Goal: Transaction & Acquisition: Purchase product/service

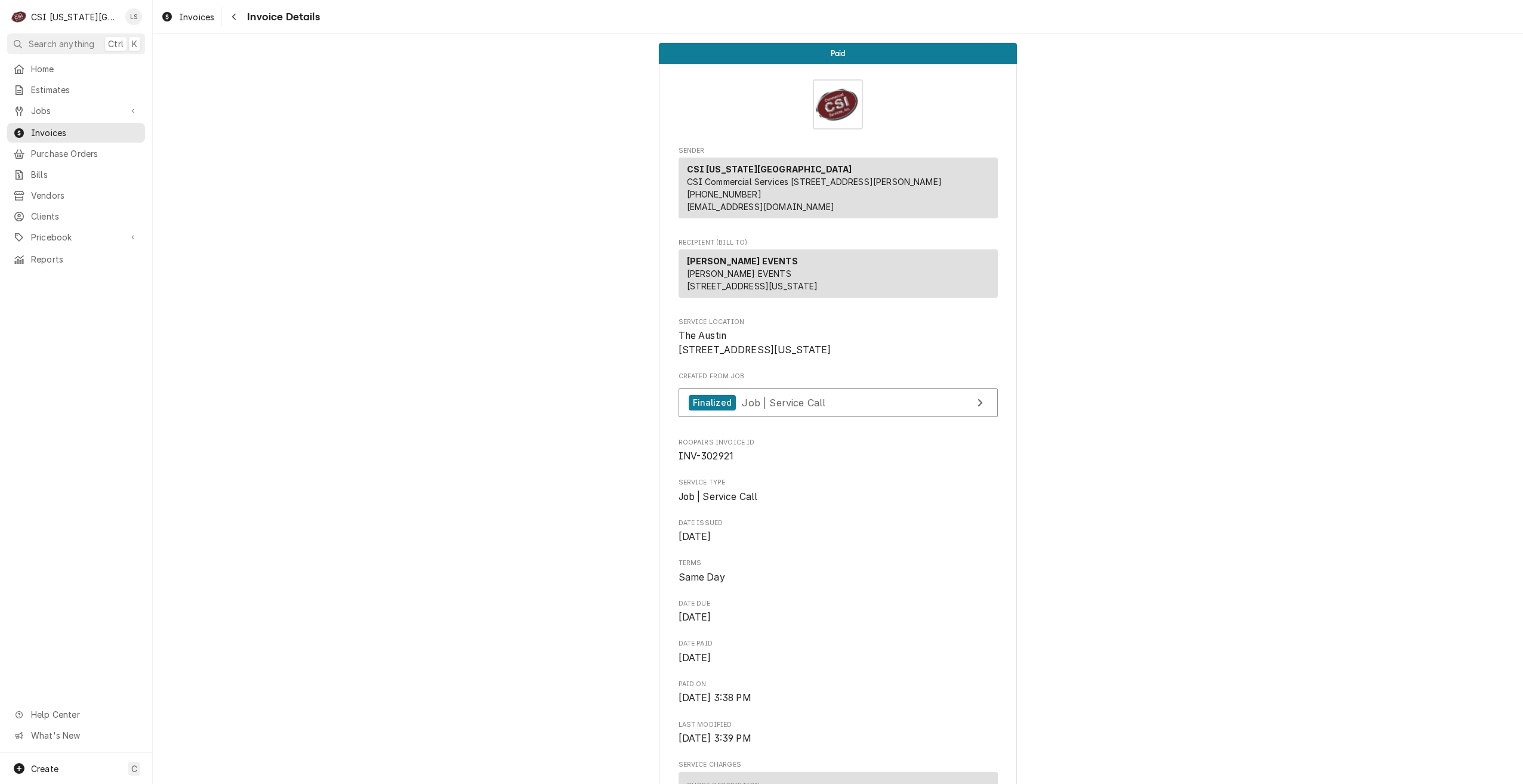
click at [90, 117] on div "Jobs Jobs Job Series" at bounding box center [75, 111] width 138 height 21
click at [91, 114] on link "Jobs" at bounding box center [75, 110] width 138 height 19
click at [67, 135] on link "Jobs" at bounding box center [75, 131] width 138 height 19
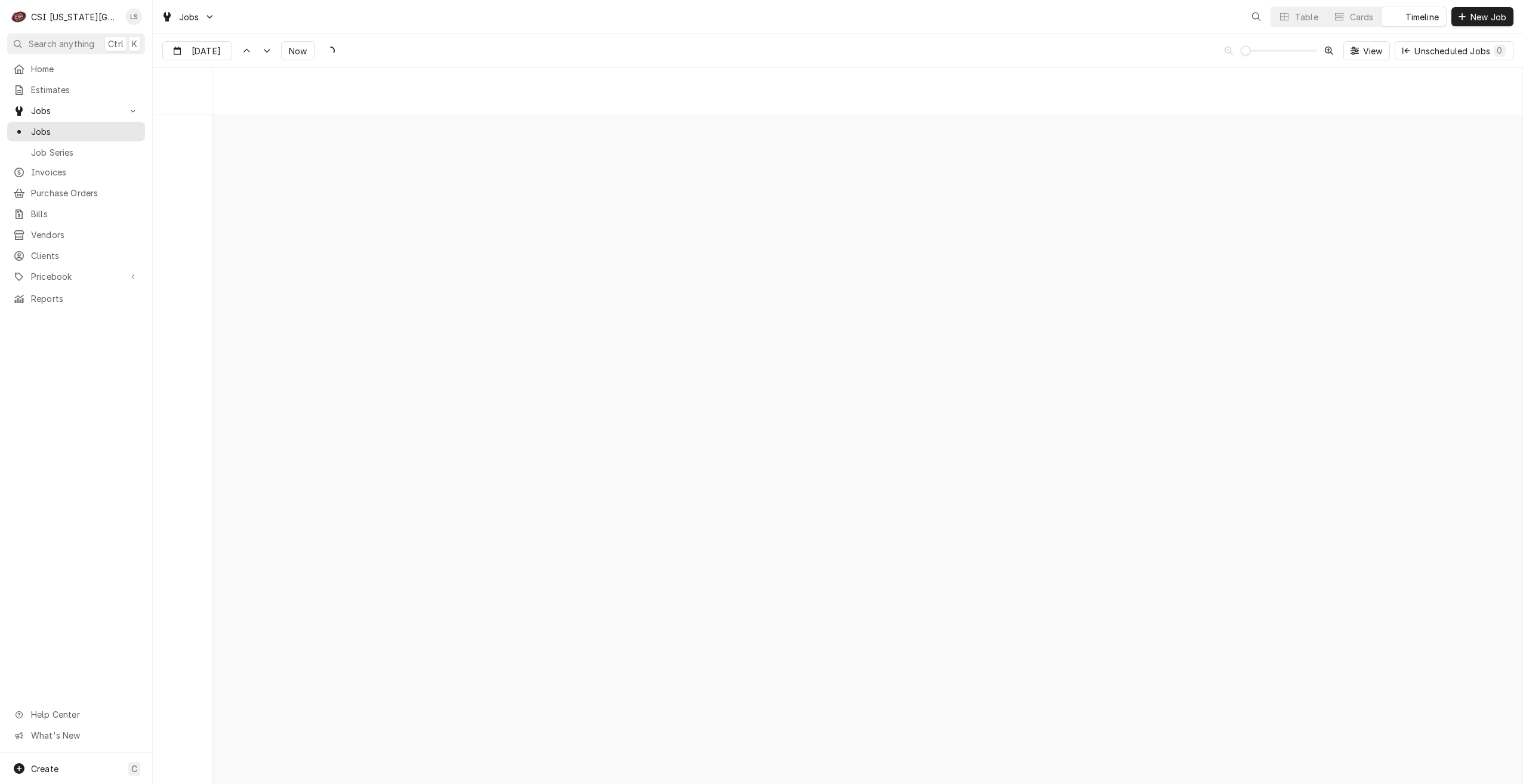
scroll to position [13708, 0]
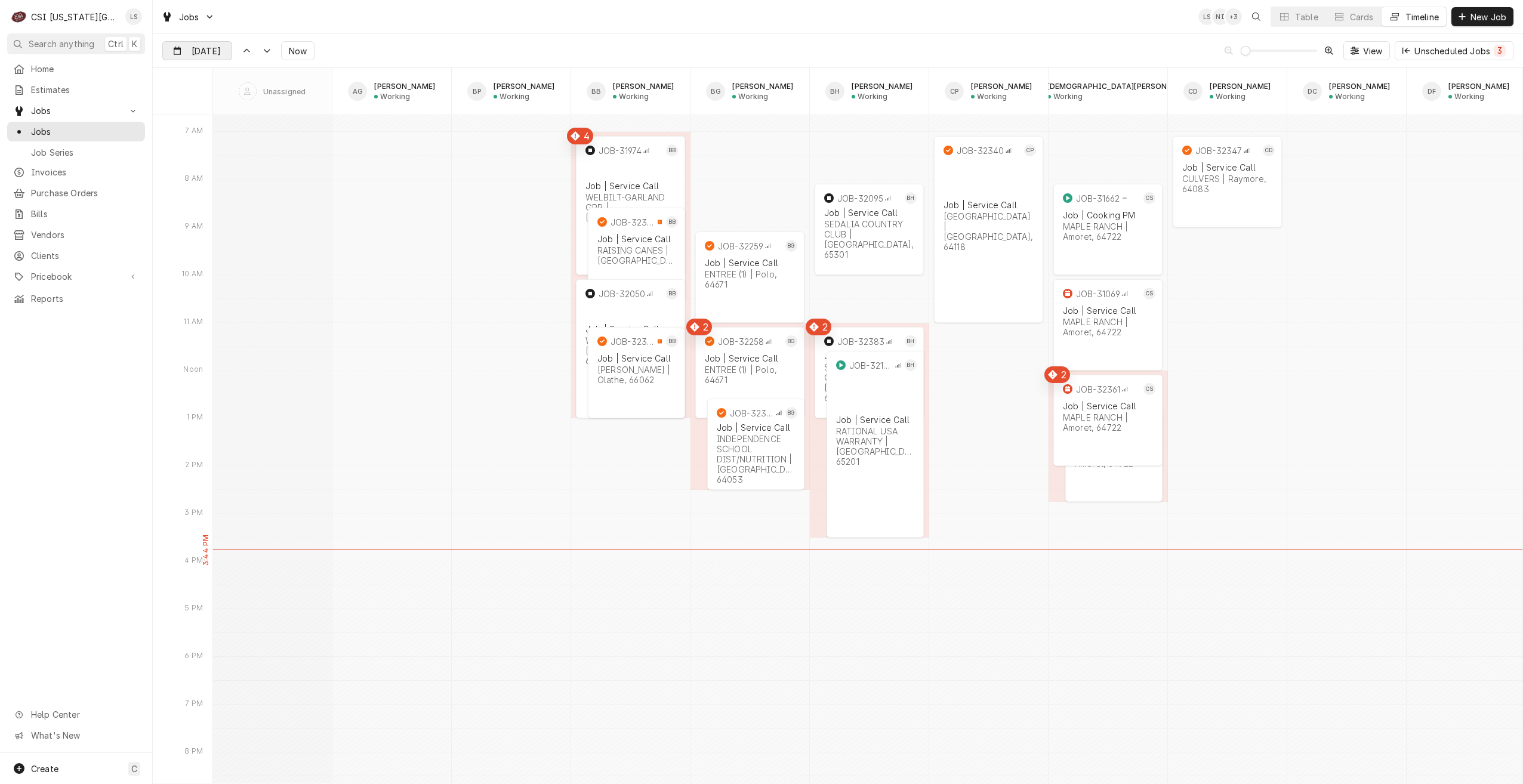
click at [216, 50] on div "Dynamic Content Wrapper" at bounding box center [222, 51] width 16 height 19
click at [284, 208] on div "29" at bounding box center [281, 215] width 16 height 16
type input "Aug 29"
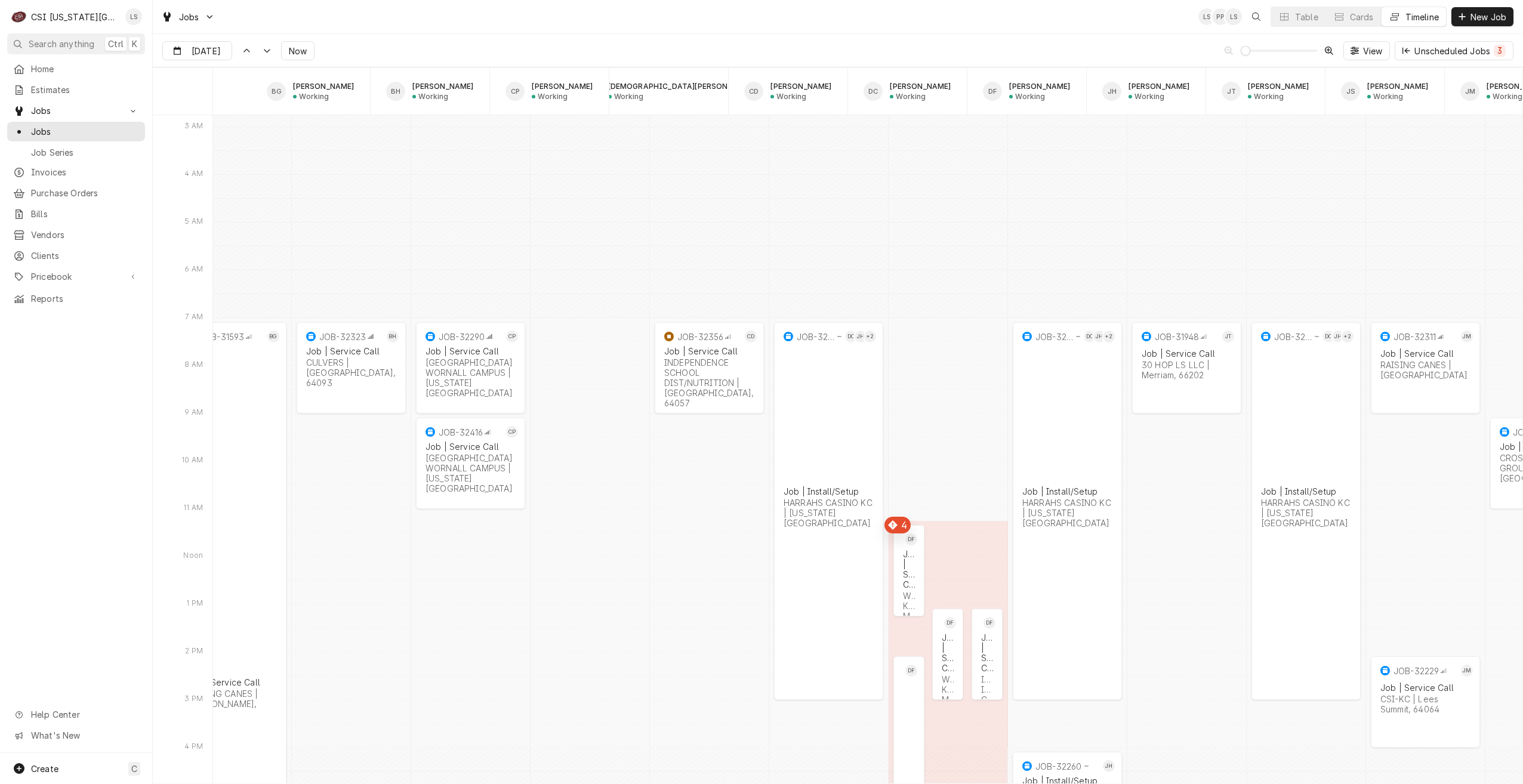
scroll to position [0, 395]
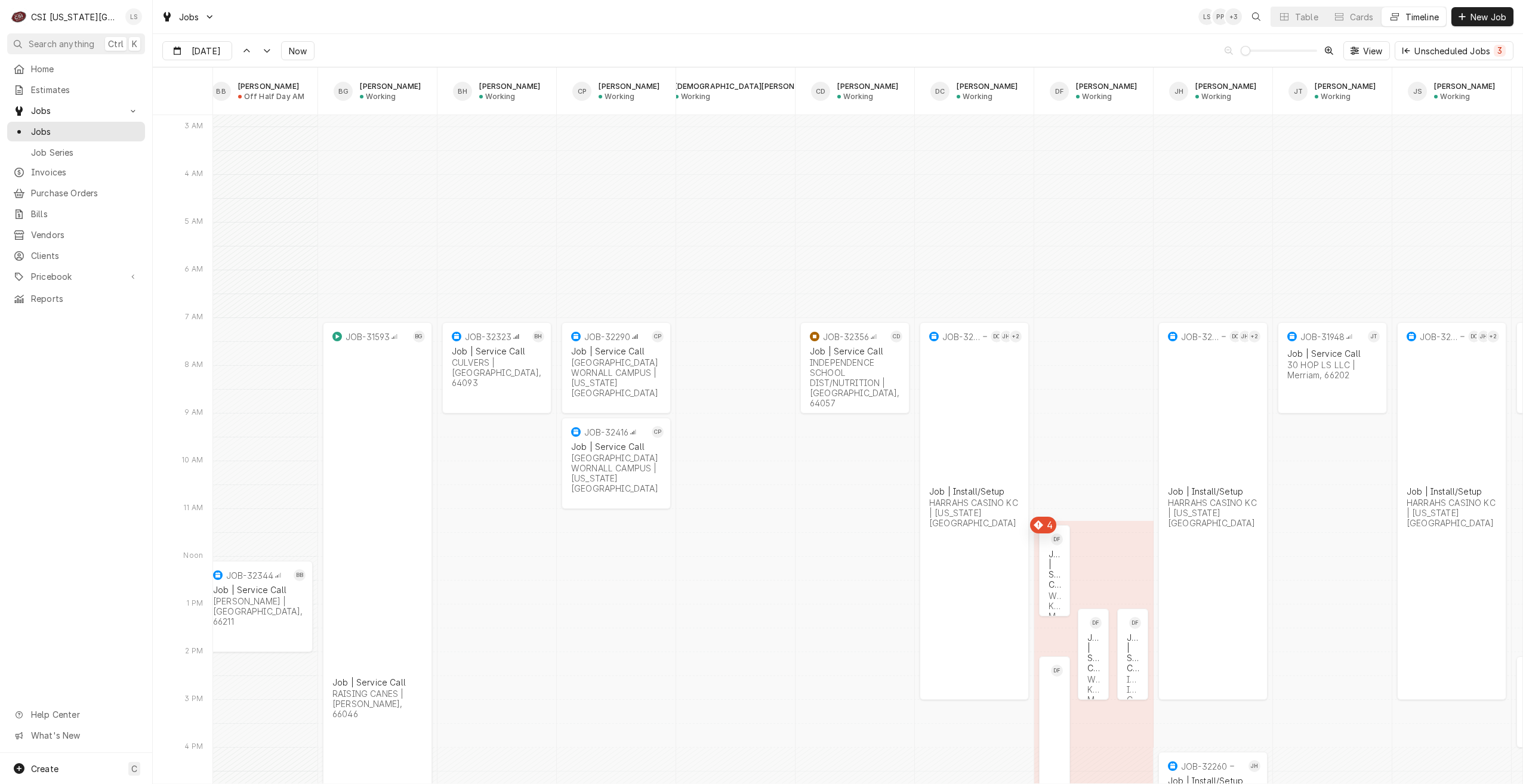
click at [138, 15] on div "Lindy Springer's Avatar" at bounding box center [133, 16] width 16 height 16
click at [176, 48] on link "Settings" at bounding box center [182, 41] width 117 height 19
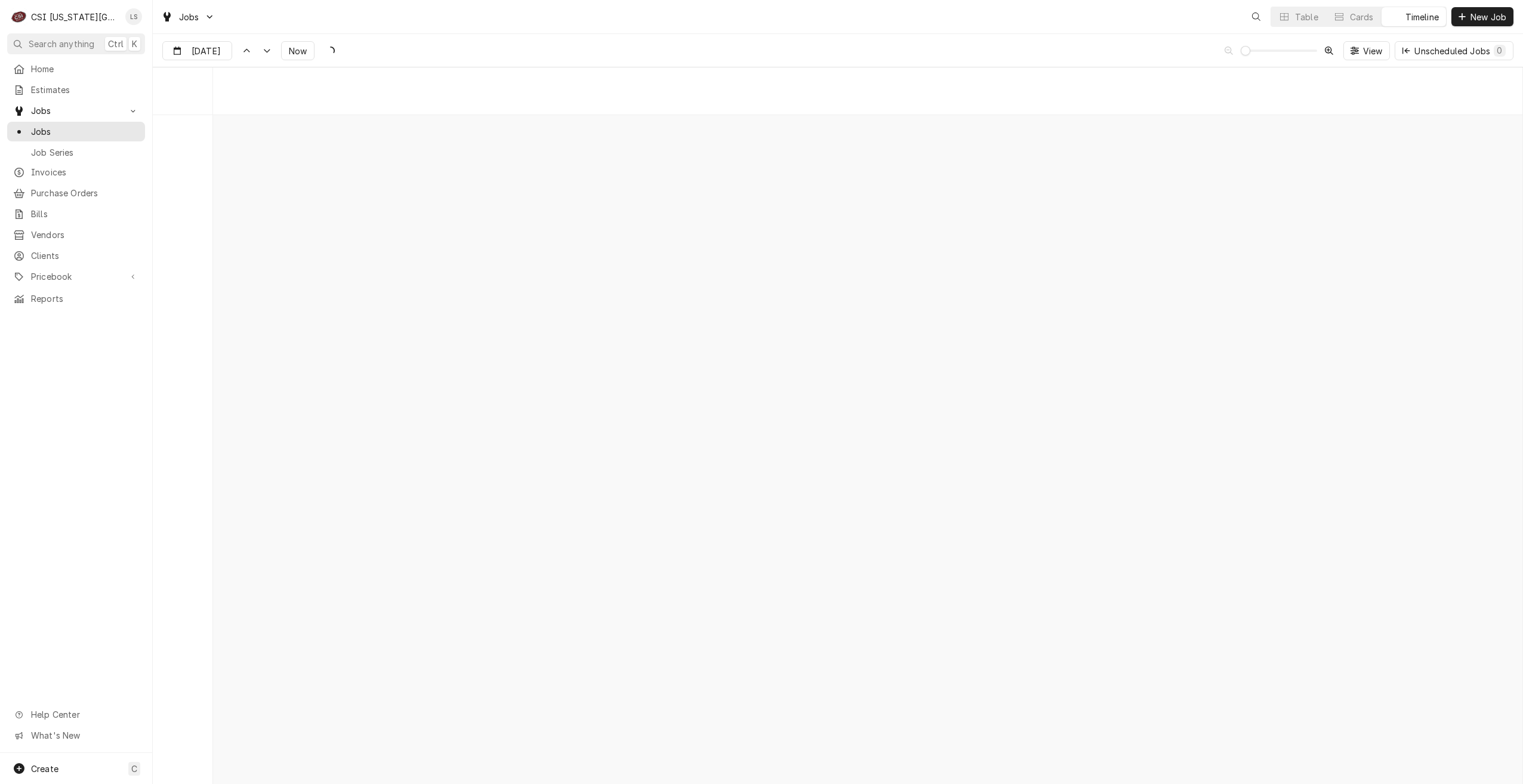
scroll to position [13708, 0]
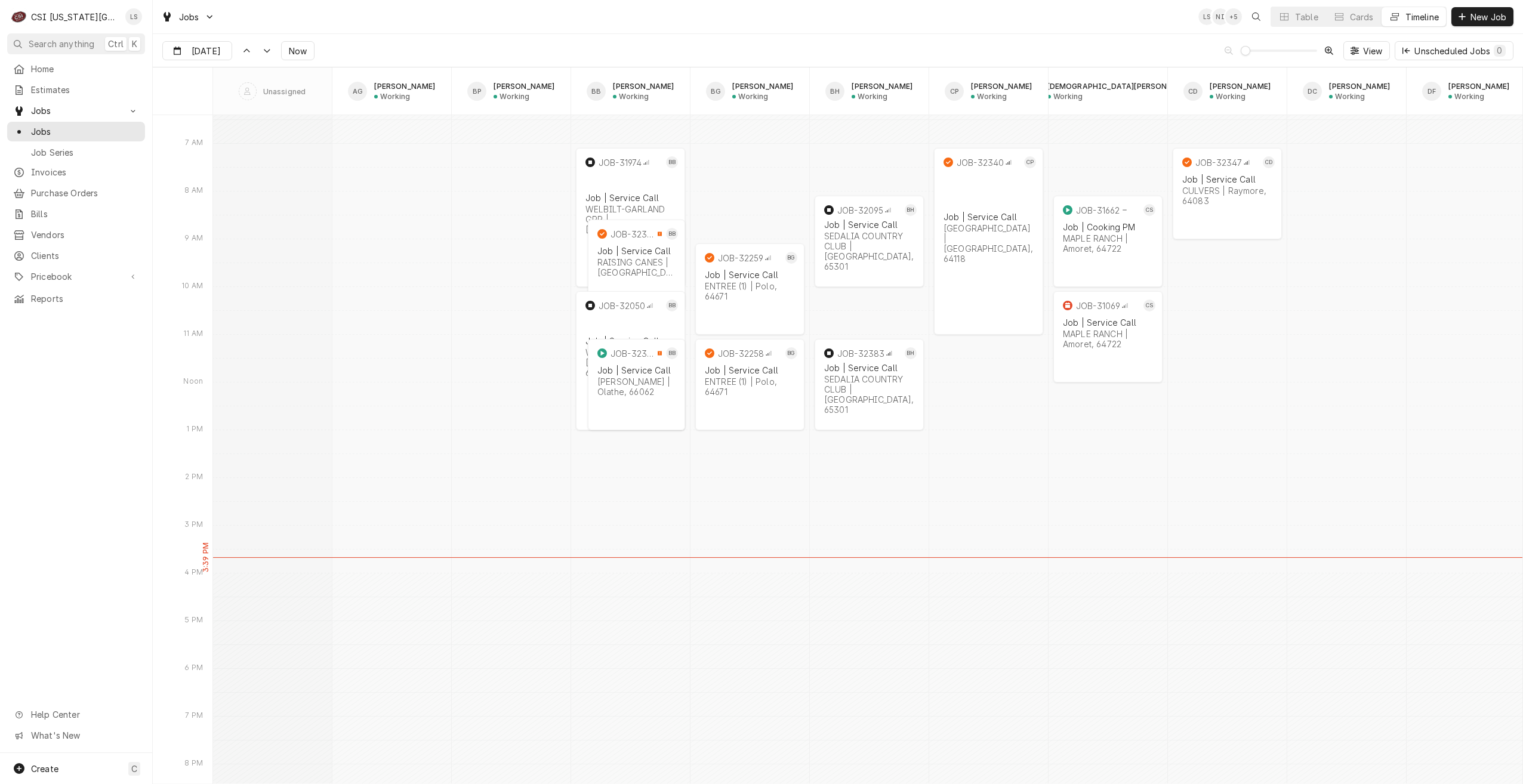
drag, startPoint x: 1296, startPoint y: 24, endPoint x: 1305, endPoint y: 33, distance: 12.7
click at [1296, 23] on button "Table" at bounding box center [1298, 16] width 54 height 19
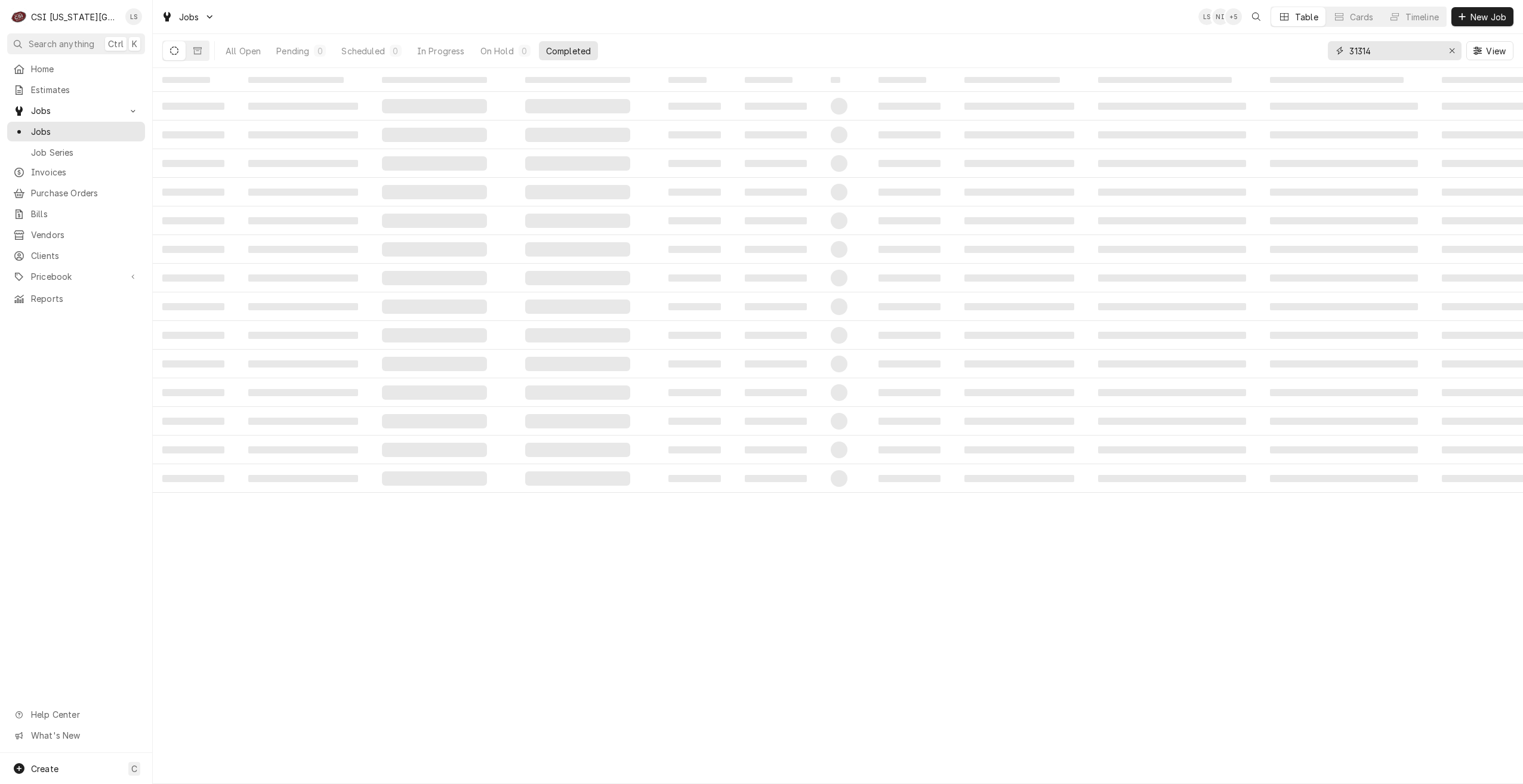
click at [1370, 58] on input "31314" at bounding box center [1394, 51] width 89 height 19
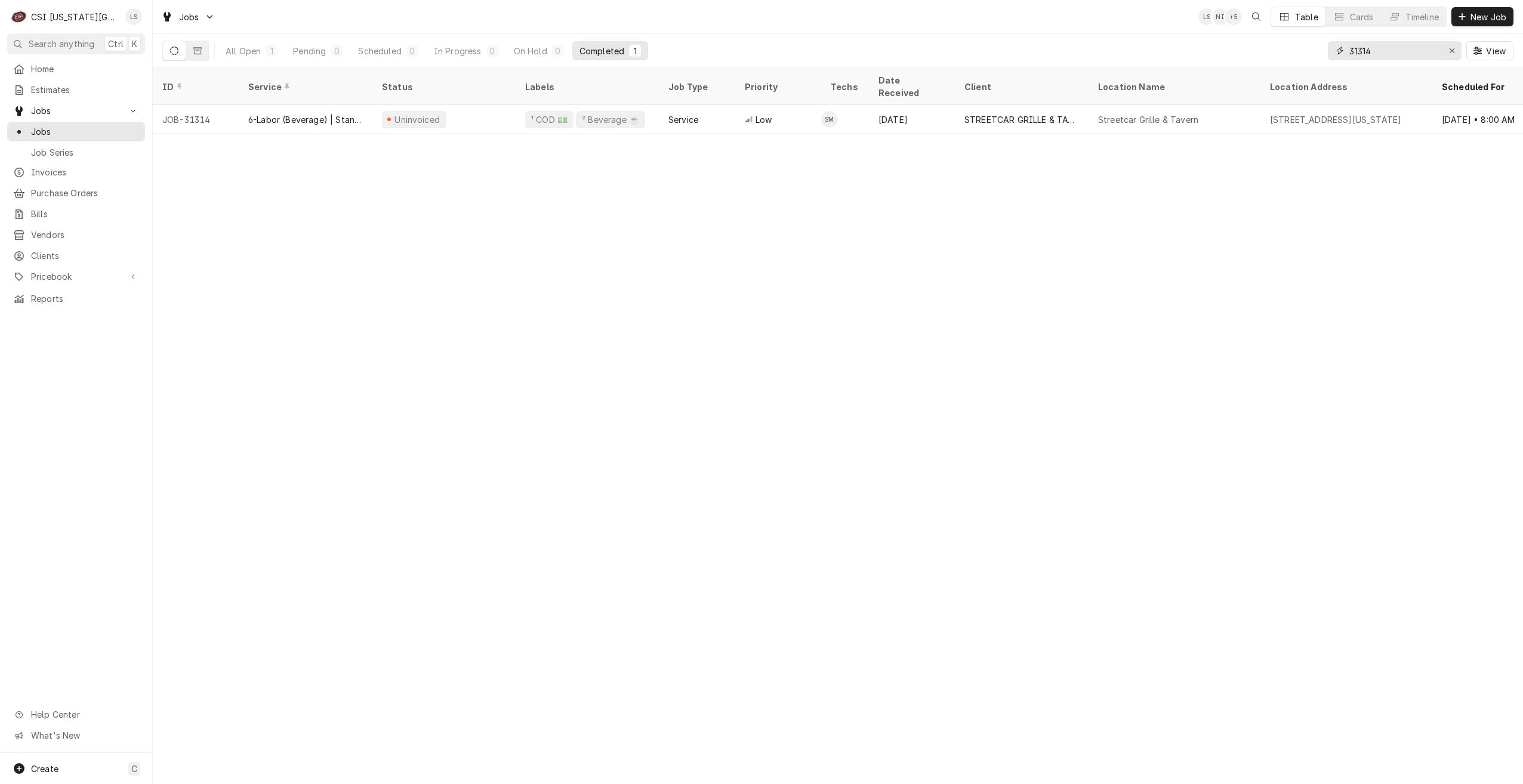
click at [1370, 58] on input "31314" at bounding box center [1394, 51] width 89 height 19
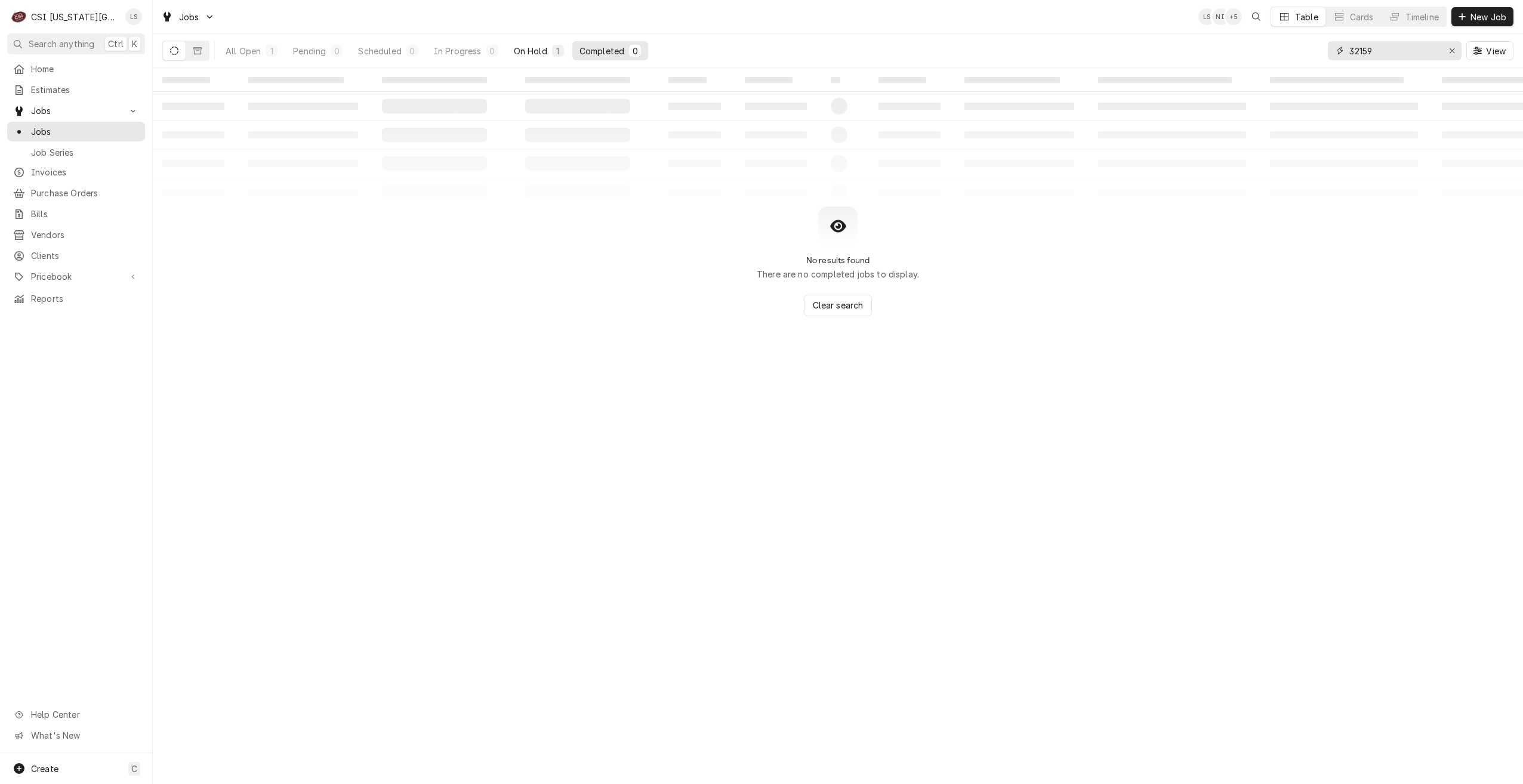
type input "32159"
click at [519, 51] on div "On Hold" at bounding box center [530, 51] width 33 height 12
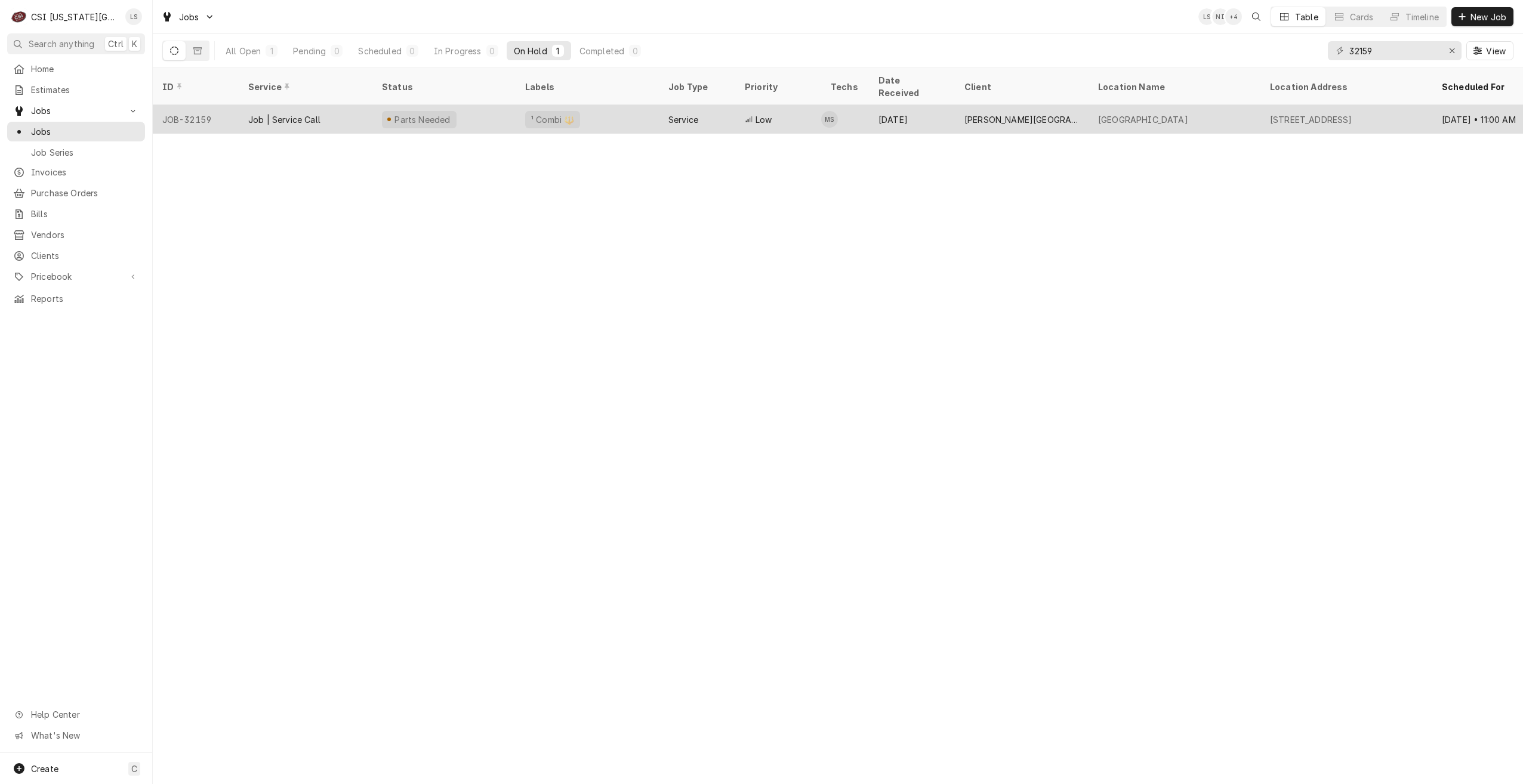
click at [1025, 114] on div "[PERSON_NAME][GEOGRAPHIC_DATA]" at bounding box center [1021, 120] width 114 height 12
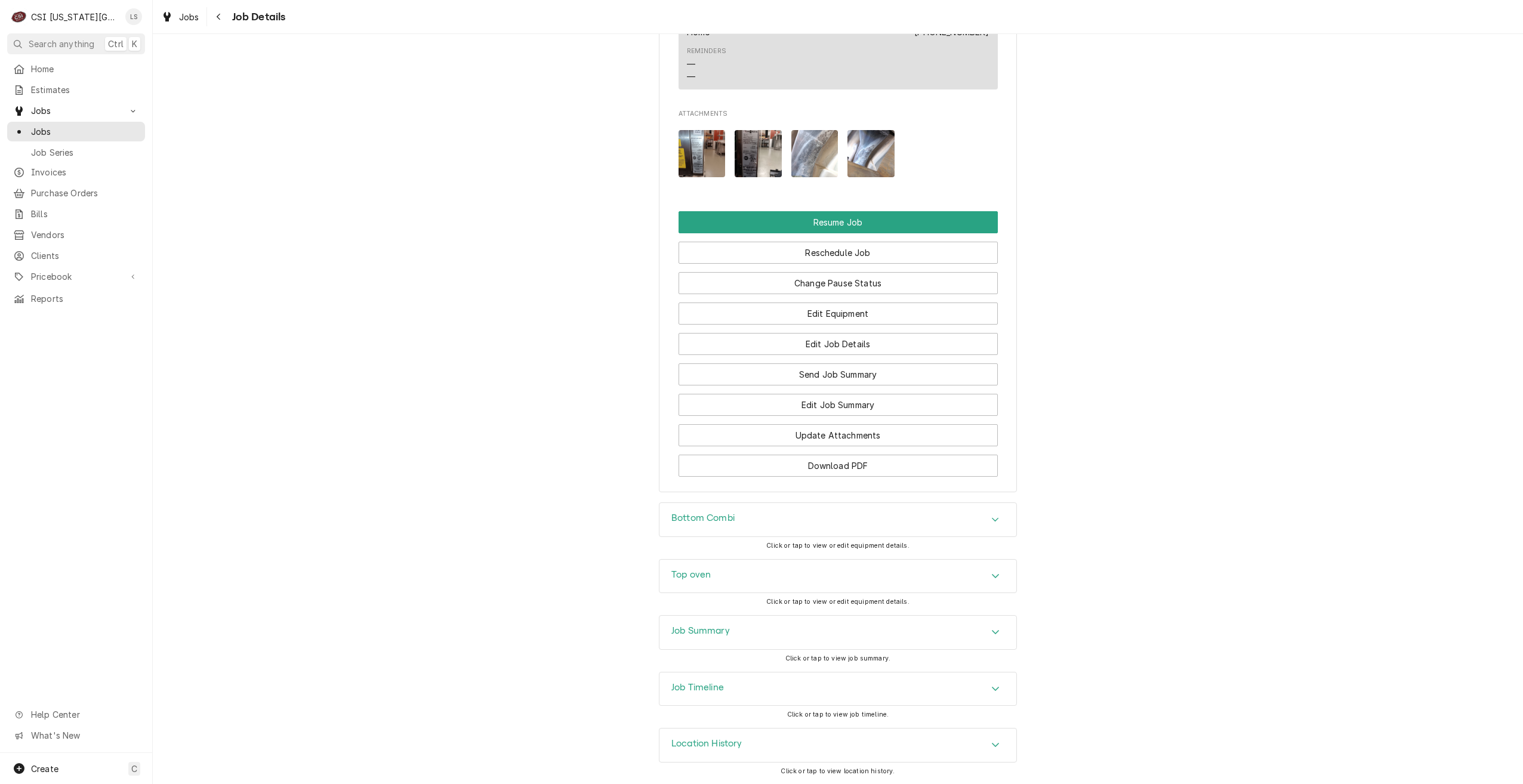
scroll to position [1412, 0]
click at [914, 340] on button "Edit Job Details" at bounding box center [838, 344] width 319 height 22
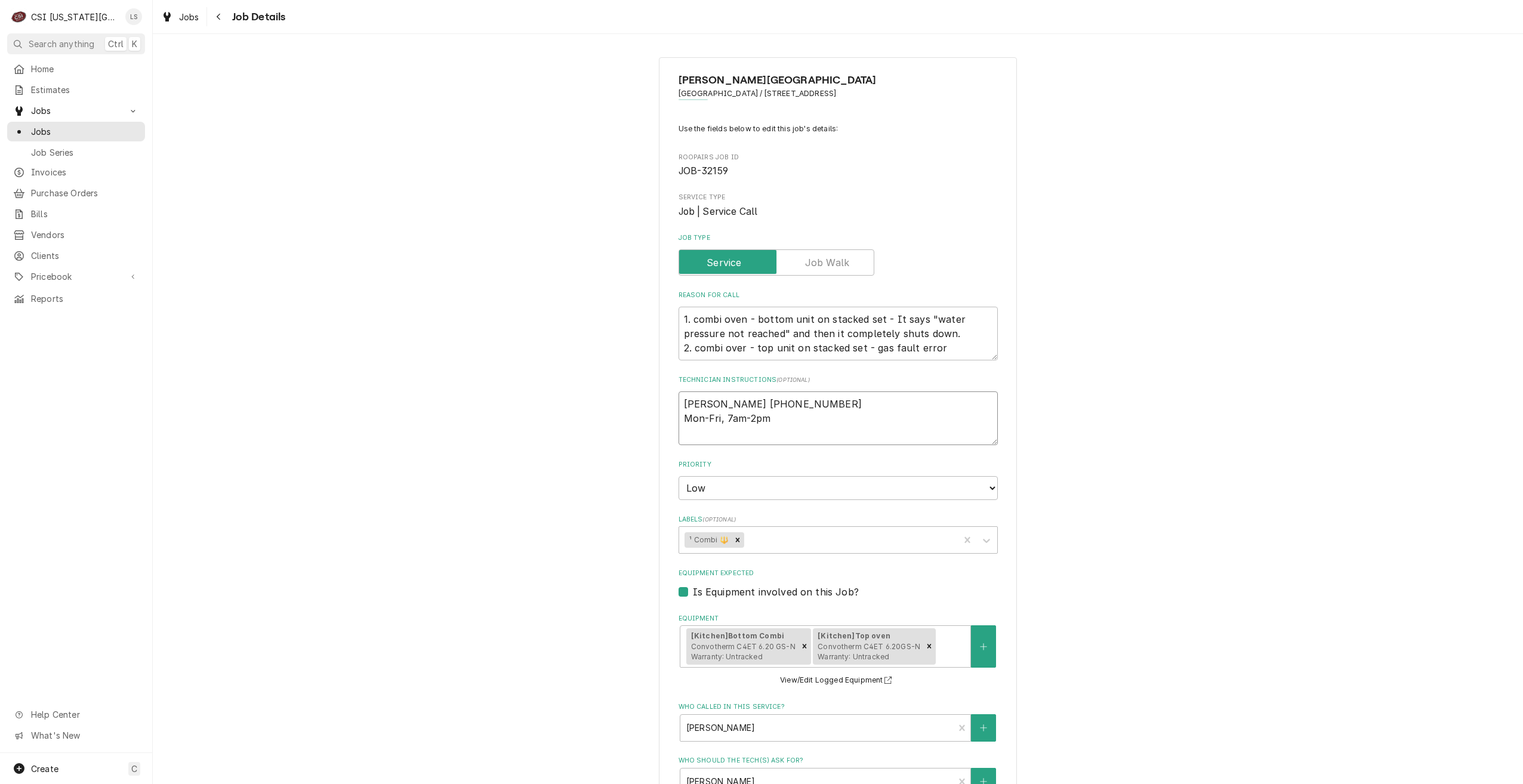
click at [678, 404] on textarea "[PERSON_NAME] [PHONE_NUMBER] Mon-Fri, 7am-2pm" at bounding box center [838, 418] width 319 height 54
type textarea "x"
type textarea "Jill Gardiner 913-856-3821 Mon-Fri, 7am-2pm"
type textarea "x"
type textarea "Jill Gardiner 913-856-3821 Mon-Fri, 7am-2pm"
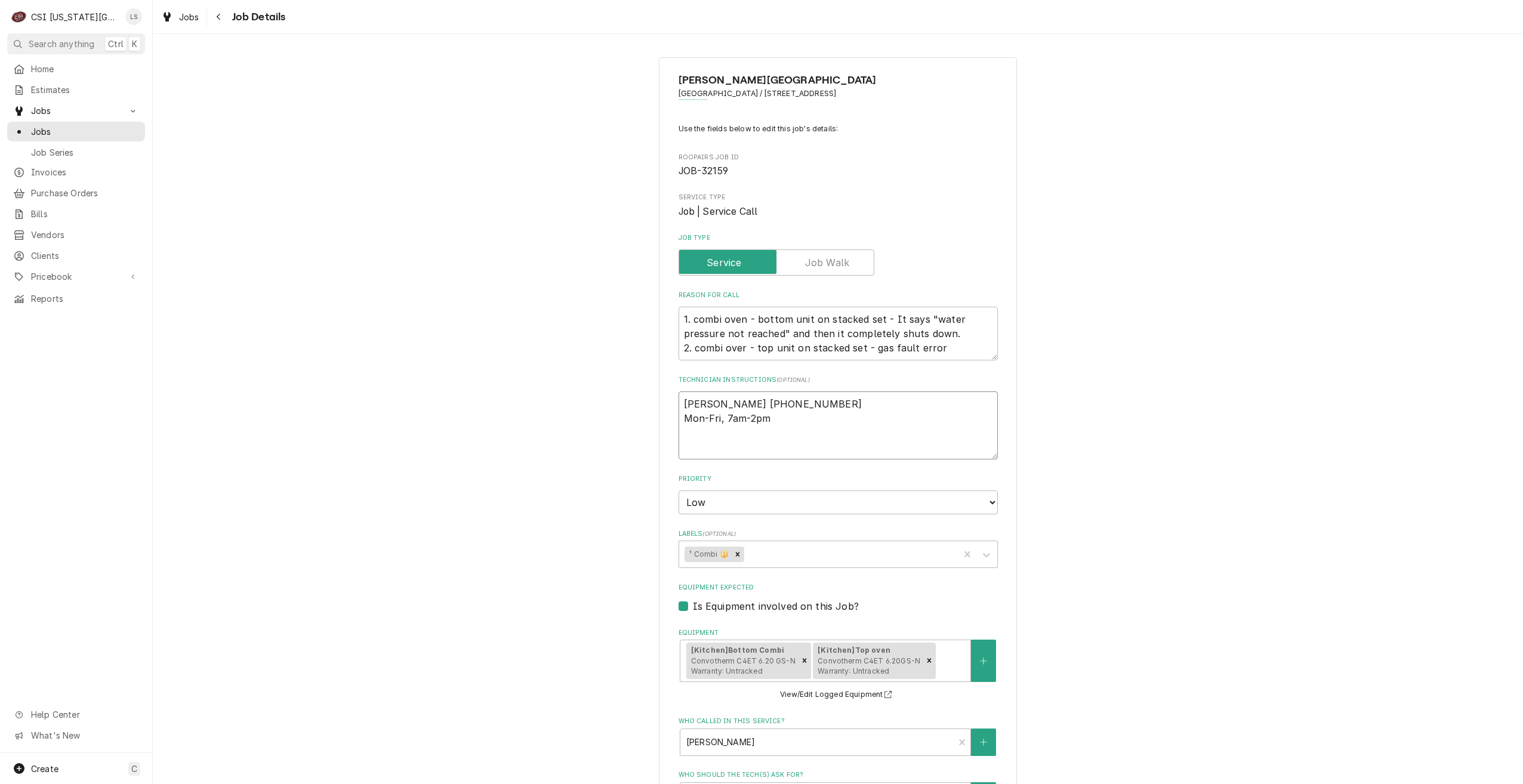
type textarea "x"
type textarea "W Jill Gardiner 913-856-3821 Mon-Fri, 7am-2pm"
type textarea "x"
type textarea "Wa Jill Gardiner 913-856-3821 Mon-Fri, 7am-2pm"
type textarea "x"
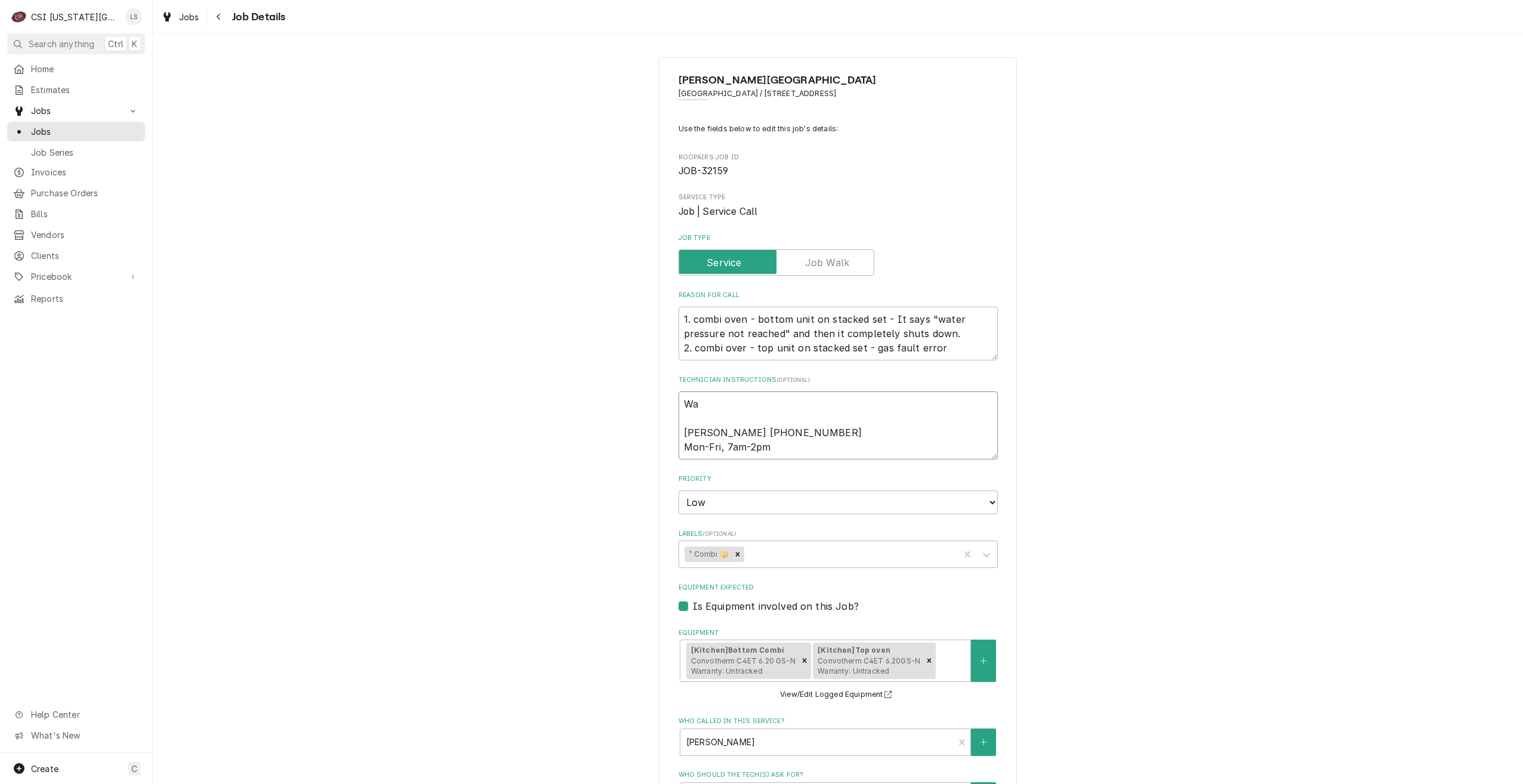
type textarea "Wai Jill Gardiner 913-856-3821 Mon-Fri, 7am-2pm"
type textarea "x"
type textarea "Wait Jill Gardiner 913-856-3821 Mon-Fri, 7am-2pm"
type textarea "x"
type textarea "Wait Jill Gardiner 913-856-3821 Mon-Fri, 7am-2pm"
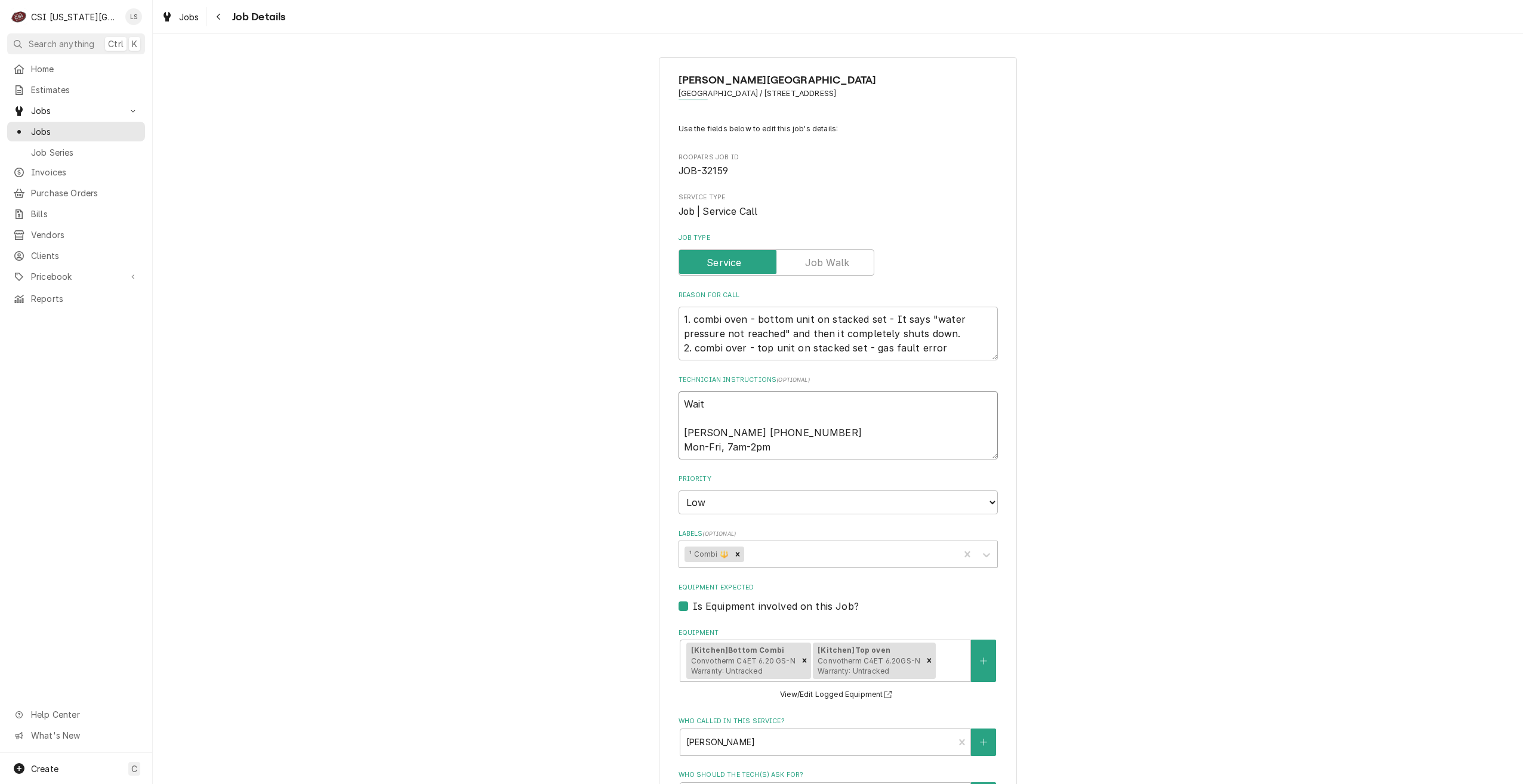
type textarea "x"
type textarea "Wait o Jill Gardiner 913-856-3821 Mon-Fri, 7am-2pm"
type textarea "x"
type textarea "Wait or Jill Gardiner 913-856-3821 Mon-Fri, 7am-2pm"
type textarea "x"
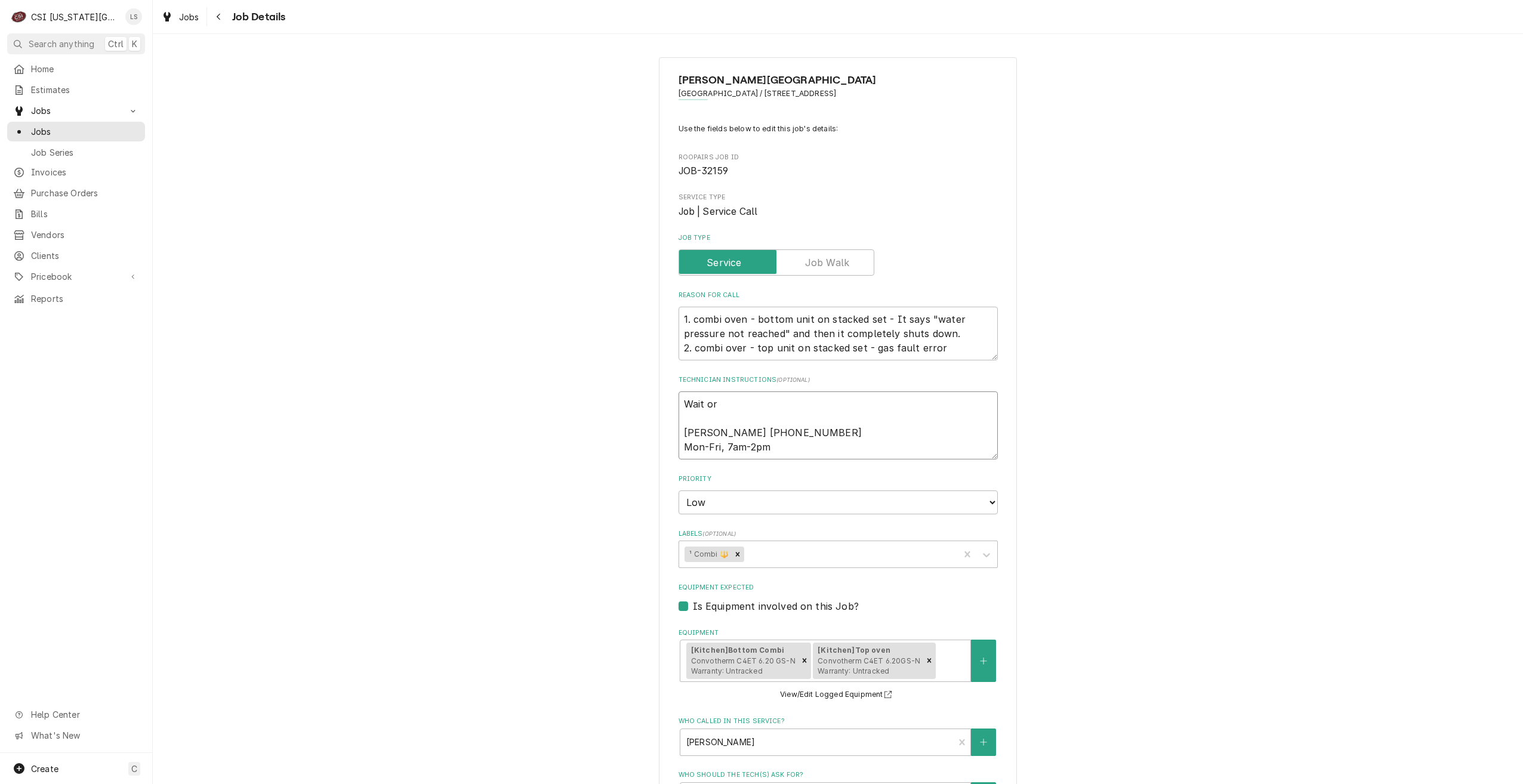
type textarea "Wait or Jill Gardiner 913-856-3821 Mon-Fri, 7am-2pm"
type textarea "x"
type textarea "Wait or PH Jill Gardiner 913-856-3821 Mon-Fri, 7am-2pm"
type textarea "x"
type textarea "Wait or PHi Jill Gardiner 913-856-3821 Mon-Fri, 7am-2pm"
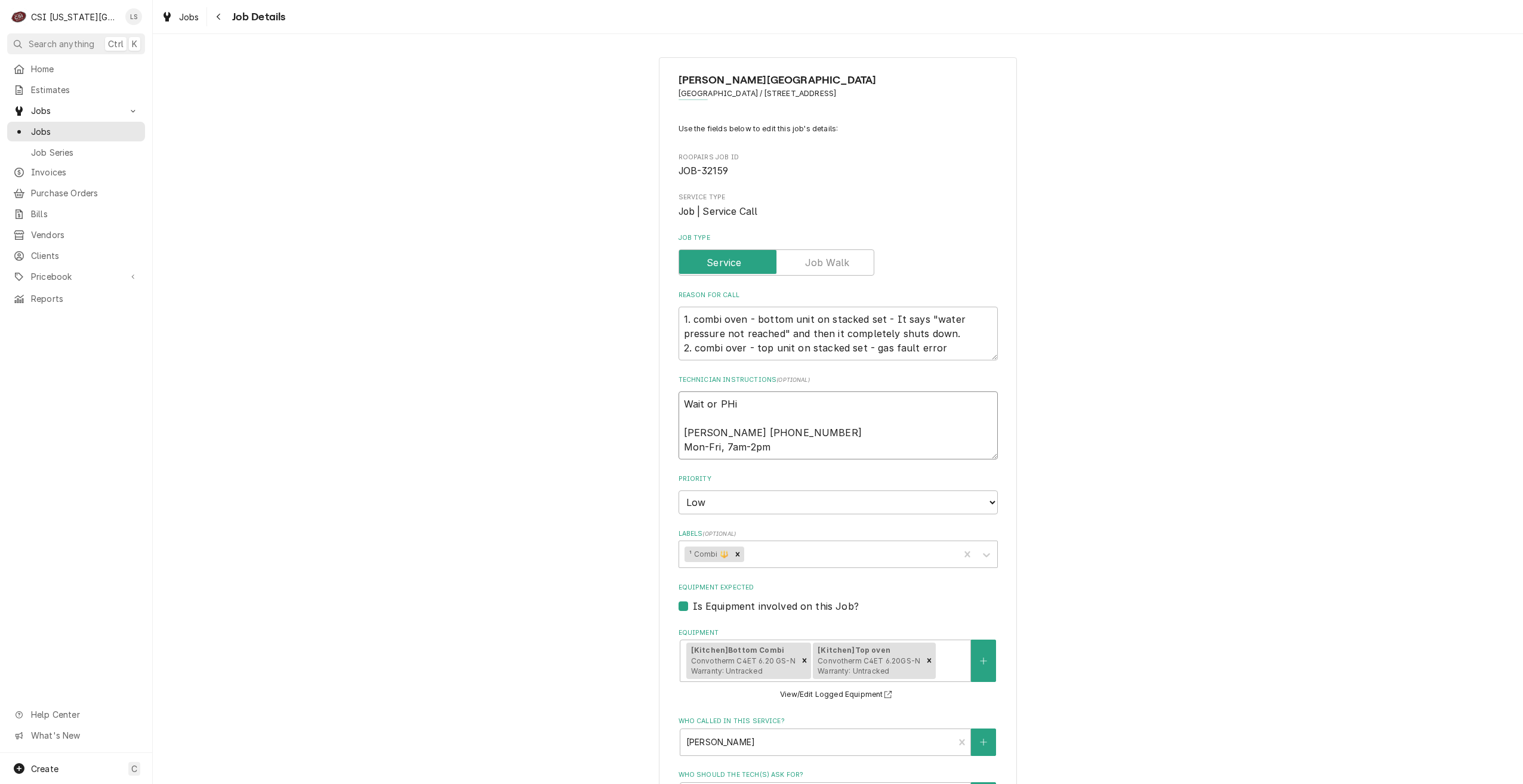
type textarea "x"
type textarea "Wait or PHil Jill Gardiner 913-856-3821 Mon-Fri, 7am-2pm"
type textarea "x"
type textarea "Wait or PHi Jill Gardiner 913-856-3821 Mon-Fri, 7am-2pm"
type textarea "x"
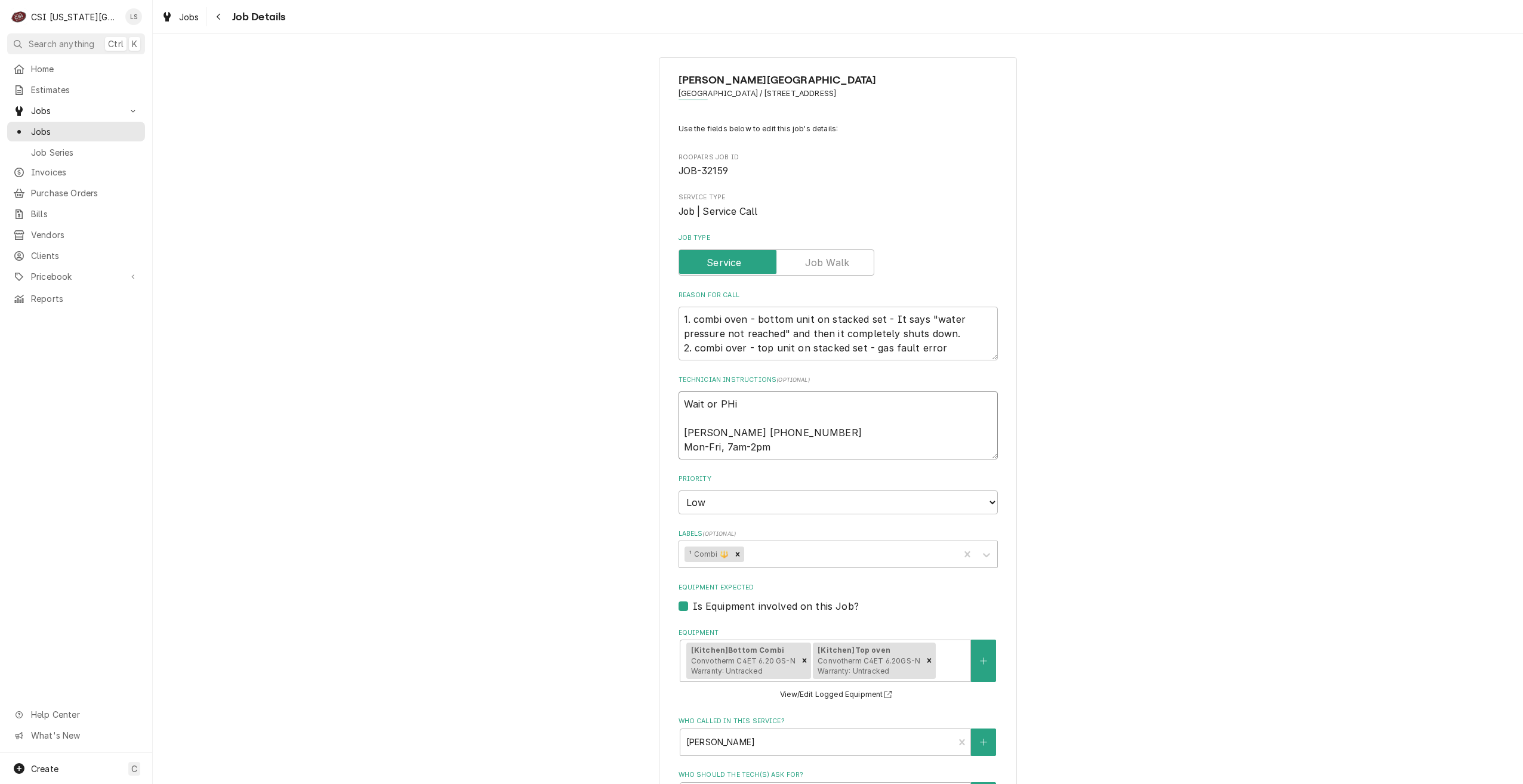
type textarea "Wait or PH Jill Gardiner 913-856-3821 Mon-Fri, 7am-2pm"
type textarea "x"
type textarea "Wait or P Jill Gardiner 913-856-3821 Mon-Fri, 7am-2pm"
type textarea "x"
type textarea "Wait or Ph Jill Gardiner 913-856-3821 Mon-Fri, 7am-2pm"
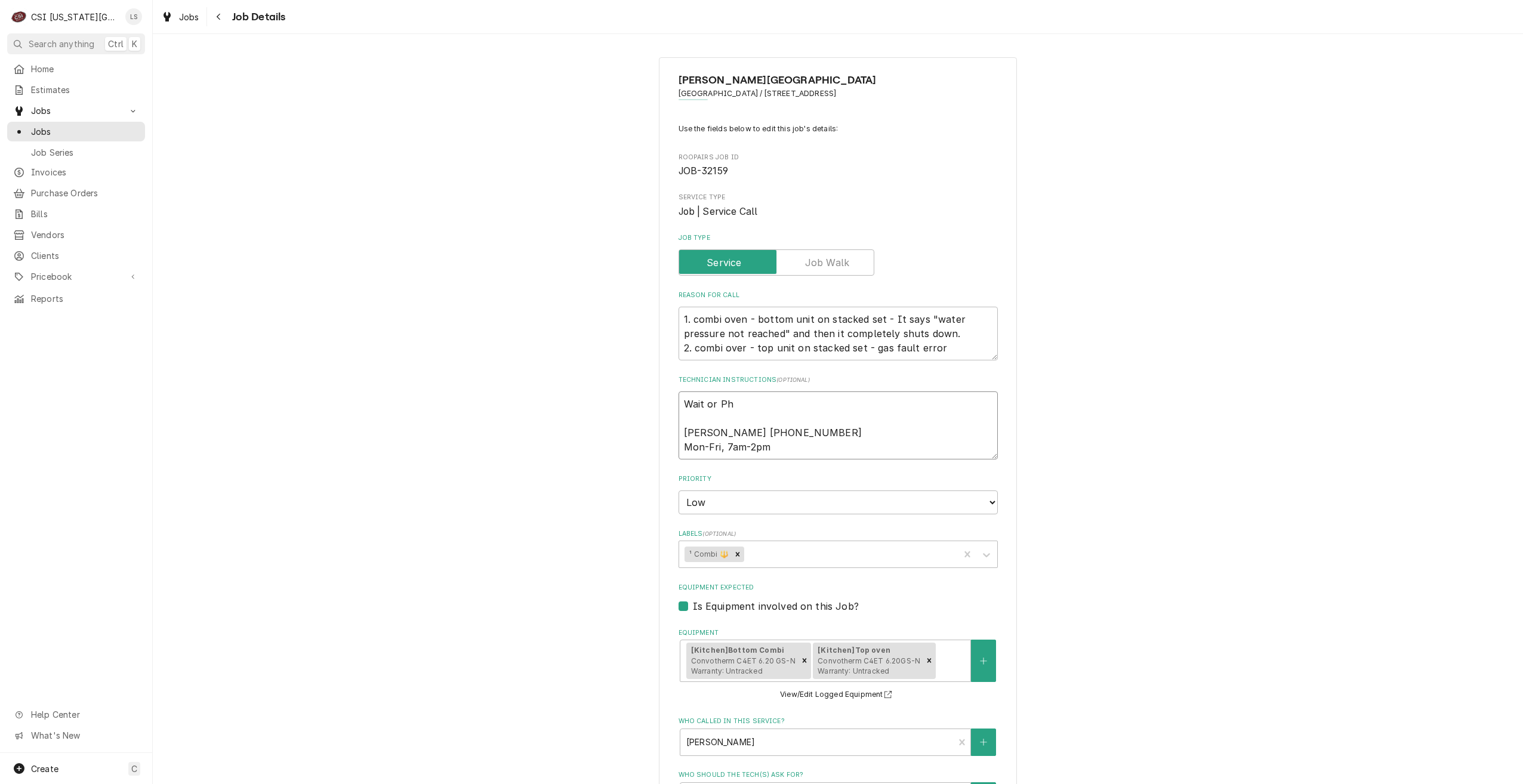
type textarea "x"
type textarea "Wait or Phi Jill Gardiner 913-856-3821 Mon-Fri, 7am-2pm"
type textarea "x"
type textarea "Wait or Phil Jill Gardiner 913-856-3821 Mon-Fri, 7am-2pm"
type textarea "x"
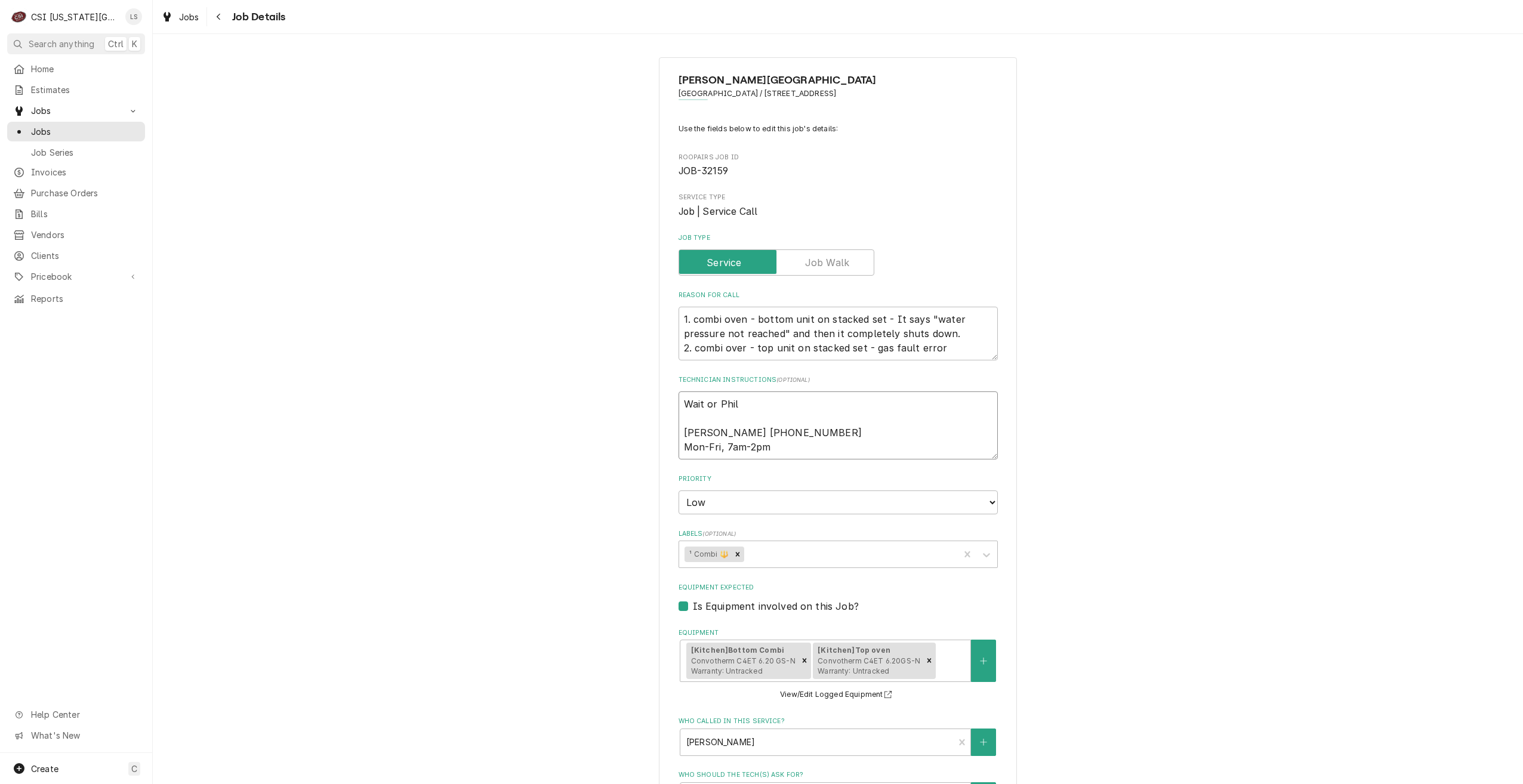
type textarea "Wait or Phil' Jill Gardiner 913-856-3821 Mon-Fri, 7am-2pm"
type textarea "x"
type textarea "Wait or Phil's Jill Gardiner 913-856-3821 Mon-Fri, 7am-2pm"
type textarea "x"
type textarea "Wait or Phil's Jill Gardiner 913-856-3821 Mon-Fri, 7am-2pm"
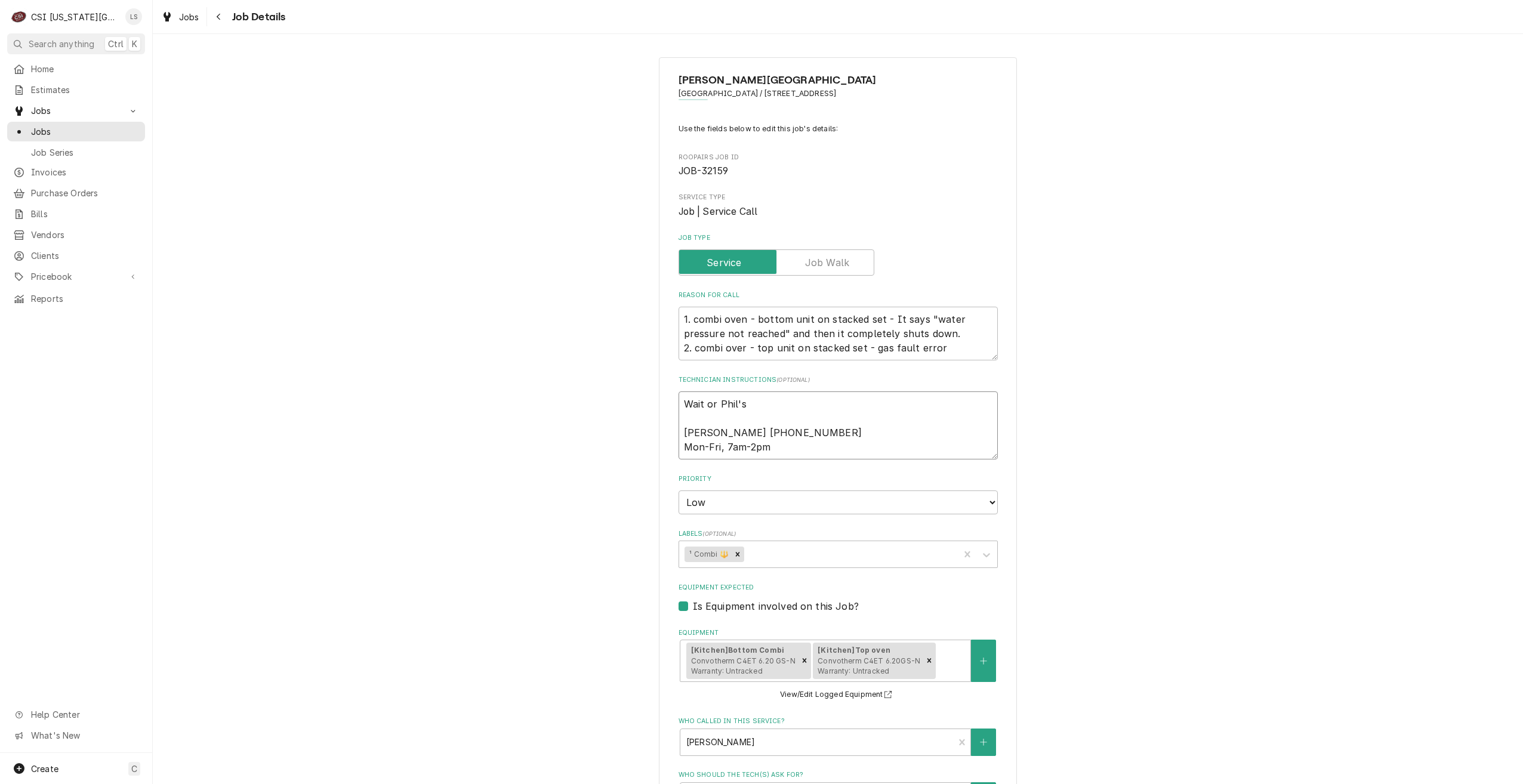
type textarea "x"
type textarea "Wait or Phil's o Jill Gardiner 913-856-3821 Mon-Fri, 7am-2pm"
type textarea "x"
type textarea "Wait or Phil's ok Jill Gardiner 913-856-3821 Mon-Fri, 7am-2pm"
type textarea "x"
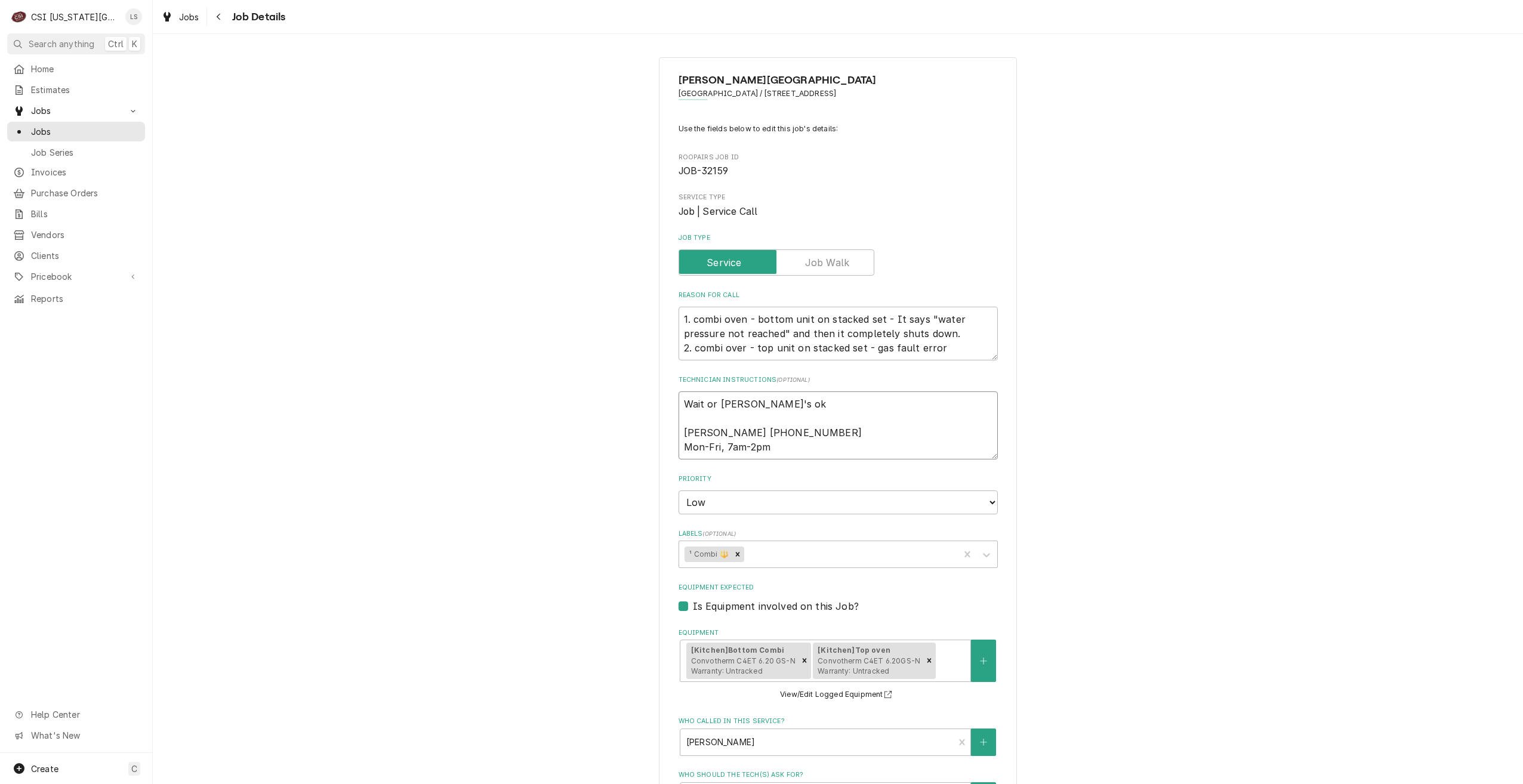
type textarea "Wait or Phil's oka Jill Gardiner 913-856-3821 Mon-Fri, 7am-2pm"
type textarea "x"
type textarea "Wait or Phil's okay Jill Gardiner 913-856-3821 Mon-Fri, 7am-2pm"
type textarea "x"
type textarea "Wait or Phil's okay t Jill Gardiner 913-856-3821 Mon-Fri, 7am-2pm"
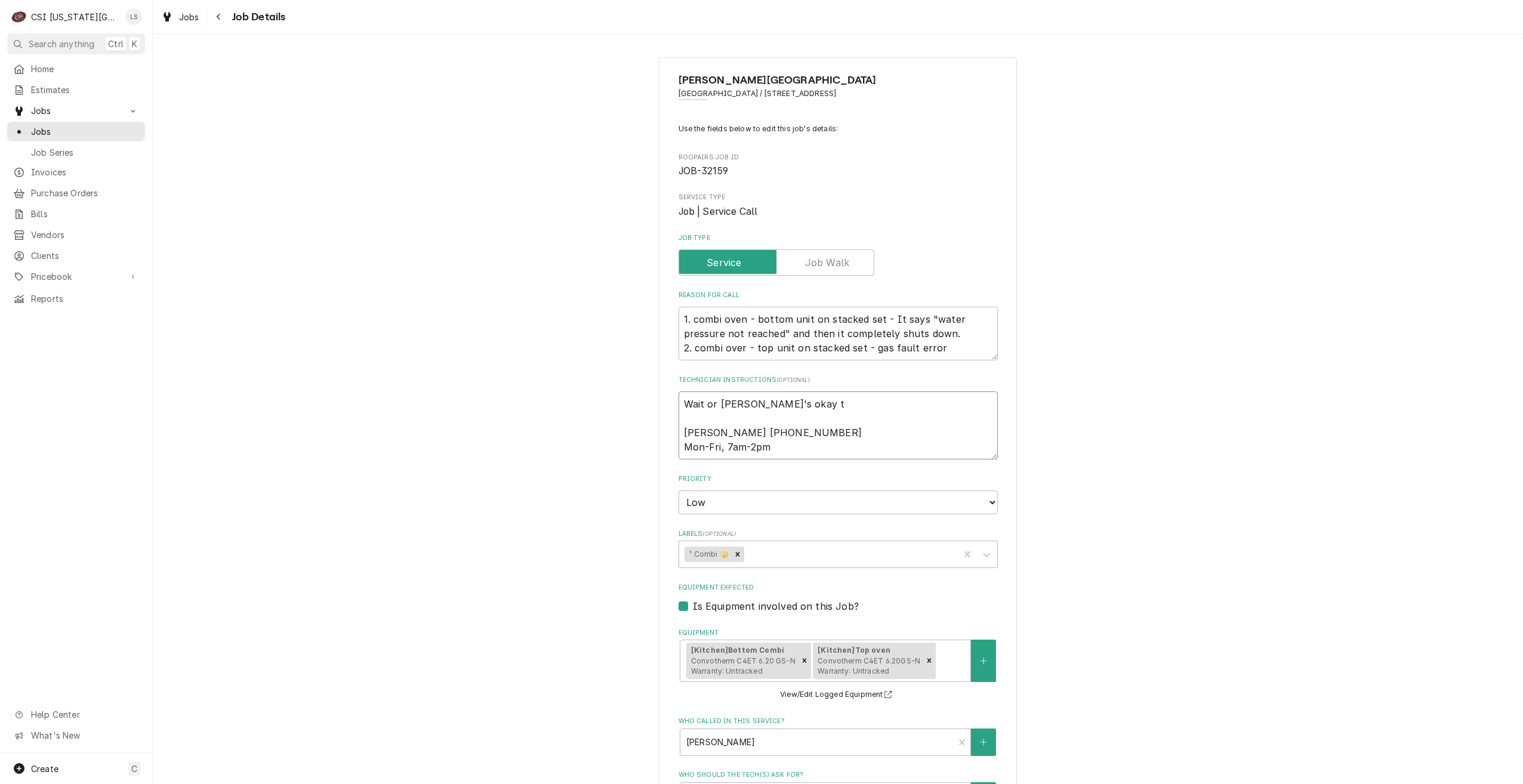
type textarea "x"
type textarea "Wait or Phil's okay to Jill Gardiner 913-856-3821 Mon-Fri, 7am-2pm"
type textarea "x"
type textarea "Wait or Phil's okay to Jill Gardiner 913-856-3821 Mon-Fri, 7am-2pm"
type textarea "x"
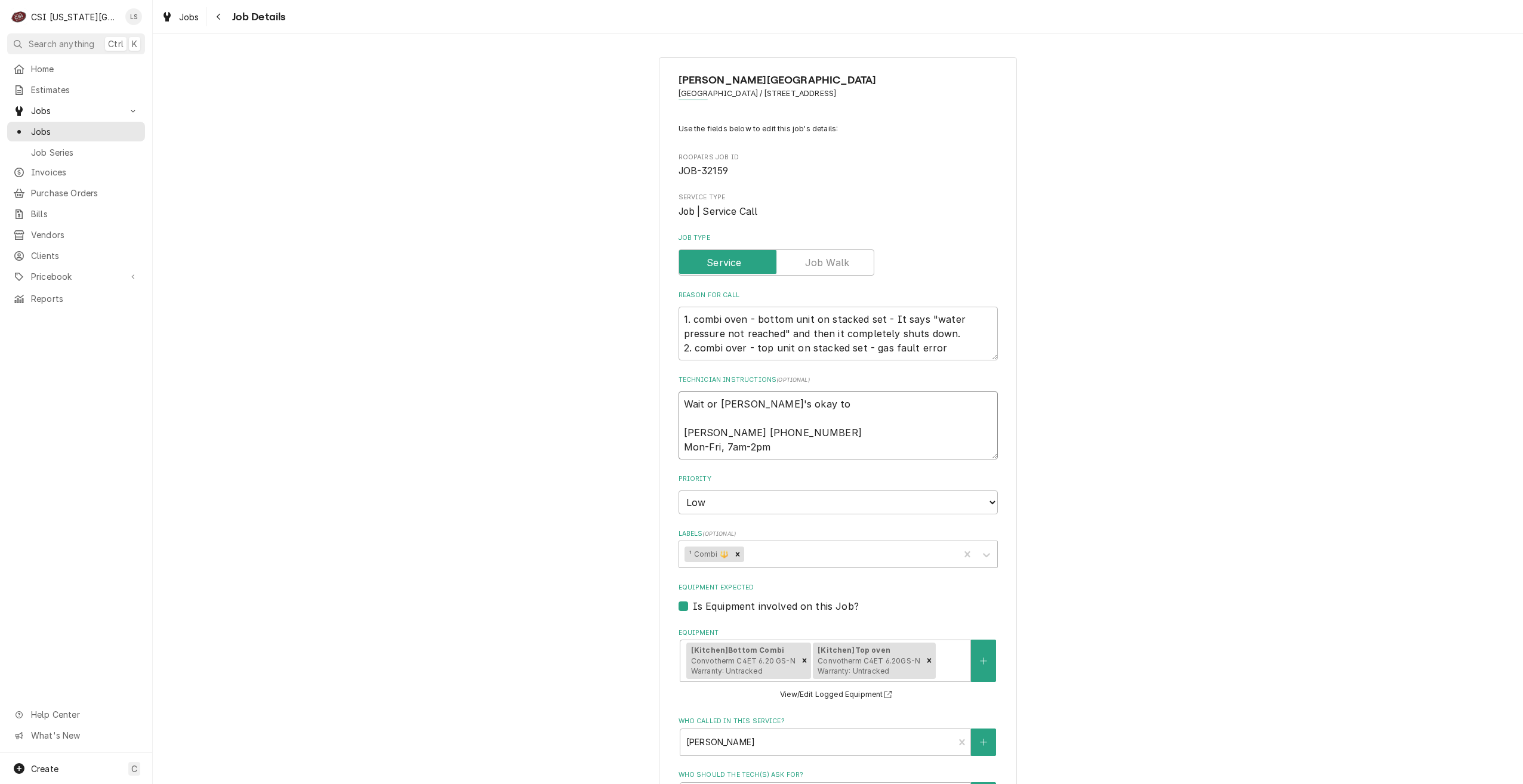
type textarea "Wait or Phil's okay to r Jill Gardiner 913-856-3821 Mon-Fri, 7am-2pm"
type textarea "x"
type textarea "Wait or Phil's okay to ru Jill Gardiner 913-856-3821 Mon-Fri, 7am-2pm"
type textarea "x"
type textarea "Wait or Phil's okay to run Jill Gardiner 913-856-3821 Mon-Fri, 7am-2pm"
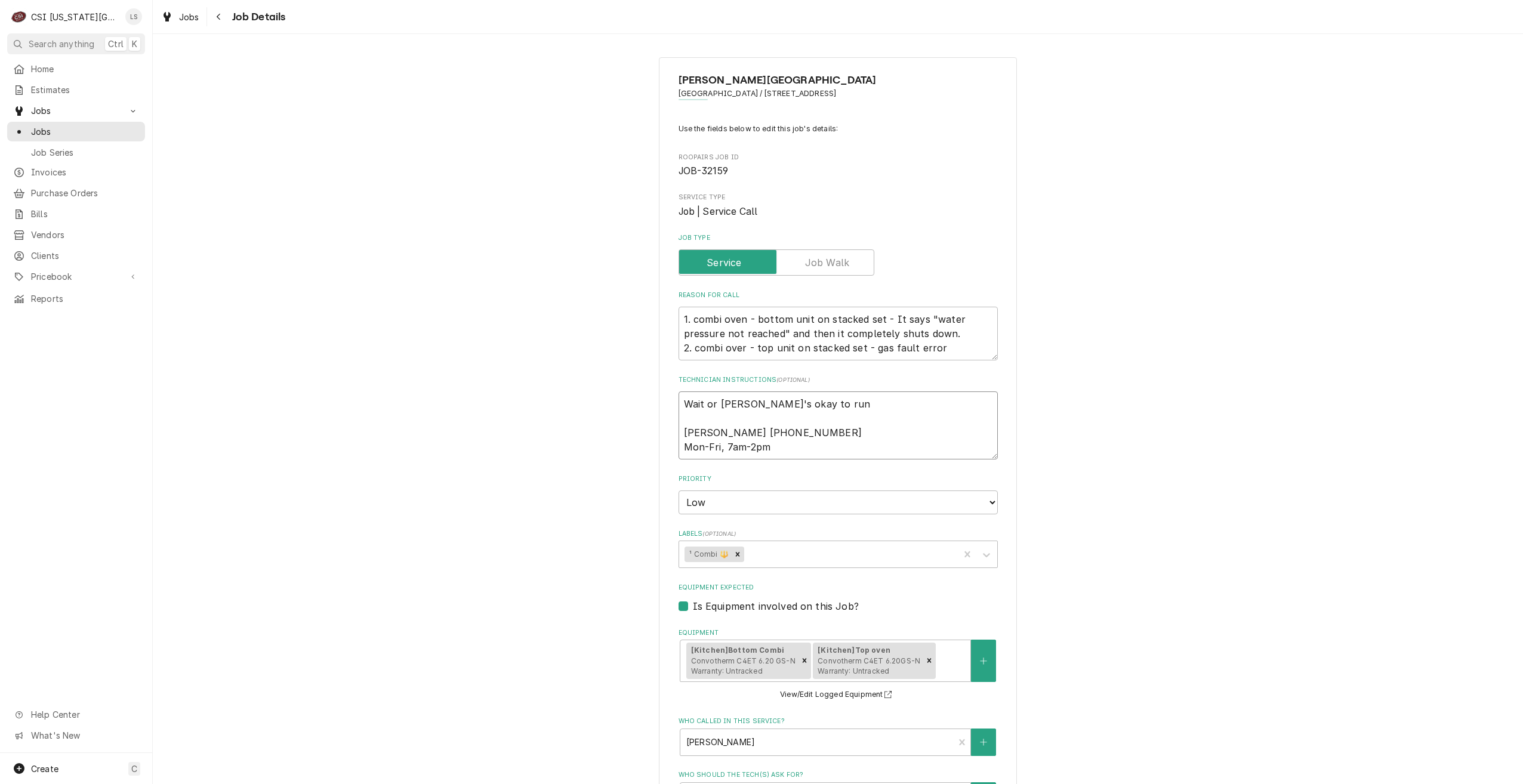
type textarea "x"
type textarea "Wait or Phil's okay to run Jill Gardiner 913-856-3821 Mon-Fri, 7am-2pm"
type textarea "x"
type textarea "Wait or Phil's okay to run a Jill Gardiner 913-856-3821 Mon-Fri, 7am-2pm"
type textarea "x"
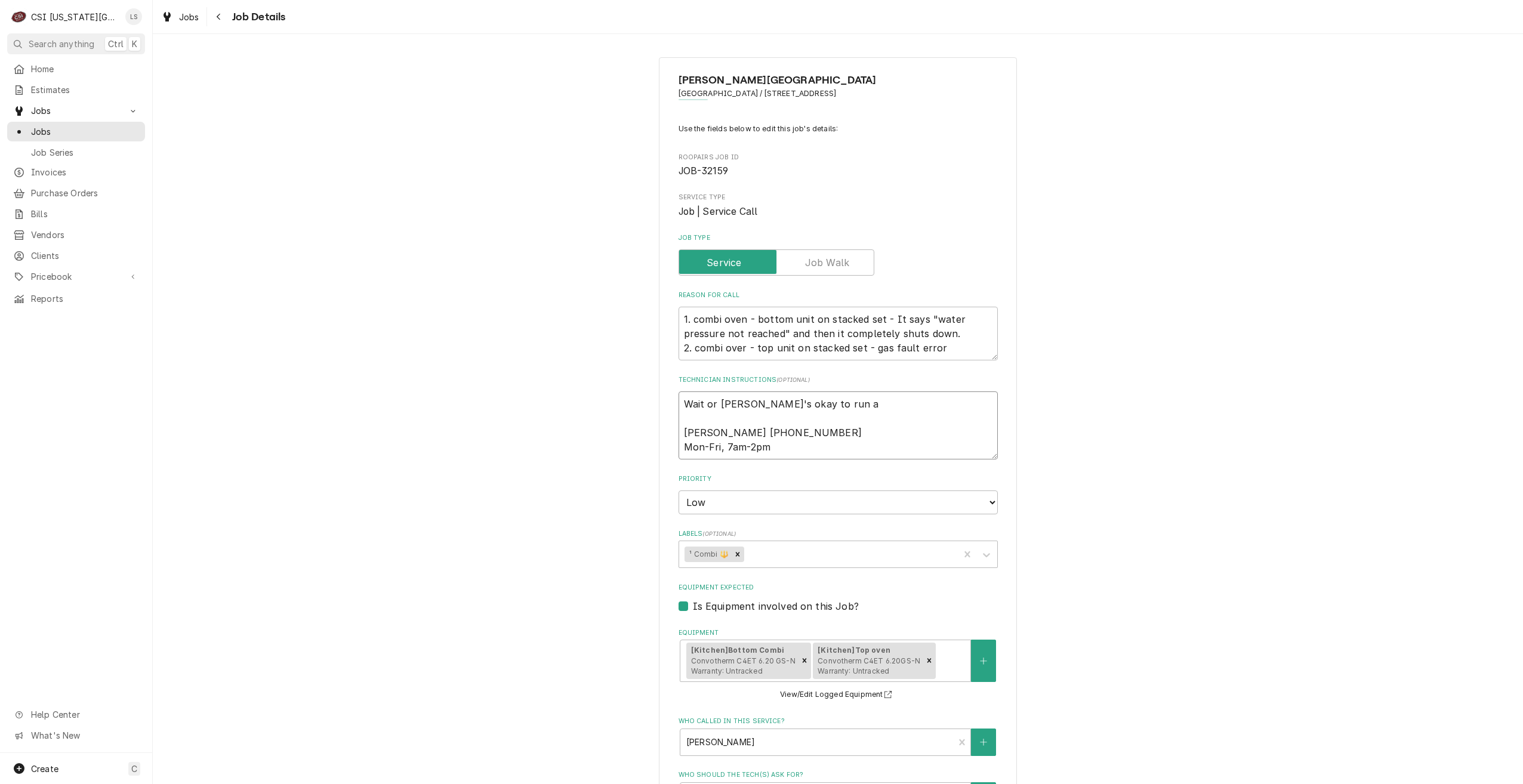
type textarea "Wait or Phil's okay to run af Jill Gardiner 913-856-3821 Mon-Fri, 7am-2pm"
type textarea "x"
type textarea "Wait or Phil's okay to run aft Jill Gardiner 913-856-3821 Mon-Fri, 7am-2pm"
type textarea "x"
type textarea "Wait or Phil's okay to run afte Jill Gardiner 913-856-3821 Mon-Fri, 7am-2pm"
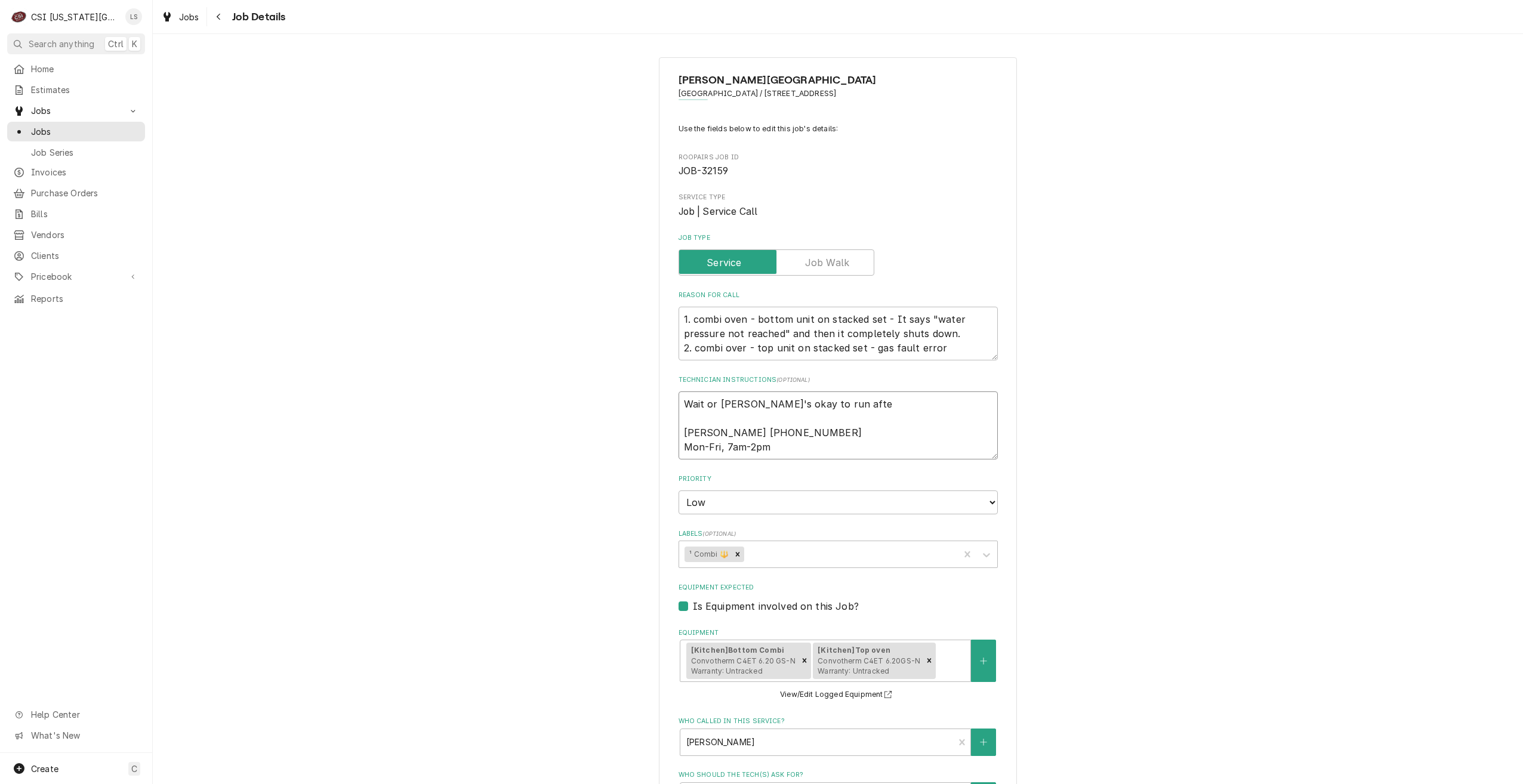
type textarea "x"
type textarea "Wait or Phil's okay to run after Jill Gardiner 913-856-3821 Mon-Fri, 7am-2pm"
type textarea "x"
type textarea "Wait or Phil's okay to run after Jill Gardiner 913-856-3821 Mon-Fri, 7am-2pm"
type textarea "x"
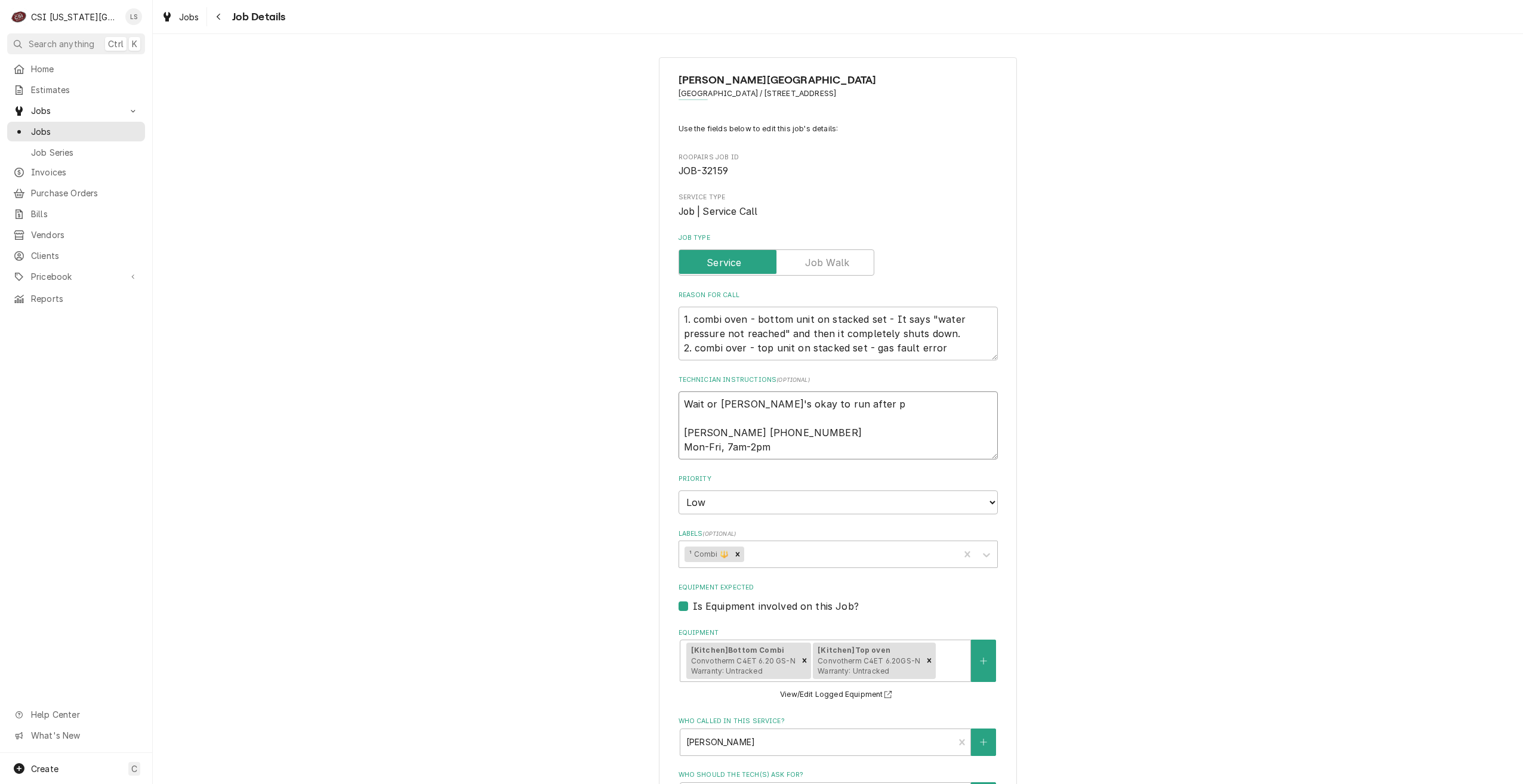
type textarea "Wait or Phil's okay to run after pa Jill Gardiner 913-856-3821 Mon-Fri, 7am-2pm"
type textarea "x"
type textarea "Wait or Phil's okay to run after par Jill Gardiner 913-856-3821 Mon-Fri, 7am-2pm"
type textarea "x"
type textarea "Wait or Phil's okay to run after part Jill Gardiner 913-856-3821 Mon-Fri, 7am-2…"
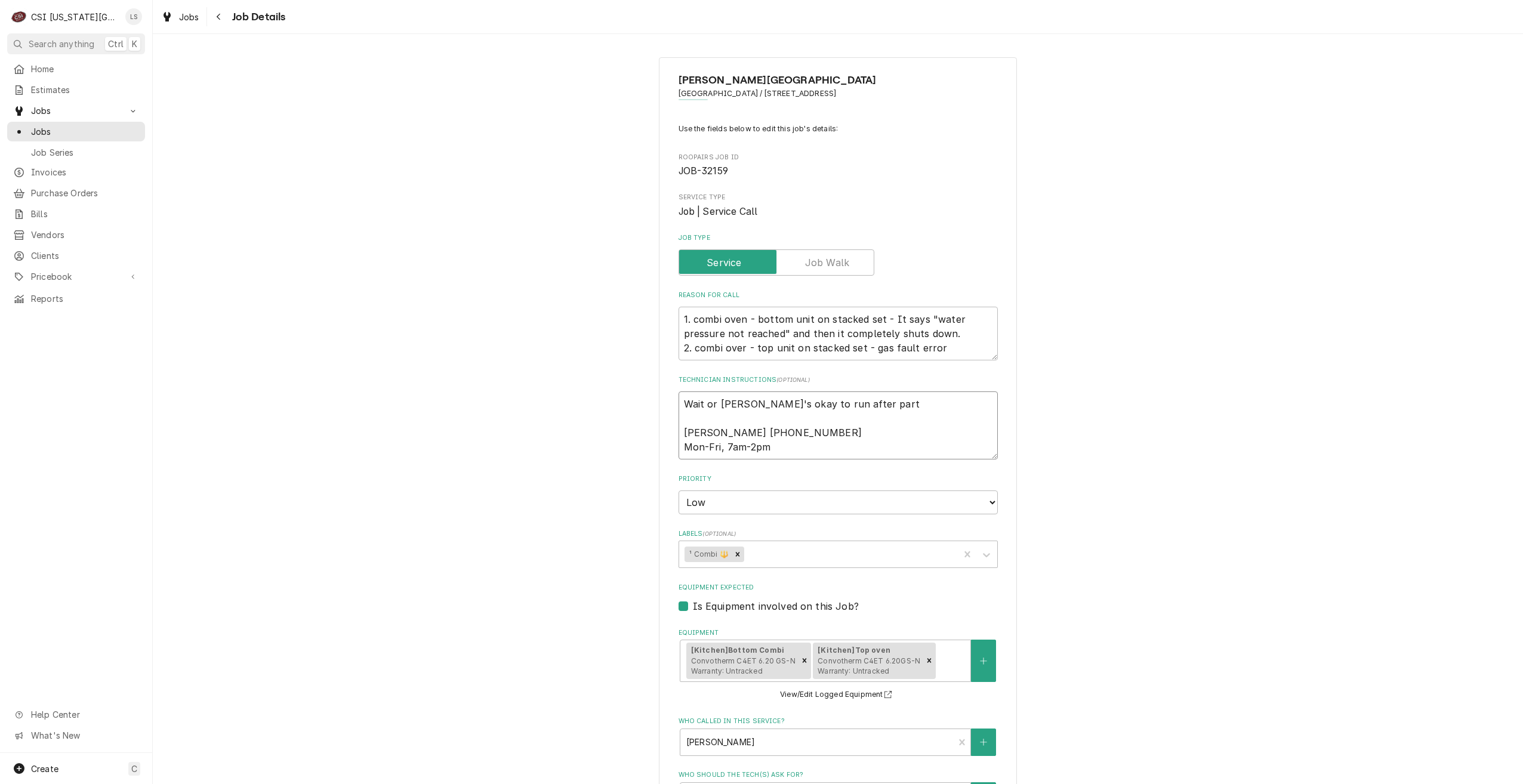
type textarea "x"
type textarea "Wait or Phil's okay to run after parts Jill Gardiner 913-856-3821 Mon-Fri, 7am-…"
type textarea "x"
type textarea "Wait or Phil's okay to run after parts Jill Gardiner 913-856-3821 Mon-Fri, 7am-…"
type textarea "x"
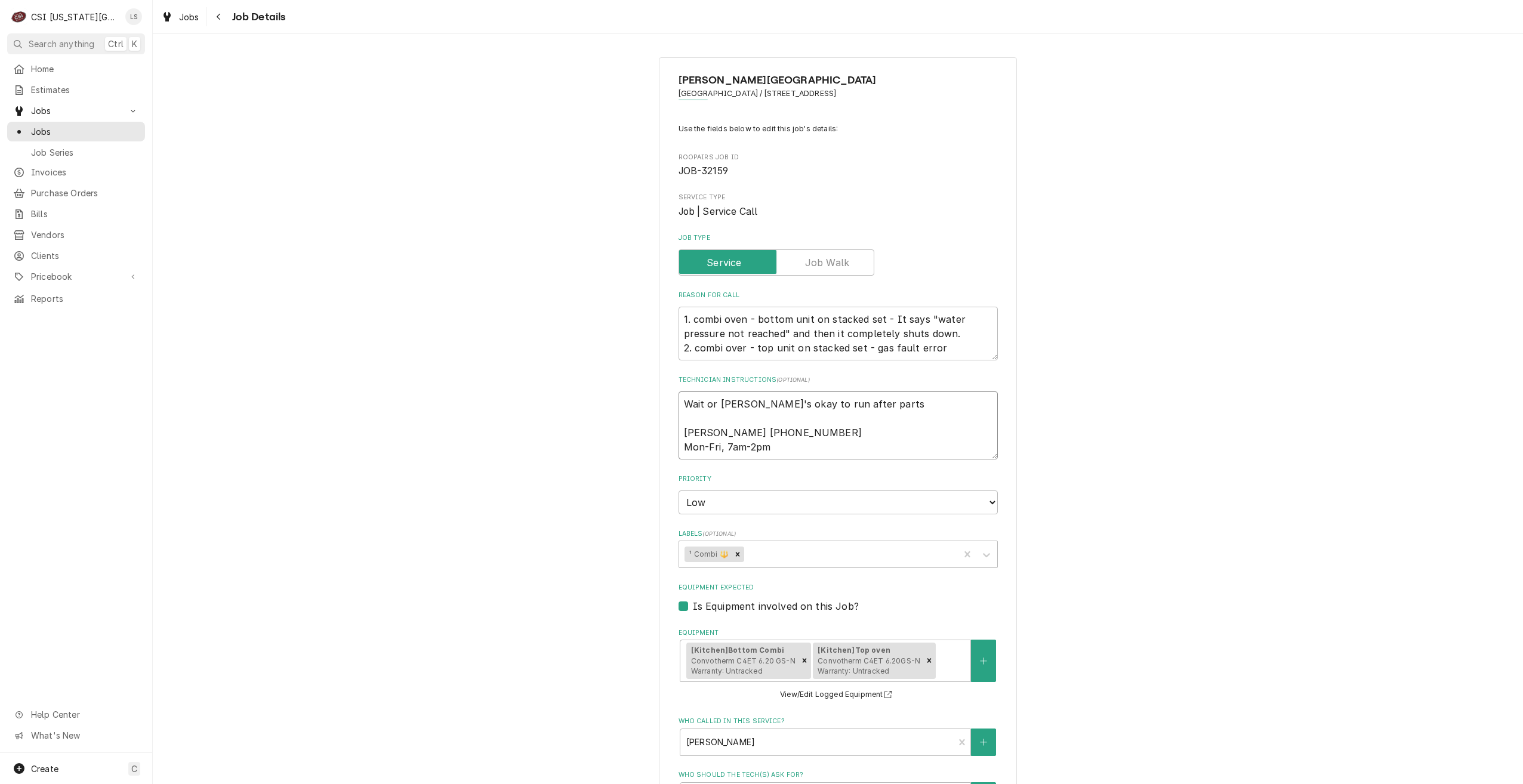
type textarea "Wait or Phil's okay to run after parts a Jill Gardiner 913-856-3821 Mon-Fri, 7a…"
type textarea "x"
type textarea "Wait or Phil's okay to run after parts ar Jill Gardiner 913-856-3821 Mon-Fri, 7…"
type textarea "x"
type textarea "Wait or Phil's okay to run after parts arr Jill Gardiner 913-856-3821 Mon-Fri, …"
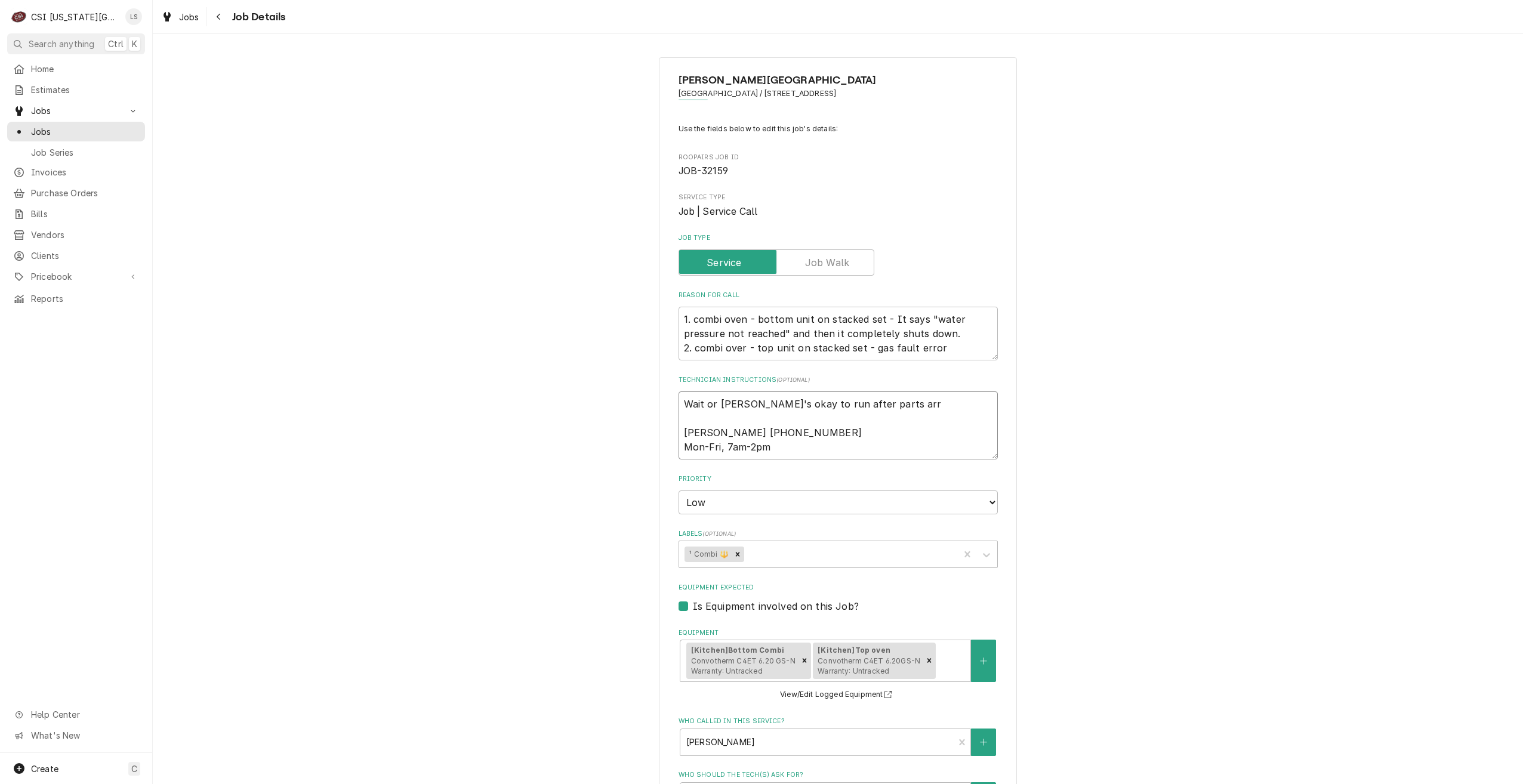
type textarea "x"
type textarea "Wait or Phil's okay to run after parts arri Jill Gardiner 913-856-3821 Mon-Fri,…"
type textarea "x"
type textarea "Wait or Phil's okay to run after parts arriv Jill Gardiner 913-856-3821 Mon-Fri…"
type textarea "x"
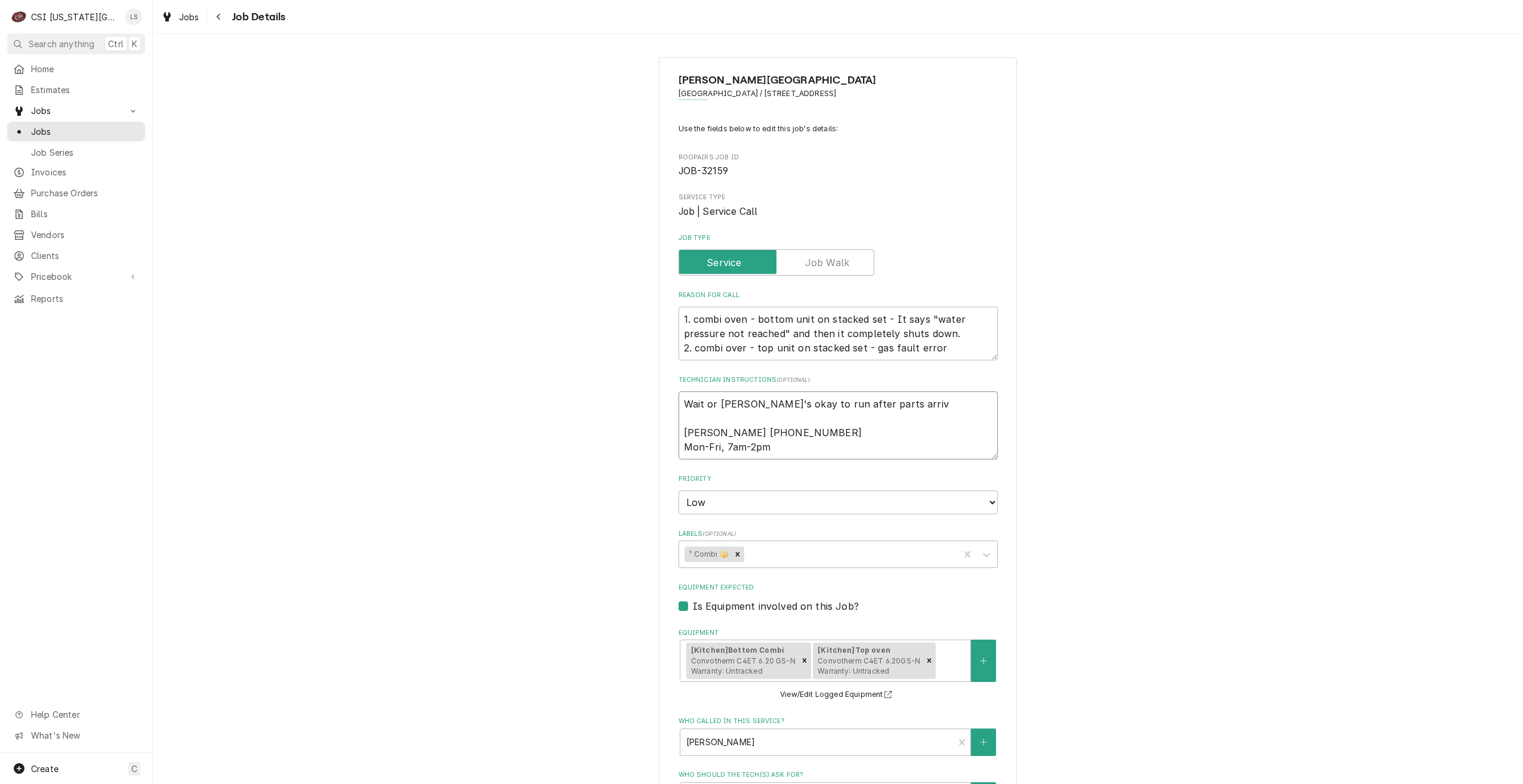
type textarea "Wait or Phil's okay to run after parts arrive Jill Gardiner 913-856-3821 Mon-Fr…"
type textarea "x"
type textarea "Wait or Phil's okay to run after parts arrive Jill Gardiner 913-856-3821 Mon-Fr…"
click at [1081, 385] on div "GARDNER EDGERTON SCHOOL DISTRICT Pioneer Ridge Middle School / 16200 South Kill…" at bounding box center [837, 604] width 1370 height 1116
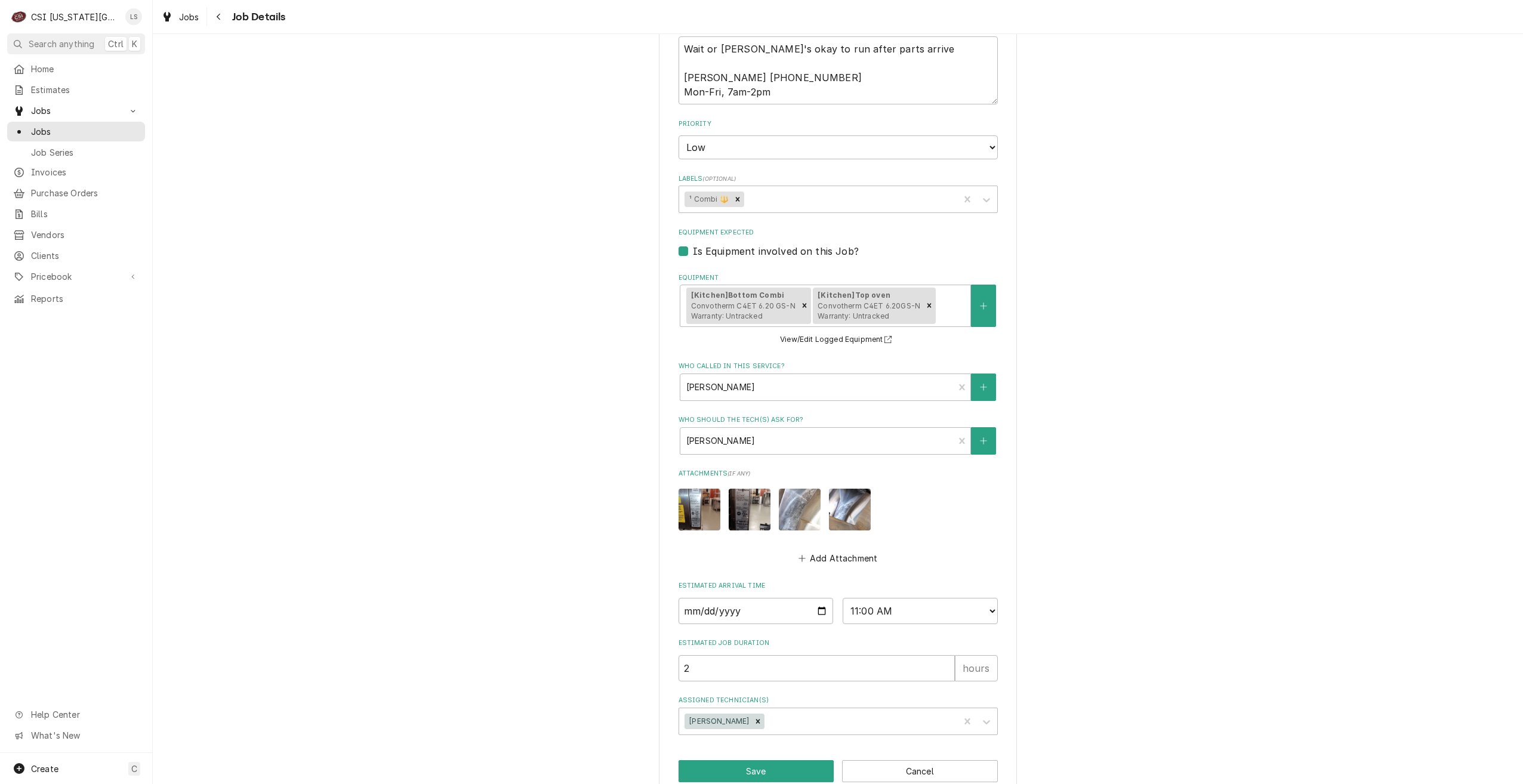
scroll to position [379, 0]
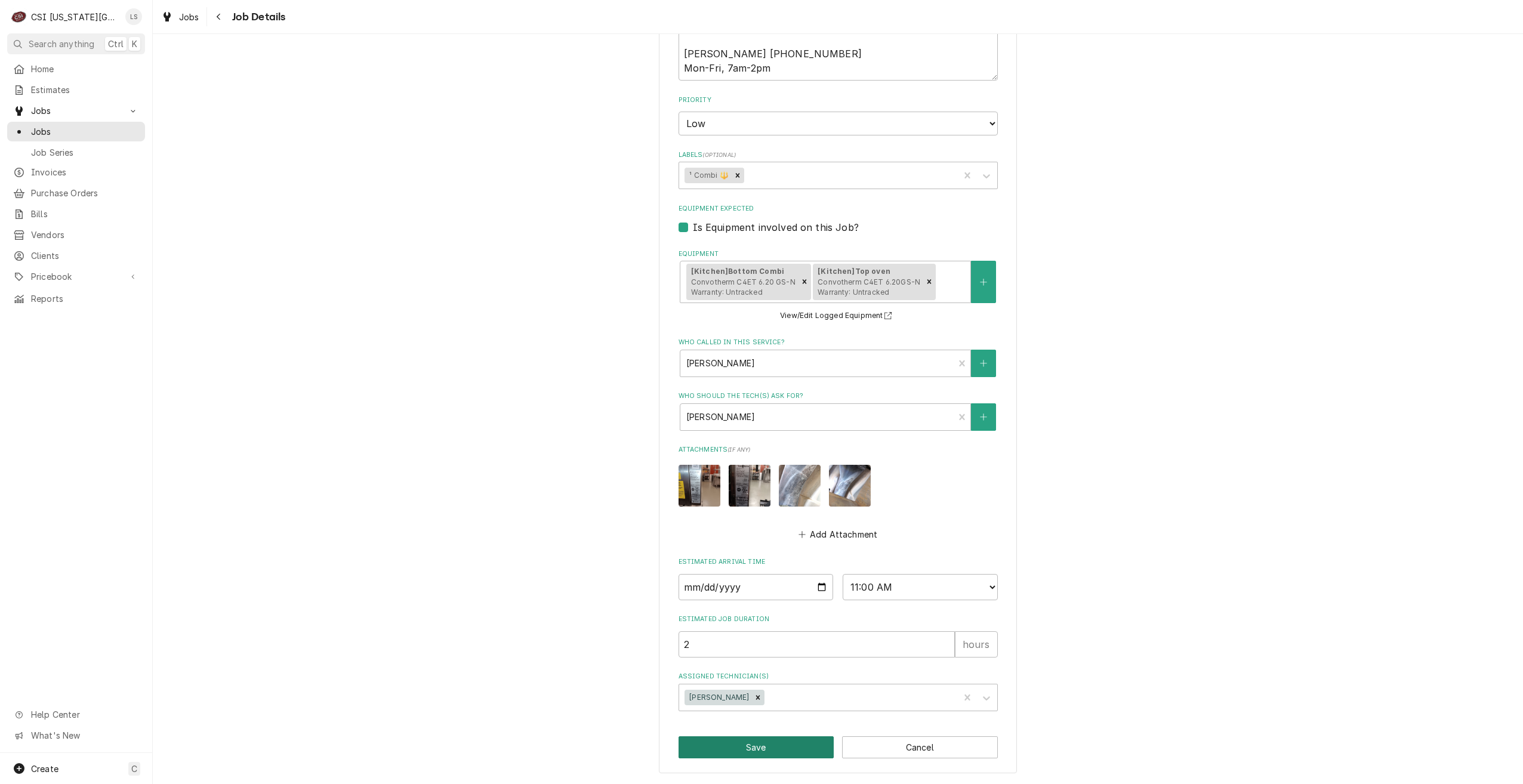
click at [779, 738] on button "Save" at bounding box center [756, 747] width 156 height 22
type textarea "x"
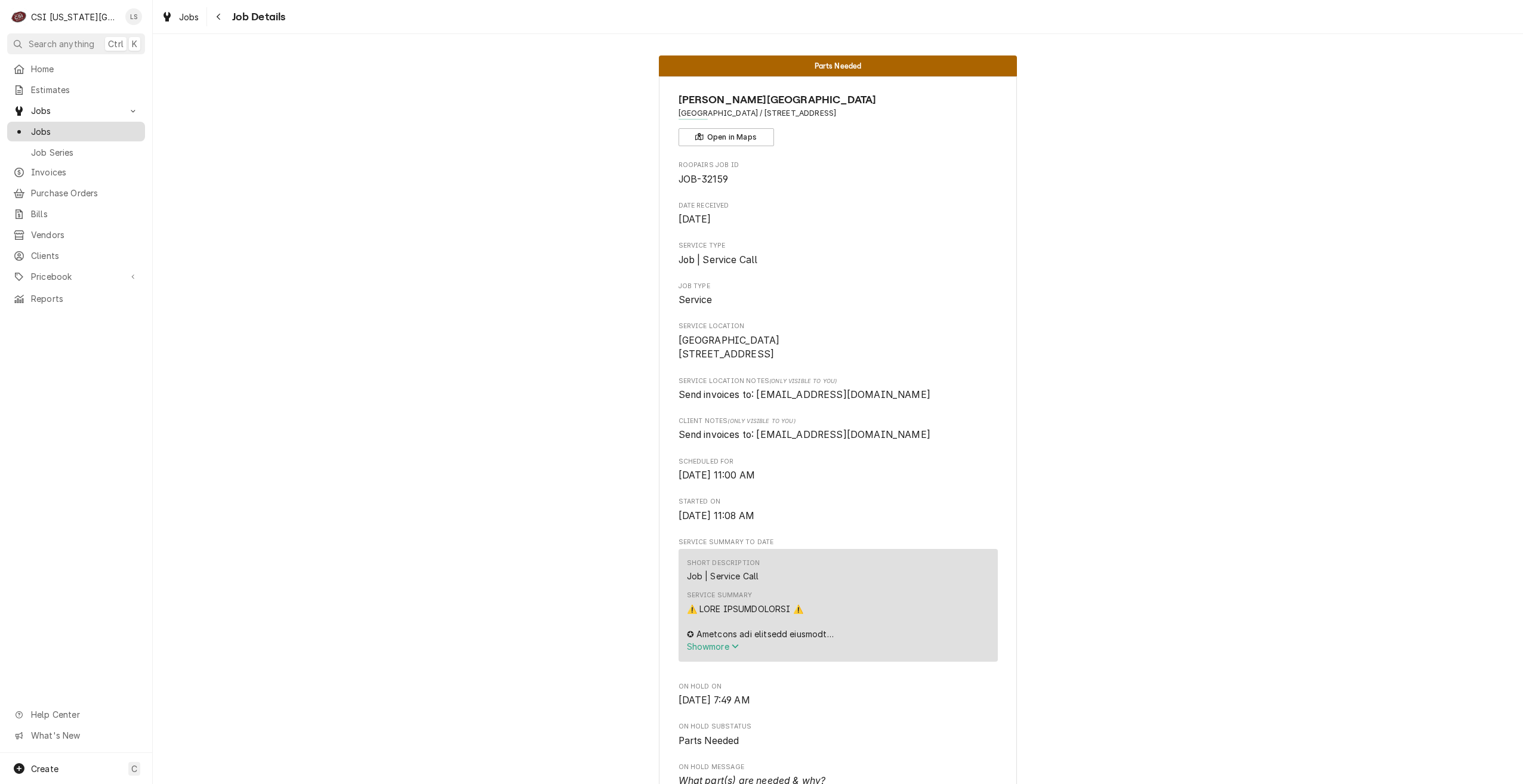
click at [107, 127] on span "Jobs" at bounding box center [85, 131] width 108 height 12
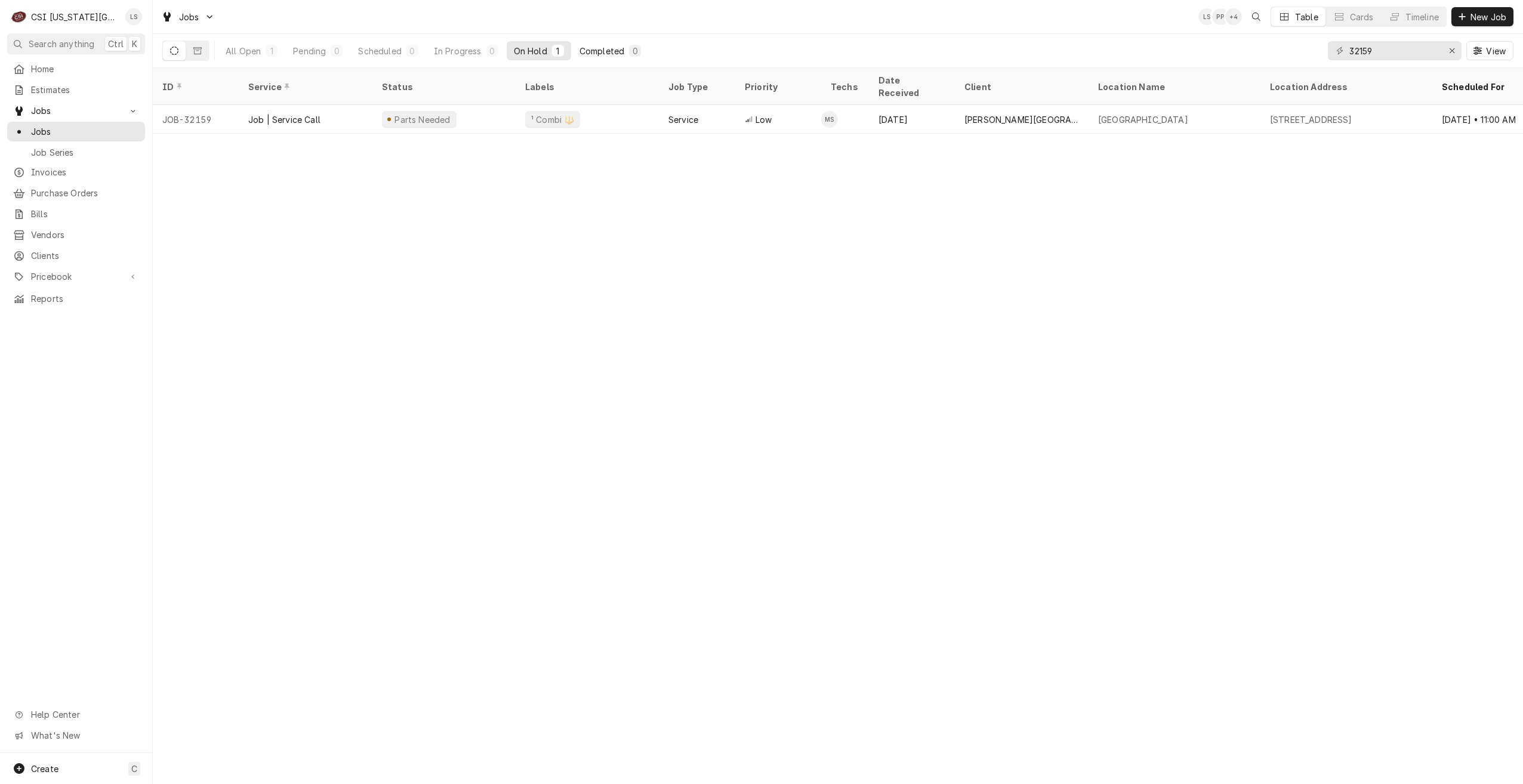
click at [592, 58] on button "Completed 0" at bounding box center [610, 51] width 75 height 19
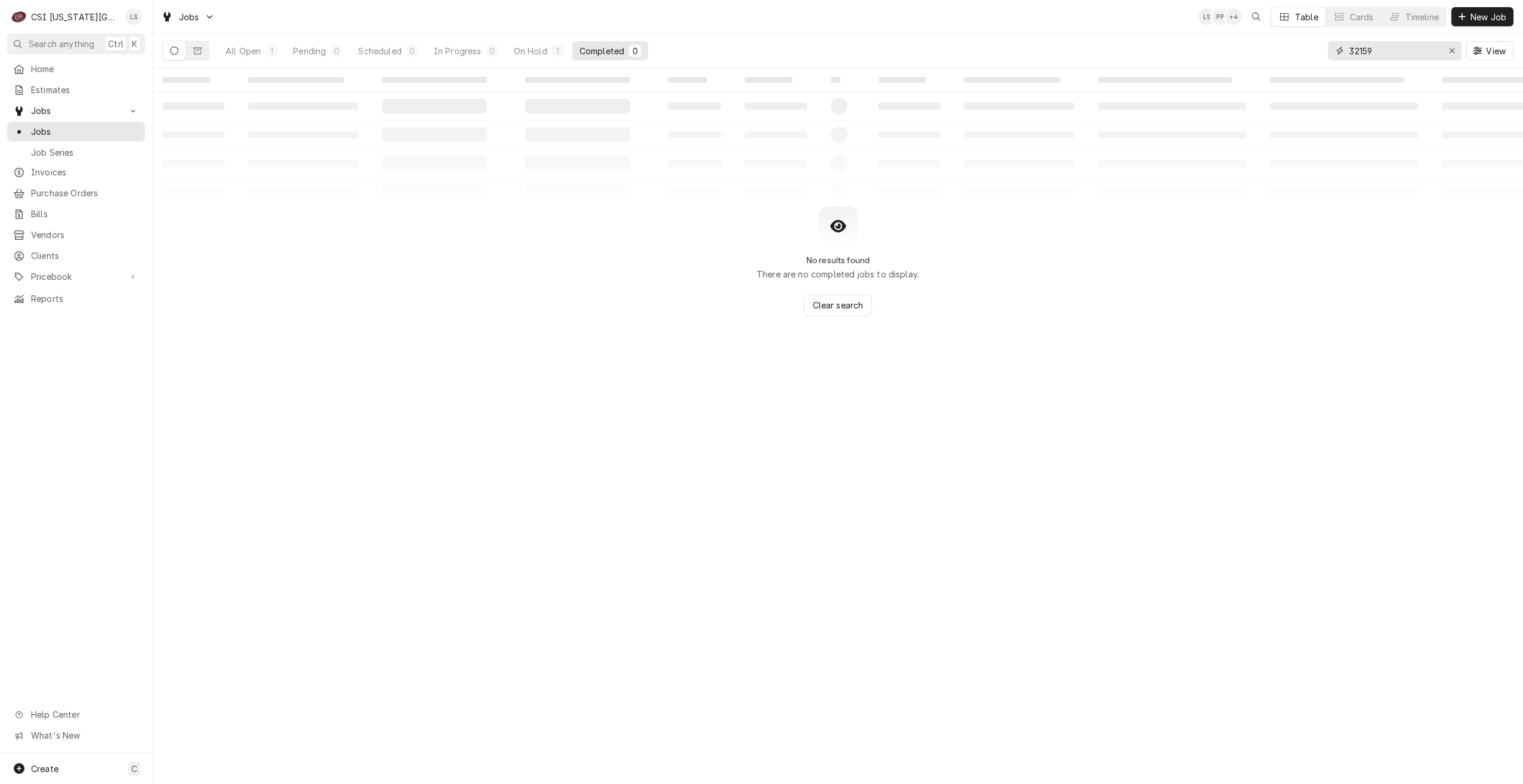
click at [1404, 55] on input "32159" at bounding box center [1394, 51] width 89 height 19
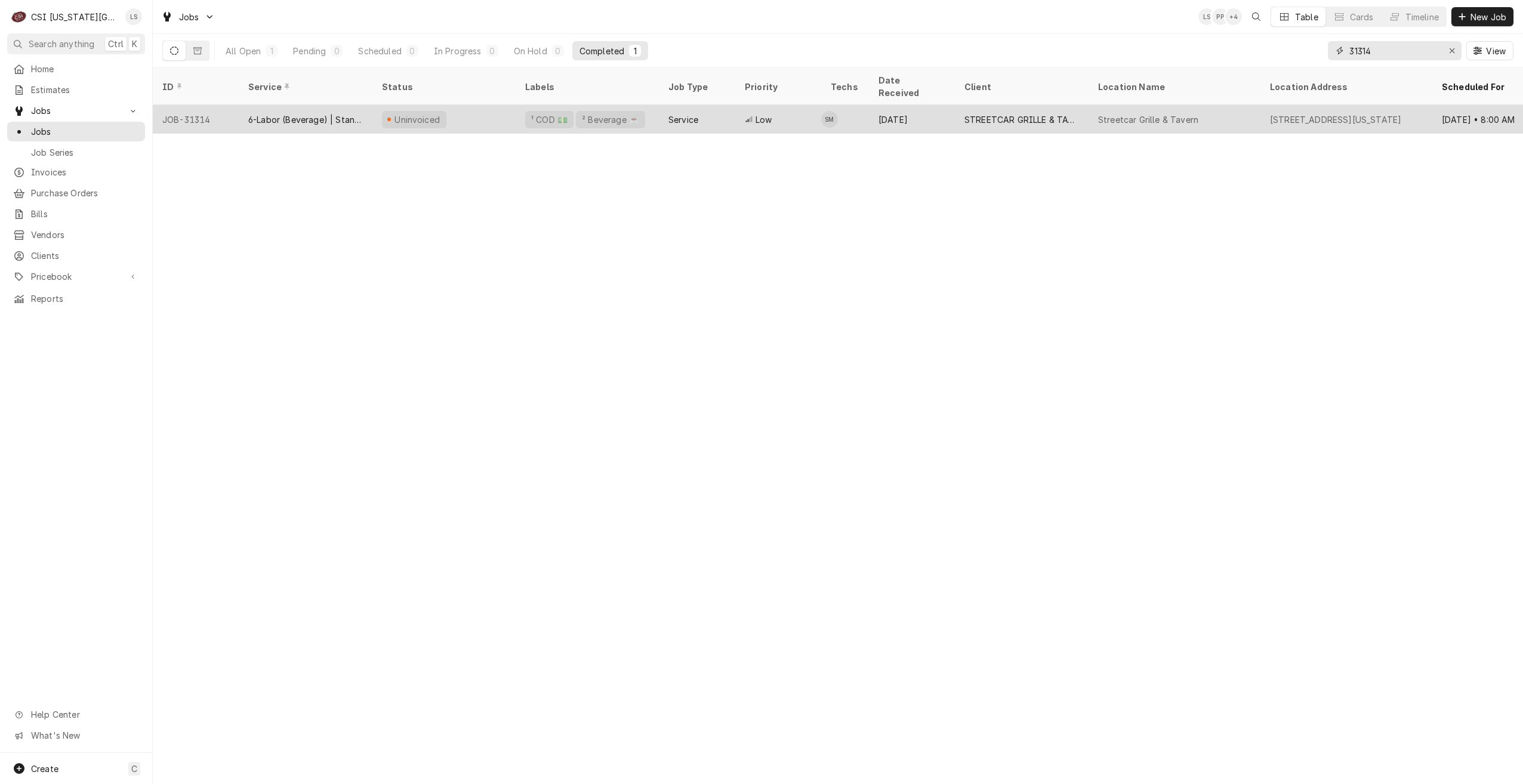
type input "31314"
click at [725, 110] on div "Service" at bounding box center [697, 119] width 76 height 29
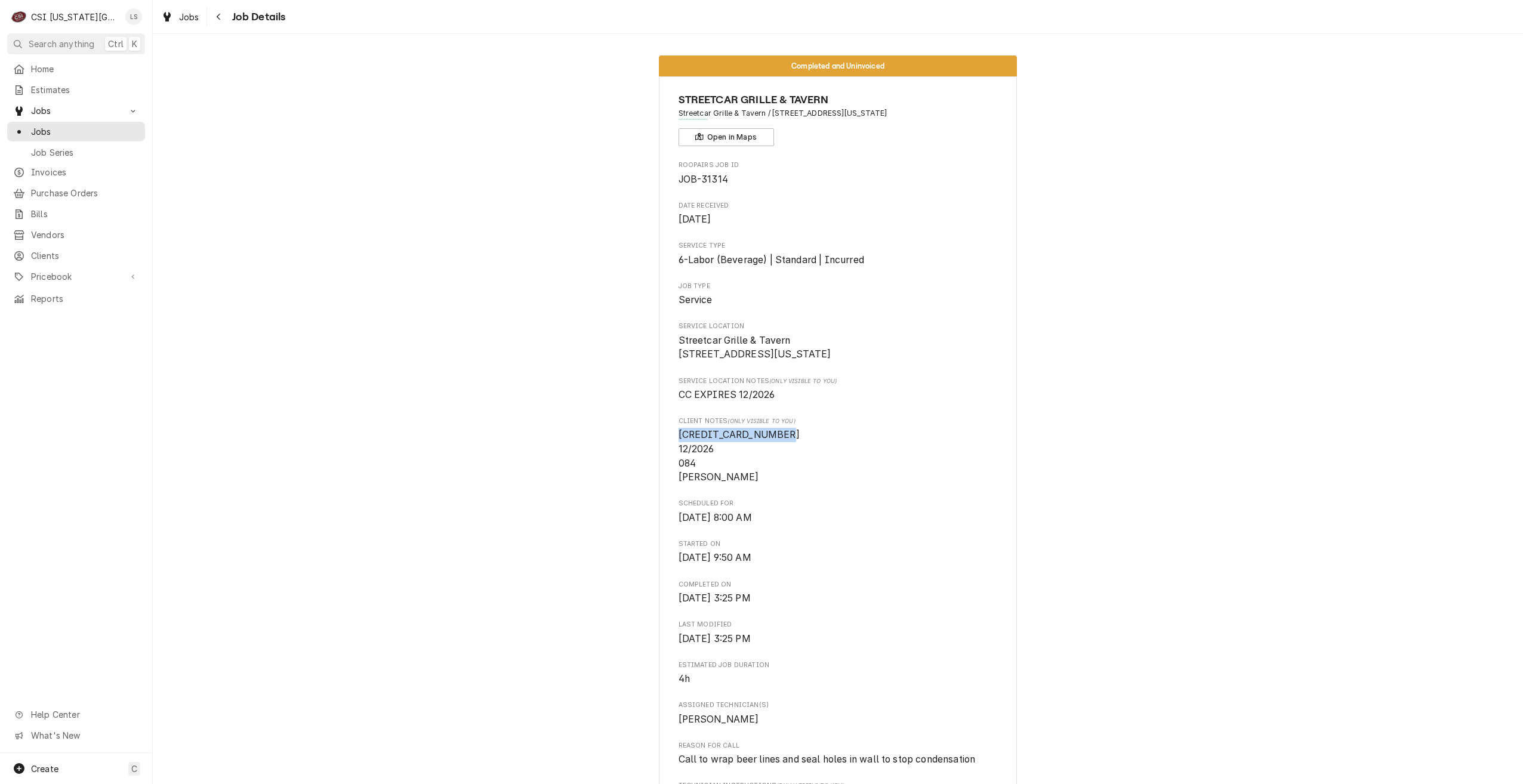
drag, startPoint x: 772, startPoint y: 449, endPoint x: 674, endPoint y: 451, distance: 98.0
click at [678, 451] on span "[CREDIT_CARD_NUMBER] 12/2026 084 [PERSON_NAME]" at bounding box center [838, 456] width 319 height 57
copy span "[CREDIT_CARD_NUMBER]"
drag, startPoint x: 774, startPoint y: 492, endPoint x: 674, endPoint y: 495, distance: 100.0
click at [678, 485] on span "[CREDIT_CARD_NUMBER] 12/2026 084 [PERSON_NAME]" at bounding box center [838, 456] width 319 height 57
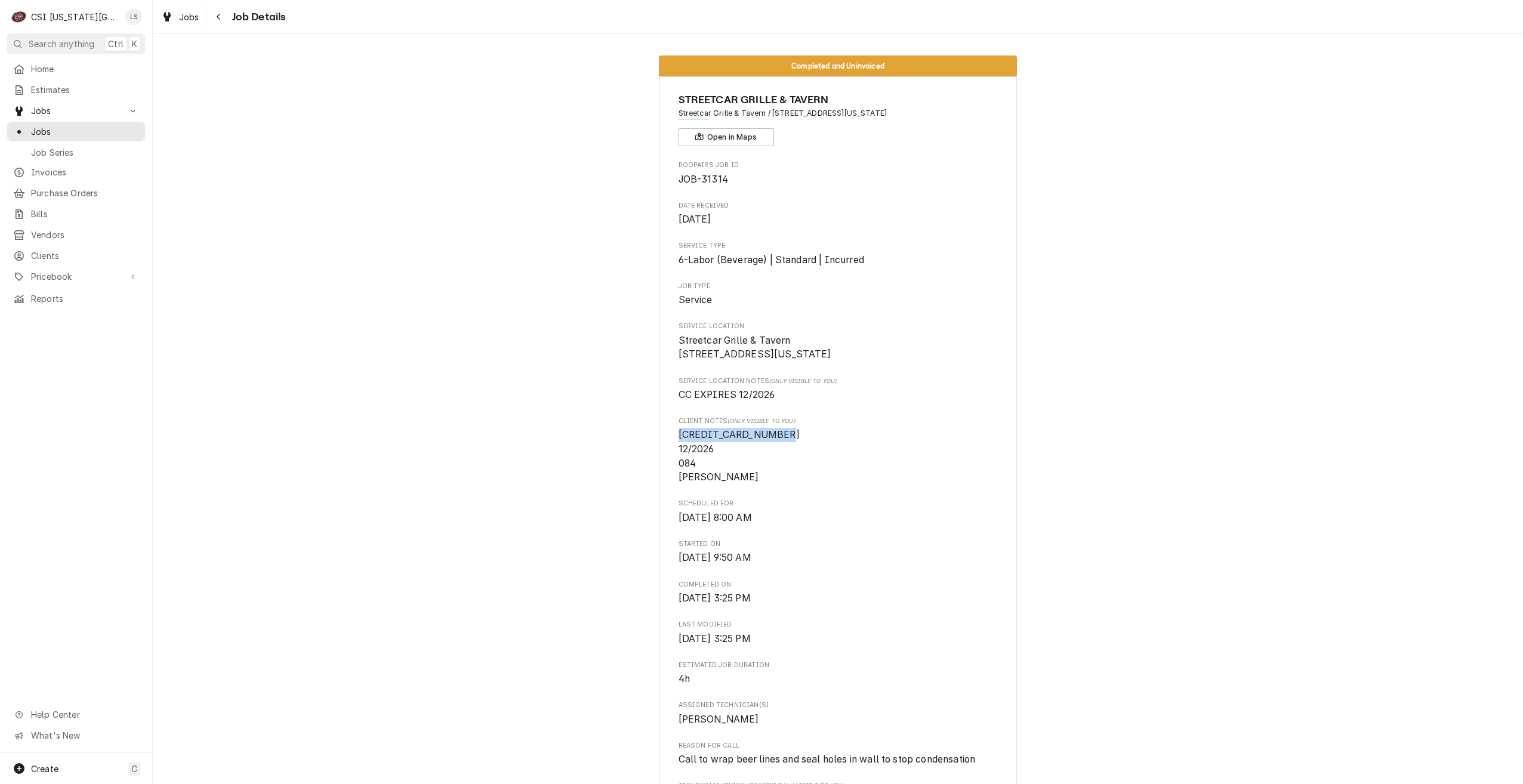
copy span "[PERSON_NAME]"
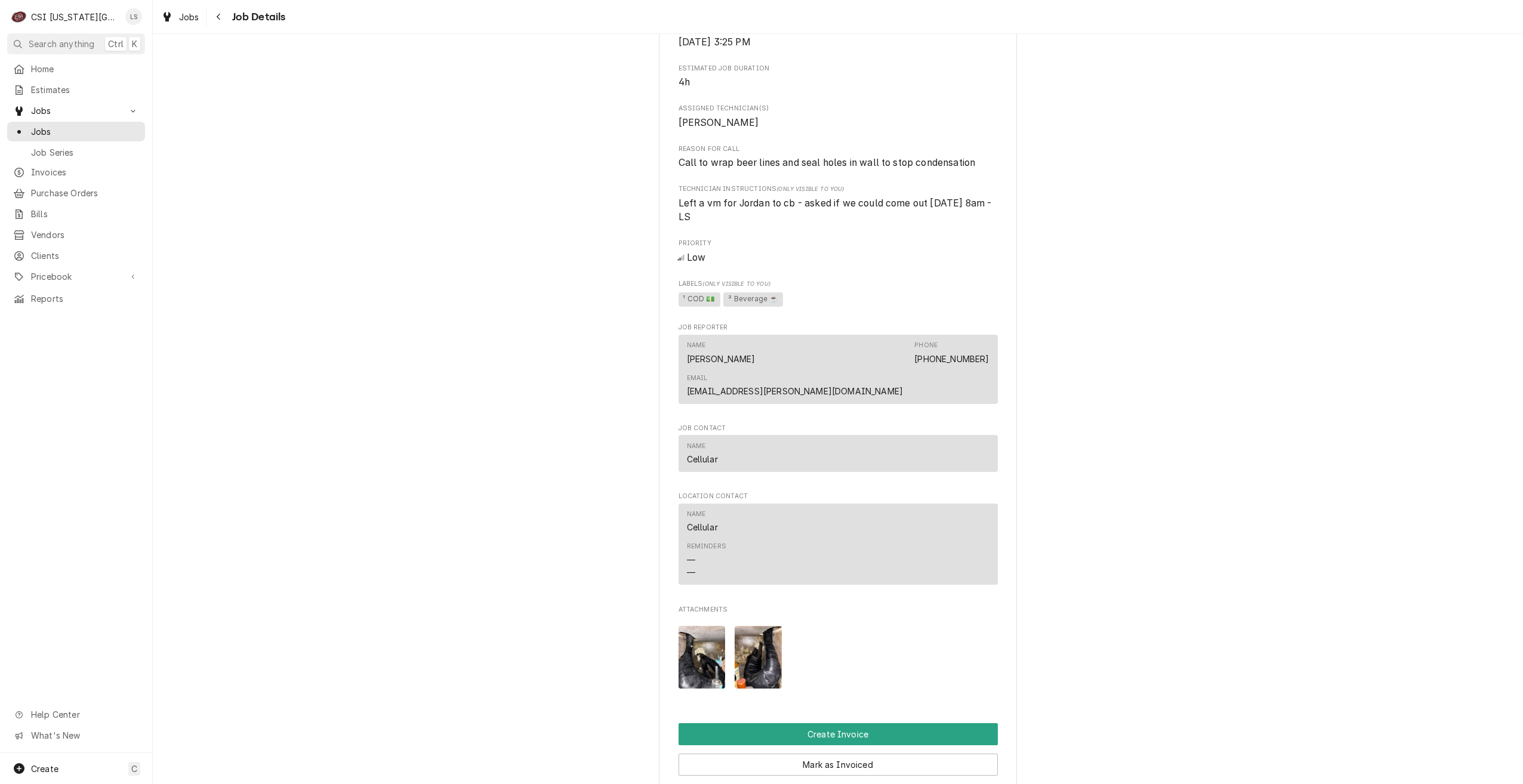
scroll to position [418, 0]
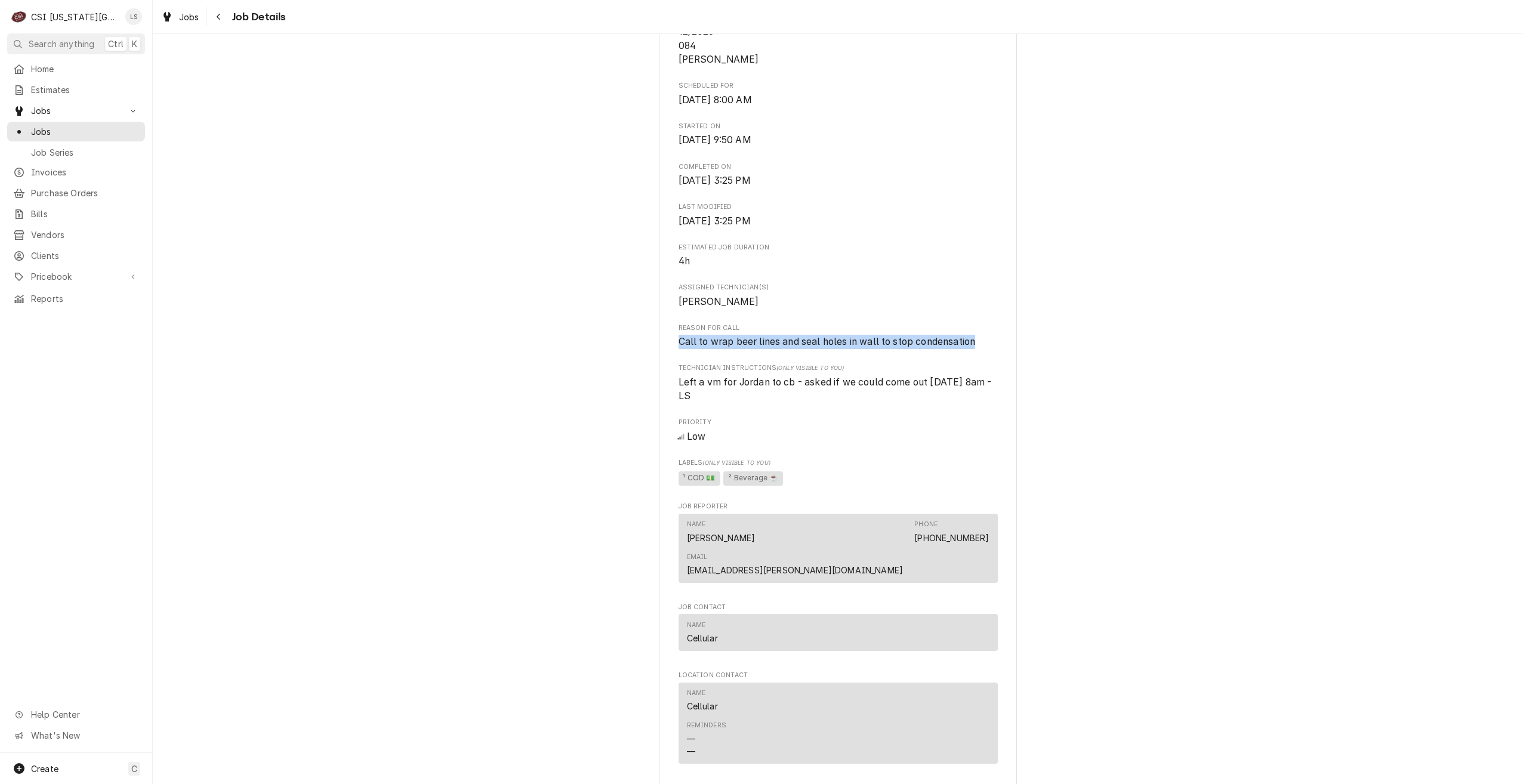
drag, startPoint x: 975, startPoint y: 356, endPoint x: 676, endPoint y: 357, distance: 299.0
click at [678, 349] on span "Call to wrap beer lines and seal holes in wall to stop condensation" at bounding box center [838, 341] width 319 height 14
copy span "Call to wrap beer lines and seal holes in wall to stop condensation"
click at [1263, 279] on div "Completed and Uninvoiced STREETCAR GRILLE & TAVERN Streetcar Grille & Tavern / …" at bounding box center [837, 411] width 1370 height 1565
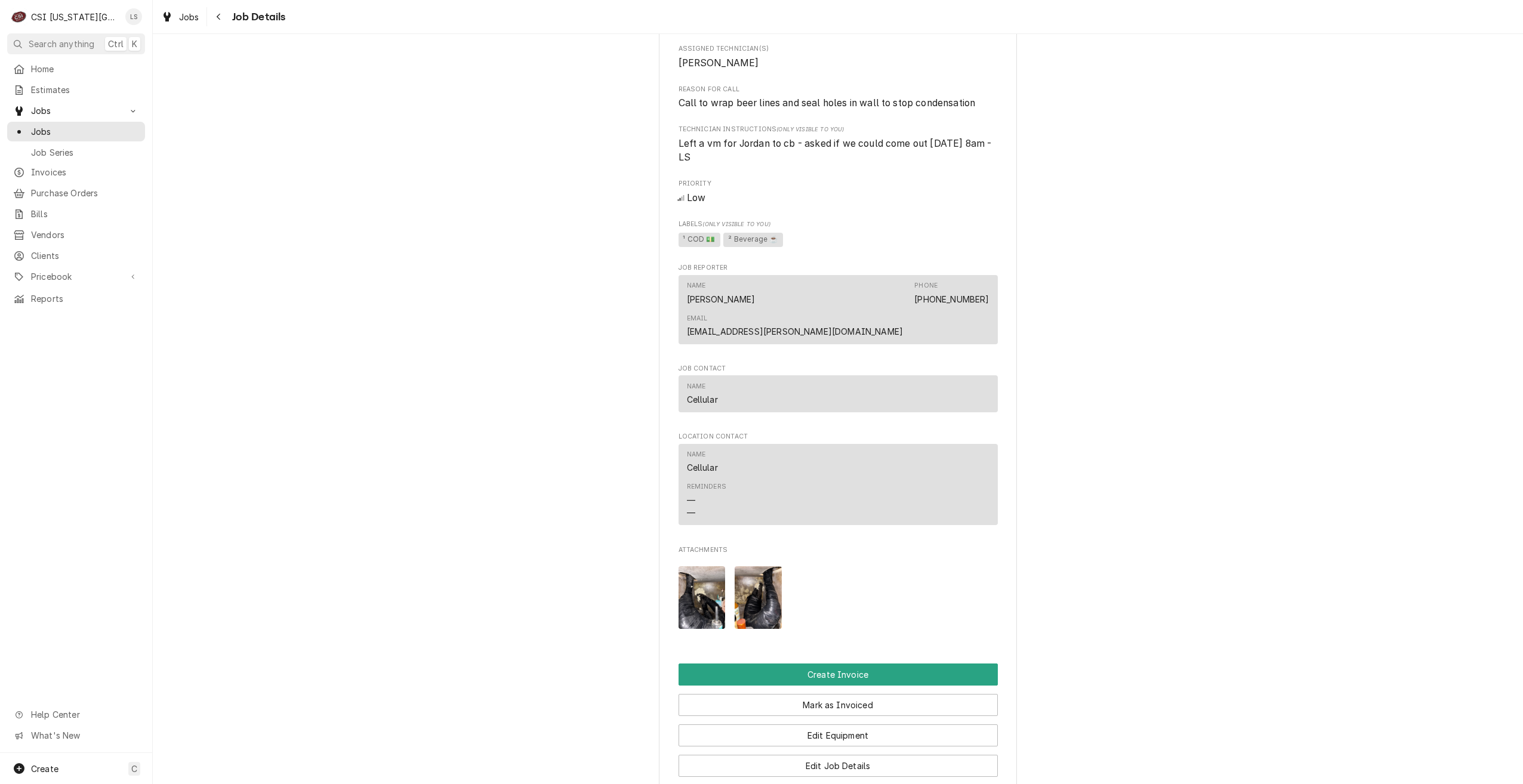
scroll to position [955, 0]
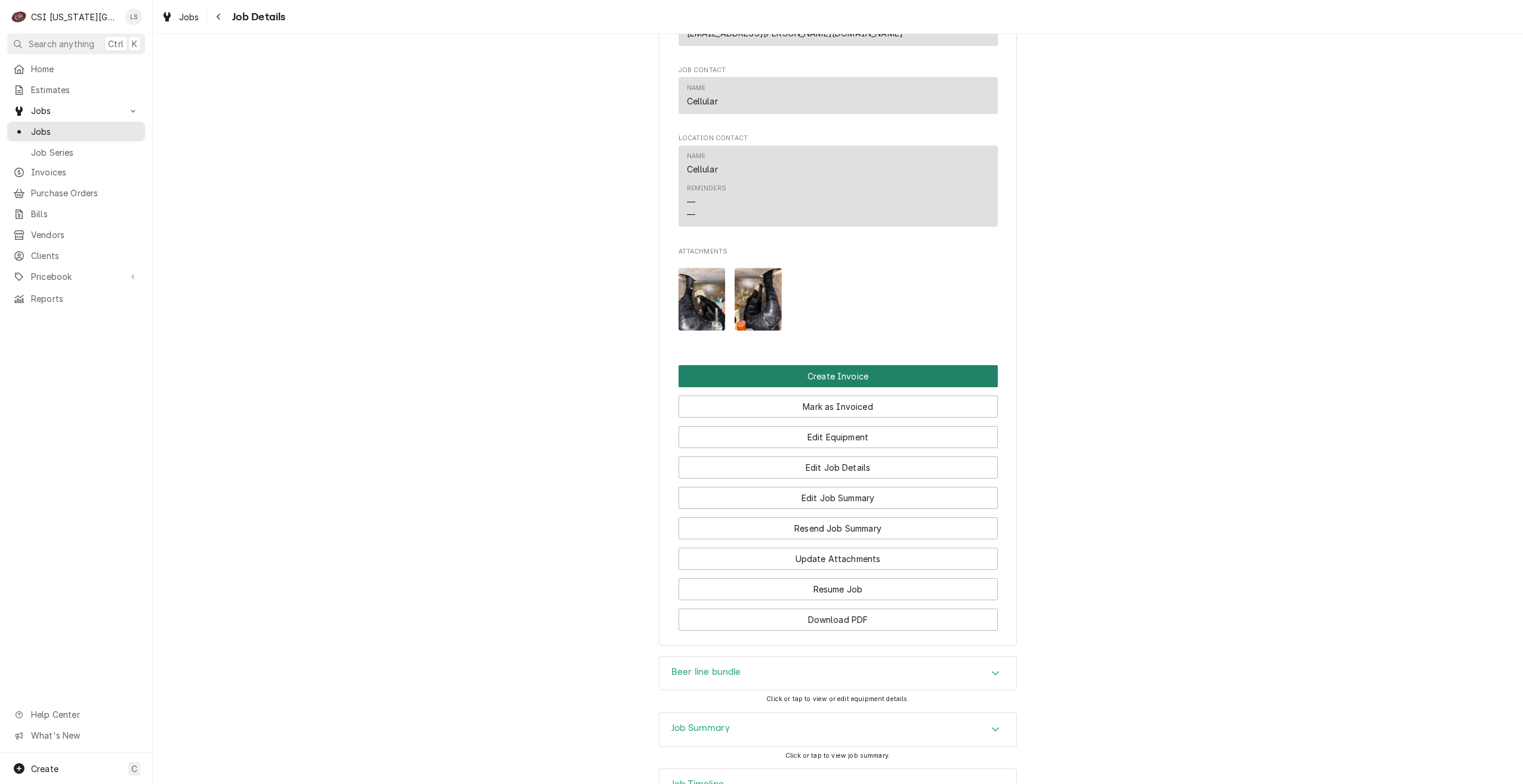
click at [884, 366] on button "Create Invoice" at bounding box center [838, 376] width 319 height 22
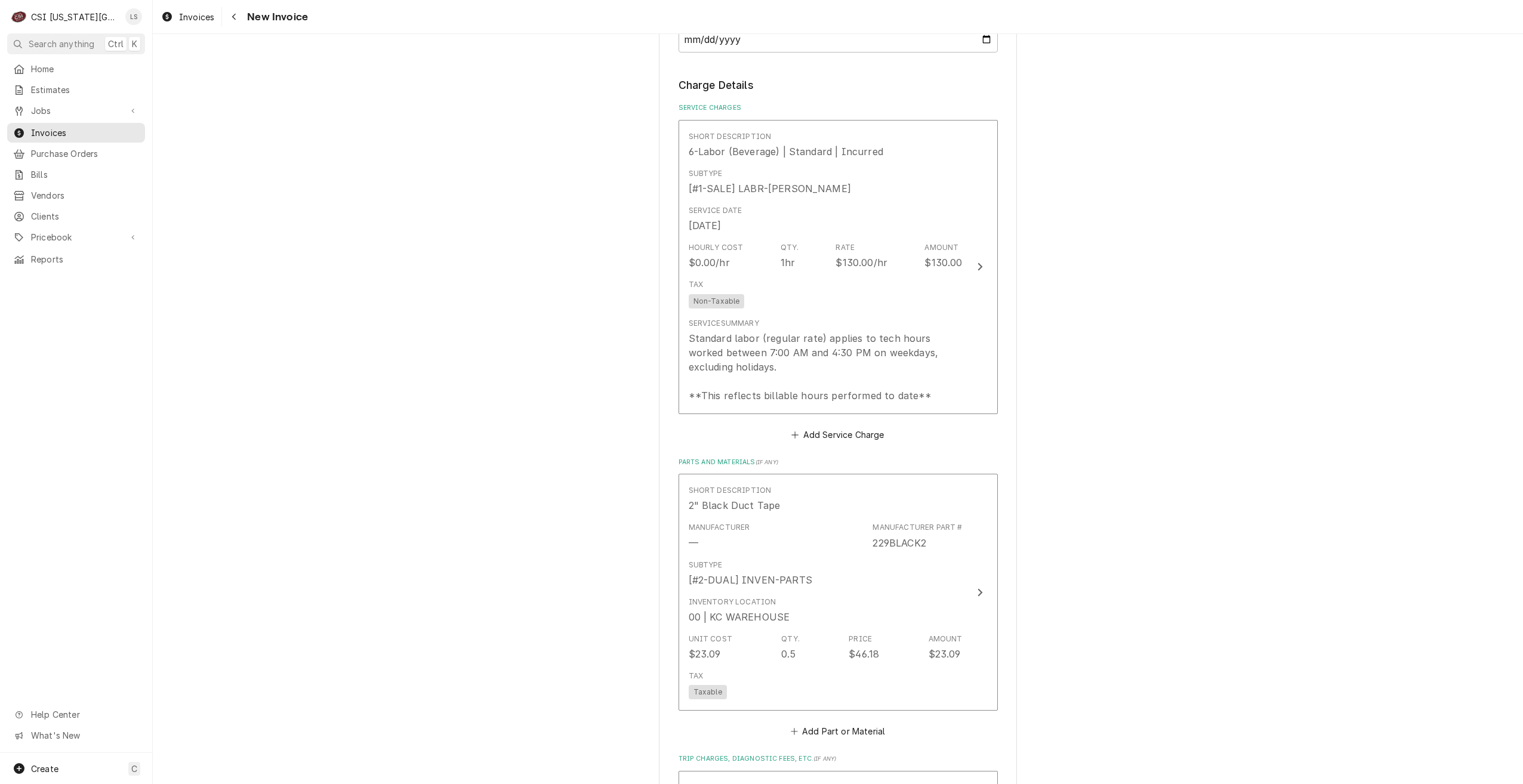
scroll to position [975, 0]
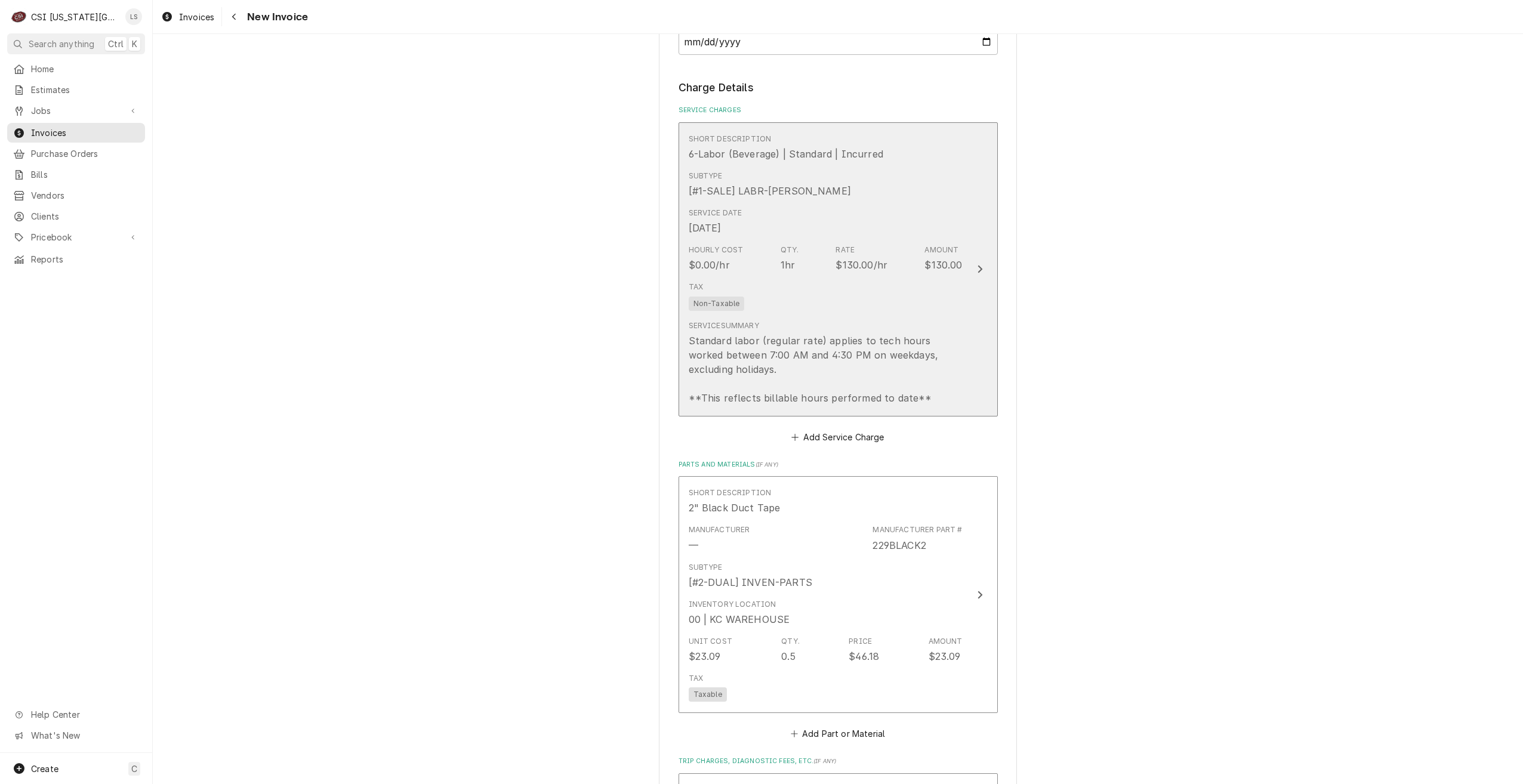
click at [986, 349] on button "Short Description 6-Labor (Beverage) | Standard | Incurred Subtype [#1-SALE] LA…" at bounding box center [838, 269] width 319 height 294
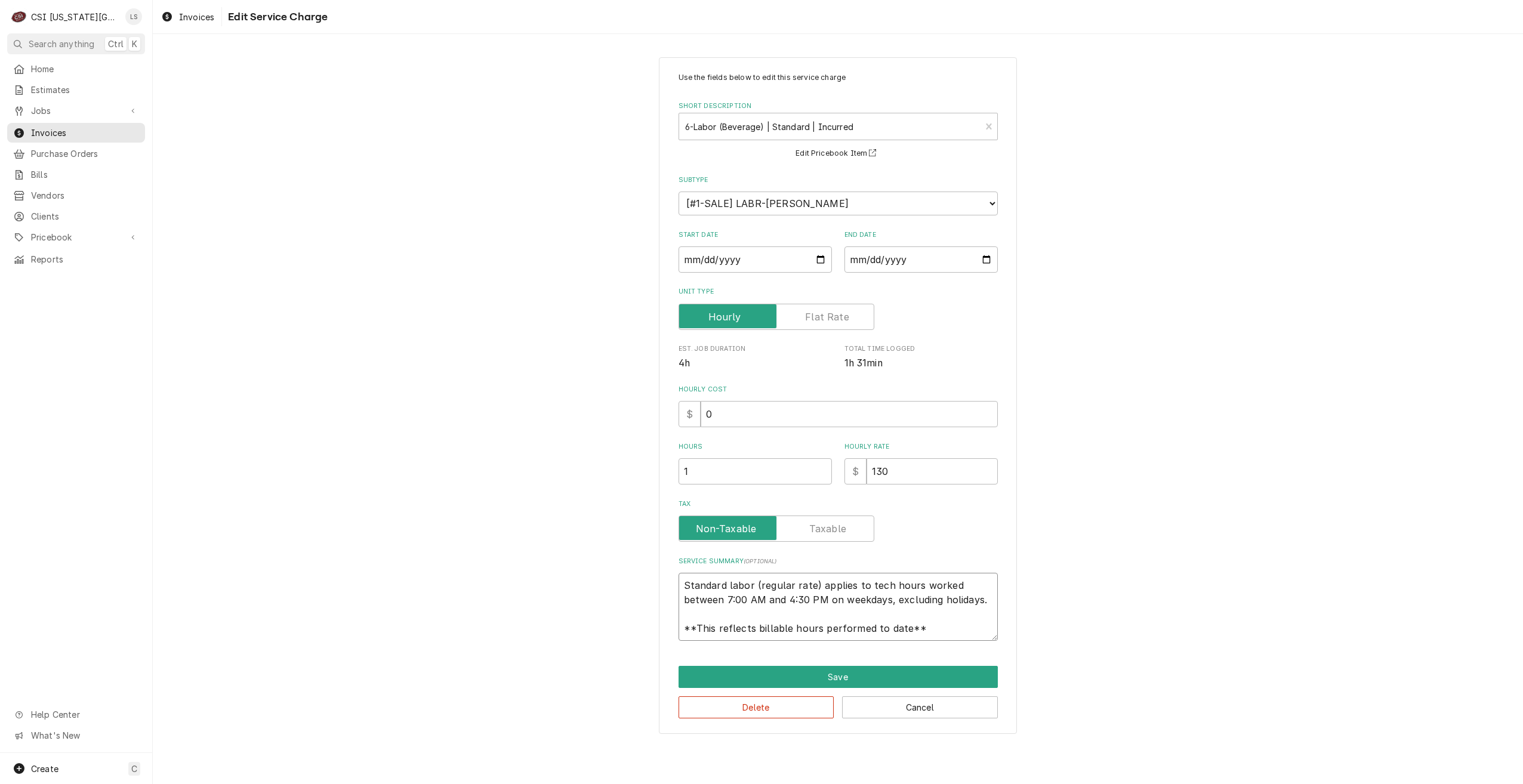
drag, startPoint x: 949, startPoint y: 630, endPoint x: 673, endPoint y: 573, distance: 281.8
click at [673, 573] on div "Use the fields below to edit this service charge Short Description 6-Labor (Bev…" at bounding box center [838, 396] width 358 height 677
type textarea "x"
type textarea "W"
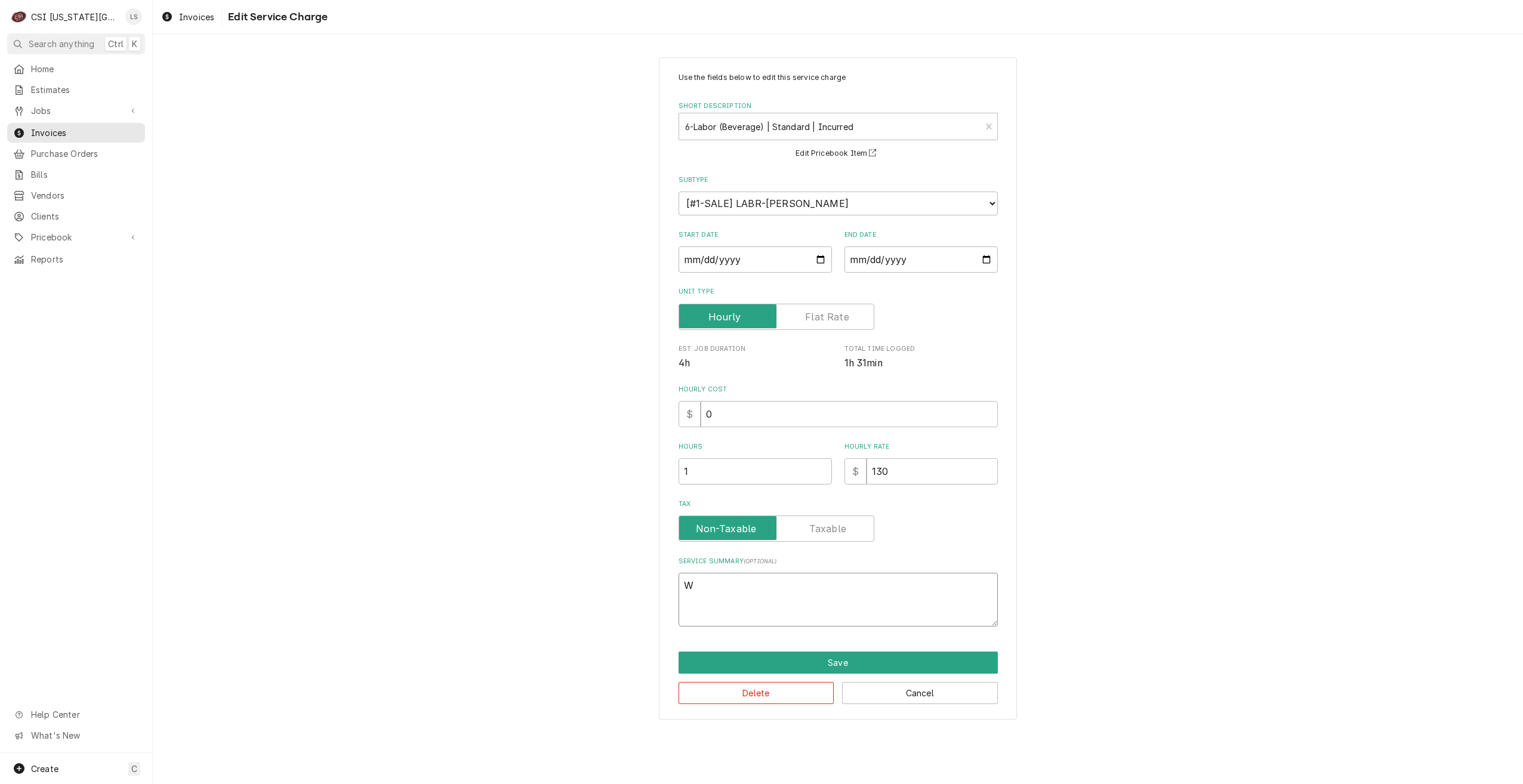
type textarea "x"
type textarea "Wr"
type textarea "x"
type textarea "Wra"
type textarea "x"
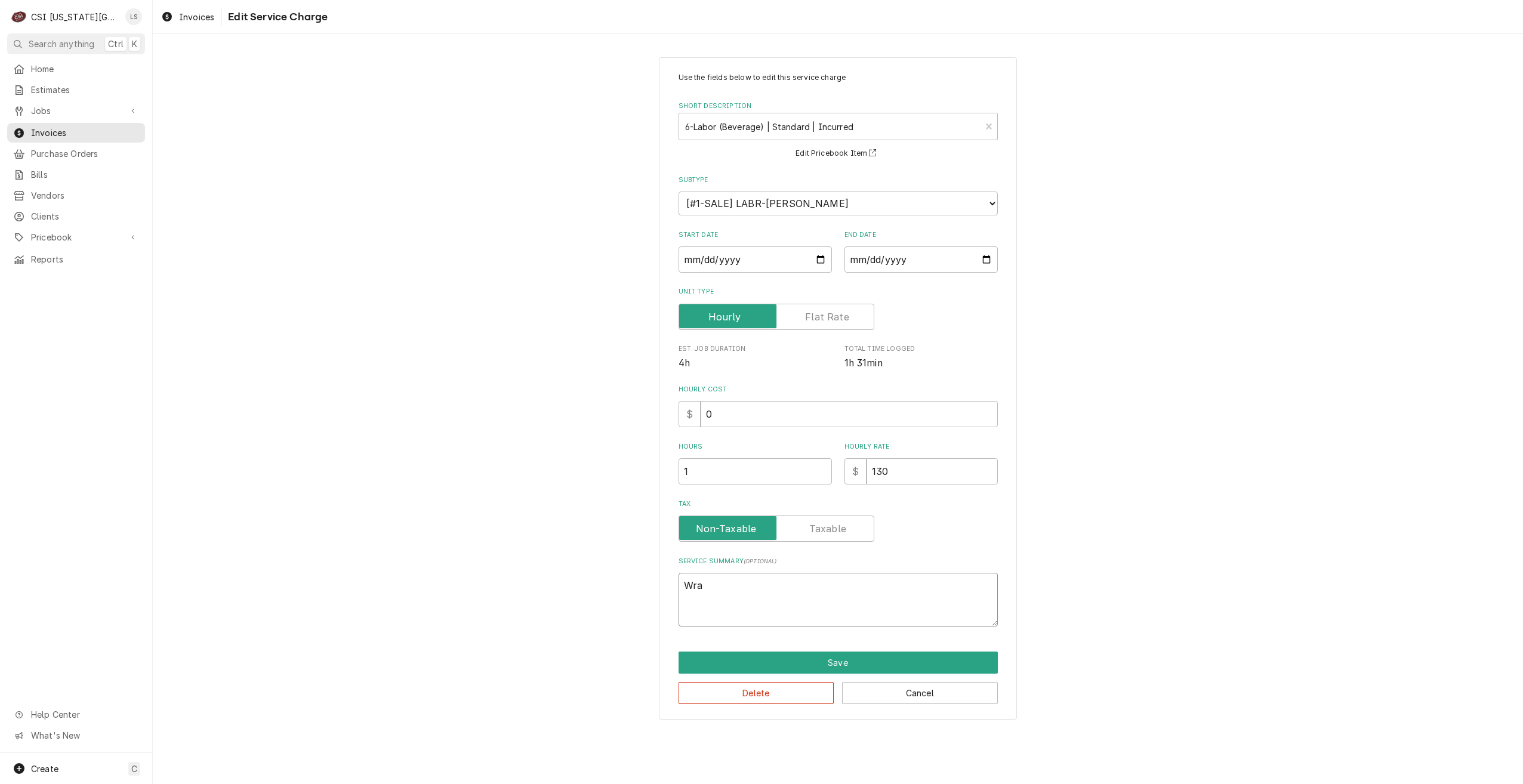
type textarea "Wrap"
type textarea "x"
type textarea "Wrapp"
type textarea "x"
type textarea "Wrappe"
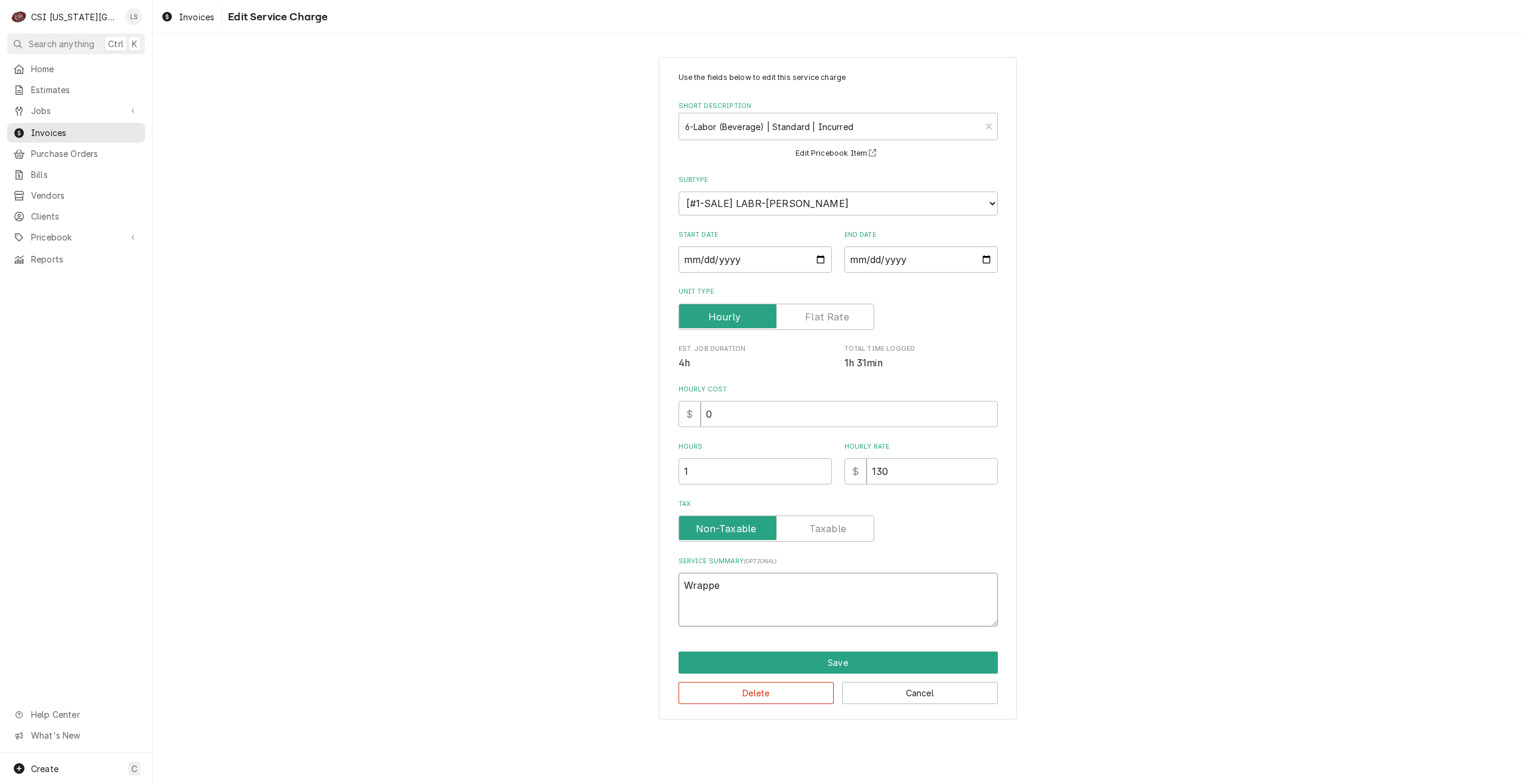
type textarea "x"
type textarea "Wrapped"
type textarea "x"
type textarea "Wrapped"
type textarea "x"
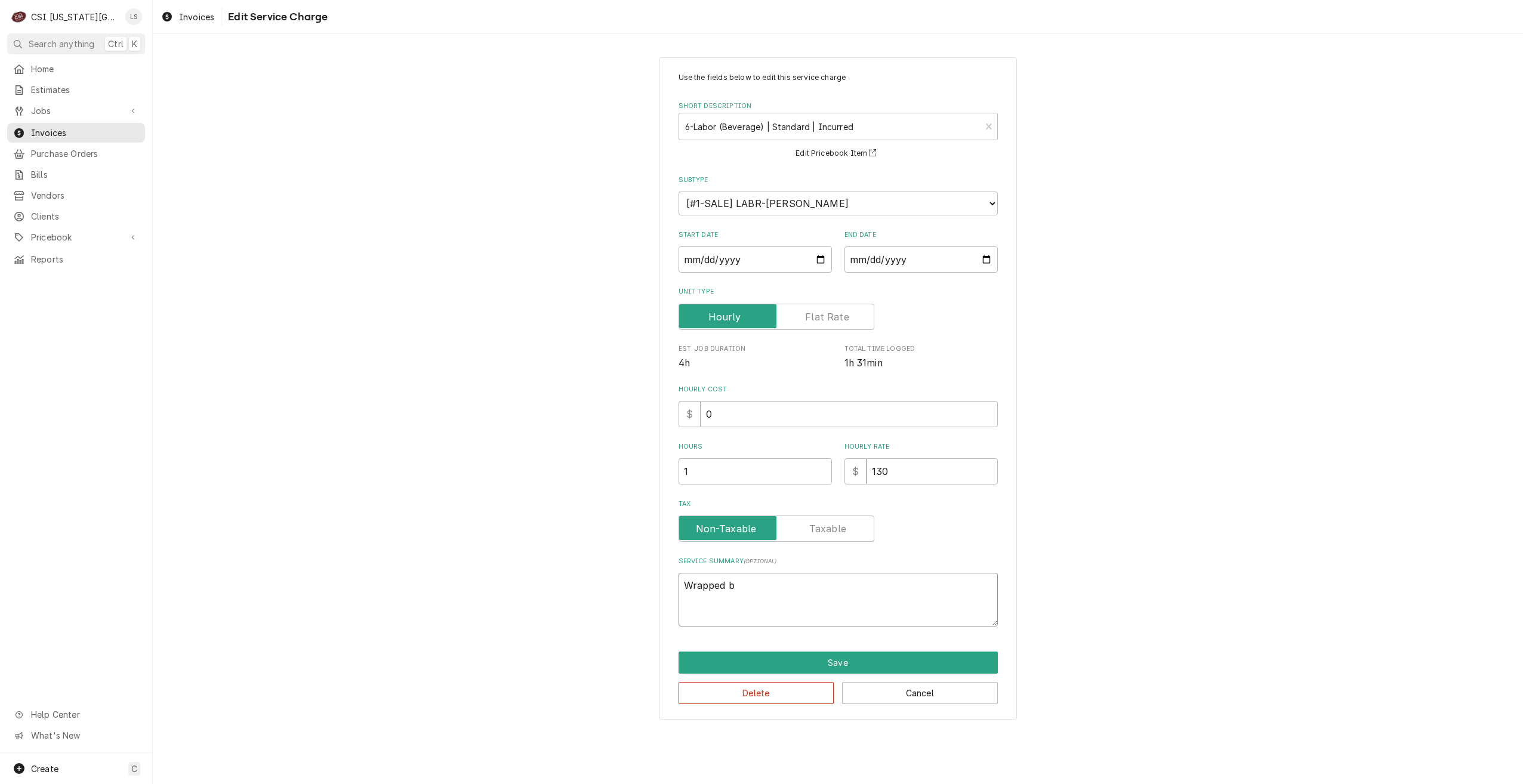
type textarea "Wrapped be"
type textarea "x"
type textarea "Wrapped bee"
type textarea "x"
type textarea "Wrapped beer"
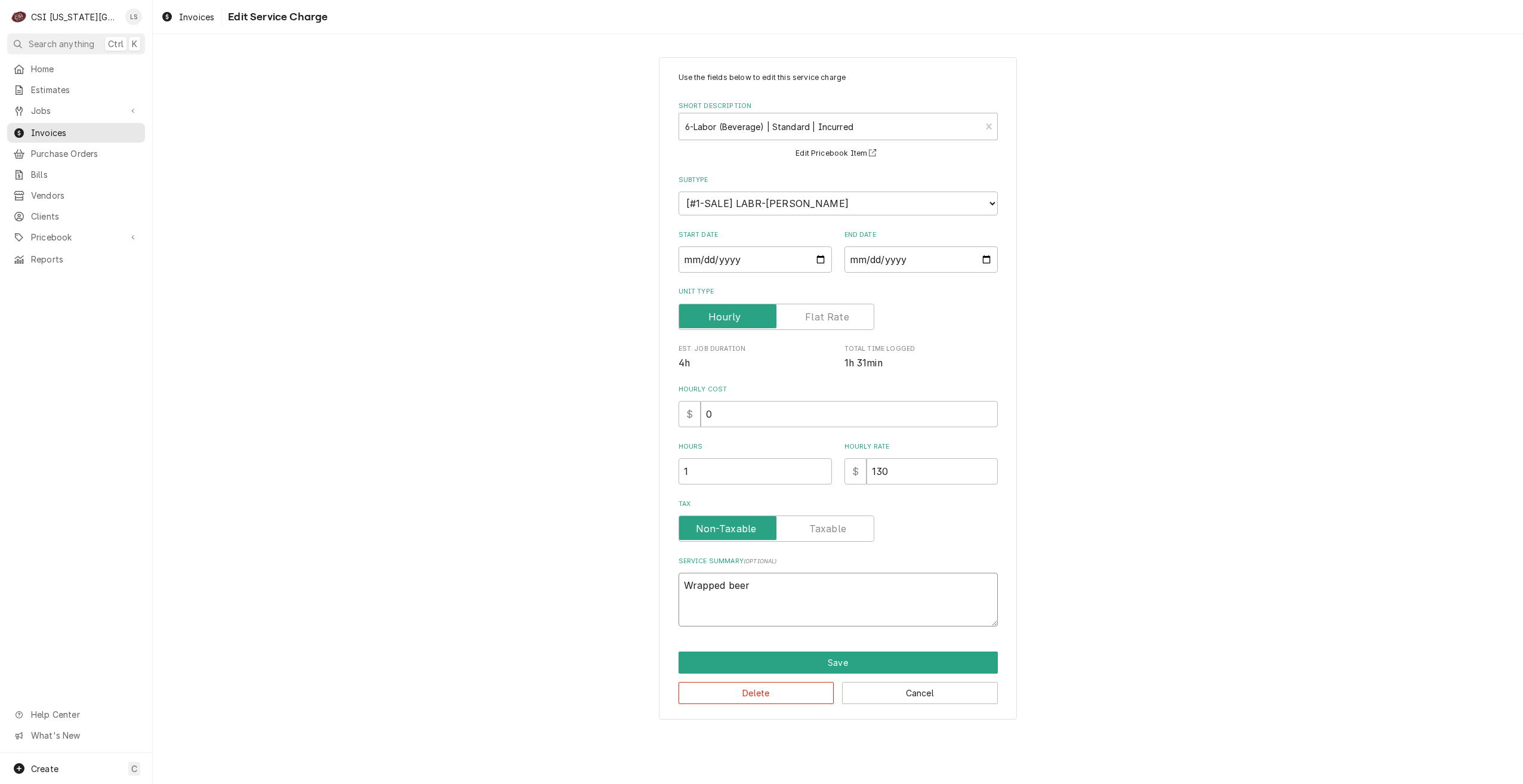
type textarea "x"
type textarea "Wrapped beer"
type textarea "x"
type textarea "Wrapped beer l"
type textarea "x"
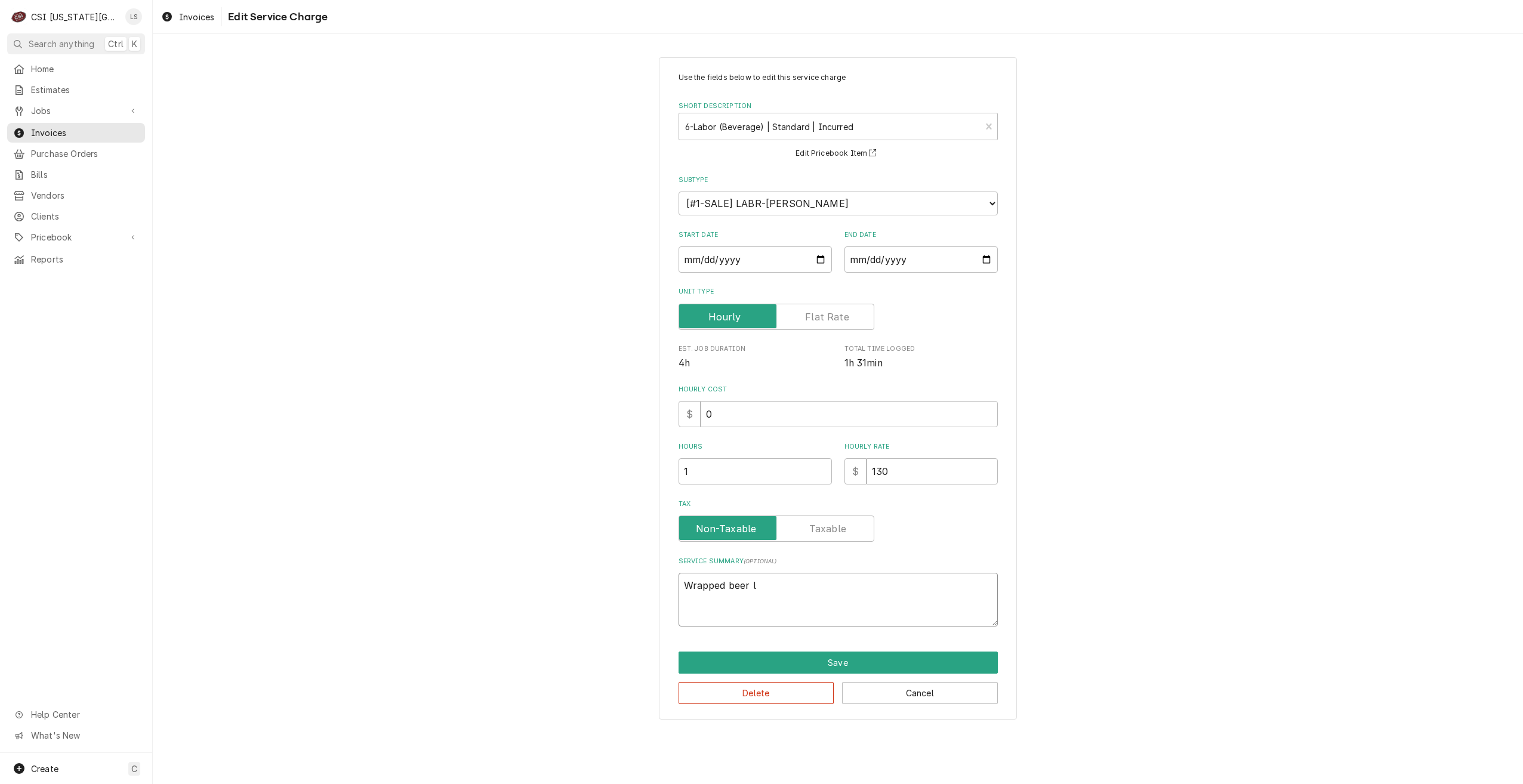
type textarea "Wrapped beer li"
type textarea "x"
type textarea "Wrapped beer lin"
type textarea "x"
type textarea "Wrapped beer line"
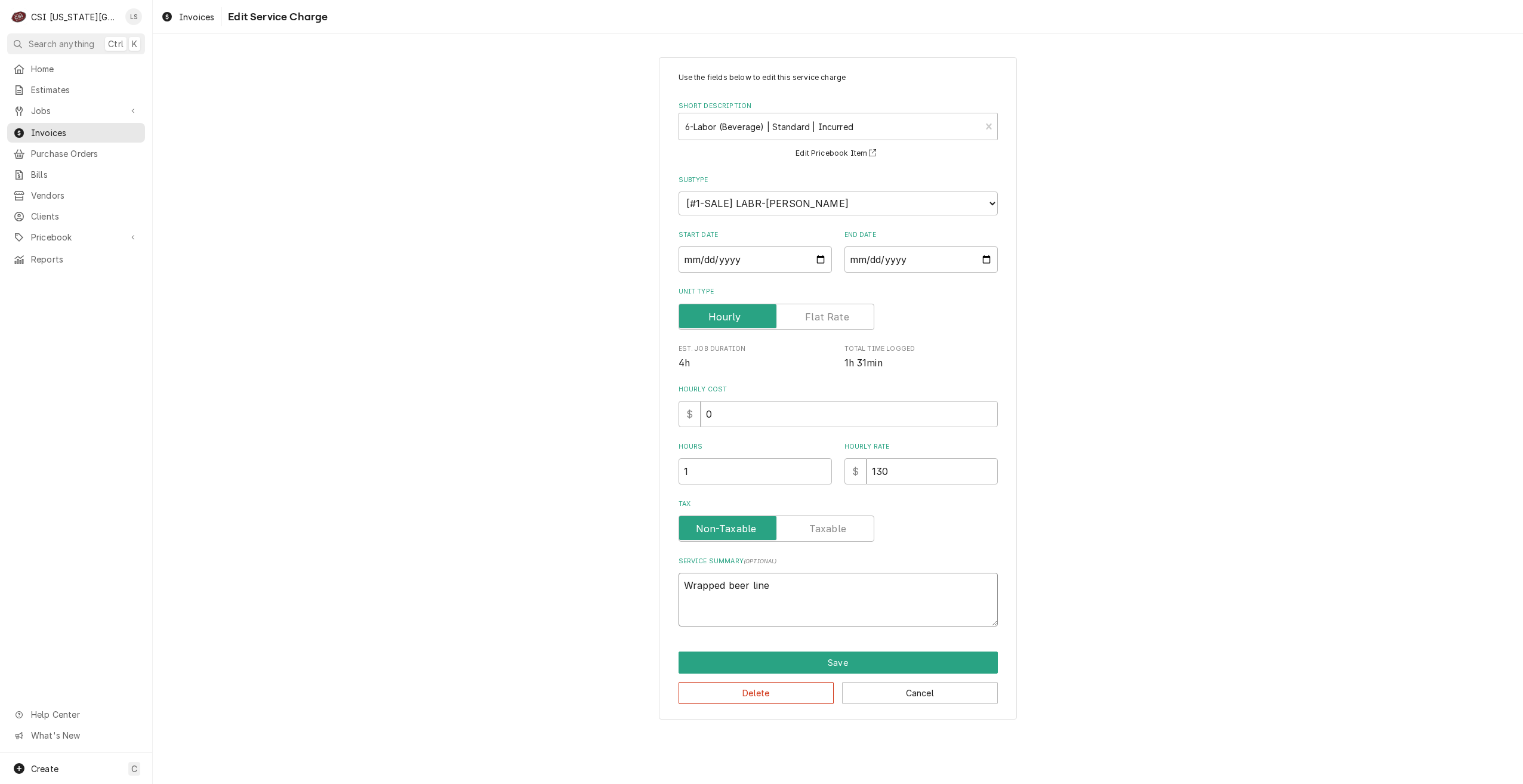
type textarea "x"
type textarea "Wrapped beer lines"
type textarea "x"
type textarea "Wrapped beer lines"
type textarea "x"
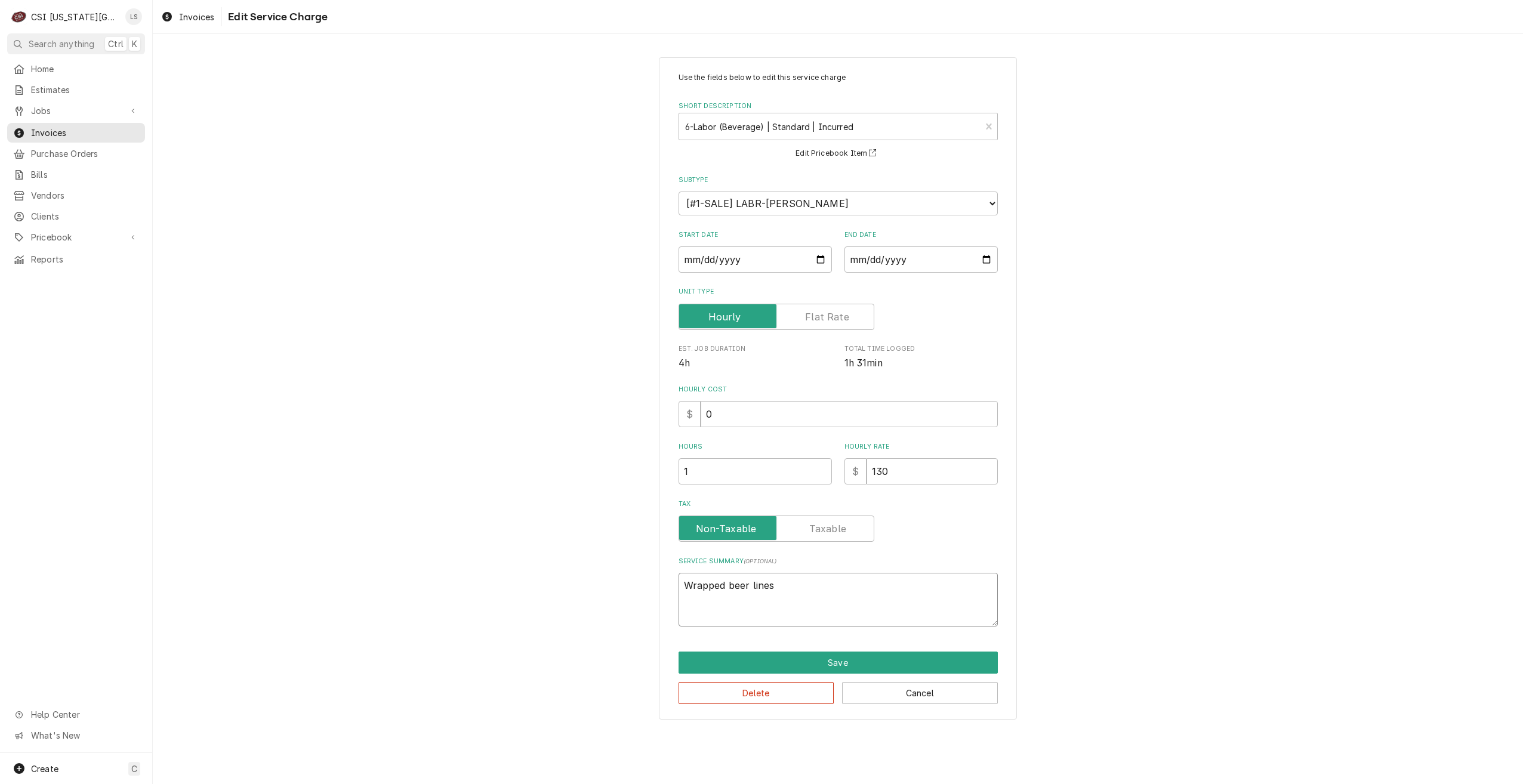
type textarea "Wrapped beer lines a"
type textarea "x"
type textarea "Wrapped beer lines an"
type textarea "x"
type textarea "Wrapped beer lines and"
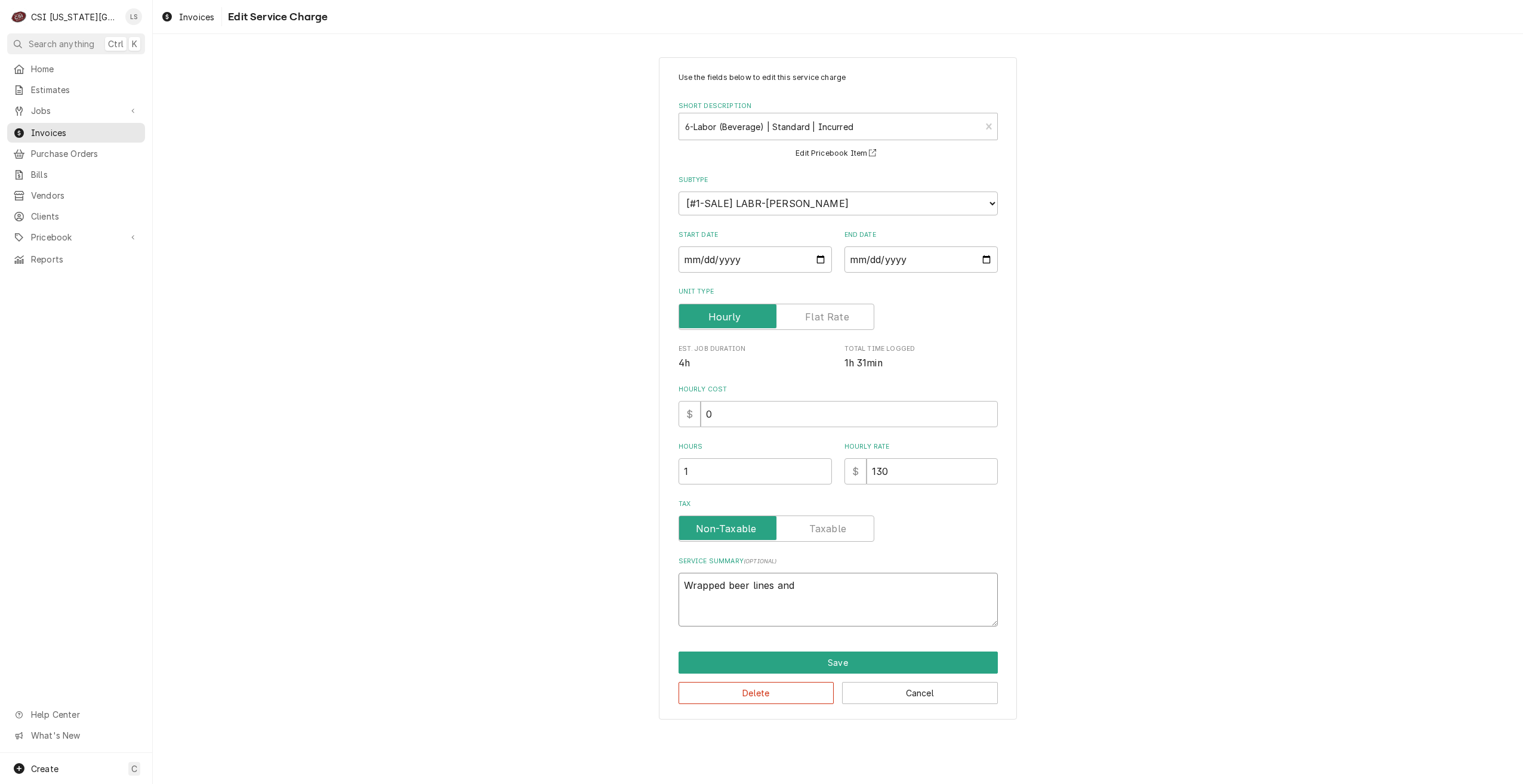
type textarea "x"
type textarea "Wrapped beer lines and"
type textarea "x"
type textarea "Wrapped beer lines and s"
type textarea "x"
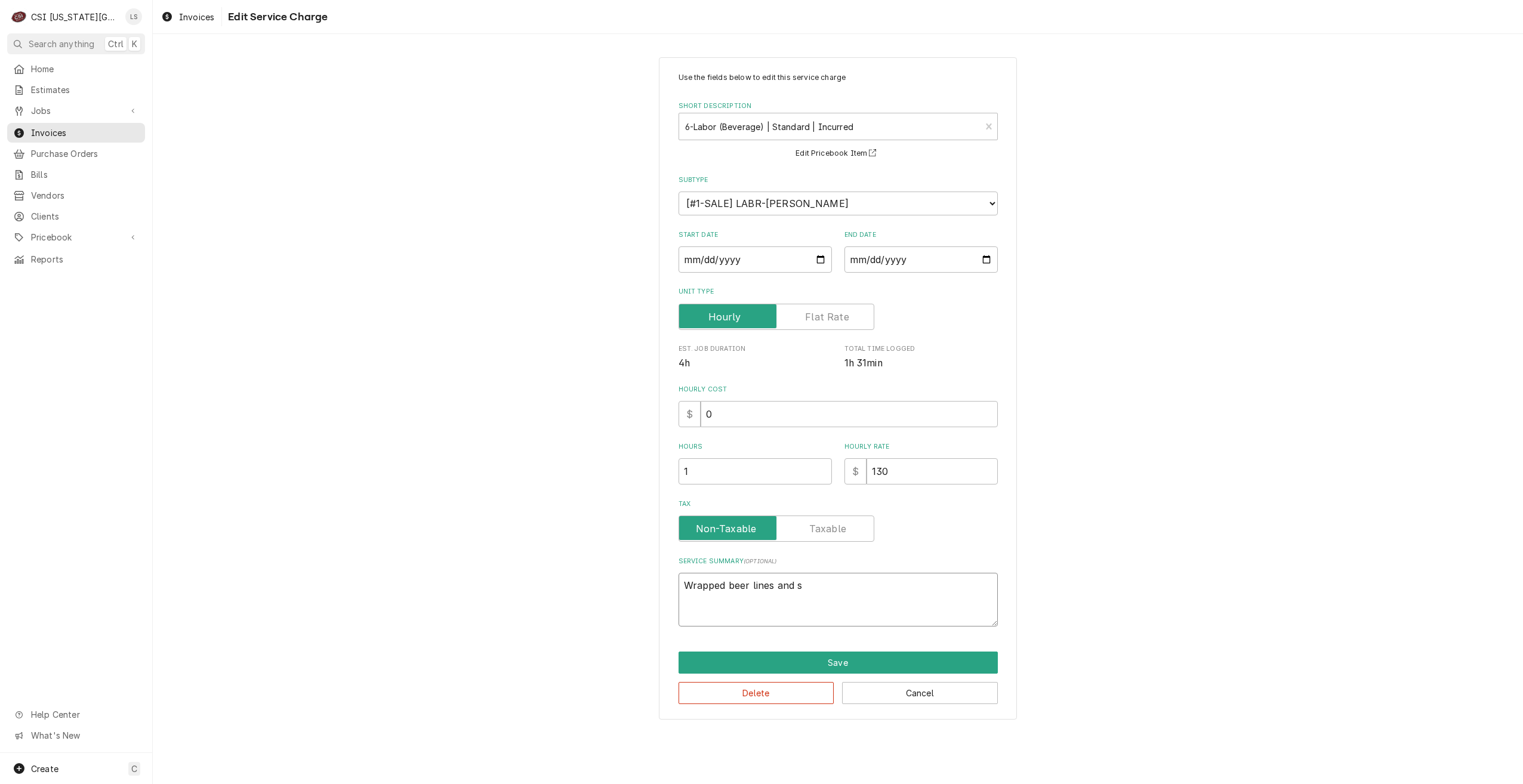
type textarea "Wrapped beer lines and se"
type textarea "x"
type textarea "Wrapped beer lines and sea"
type textarea "x"
type textarea "Wrapped beer lines and seal"
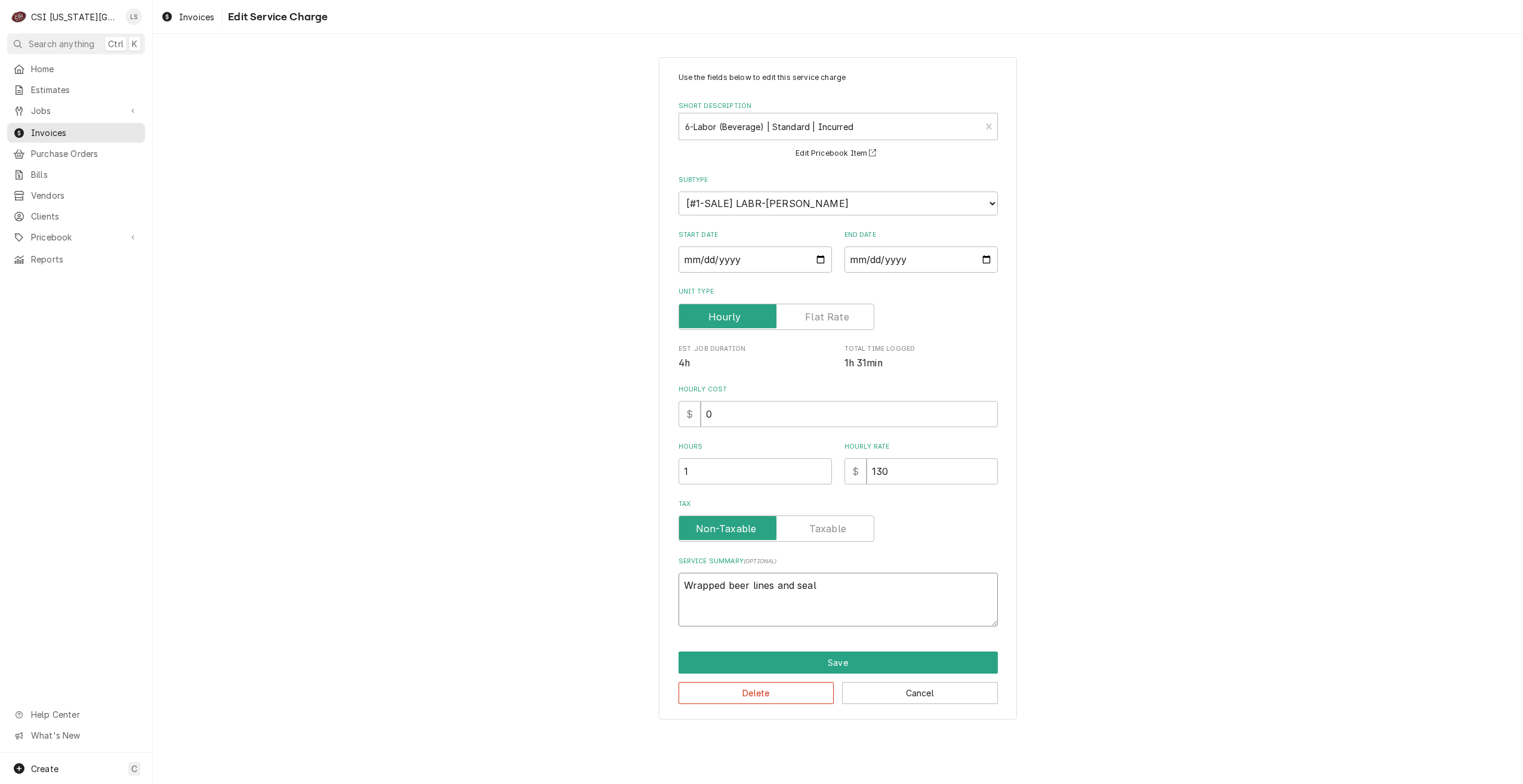
type textarea "x"
type textarea "Wrapped beer lines and seale"
type textarea "x"
type textarea "Wrapped beer lines and sealed"
type textarea "x"
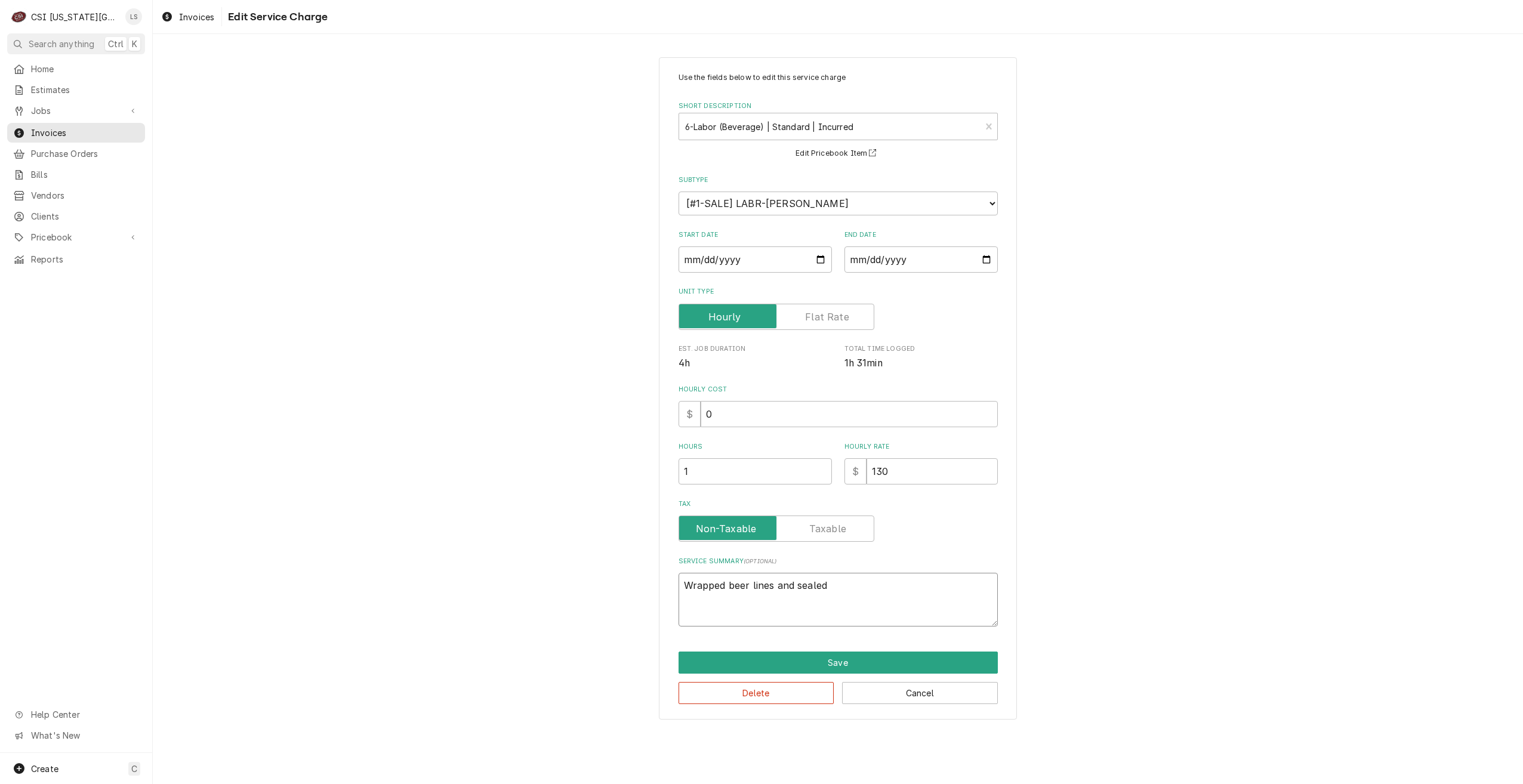
type textarea "Wrapped beer lines and sealed"
type textarea "x"
type textarea "Wrapped beer lines and sealed h"
type textarea "x"
type textarea "Wrapped beer lines and sealed ho"
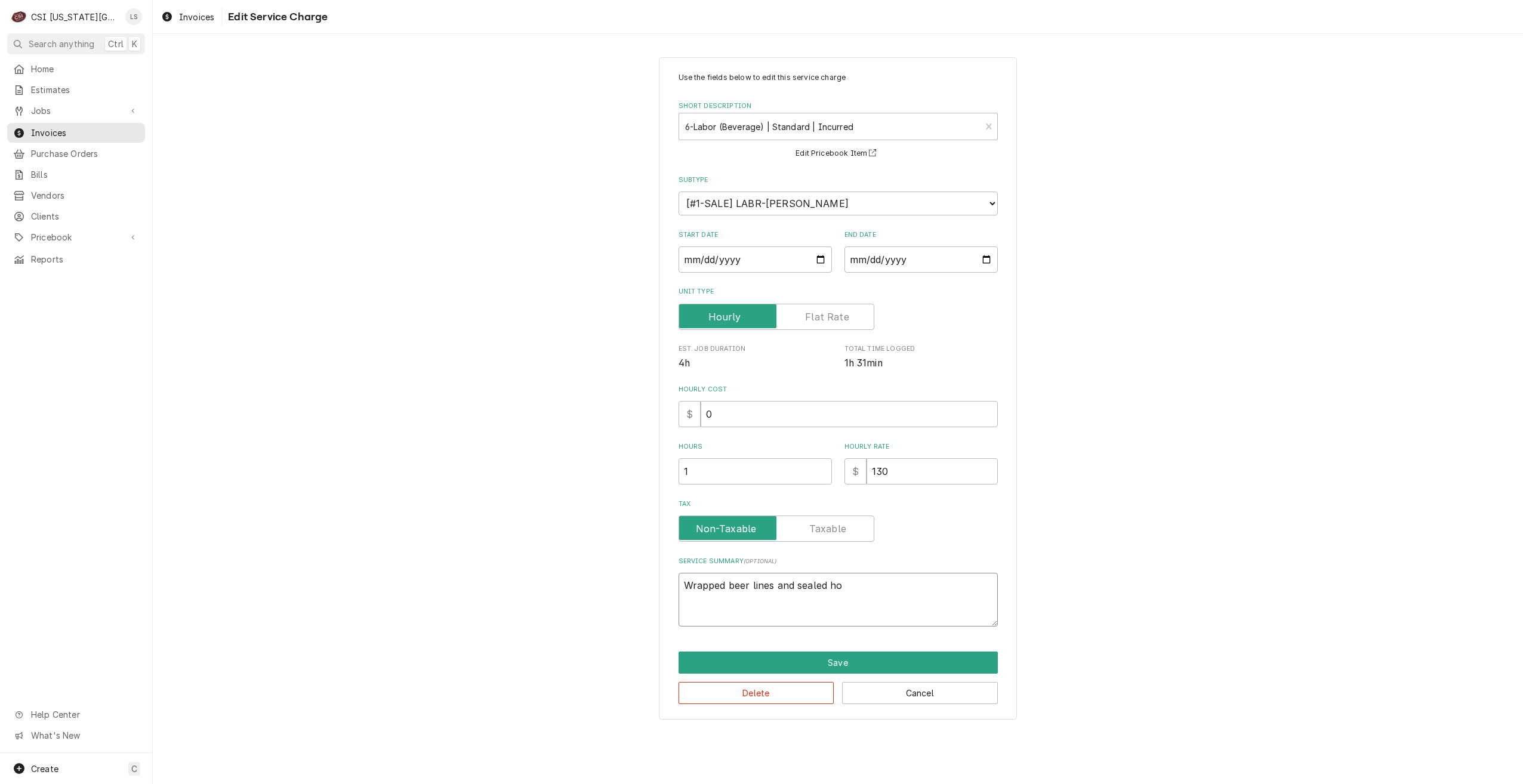
type textarea "x"
type textarea "Wrapped beer lines and sealed hol"
type textarea "x"
type textarea "Wrapped beer lines and sealed hole"
type textarea "x"
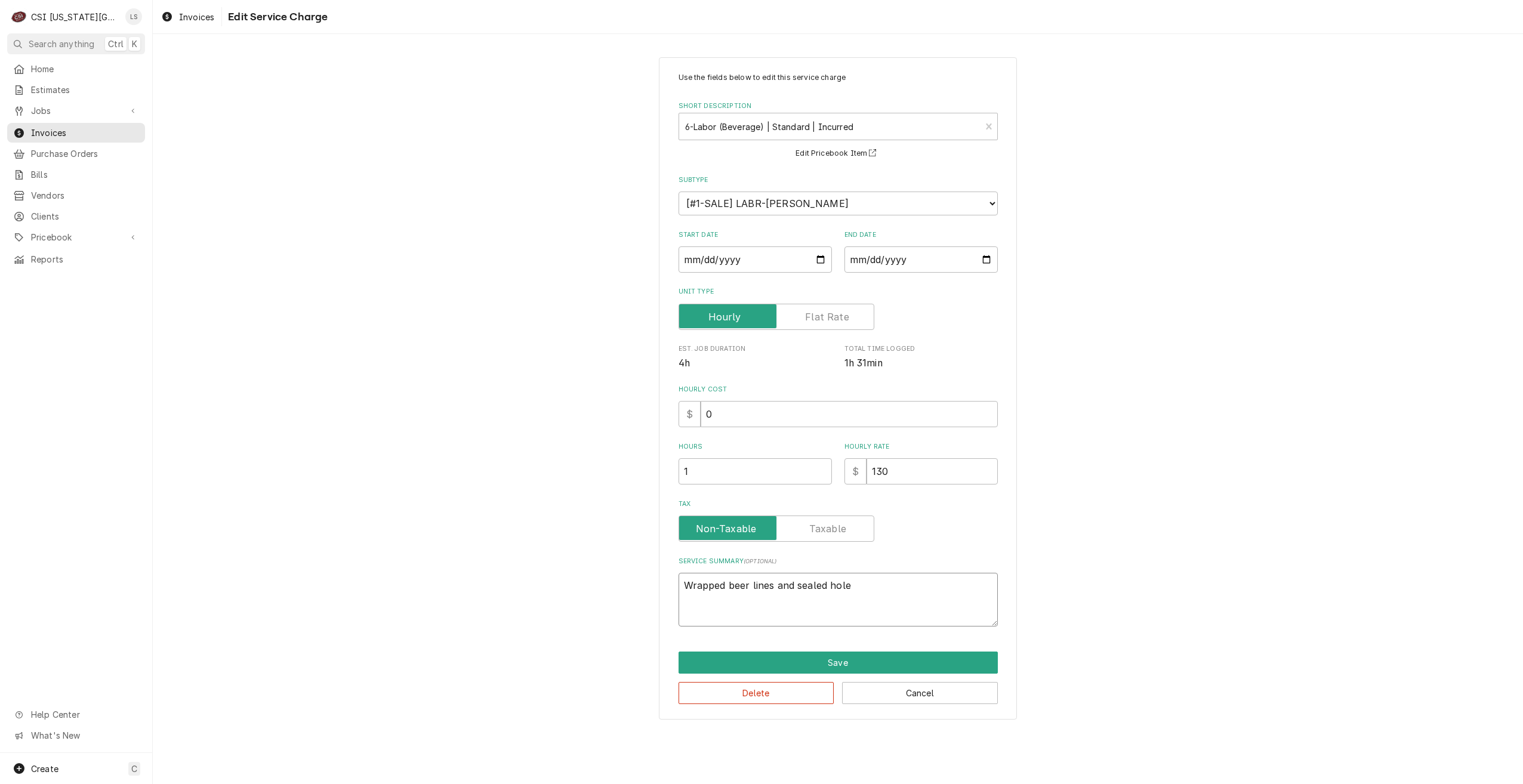
type textarea "Wrapped beer lines and sealed holes"
type textarea "x"
type textarea "Wrapped beer lines and sealed holes i"
type textarea "x"
type textarea "Wrapped beer lines and sealed holes in"
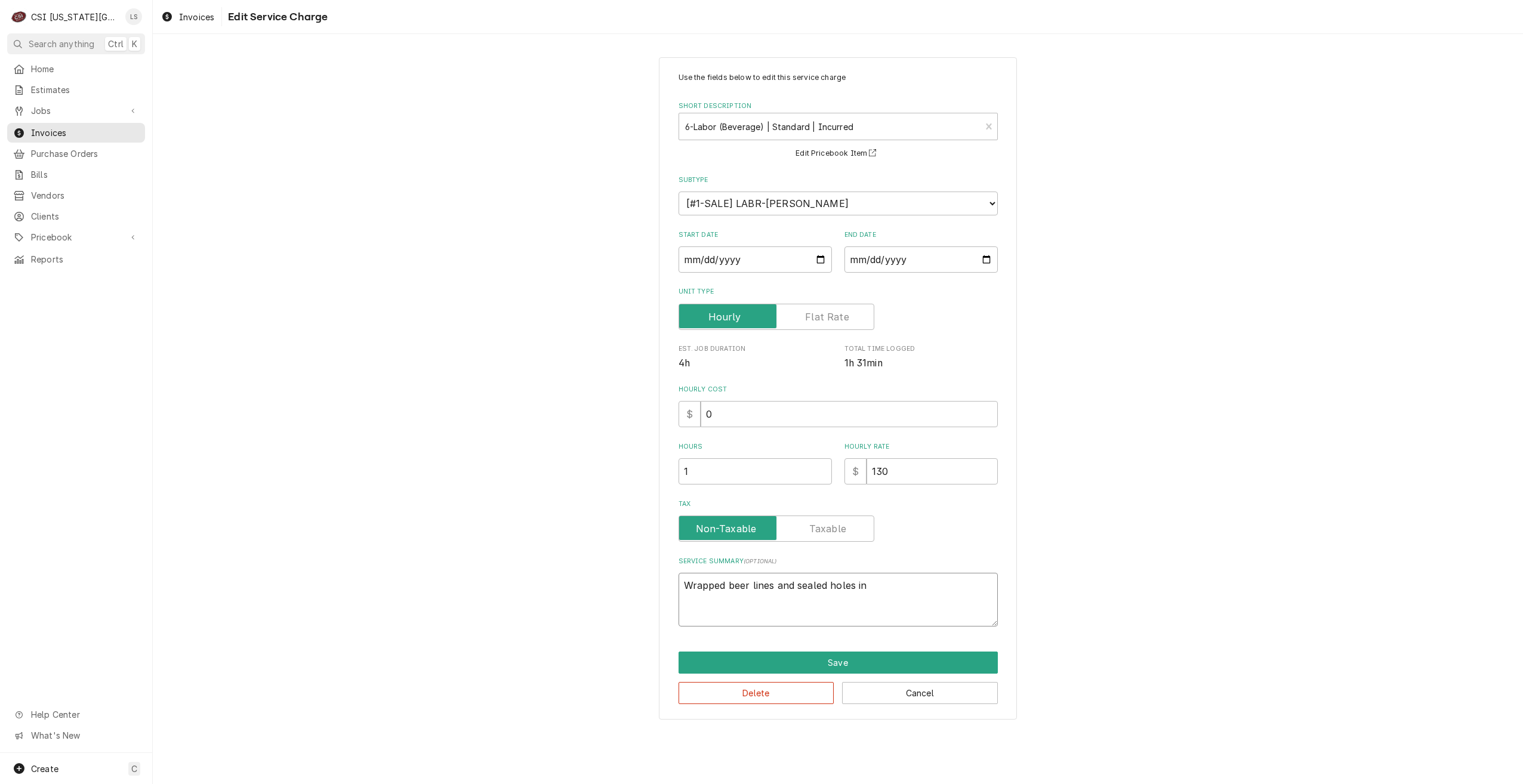
type textarea "x"
type textarea "Wrapped beer lines and sealed holes in"
type textarea "x"
type textarea "Wrapped beer lines and sealed holes in w"
type textarea "x"
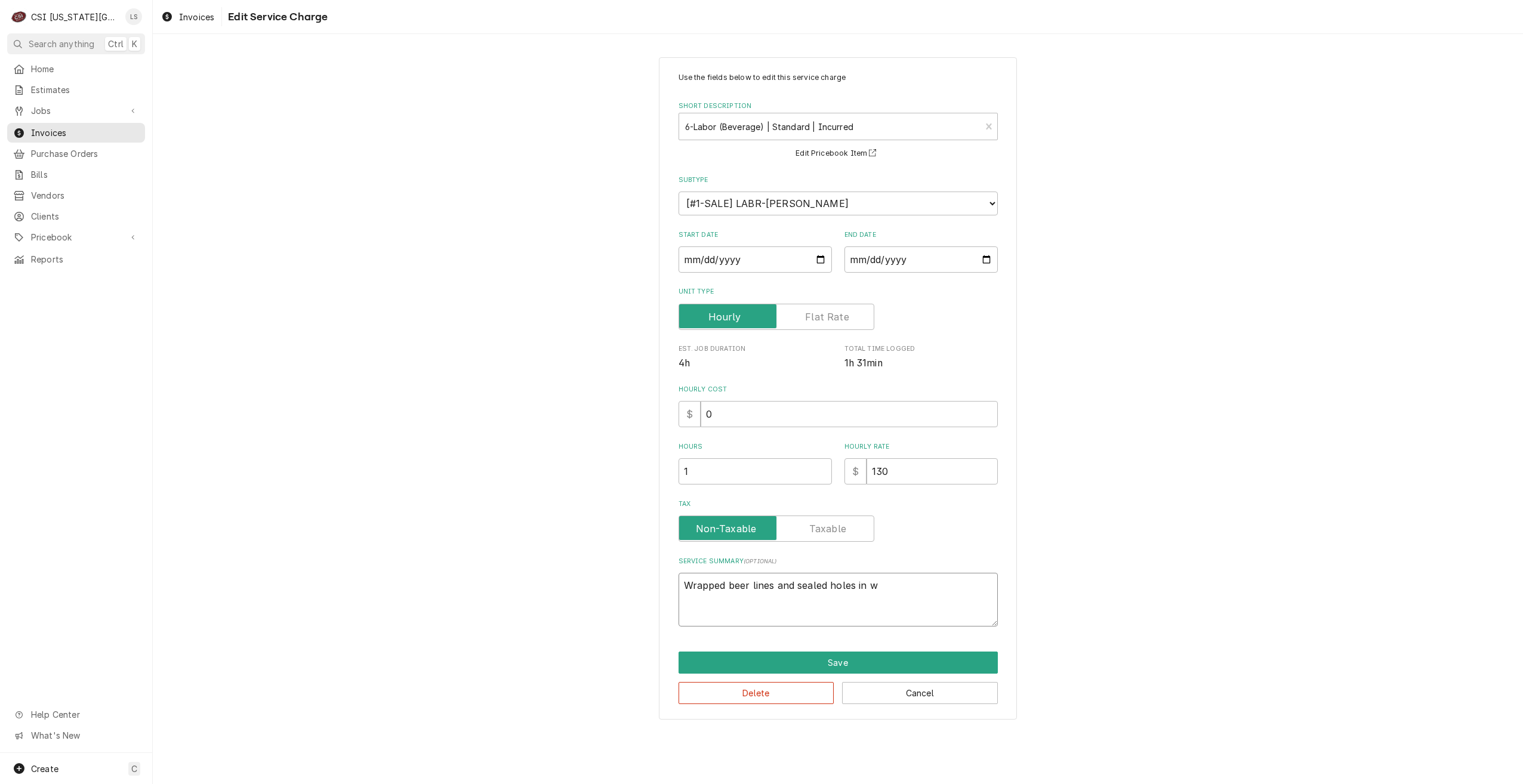
type textarea "Wrapped beer lines and sealed holes in wa"
type textarea "x"
type textarea "Wrapped beer lines and sealed holes in wal"
type textarea "x"
type textarea "Wrapped beer lines and sealed holes in wall"
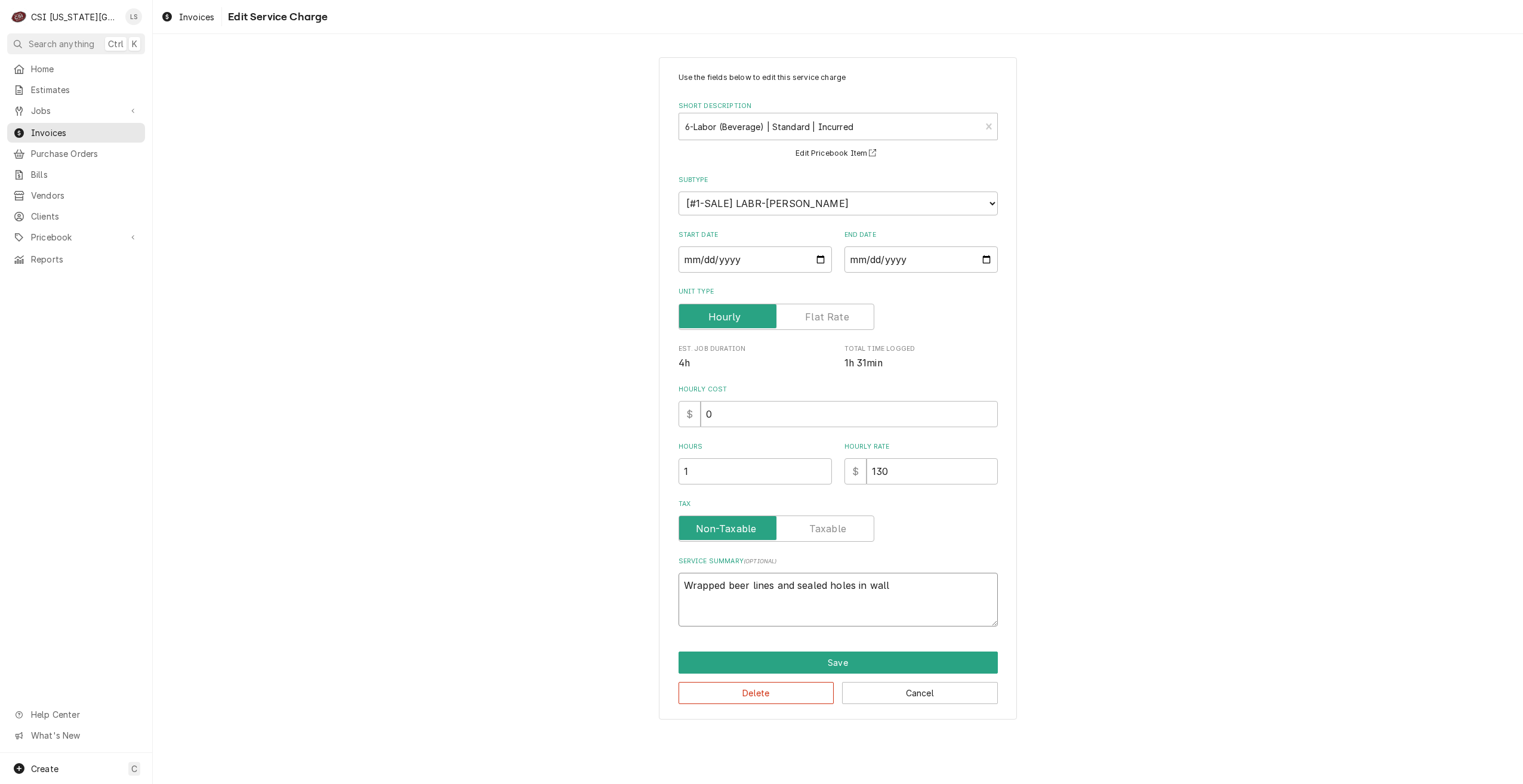
type textarea "x"
type textarea "Wrapped beer lines and sealed holes in wall"
type textarea "x"
type textarea "Wrapped beer lines and sealed holes in wall t"
type textarea "x"
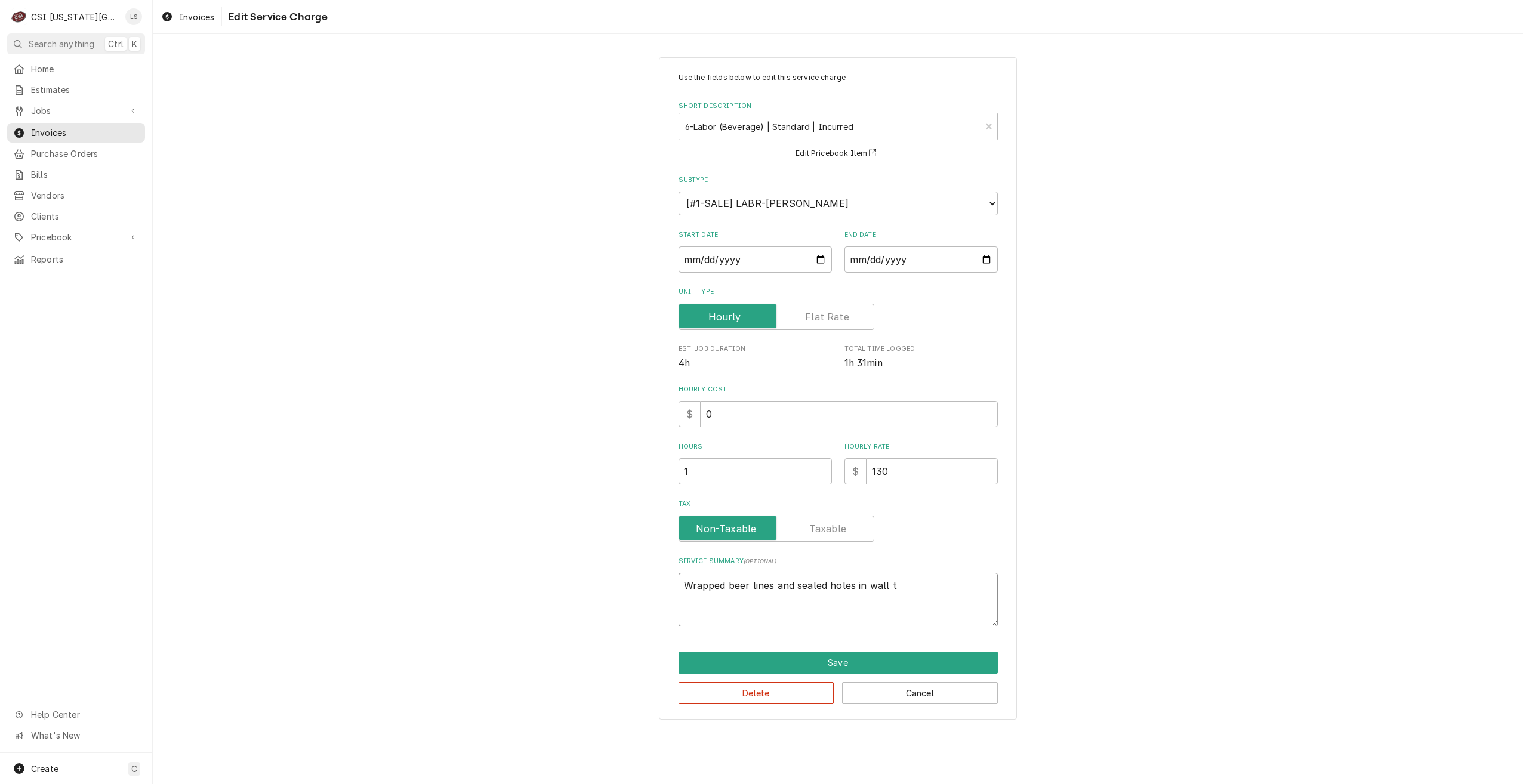
type textarea "Wrapped beer lines and sealed holes in wall to"
type textarea "x"
type textarea "Wrapped beer lines and sealed holes in wall to"
type textarea "x"
type textarea "Wrapped beer lines and sealed holes in wall to s"
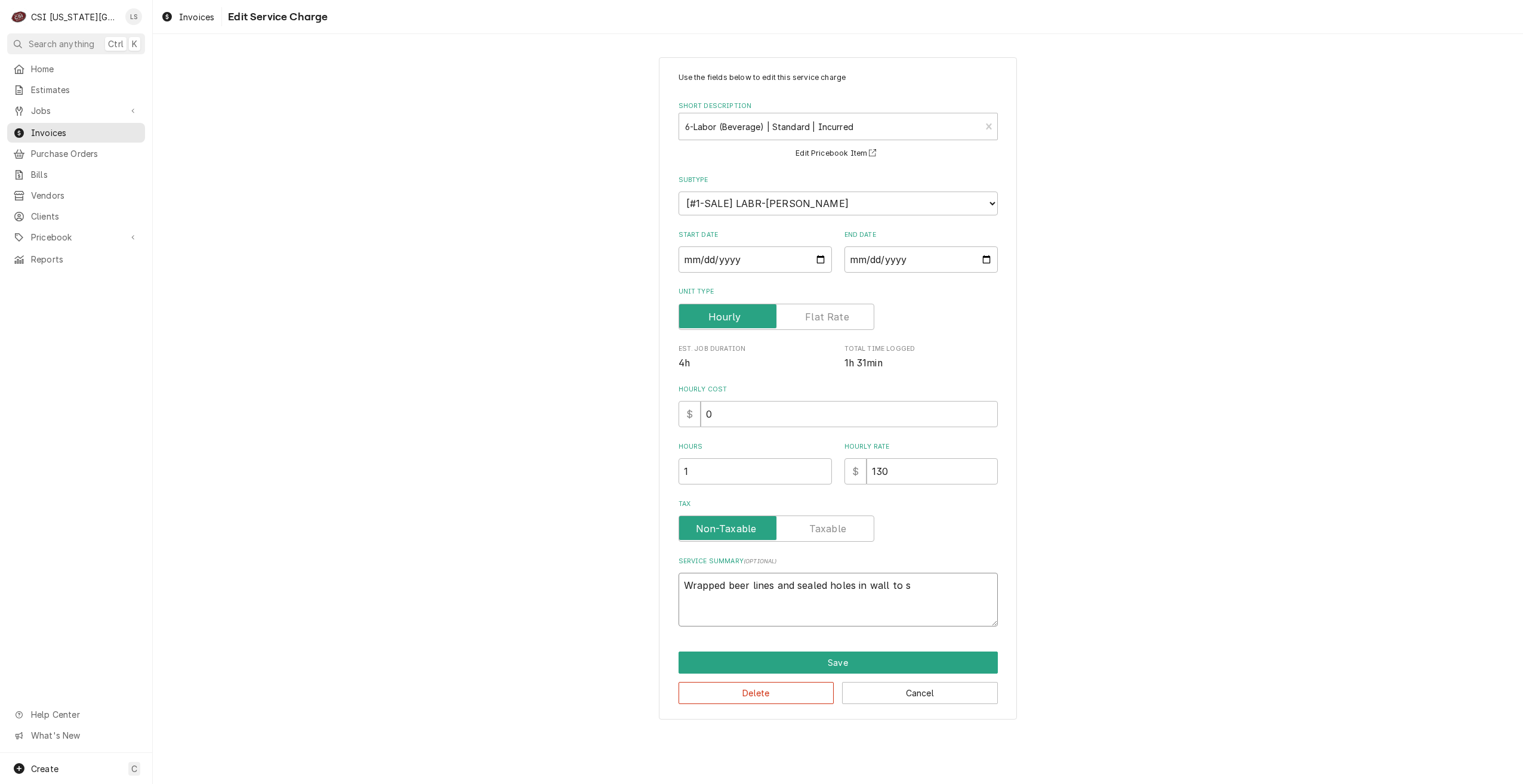
type textarea "x"
type textarea "Wrapped beer lines and sealed holes in wall to st"
type textarea "x"
type textarea "Wrapped beer lines and sealed holes in wall to sto"
type textarea "x"
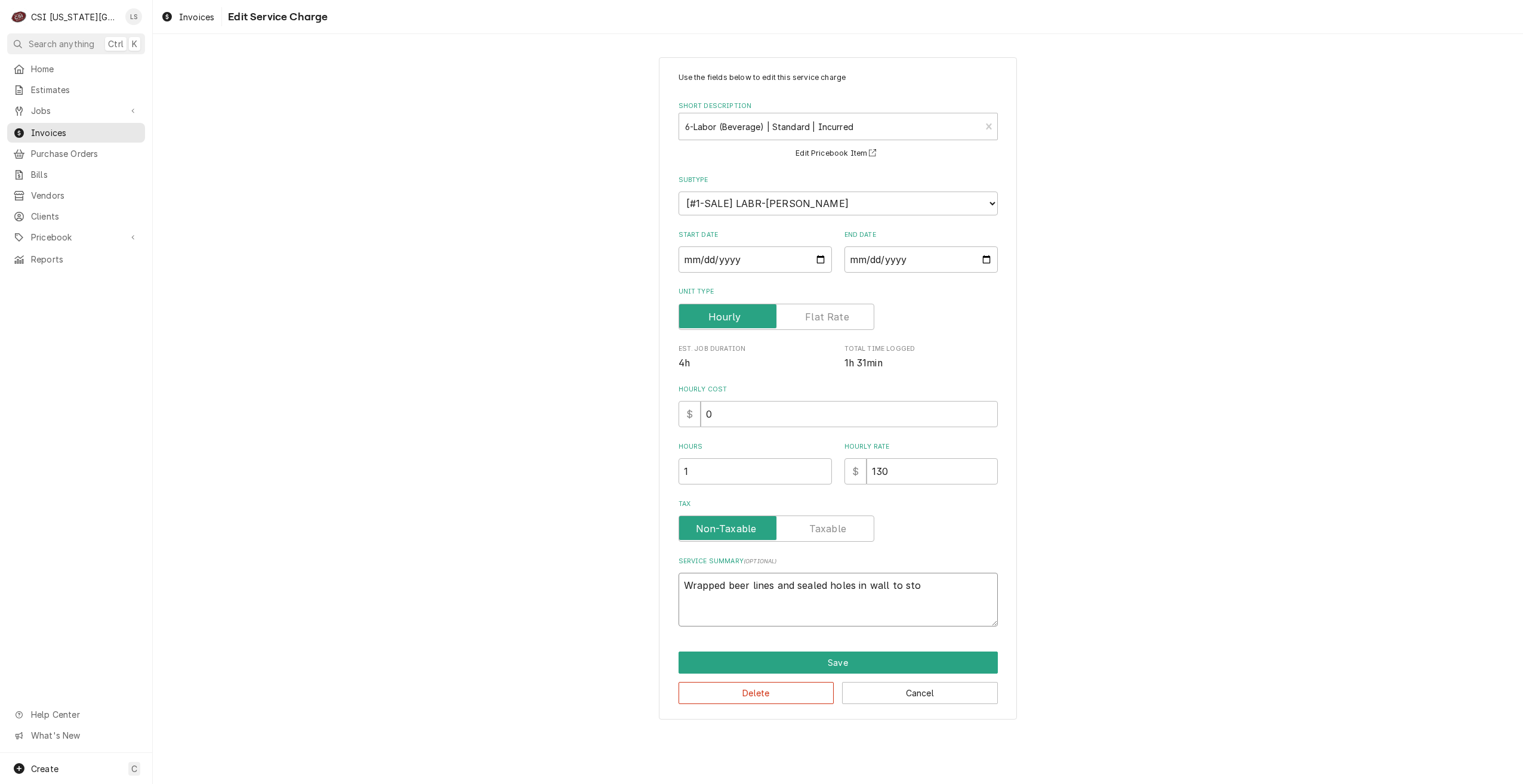
type textarea "Wrapped beer lines and sealed holes in wall to stop"
type textarea "x"
type textarea "Wrapped beer lines and sealed holes in wall to stop"
type textarea "x"
type textarea "Wrapped beer lines and sealed holes in wall to stop c"
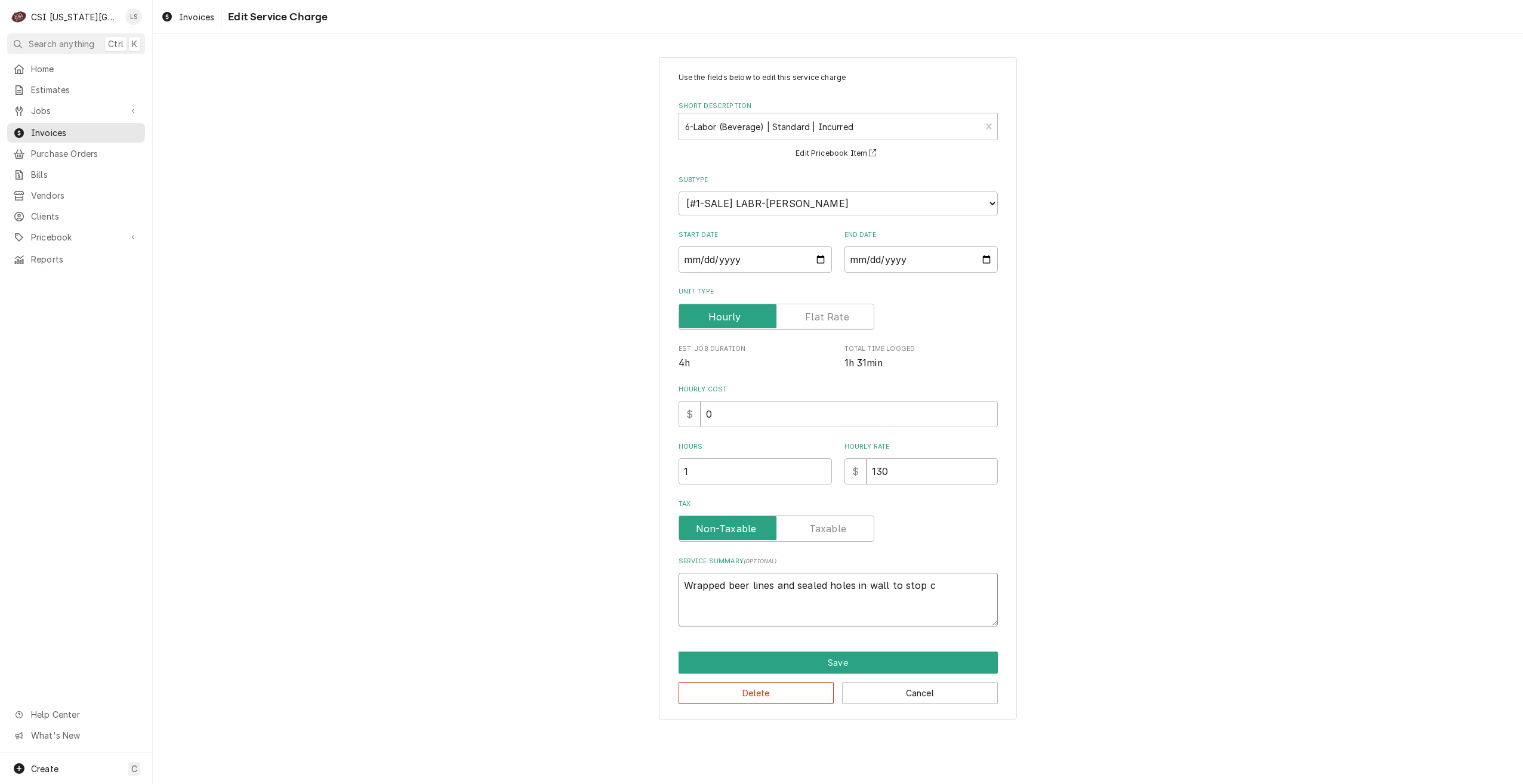
type textarea "x"
type textarea "Wrapped beer lines and sealed holes in wall to stop co"
type textarea "x"
type textarea "Wrapped beer lines and sealed holes in wall to stop con"
type textarea "x"
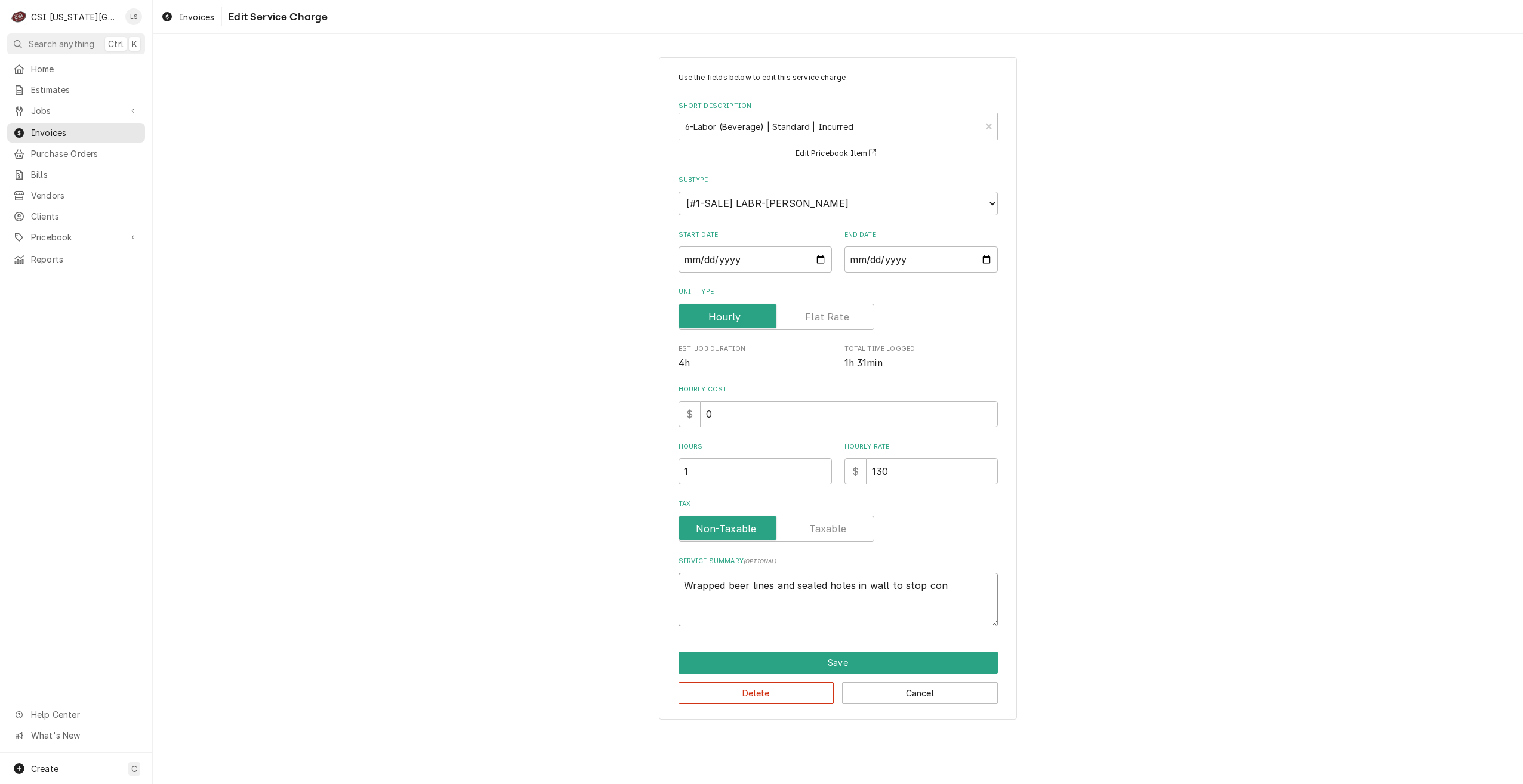
type textarea "Wrapped beer lines and sealed holes in wall to stop cond"
type textarea "x"
type textarea "Wrapped beer lines and sealed holes in wall to stop conde"
type textarea "x"
type textarea "Wrapped beer lines and sealed holes in wall to stop conden"
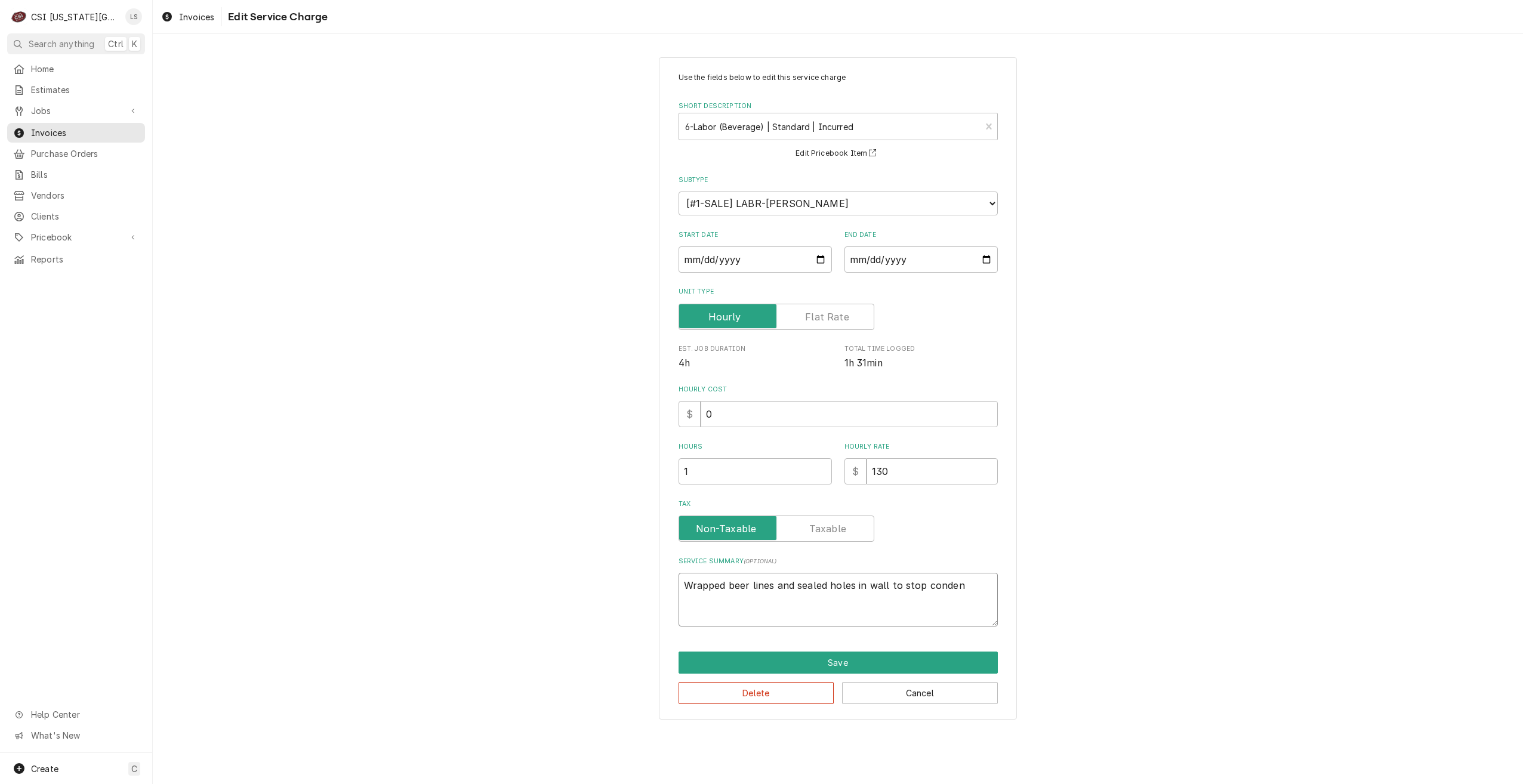
type textarea "x"
type textarea "Wrapped beer lines and sealed holes in wall to stop condens"
type textarea "x"
type textarea "Wrapped beer lines and sealed holes in wall to stop condensa"
type textarea "x"
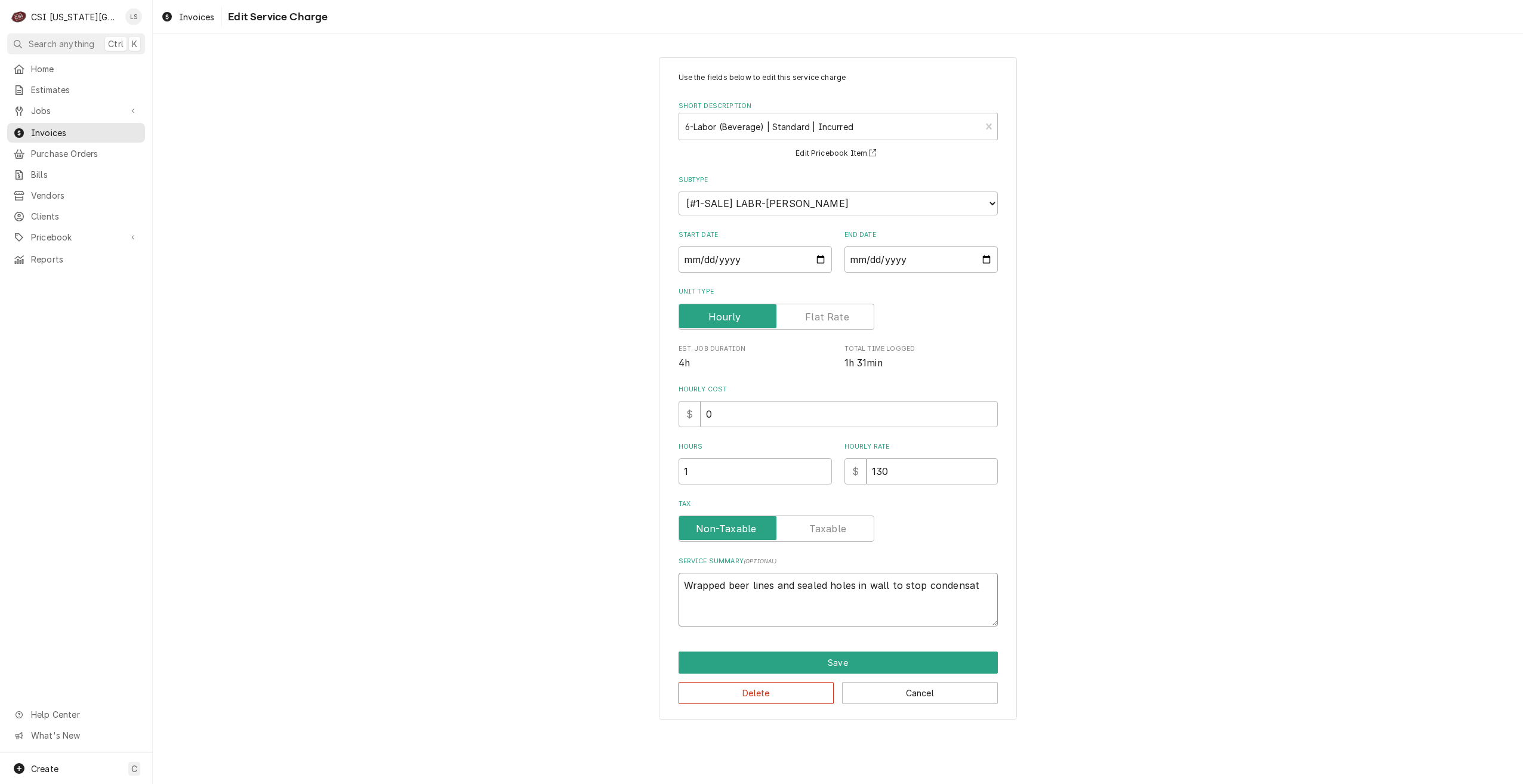
type textarea "Wrapped beer lines and sealed holes in wall to stop condensati"
type textarea "x"
type textarea "Wrapped beer lines and sealed holes in wall to stop condensatio"
type textarea "x"
type textarea "Wrapped beer lines and sealed holes in wall to stop condensation"
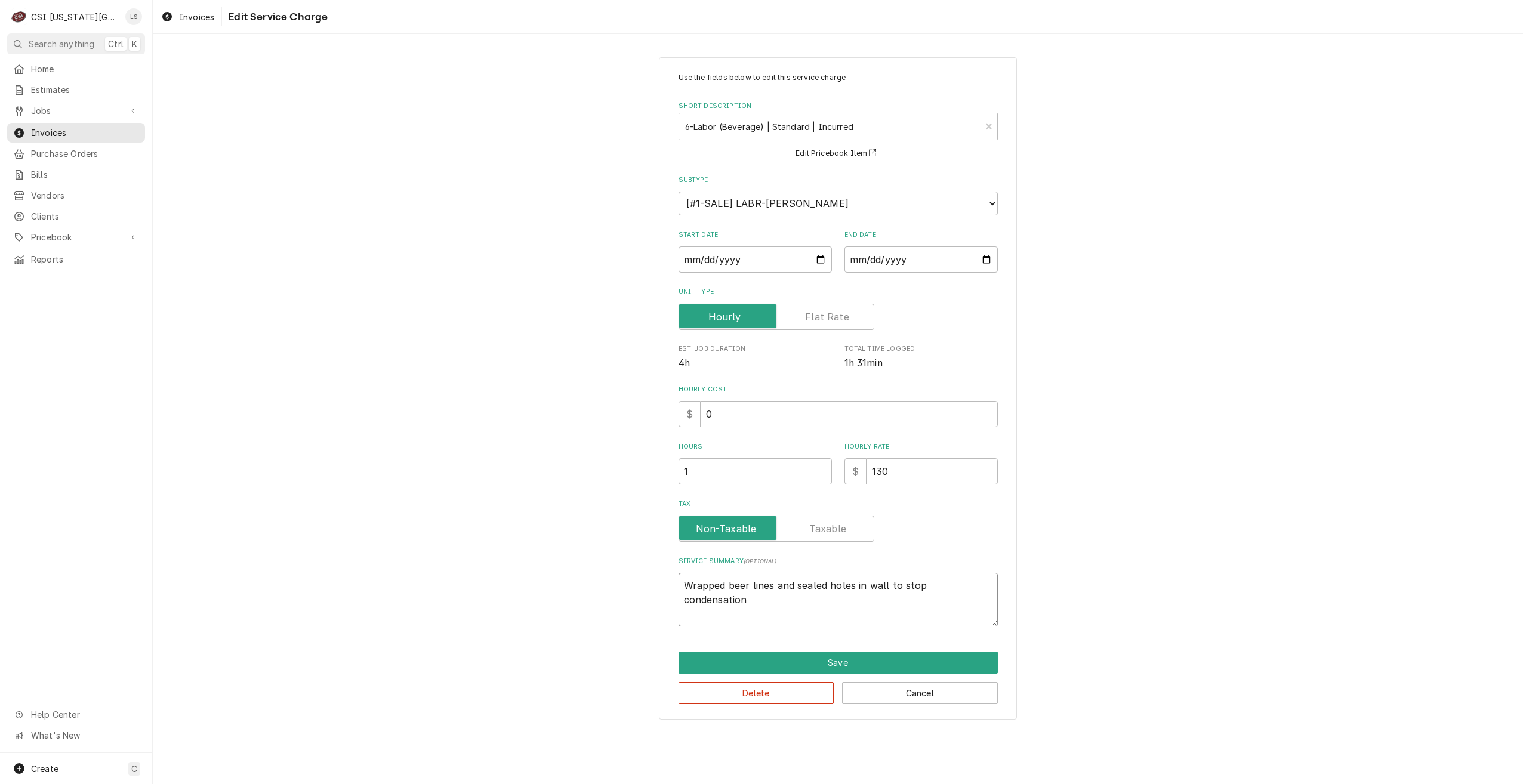
type textarea "x"
type textarea "Wrapped beer lines and sealed holes in wall to stop condensation"
type textarea "x"
type textarea "Wrapped beer lines and sealed holes in wall to stop condensation a"
type textarea "x"
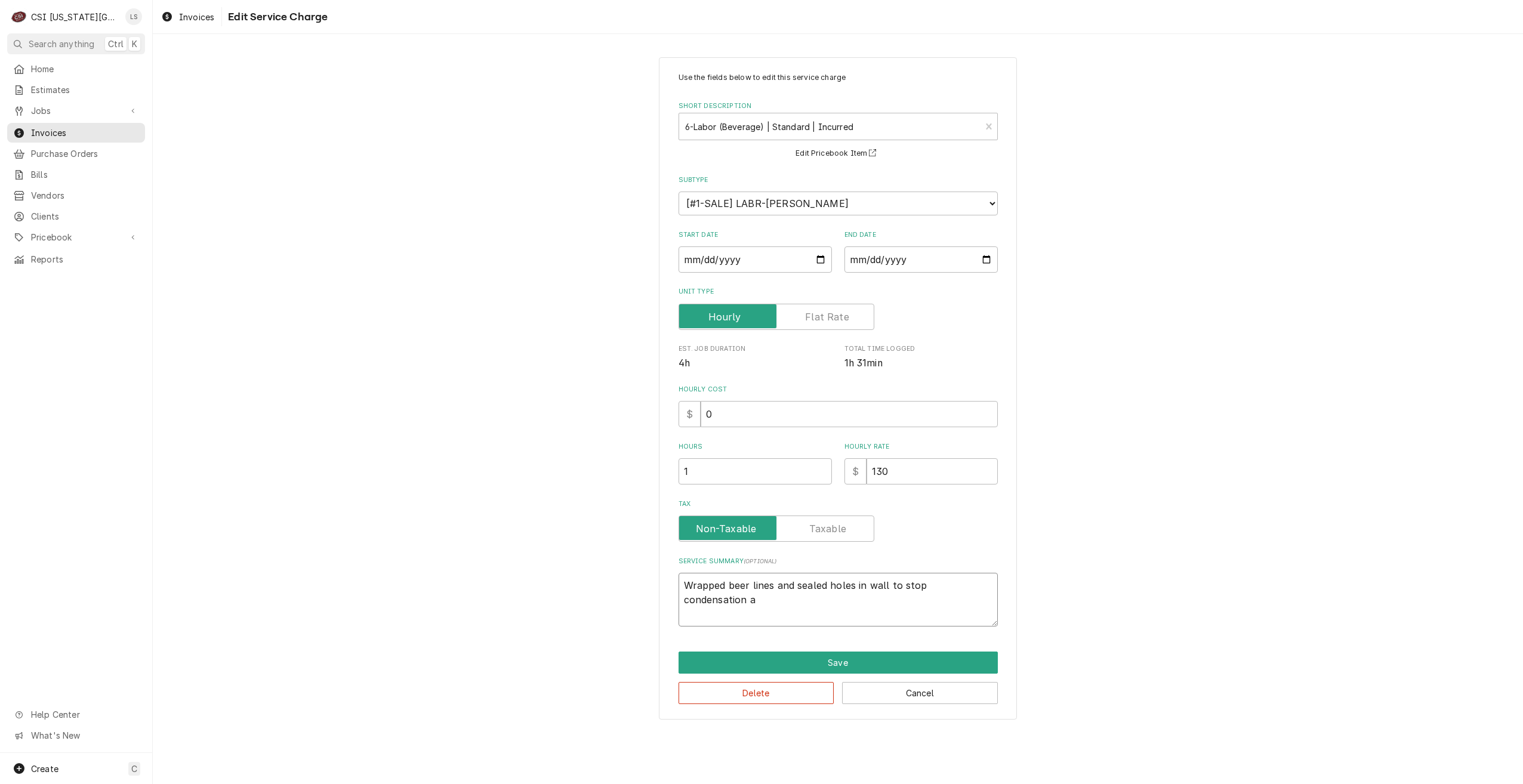
type textarea "Wrapped beer lines and sealed holes in wall to stop condensation as"
type textarea "x"
type textarea "Wrapped beer lines and sealed holes in wall to stop condensation as"
type textarea "x"
type textarea "Wrapped beer lines and sealed holes in wall to stop condensation as r"
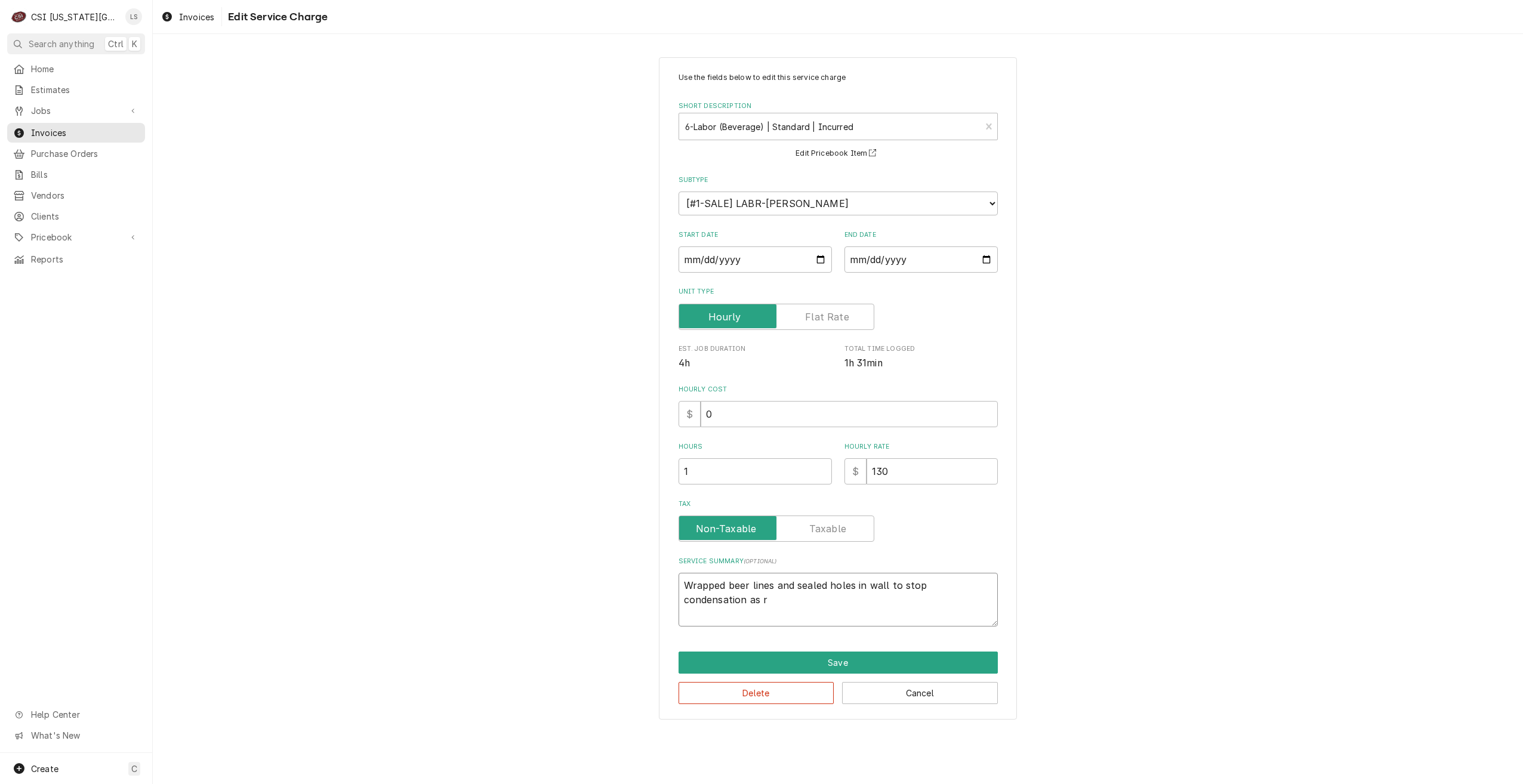
type textarea "x"
type textarea "Wrapped beer lines and sealed holes in wall to stop condensation as re"
type textarea "x"
type textarea "Wrapped beer lines and sealed holes in wall to stop condensation as req"
type textarea "x"
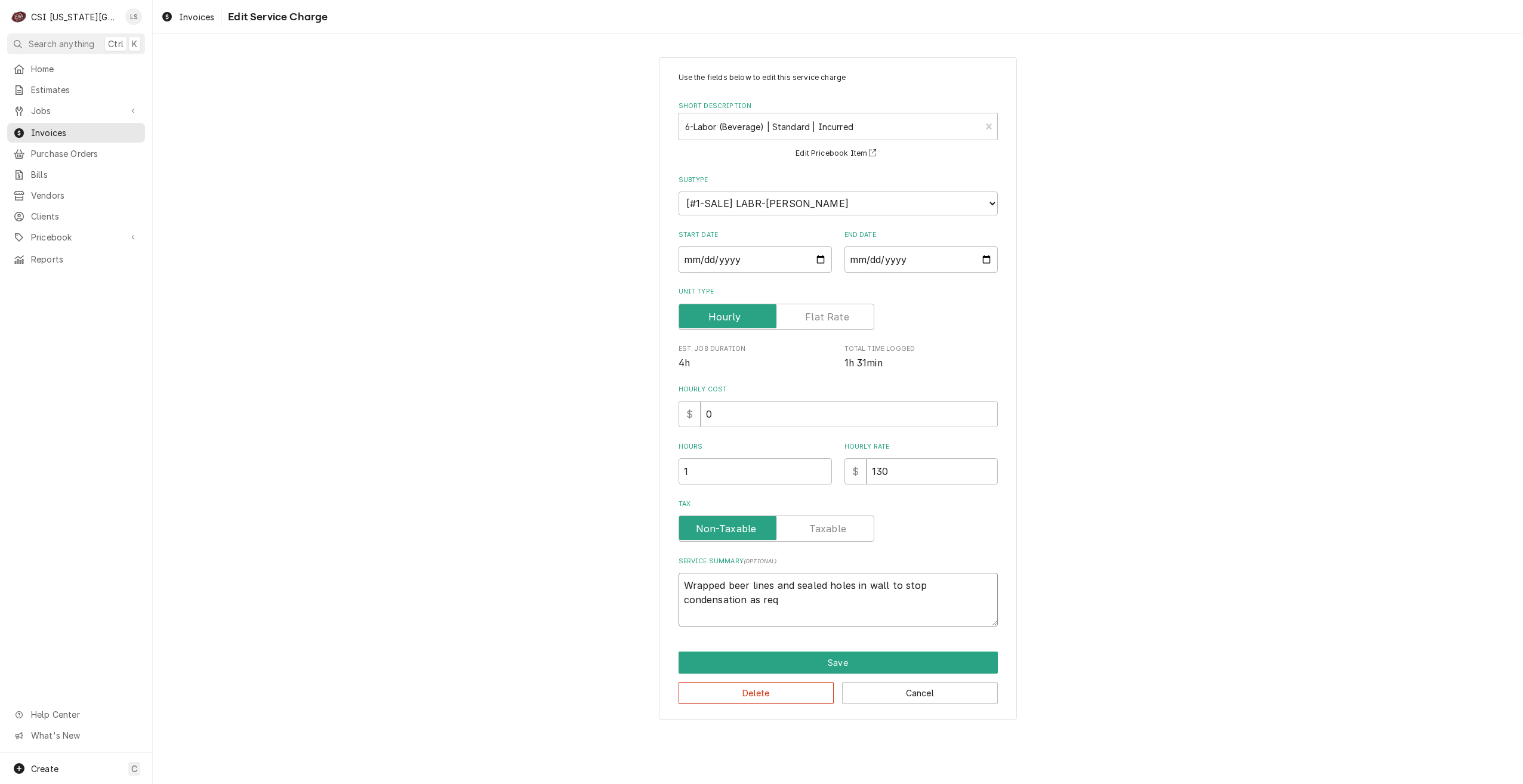
type textarea "Wrapped beer lines and sealed holes in wall to stop condensation as requ"
type textarea "x"
type textarea "Wrapped beer lines and sealed holes in wall to stop condensation as reque"
type textarea "x"
type textarea "Wrapped beer lines and sealed holes in wall to stop condensation as reques"
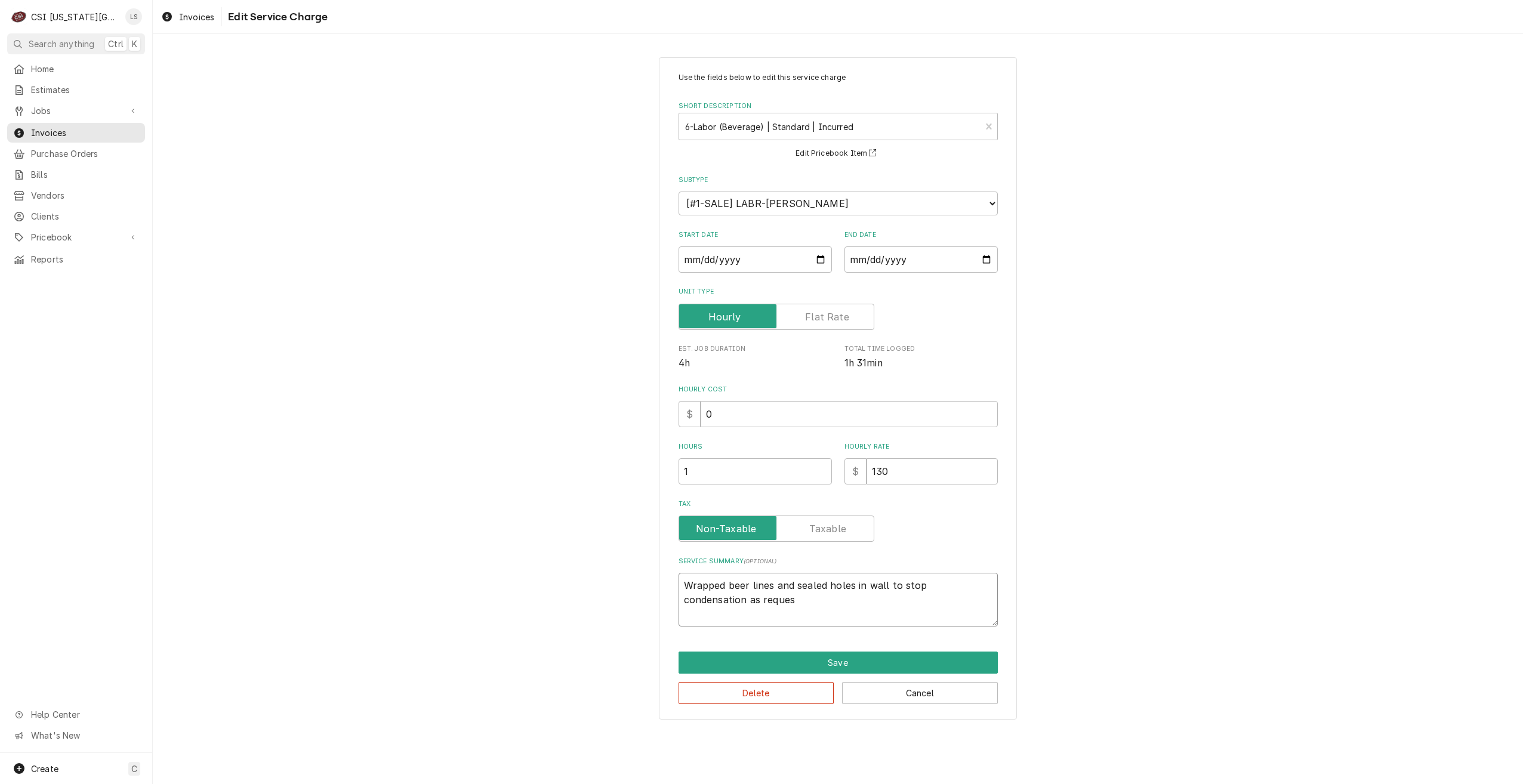
type textarea "x"
type textarea "Wrapped beer lines and sealed holes in wall to stop condensation as request"
type textarea "x"
type textarea "Wrapped beer lines and sealed holes in wall to stop condensation as requeste"
type textarea "x"
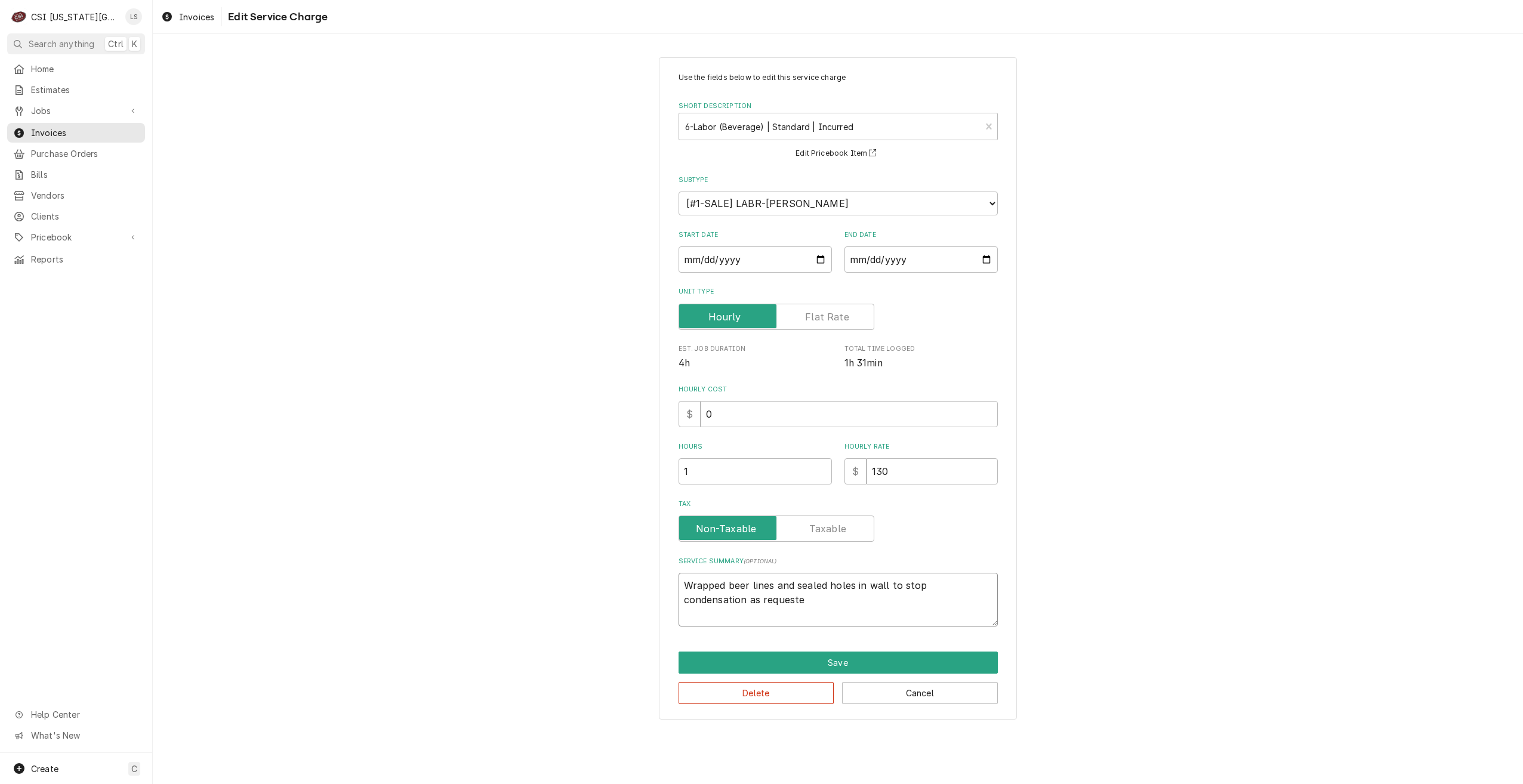
type textarea "Wrapped beer lines and sealed holes in wall to stop condensation as requested"
type textarea "x"
type textarea "Wrapped beer lines and sealed holes in wall to stop condensation as requested."
click at [884, 655] on button "Save" at bounding box center [838, 663] width 319 height 22
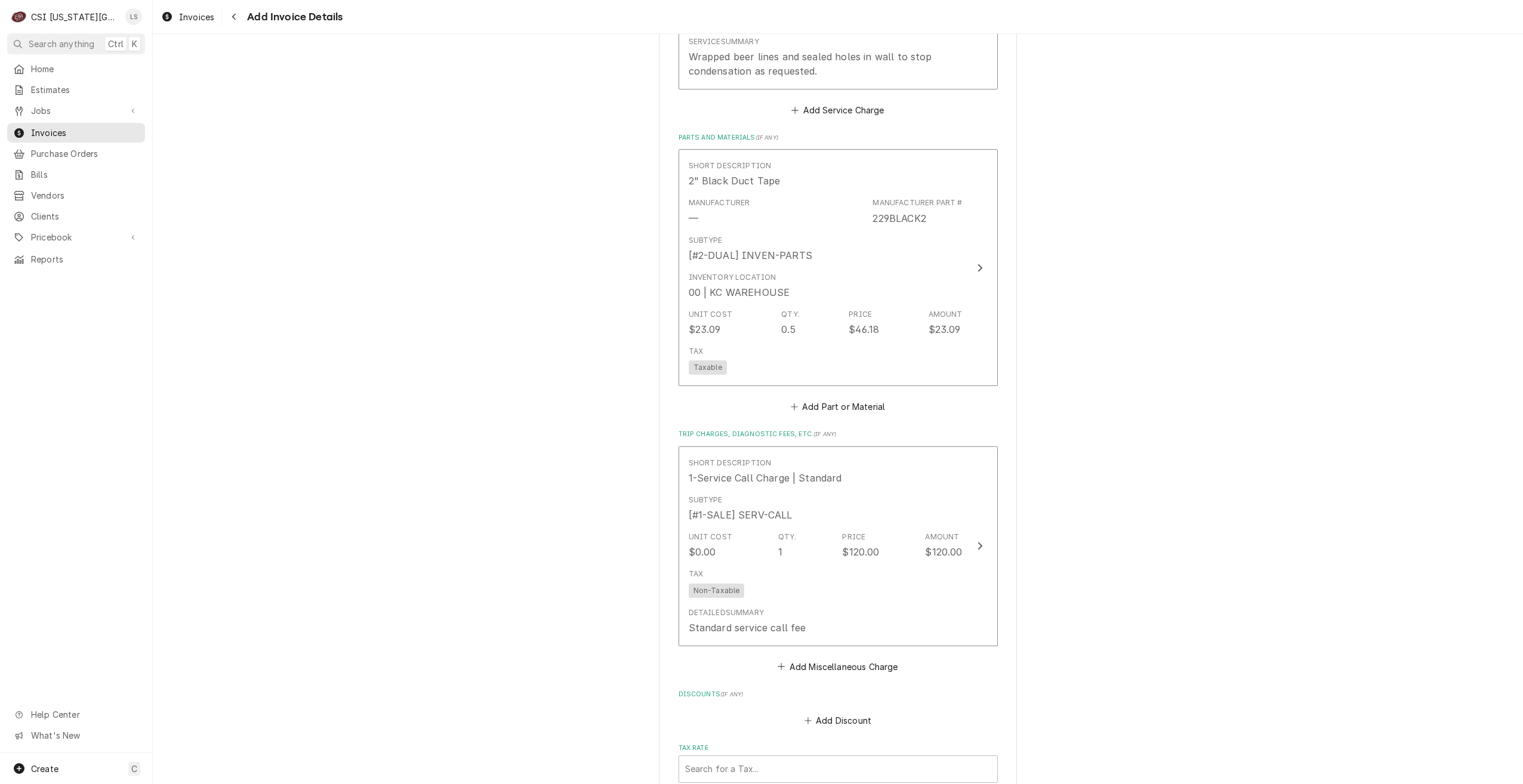
scroll to position [1558, 0]
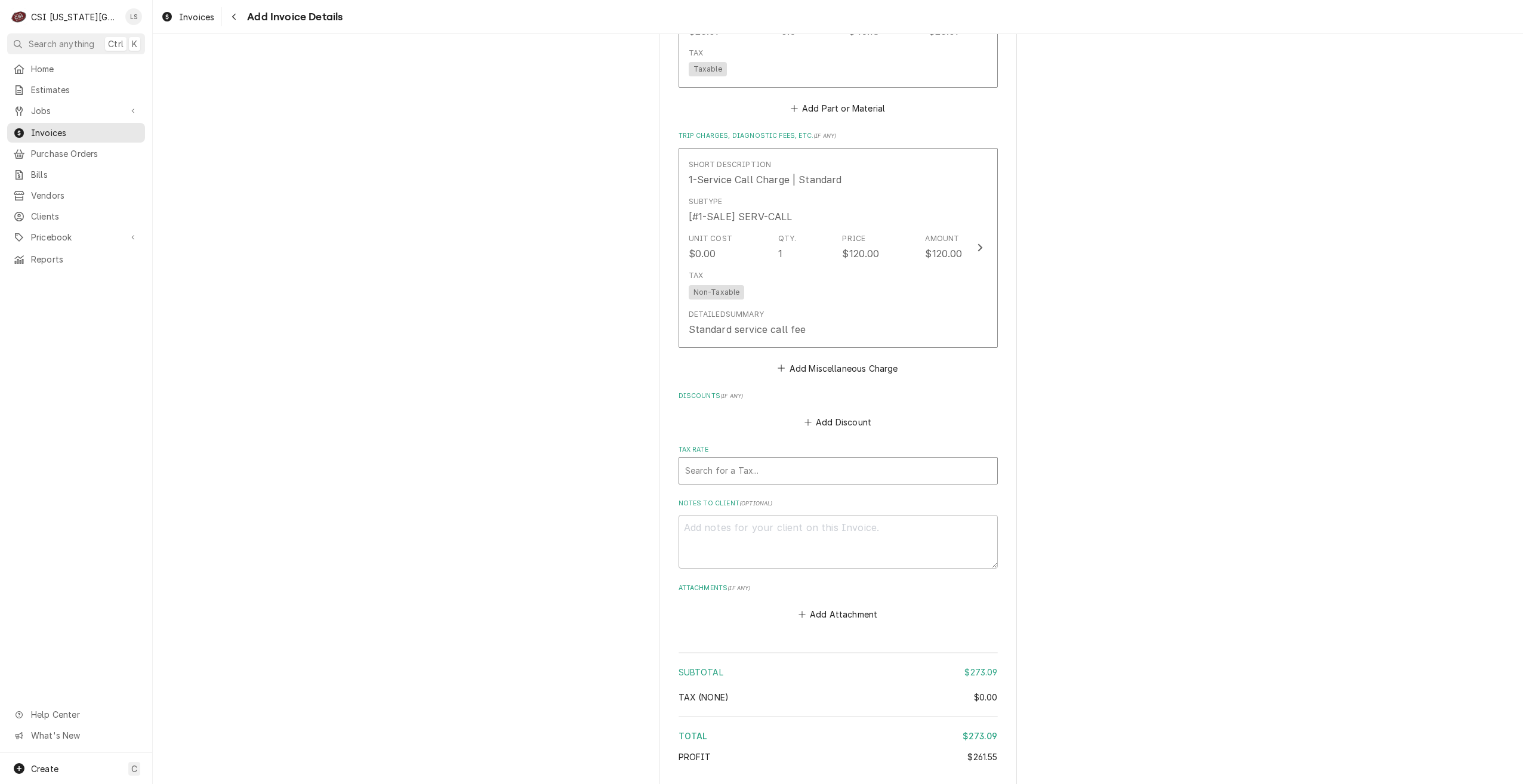
click at [962, 478] on div "Search for a Tax..." at bounding box center [838, 471] width 318 height 26
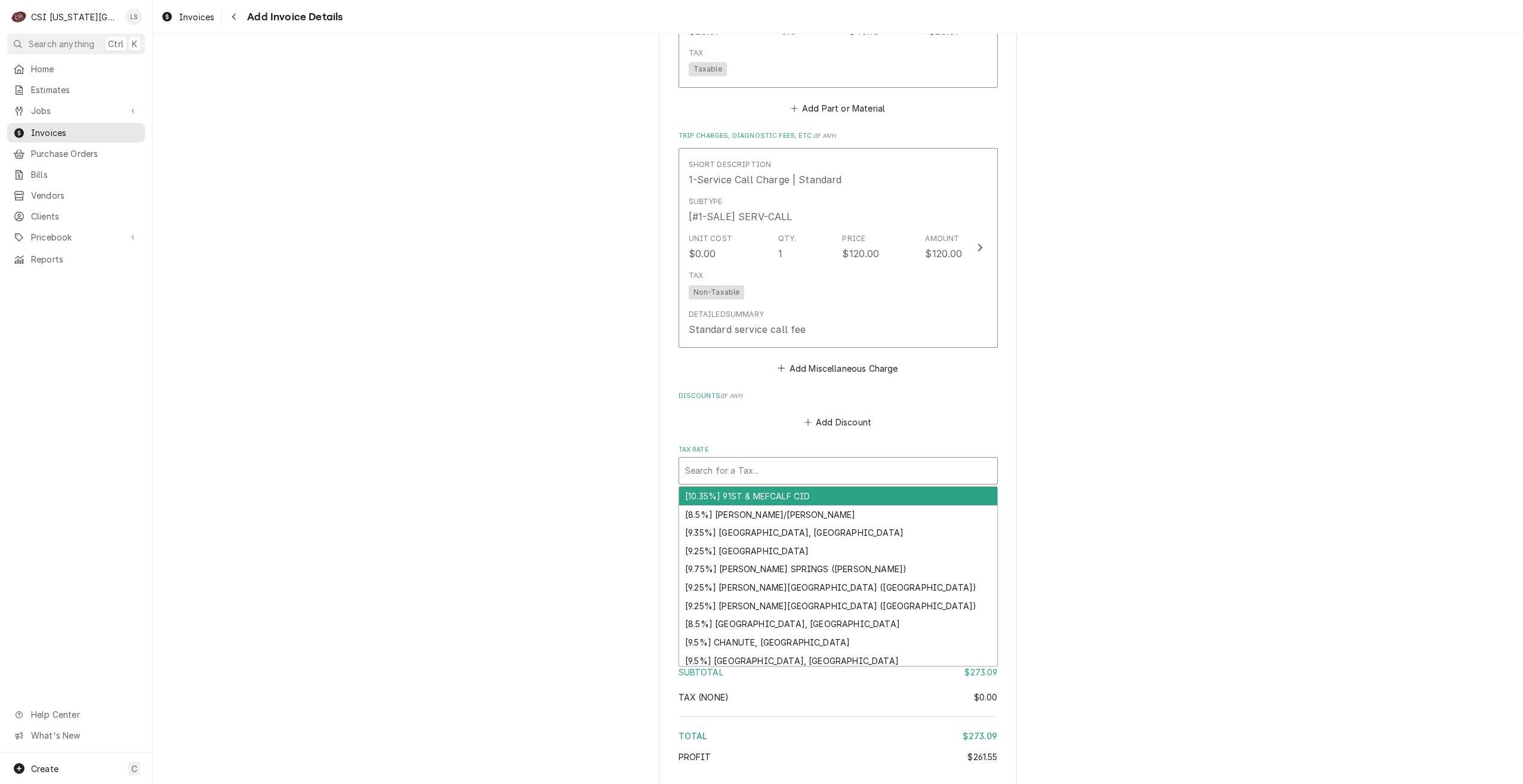
type textarea "x"
type input "m"
type textarea "x"
type input "mo"
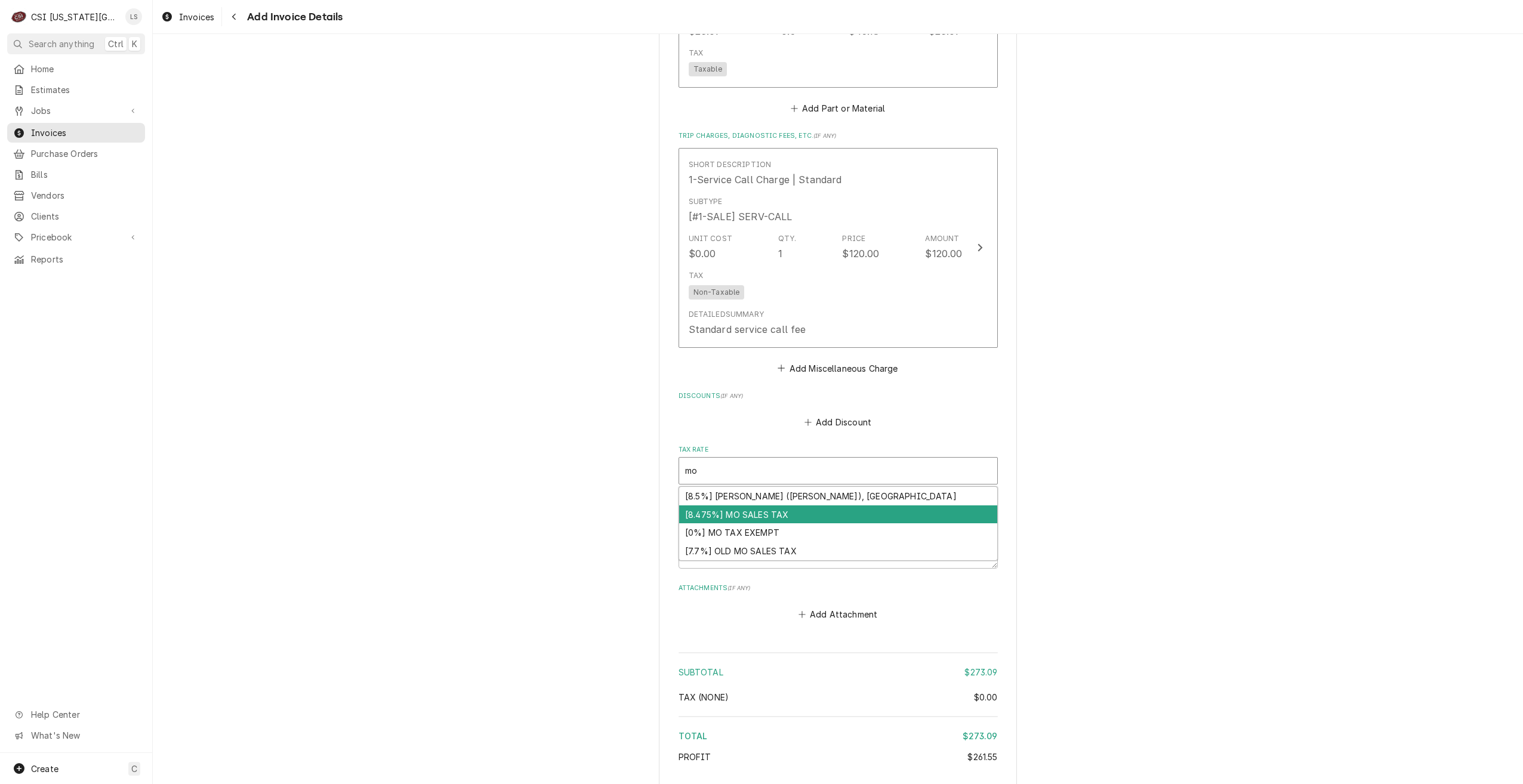
click at [894, 509] on div "[8.475%] MO SALES TAX" at bounding box center [838, 515] width 318 height 19
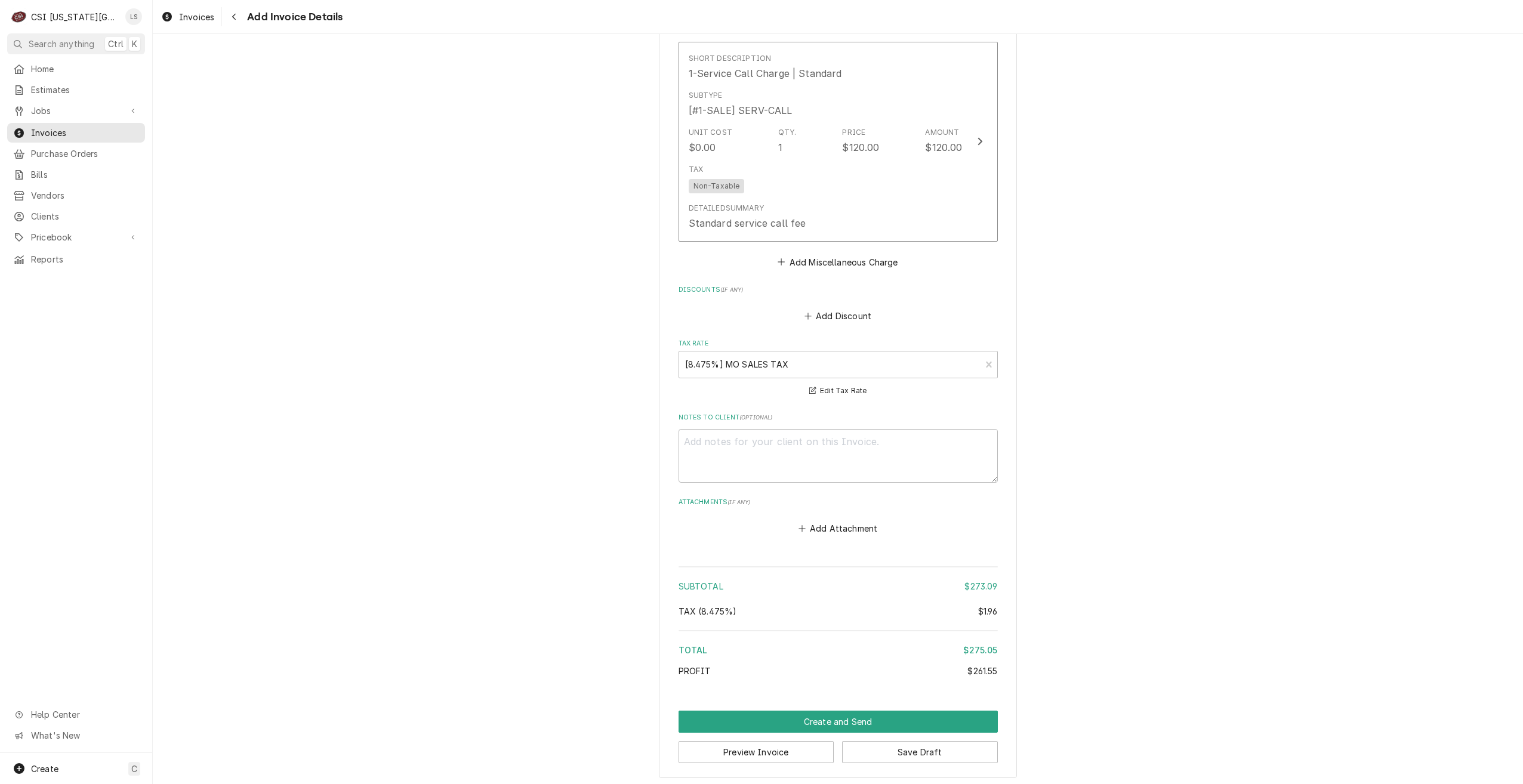
scroll to position [1669, 0]
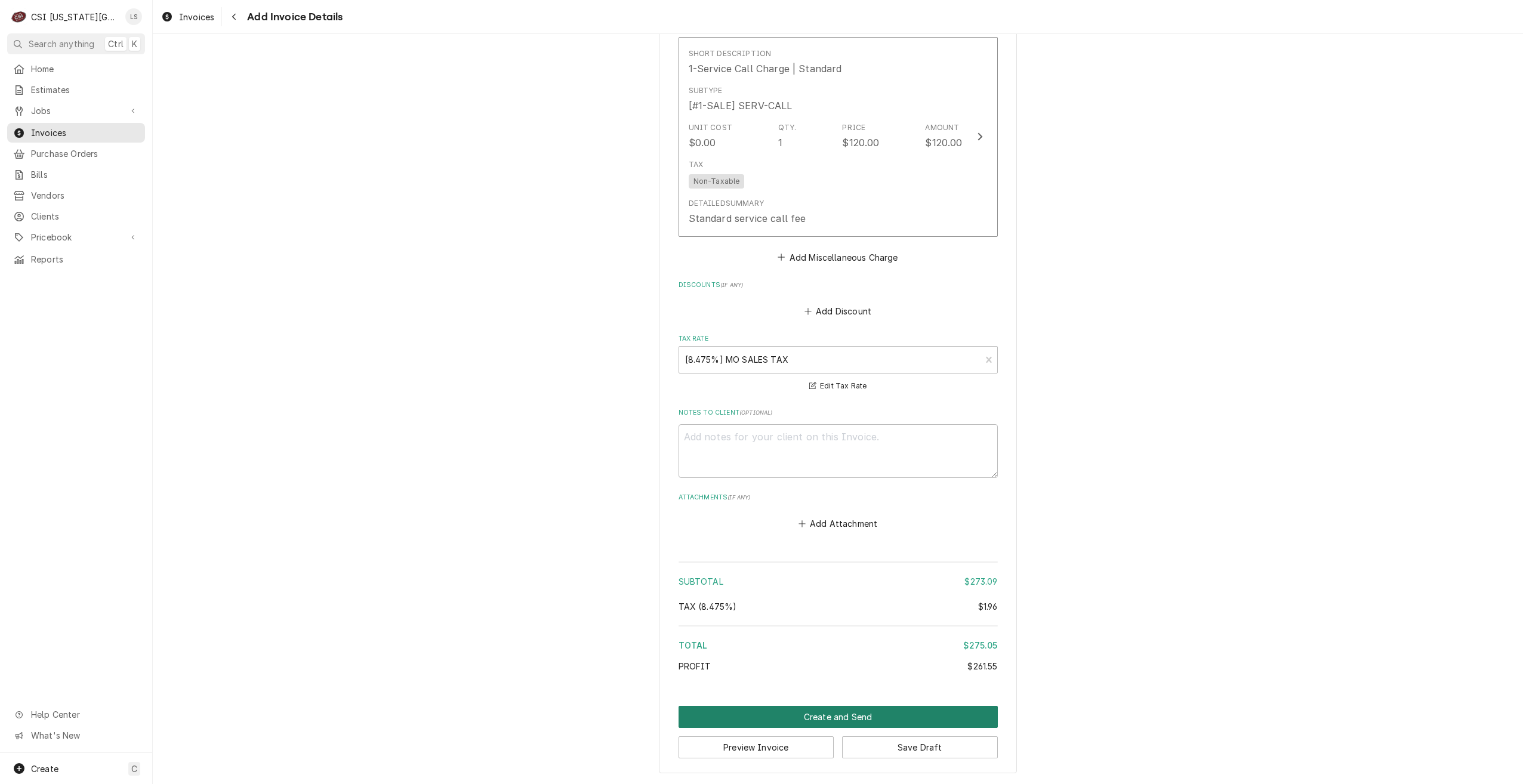
click at [873, 709] on button "Create and Send" at bounding box center [838, 717] width 319 height 22
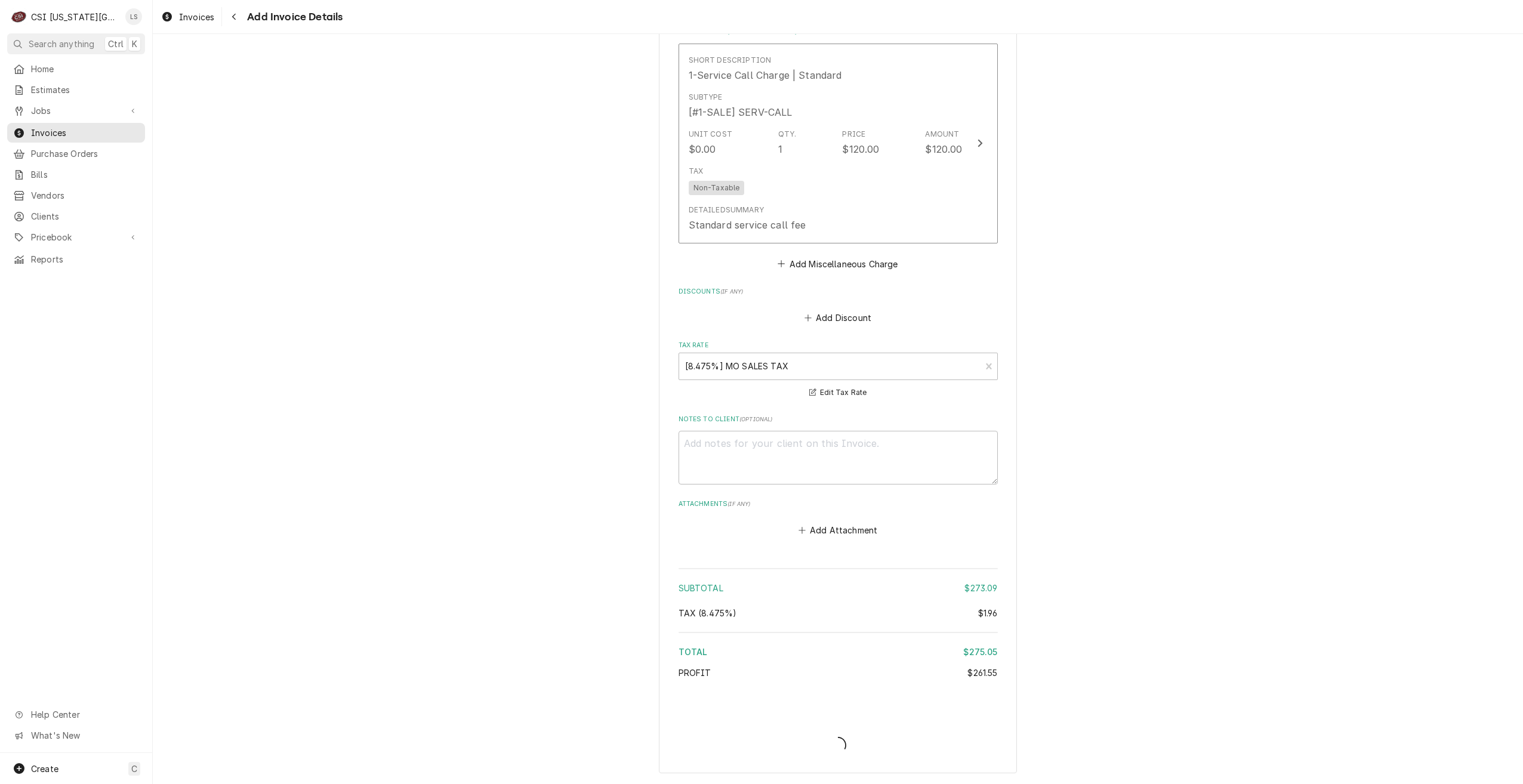
type textarea "x"
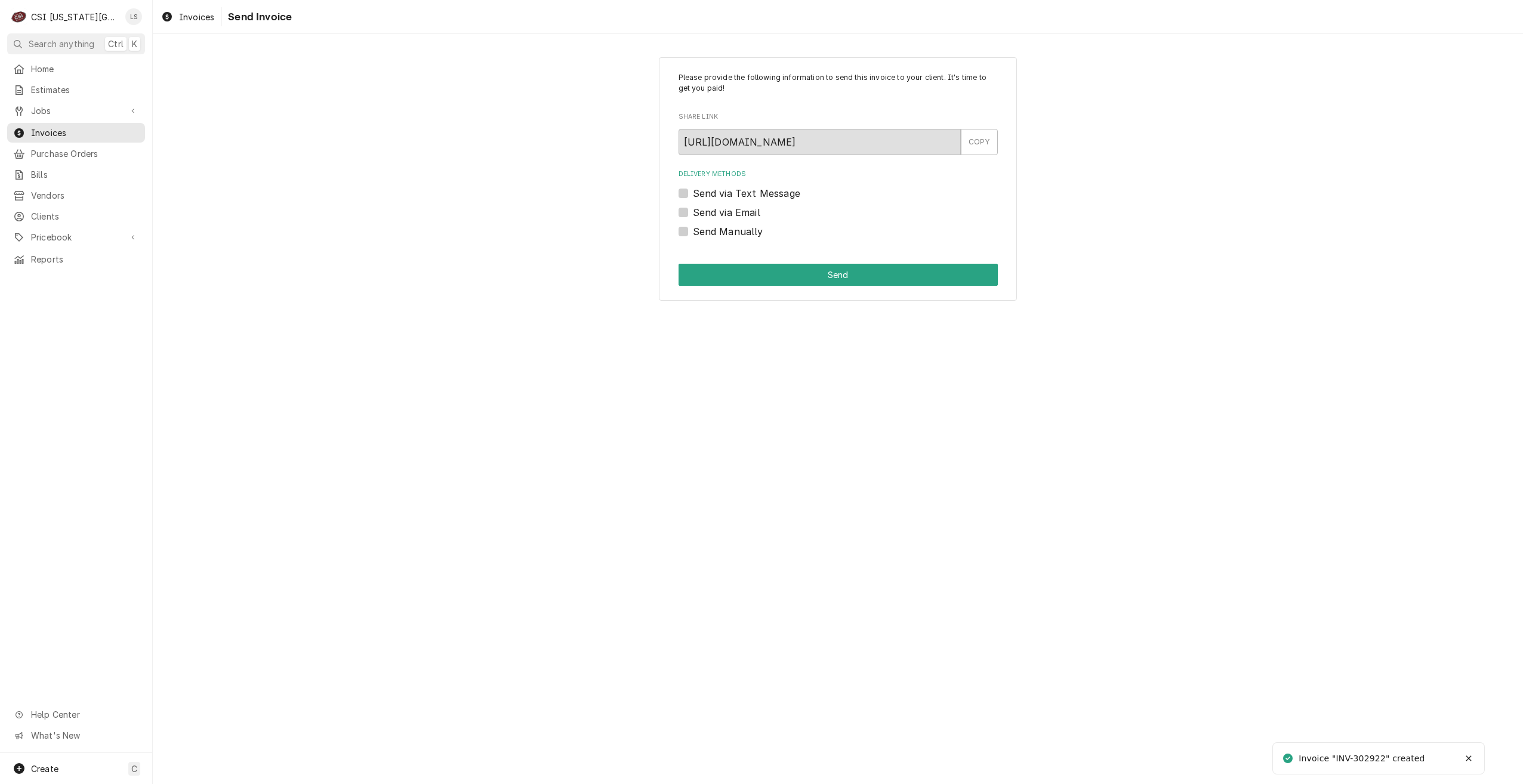
click at [744, 229] on label "Send Manually" at bounding box center [728, 231] width 71 height 14
click at [744, 229] on input "Send Manually" at bounding box center [853, 237] width 319 height 26
checkbox input "true"
click at [904, 265] on button "Send" at bounding box center [838, 275] width 319 height 22
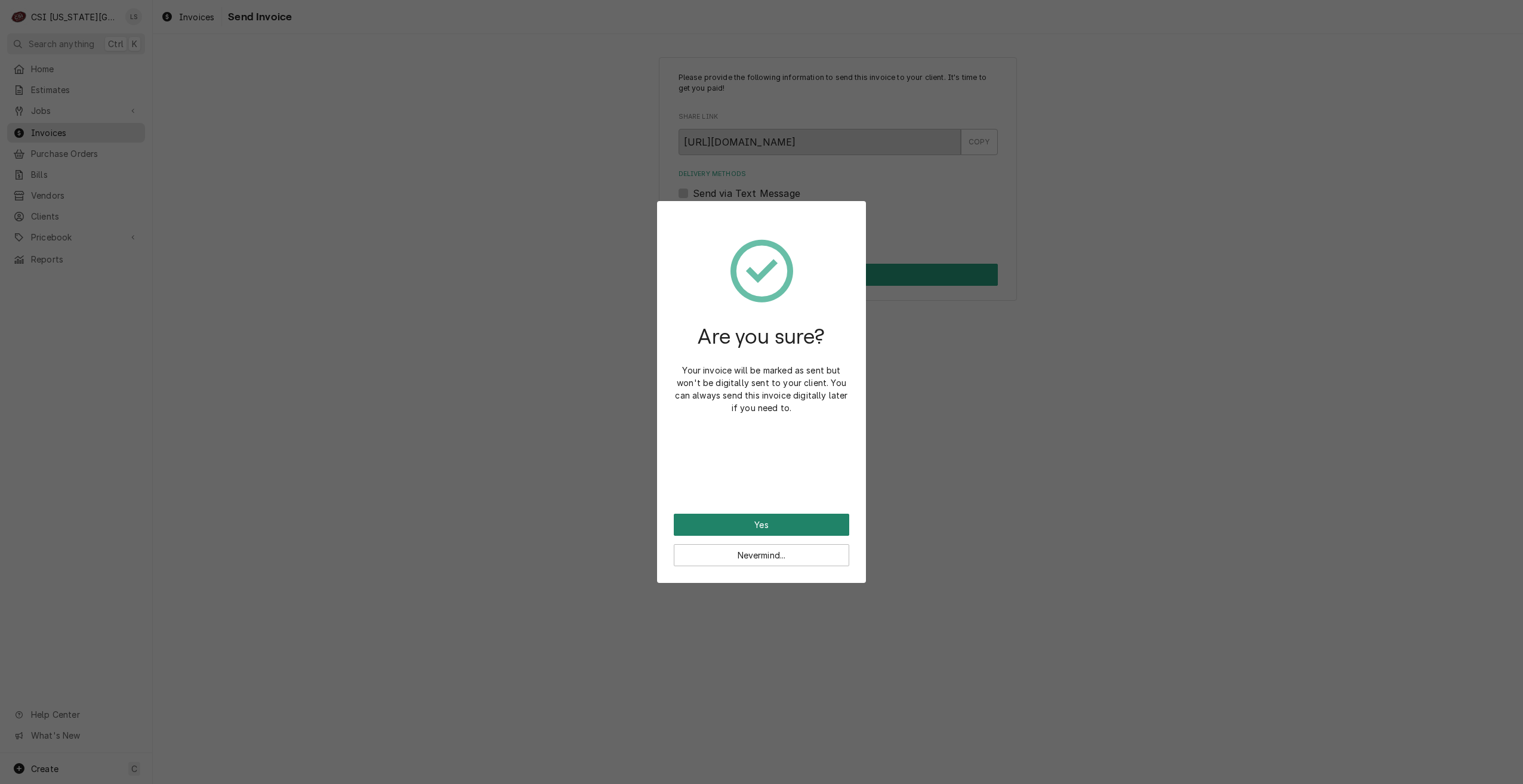
click at [734, 524] on button "Yes" at bounding box center [762, 525] width 176 height 22
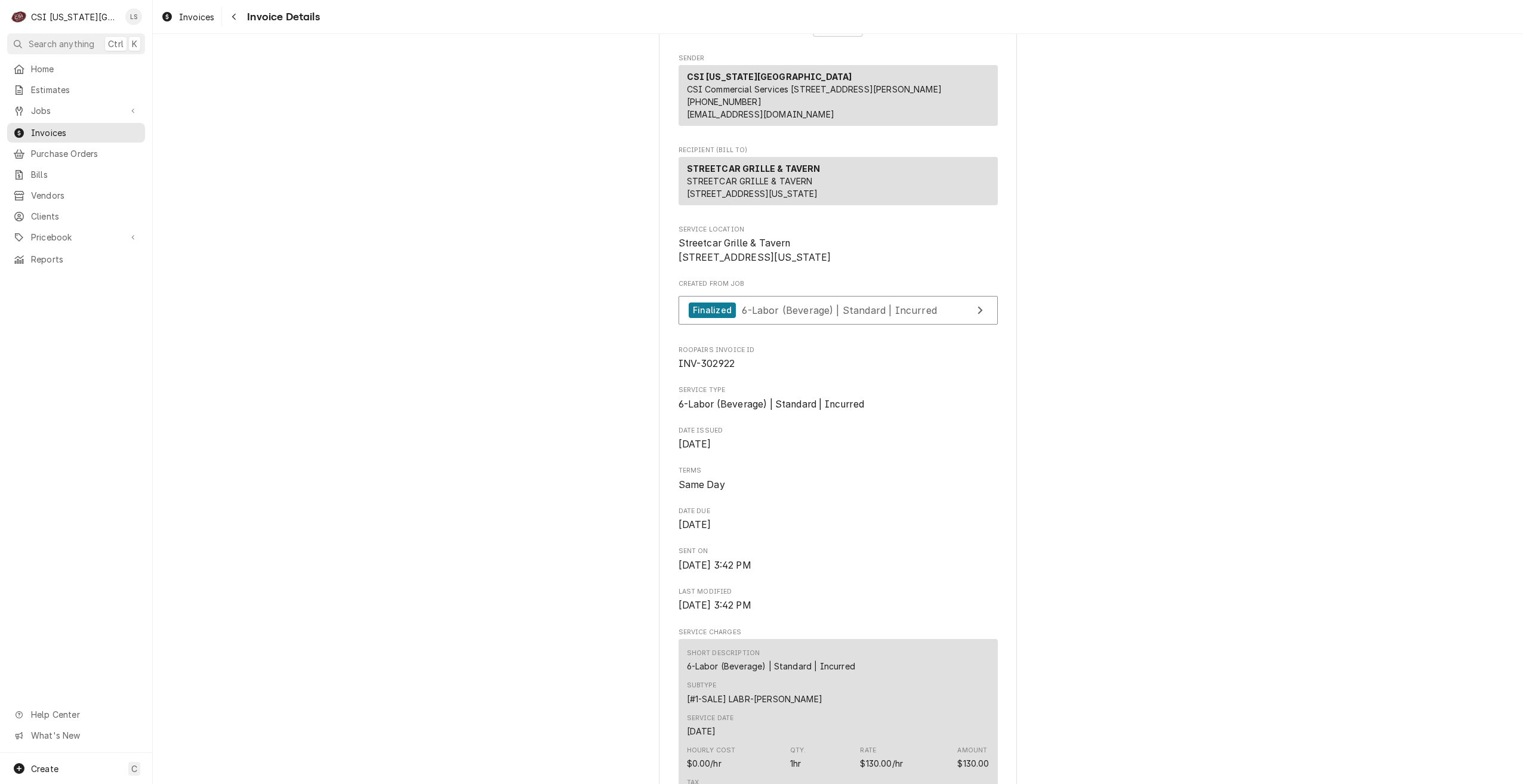
scroll to position [119, 0]
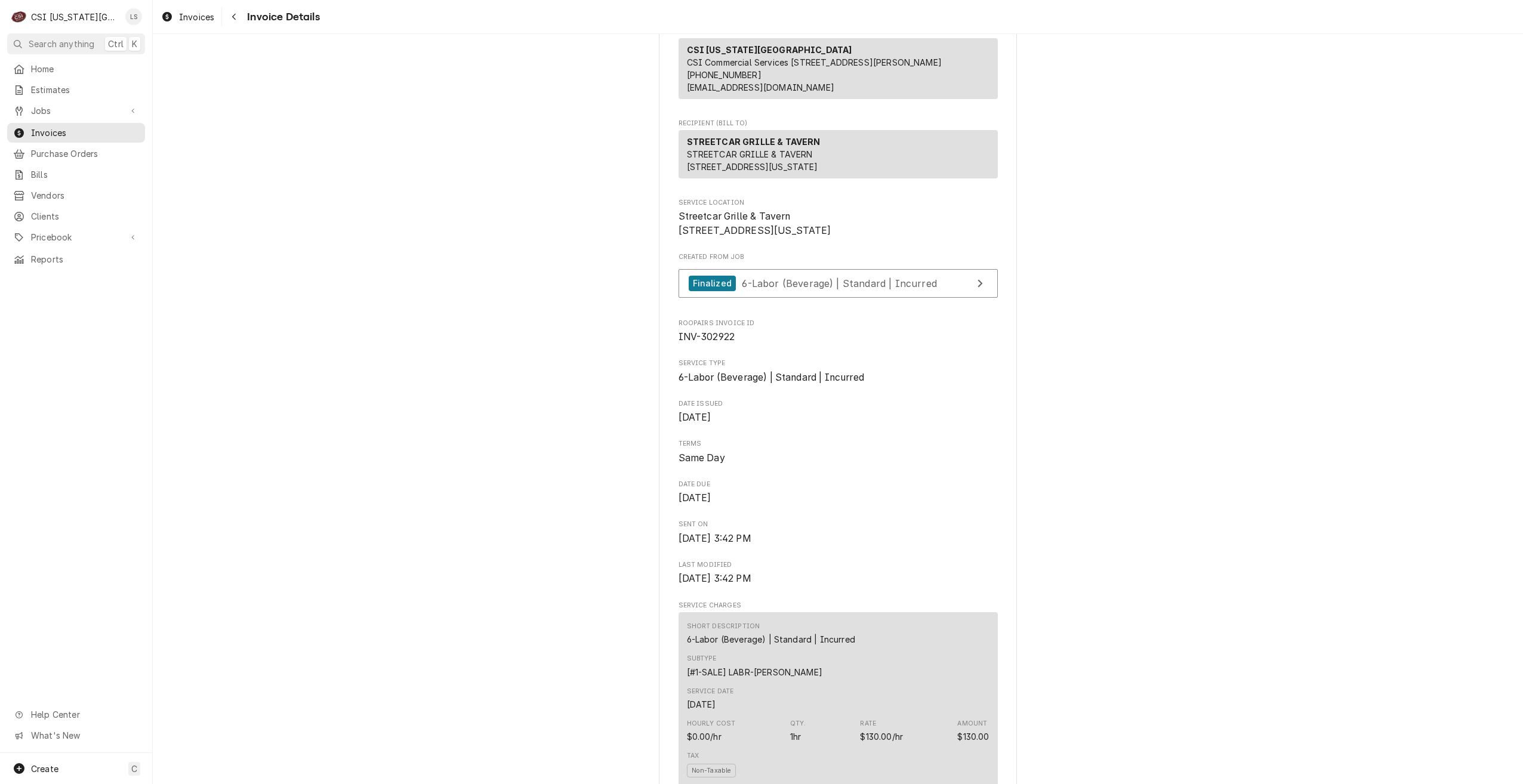
click at [712, 342] on span "INV-302922" at bounding box center [706, 337] width 57 height 12
copy span "302922"
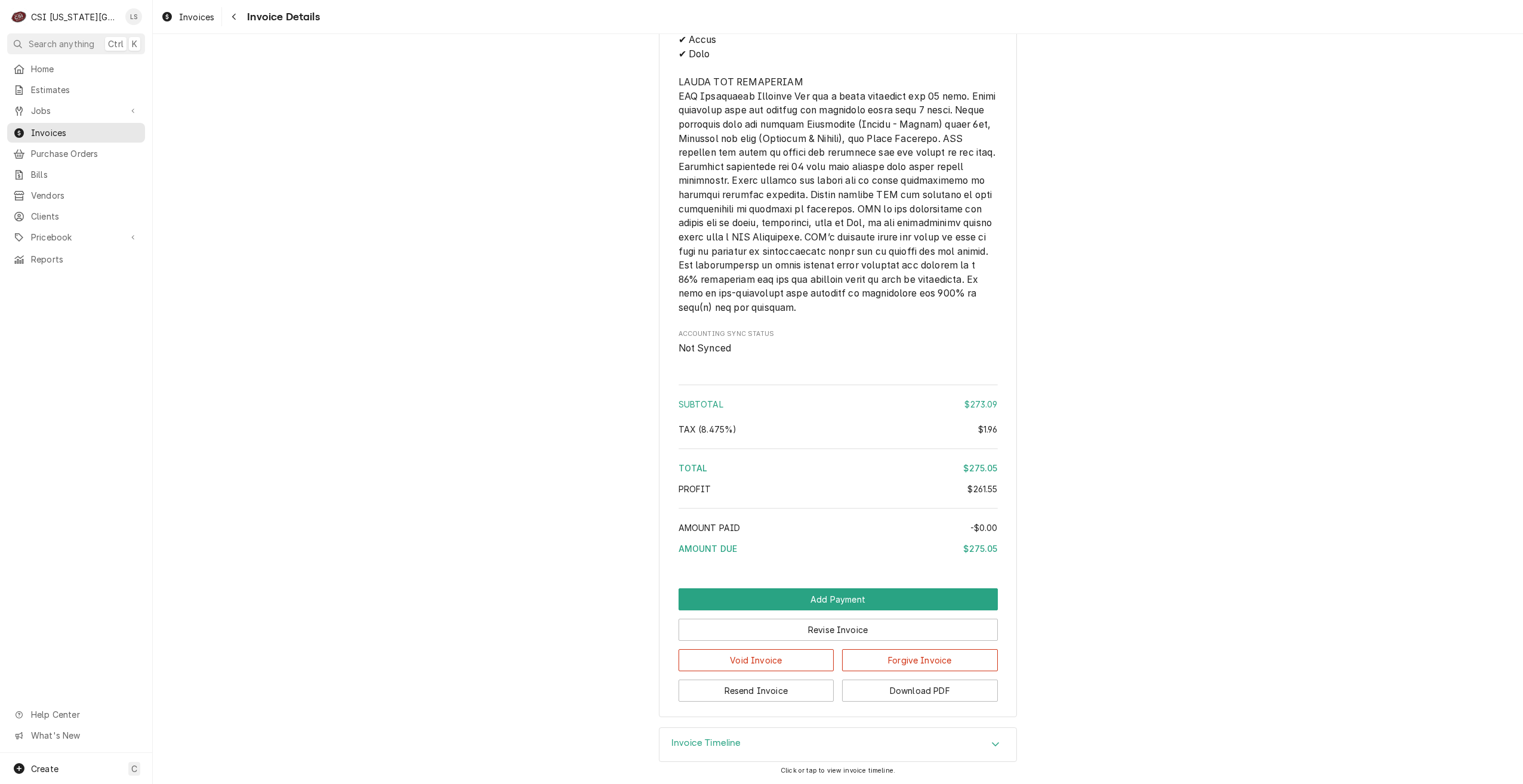
scroll to position [1777, 0]
click at [971, 597] on button "Add Payment" at bounding box center [838, 599] width 319 height 22
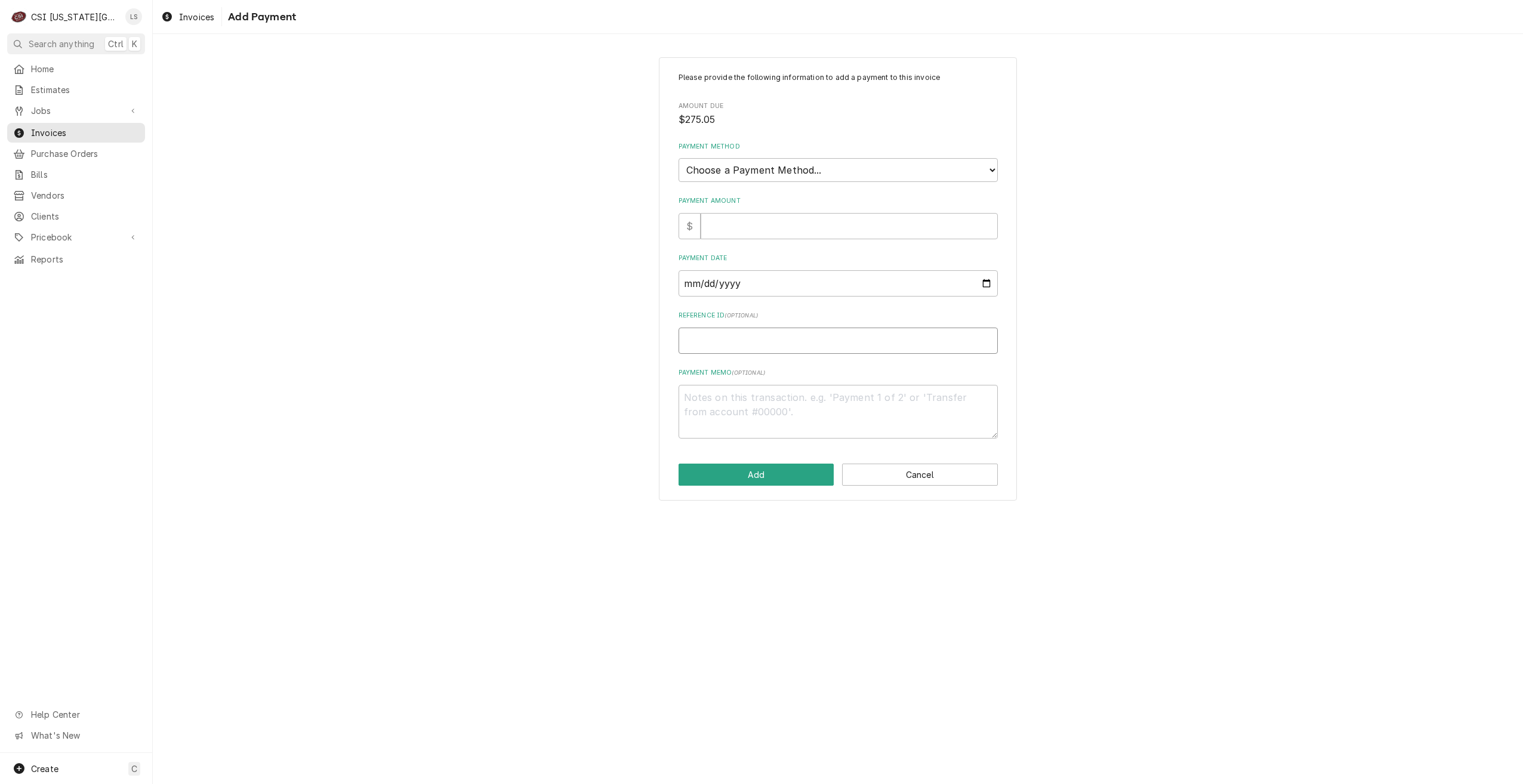
click at [758, 348] on input "Reference ID ( optional )" at bounding box center [838, 341] width 319 height 26
paste input "02825Q"
type textarea "x"
type input "02825Q"
click at [853, 171] on select "Choose a Payment Method... Cash Check Credit/Debit Card ACH/eCheck Other" at bounding box center [838, 170] width 319 height 24
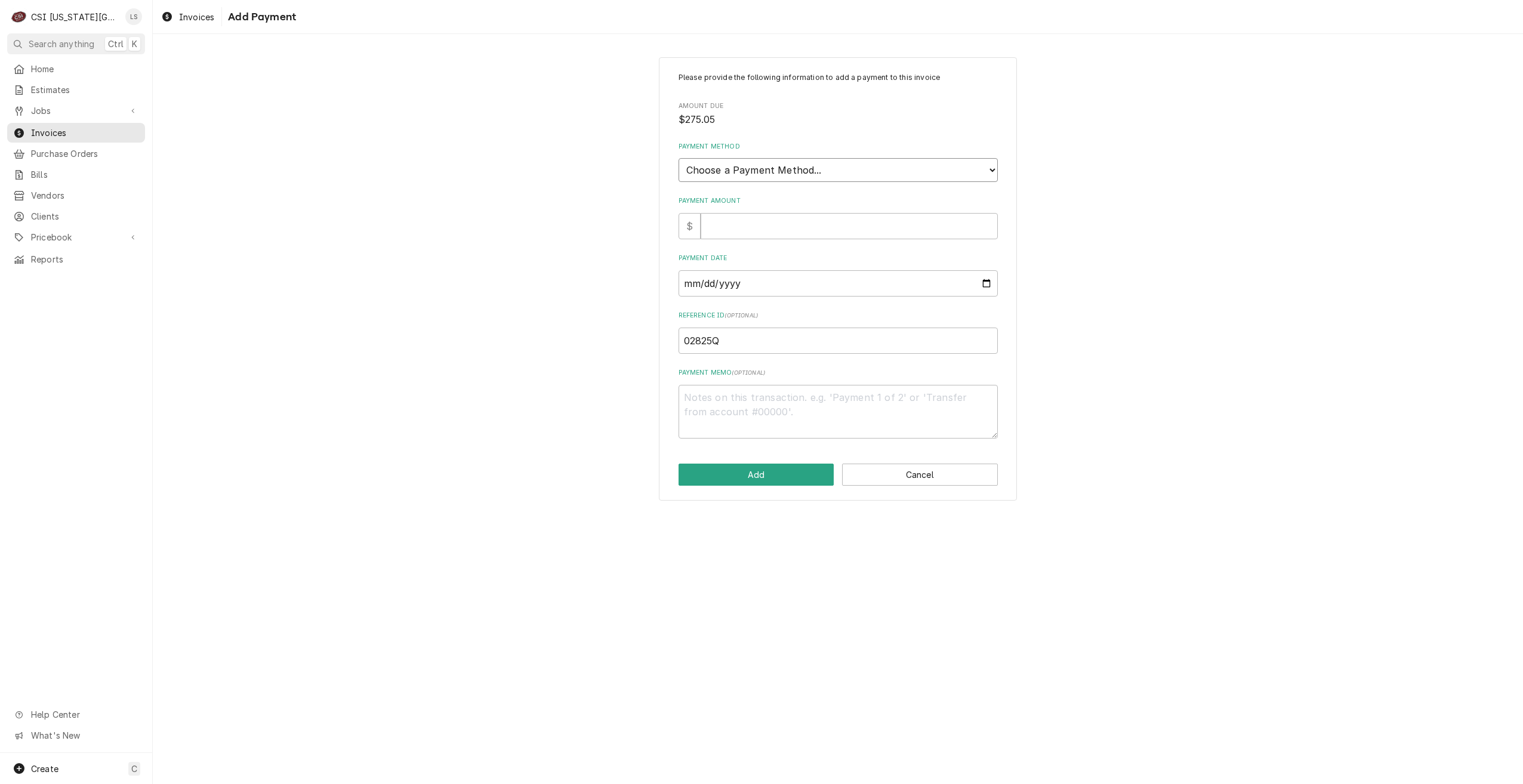
select select "3"
click at [678, 158] on select "Choose a Payment Method... Cash Check Credit/Debit Card ACH/eCheck Other" at bounding box center [838, 170] width 319 height 24
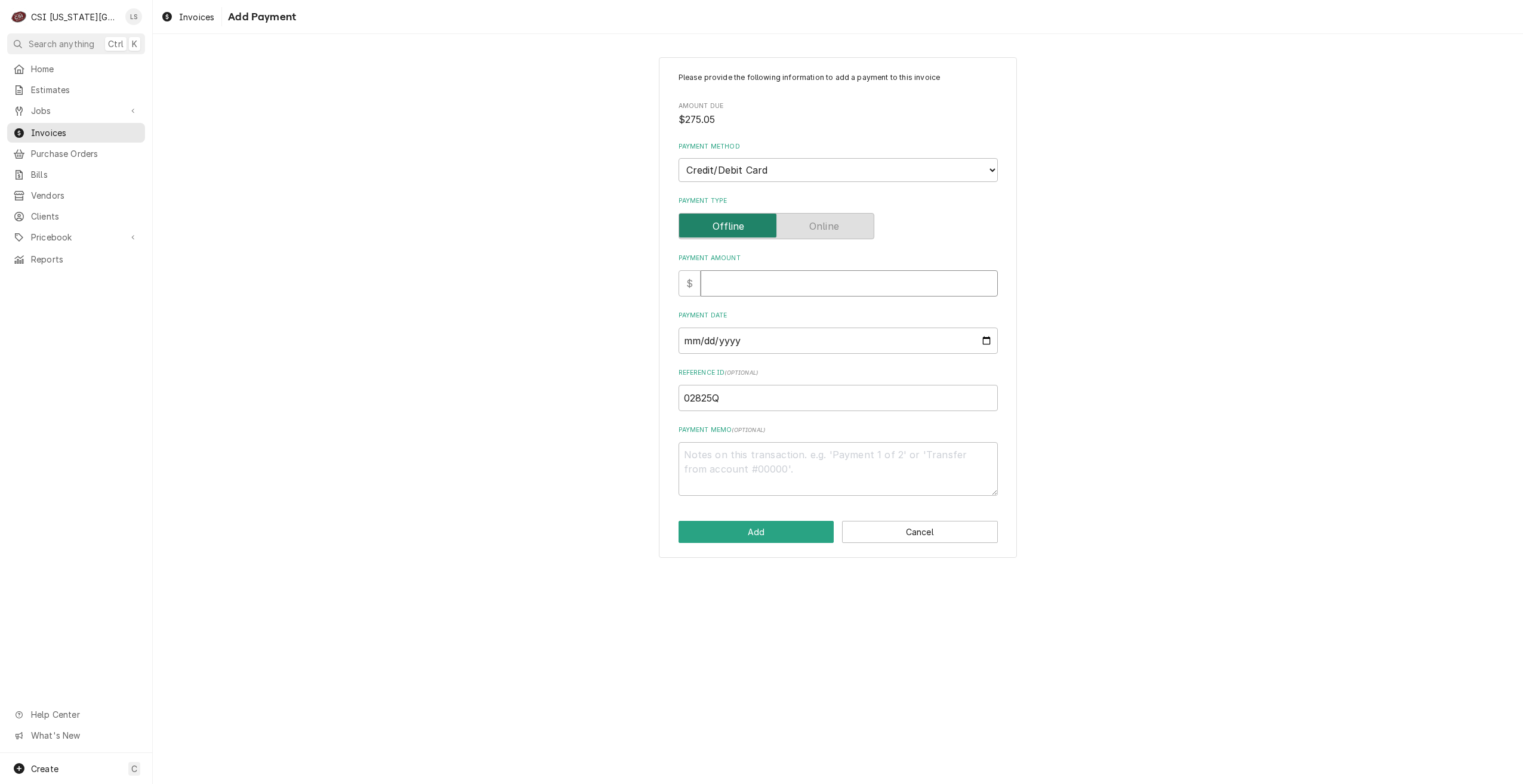
click at [809, 285] on input "Payment Amount" at bounding box center [849, 284] width 297 height 26
type textarea "x"
type input "2"
type textarea "x"
type input "27"
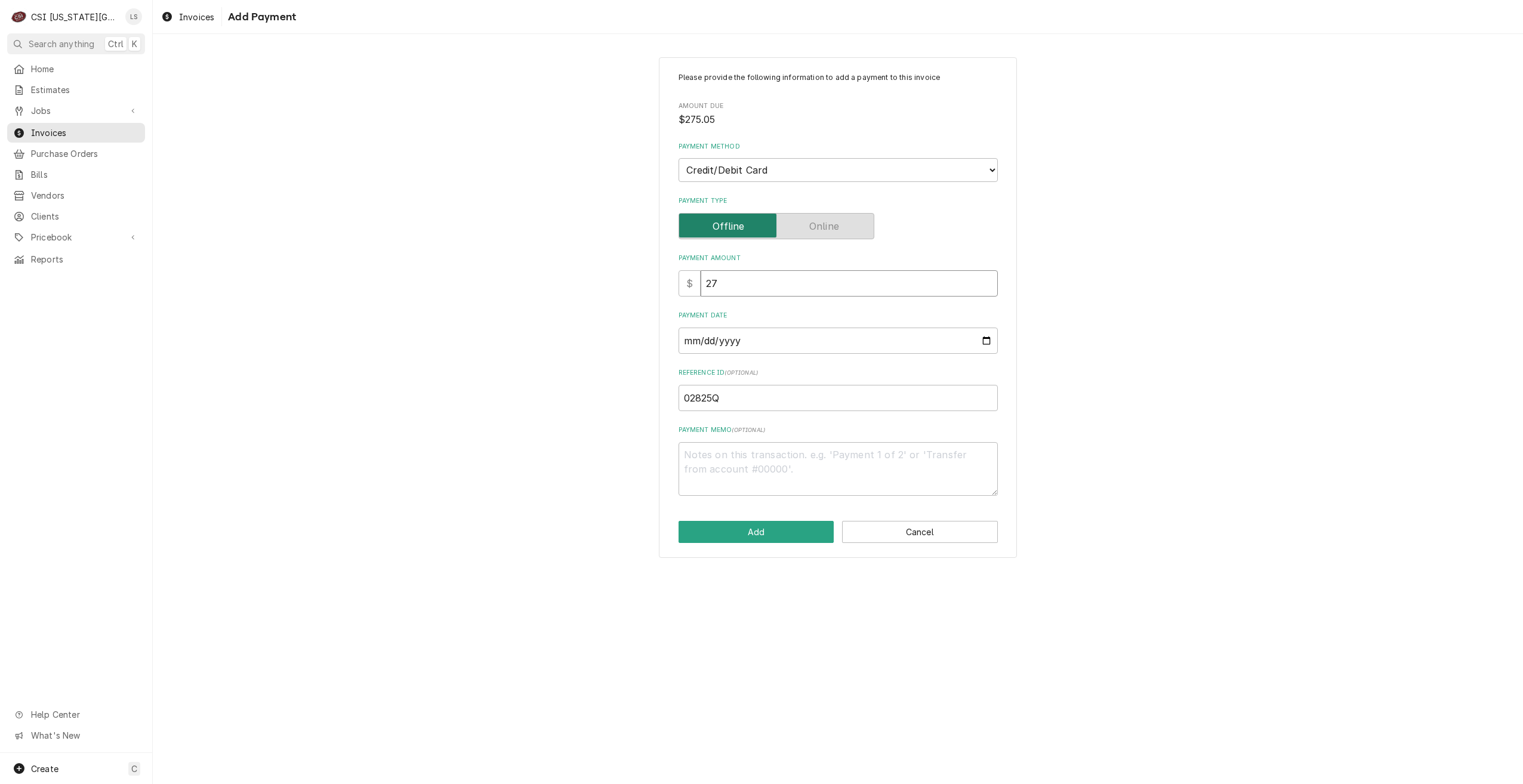
type textarea "x"
type input "275"
type textarea "x"
type input "275.0"
type textarea "x"
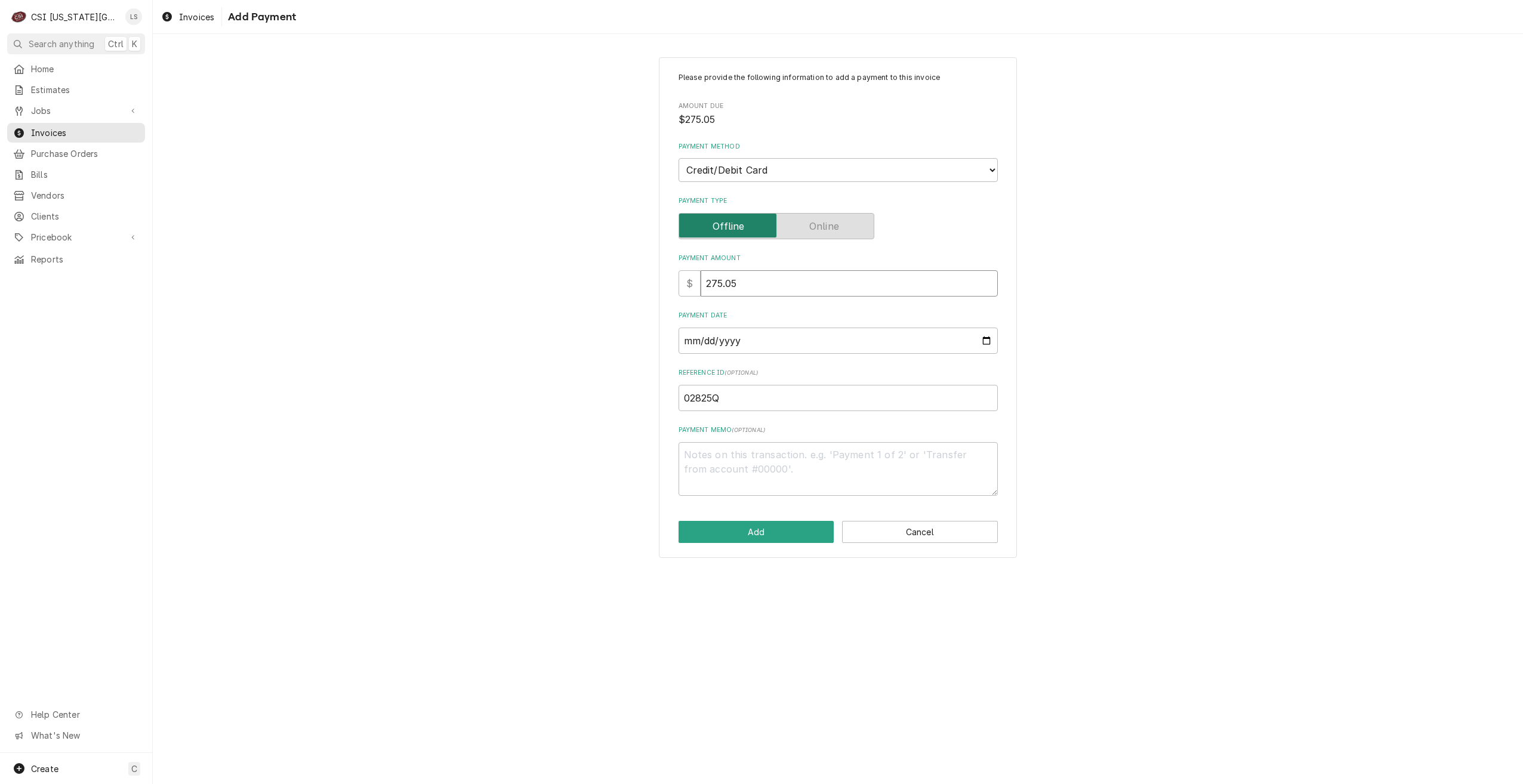
type input "275.05"
click at [983, 340] on input "Payment Date" at bounding box center [838, 341] width 319 height 26
type textarea "x"
type input "2025-08-28"
click at [740, 530] on button "Add" at bounding box center [756, 532] width 156 height 22
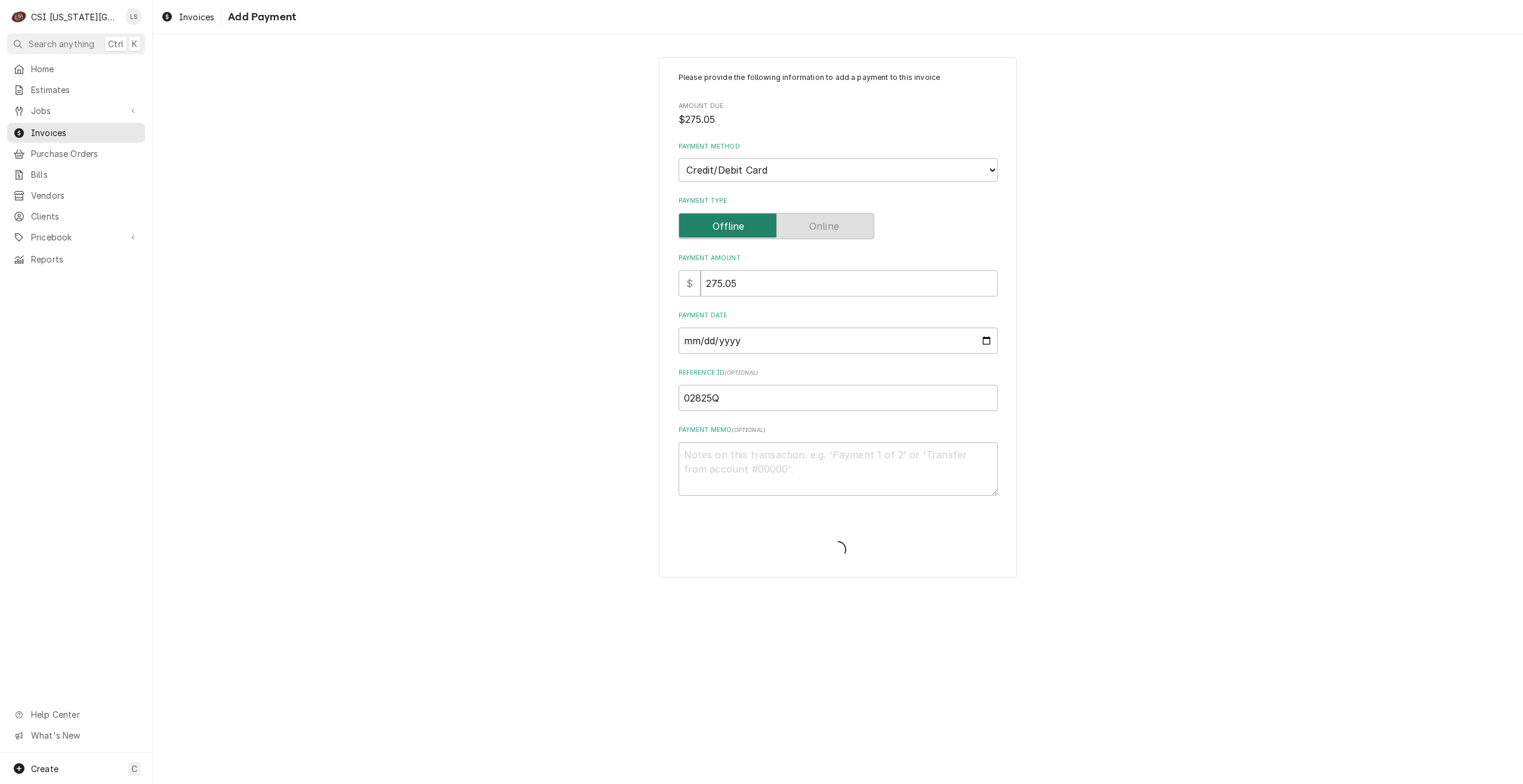
type textarea "x"
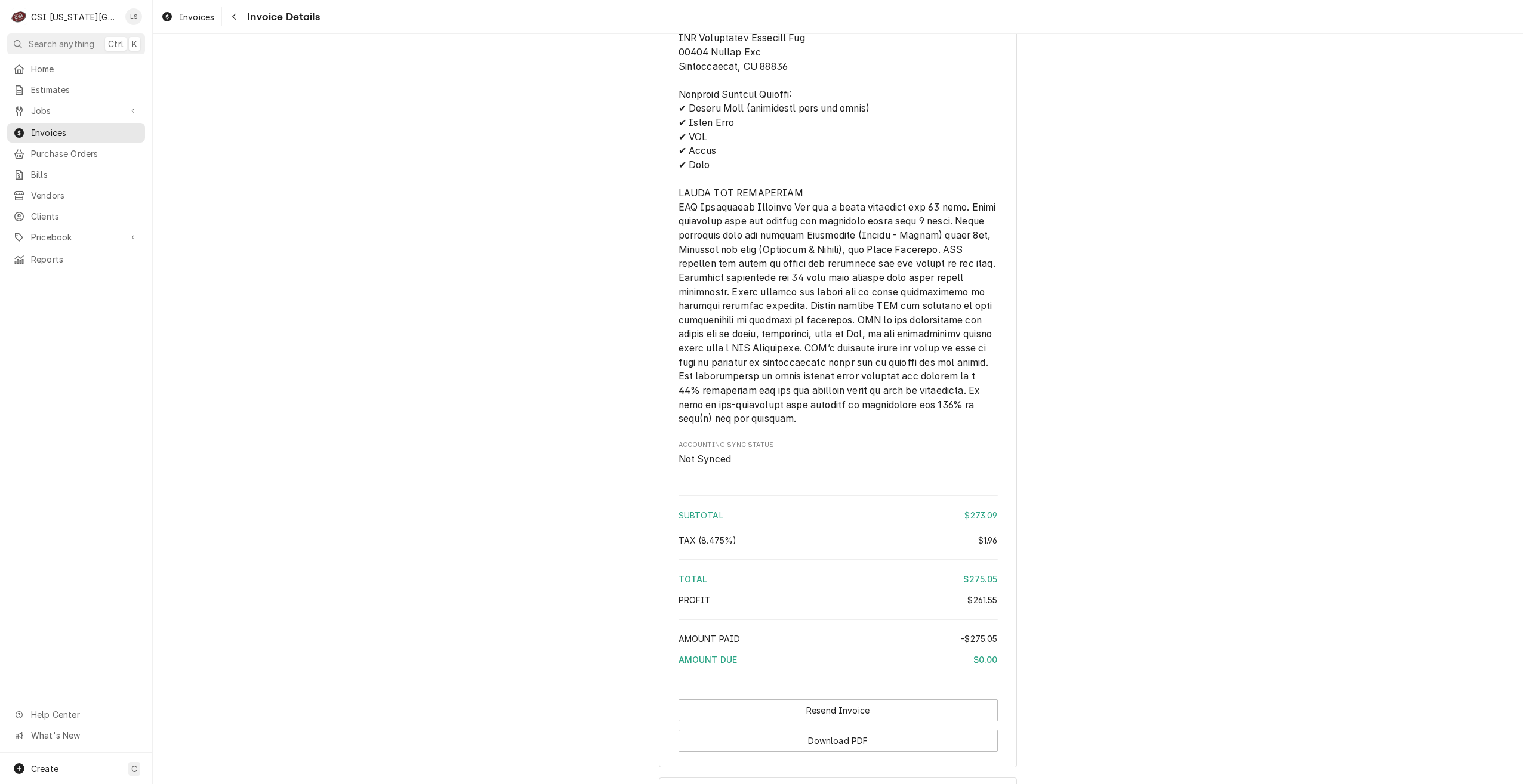
scroll to position [1879, 0]
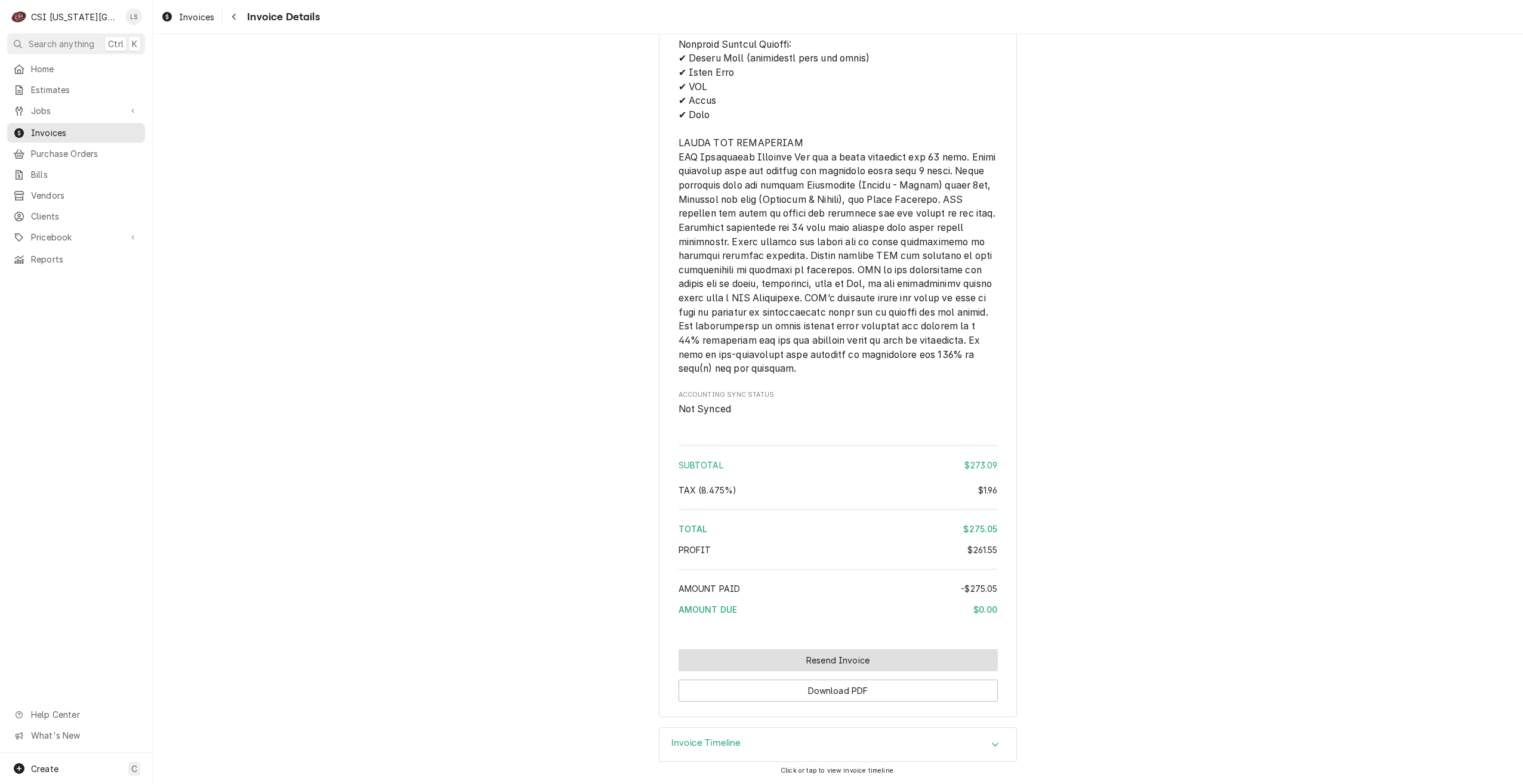
click at [823, 665] on button "Resend Invoice" at bounding box center [838, 660] width 319 height 22
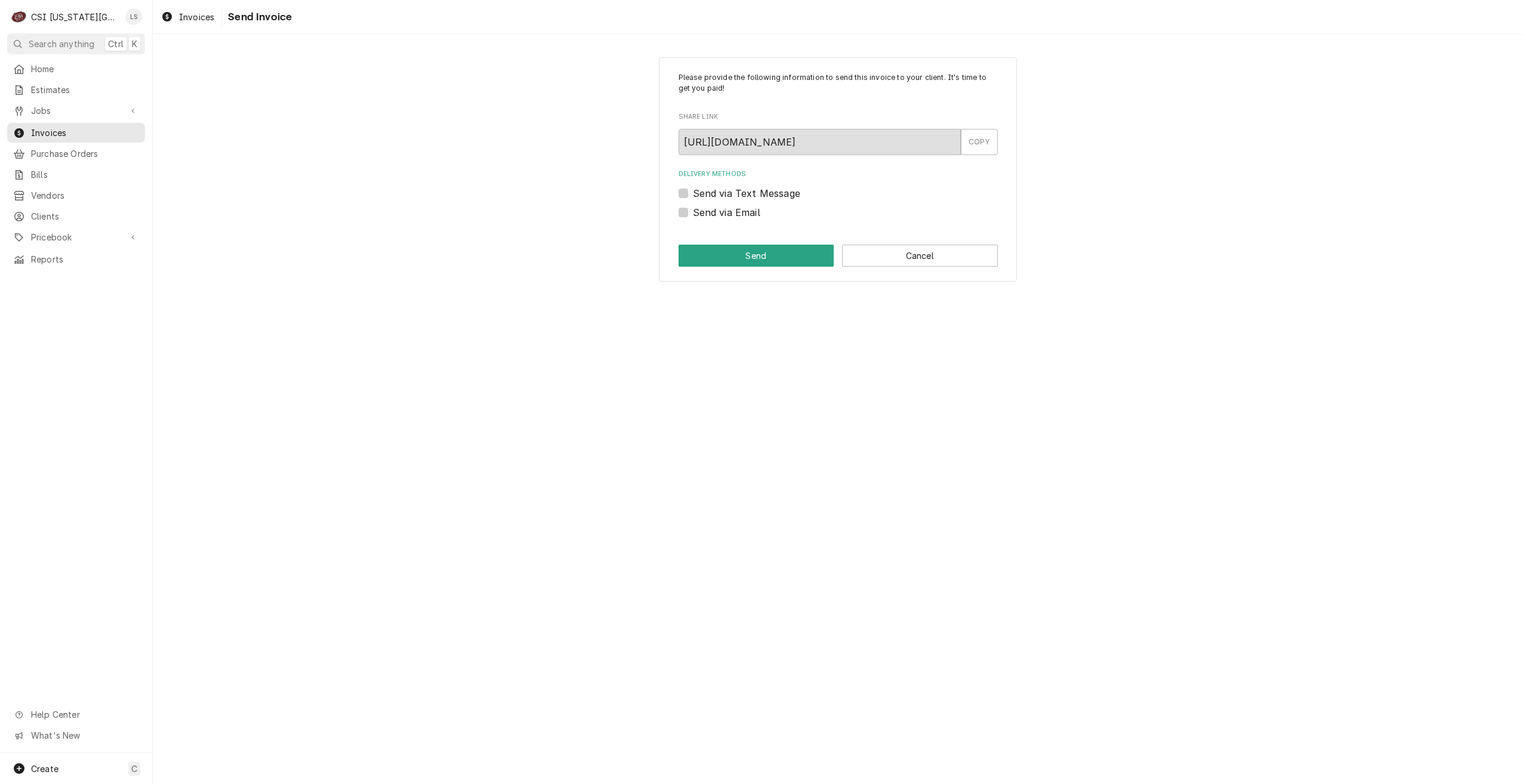
drag, startPoint x: 724, startPoint y: 212, endPoint x: 726, endPoint y: 219, distance: 7.3
click at [724, 212] on label "Send via Email" at bounding box center [726, 212] width 68 height 14
click at [724, 212] on input "Send via Email" at bounding box center [853, 219] width 319 height 26
checkbox input "true"
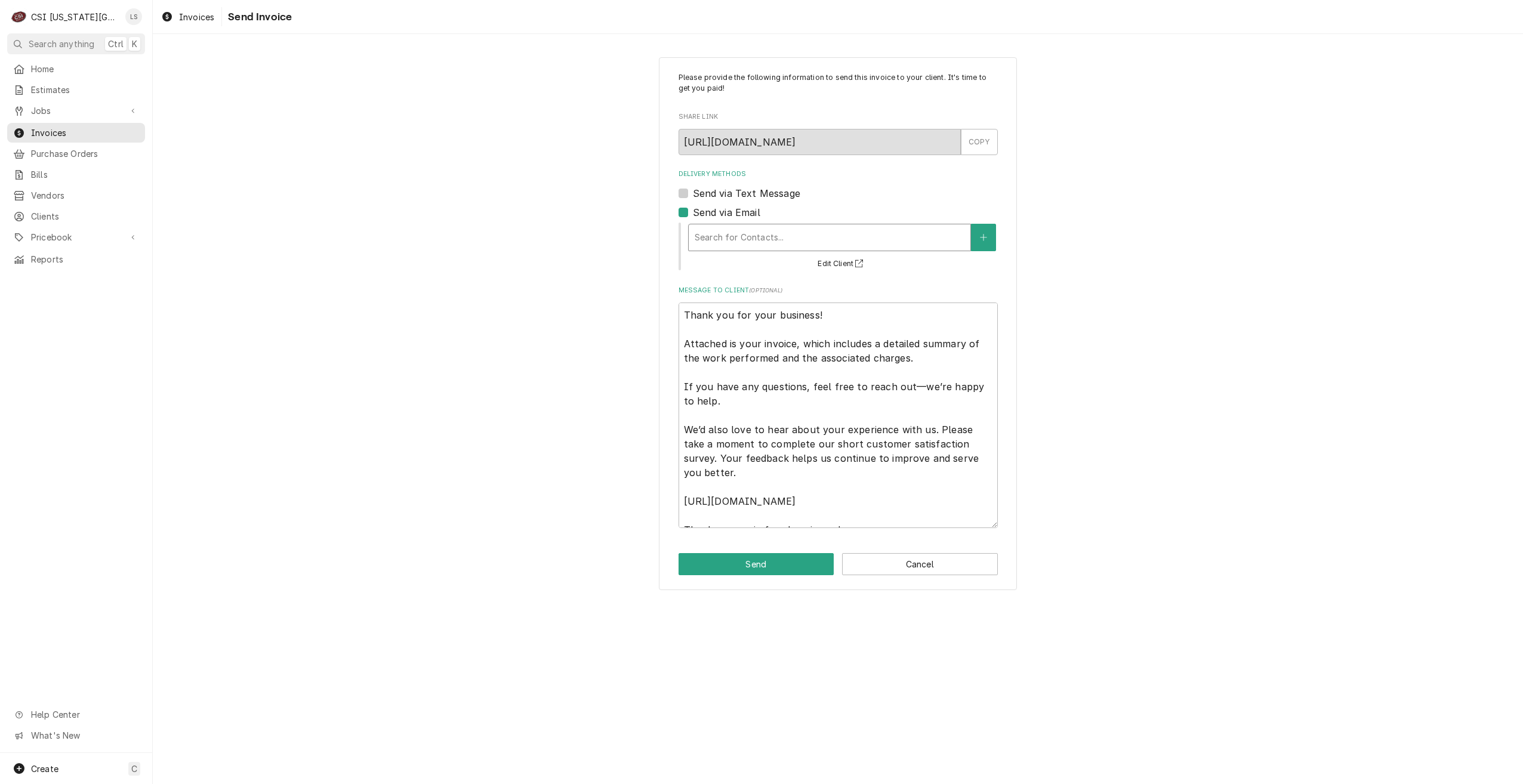
click at [747, 241] on div "Delivery Methods" at bounding box center [829, 238] width 270 height 22
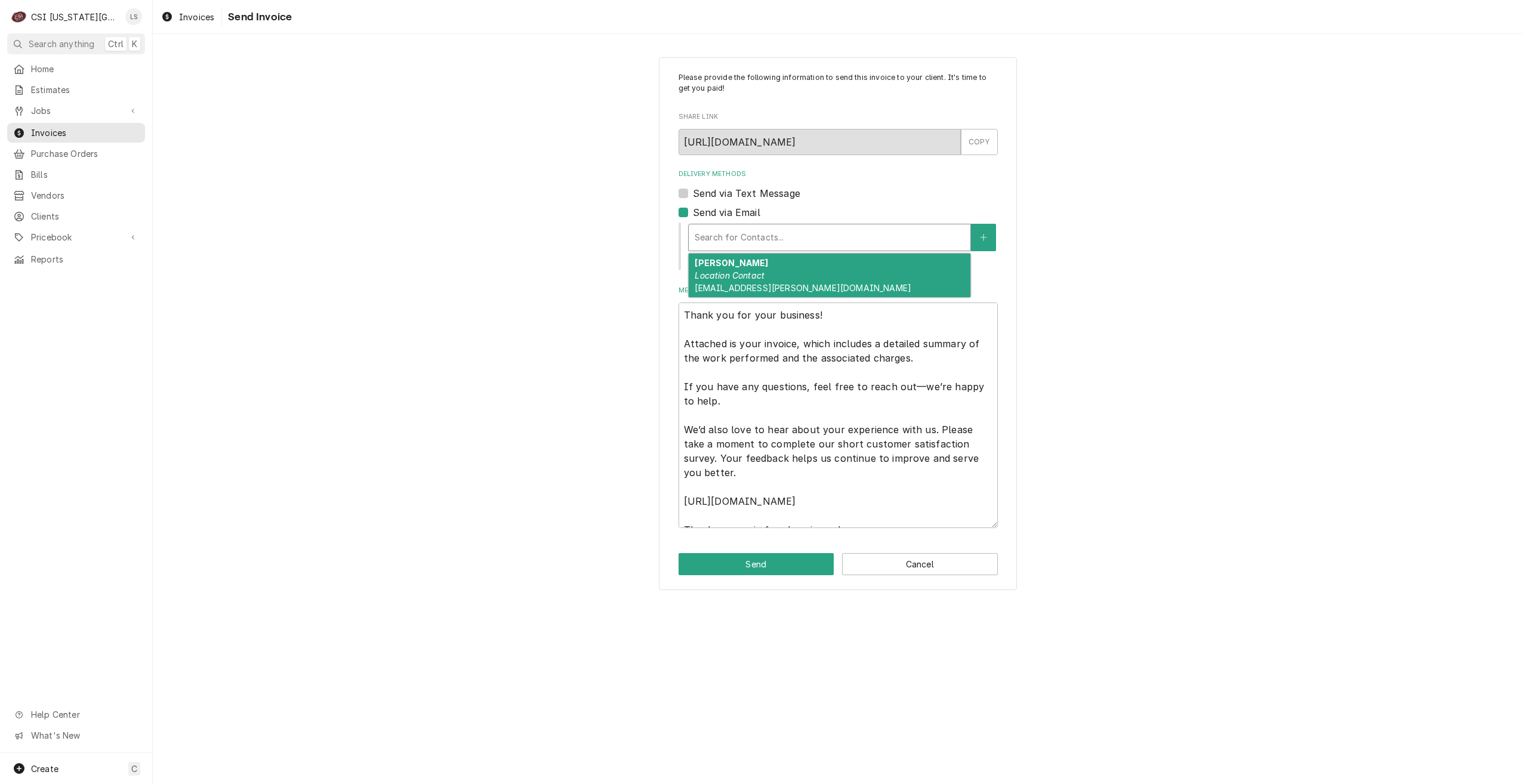
click at [758, 268] on div "Jordan Oetting Location Contact jordan.oetting@gmail.com" at bounding box center [829, 275] width 282 height 44
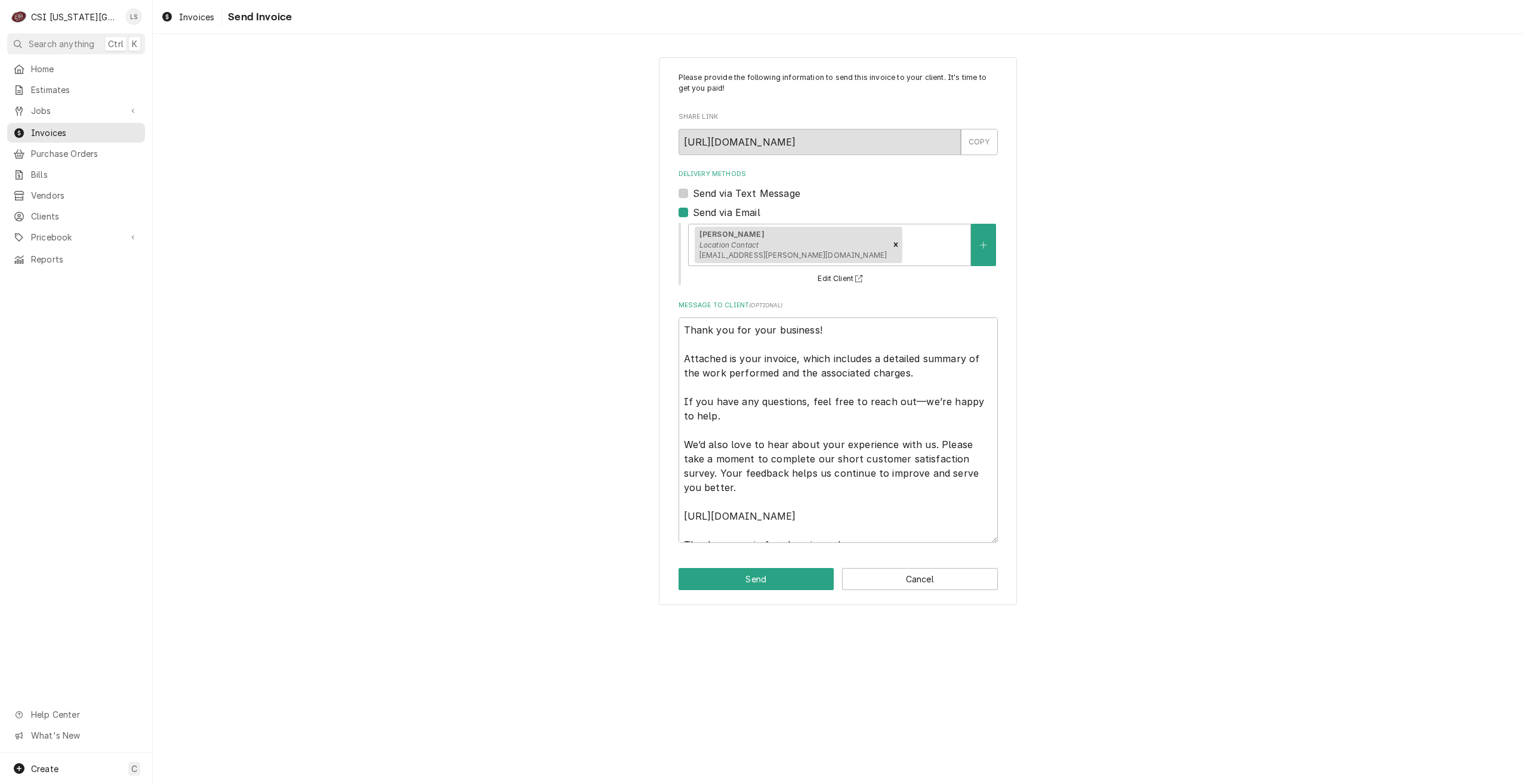
scroll to position [14, 0]
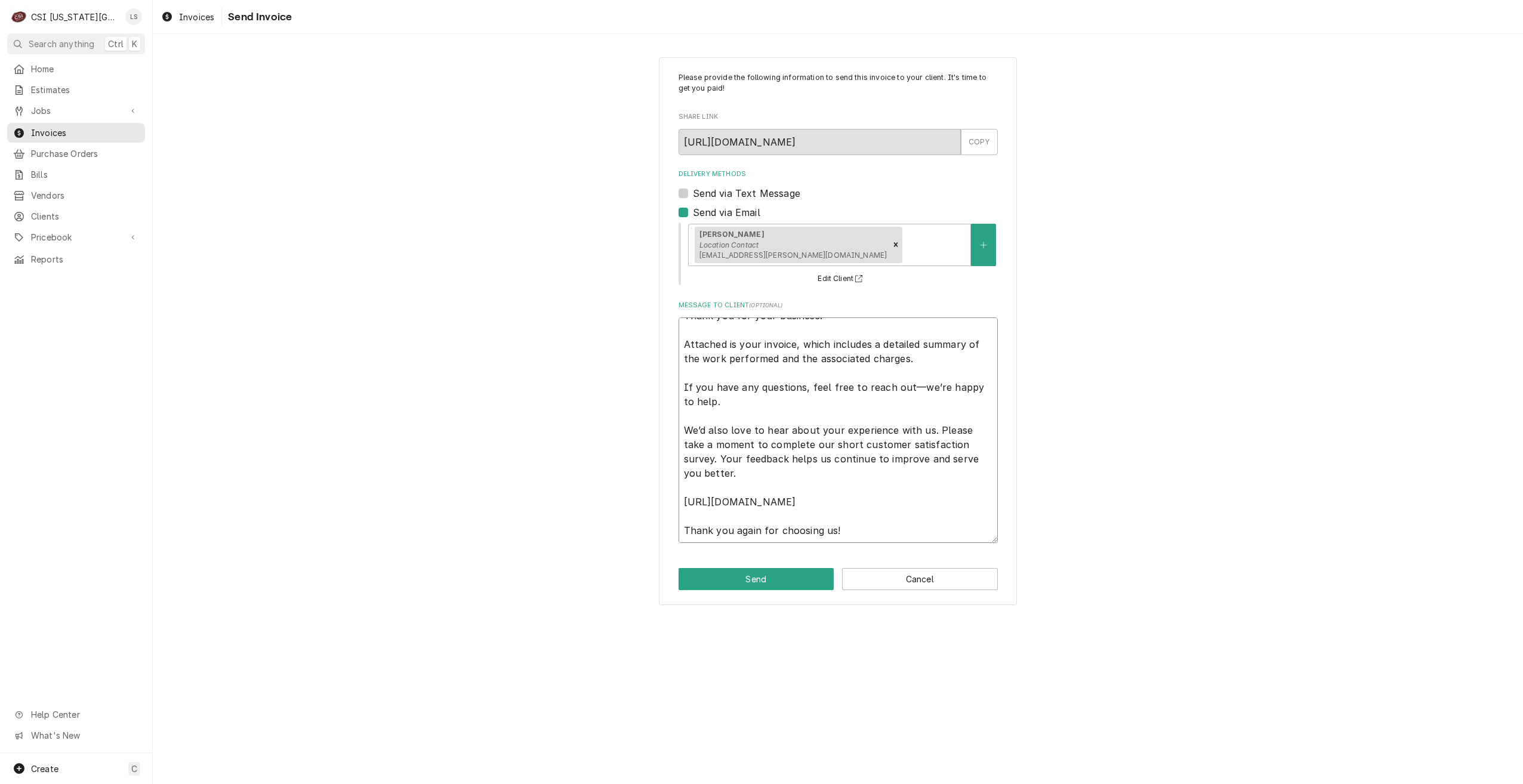
click at [941, 534] on textarea "Thank you for your business! Attached is your invoice, which includes a detaile…" at bounding box center [838, 430] width 319 height 226
type textarea "x"
type textarea "Thank you for your business! Attached is your invoice, which includes a detaile…"
type textarea "x"
type textarea "Thank you for your business! Attached is your invoice, which includes a detaile…"
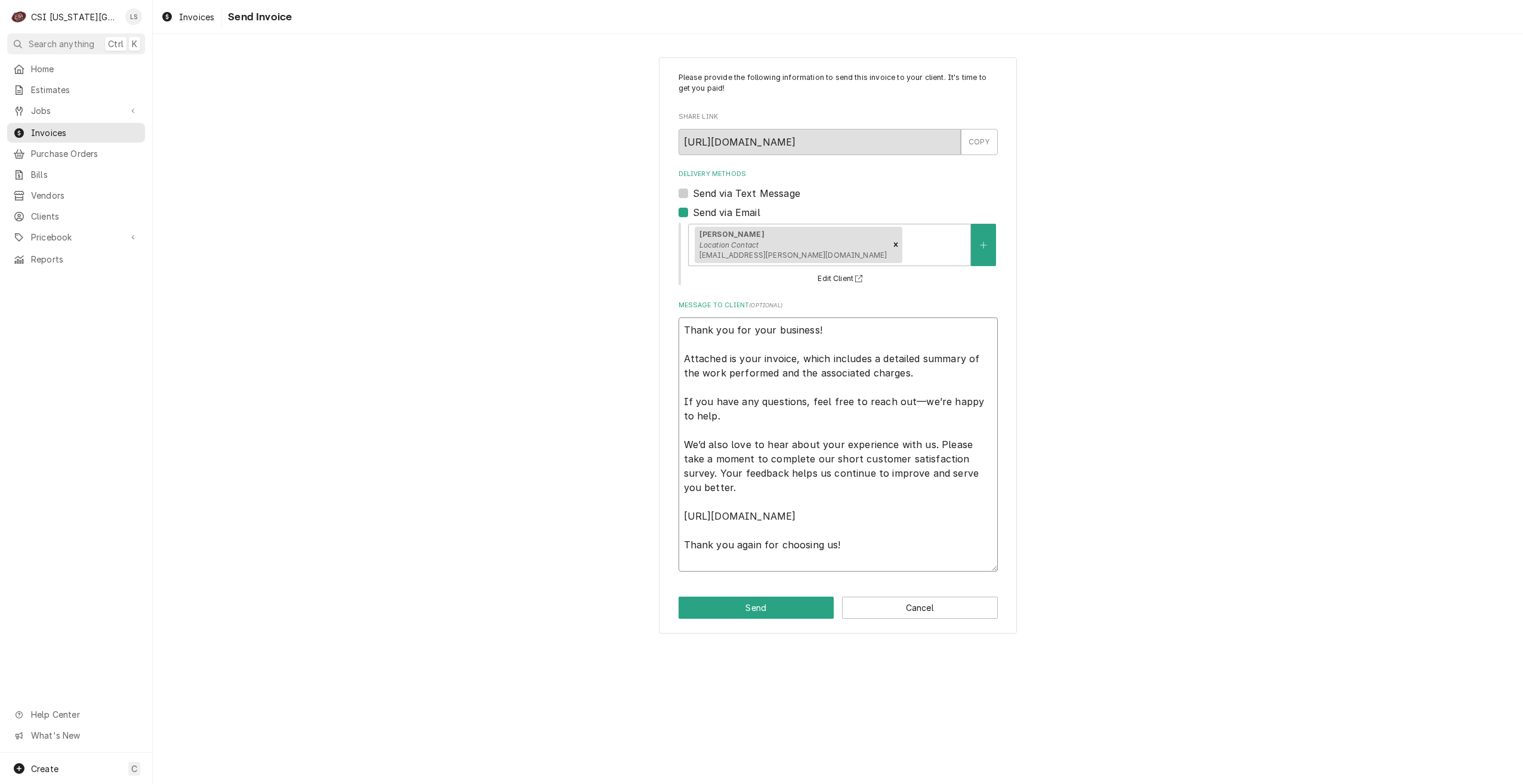
type textarea "x"
type textarea "Thank you for your business! Attached is your invoice, which includes a detaile…"
paste textarea "Commercial Services Inc Kansas City 18330 Edison Ave Chesterfield, MO 63005 636…"
type textarea "x"
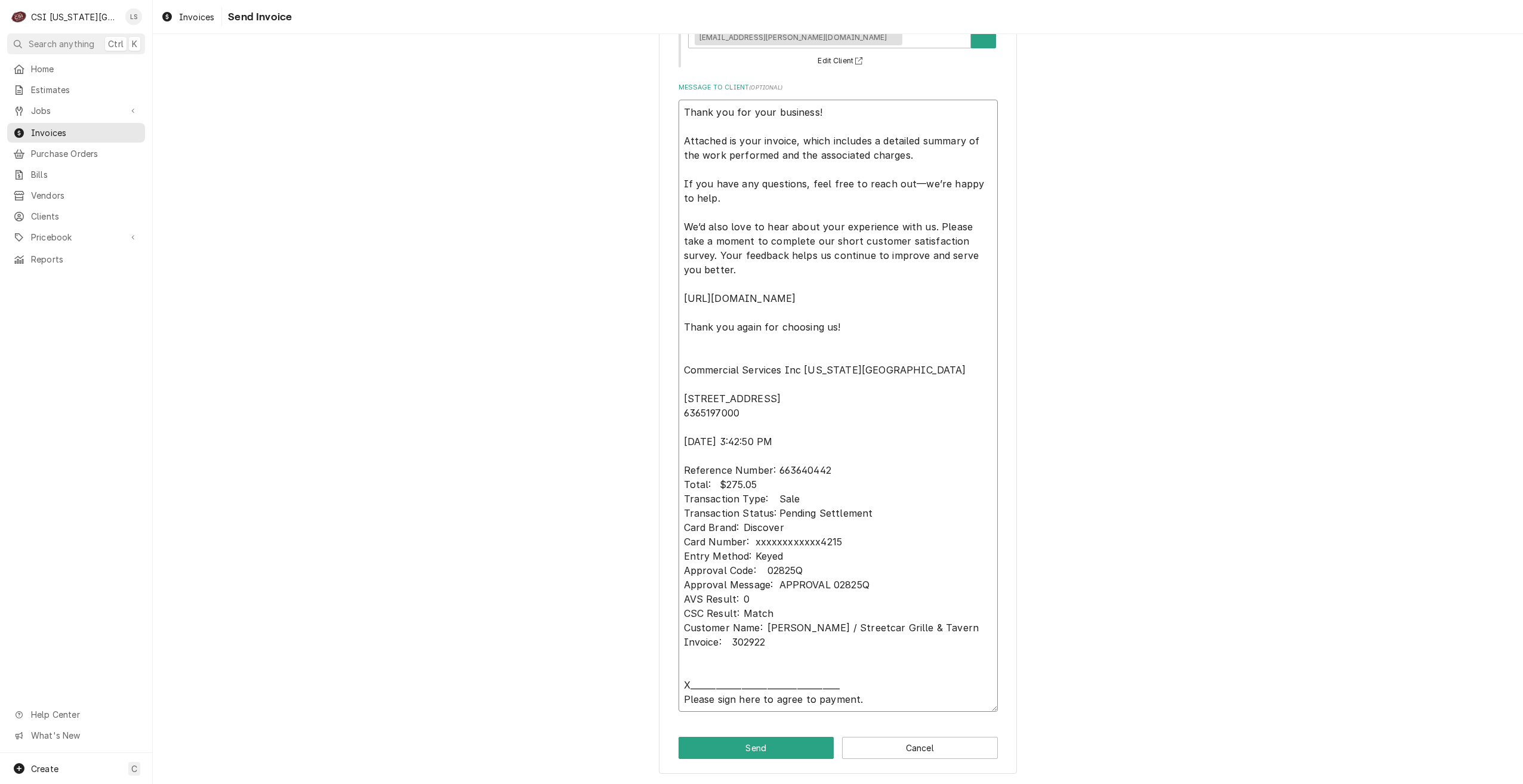
scroll to position [219, 0]
type textarea "Thank you for your business! Attached is your invoice, which includes a detaile…"
click at [739, 754] on button "Send" at bounding box center [756, 747] width 156 height 22
type textarea "x"
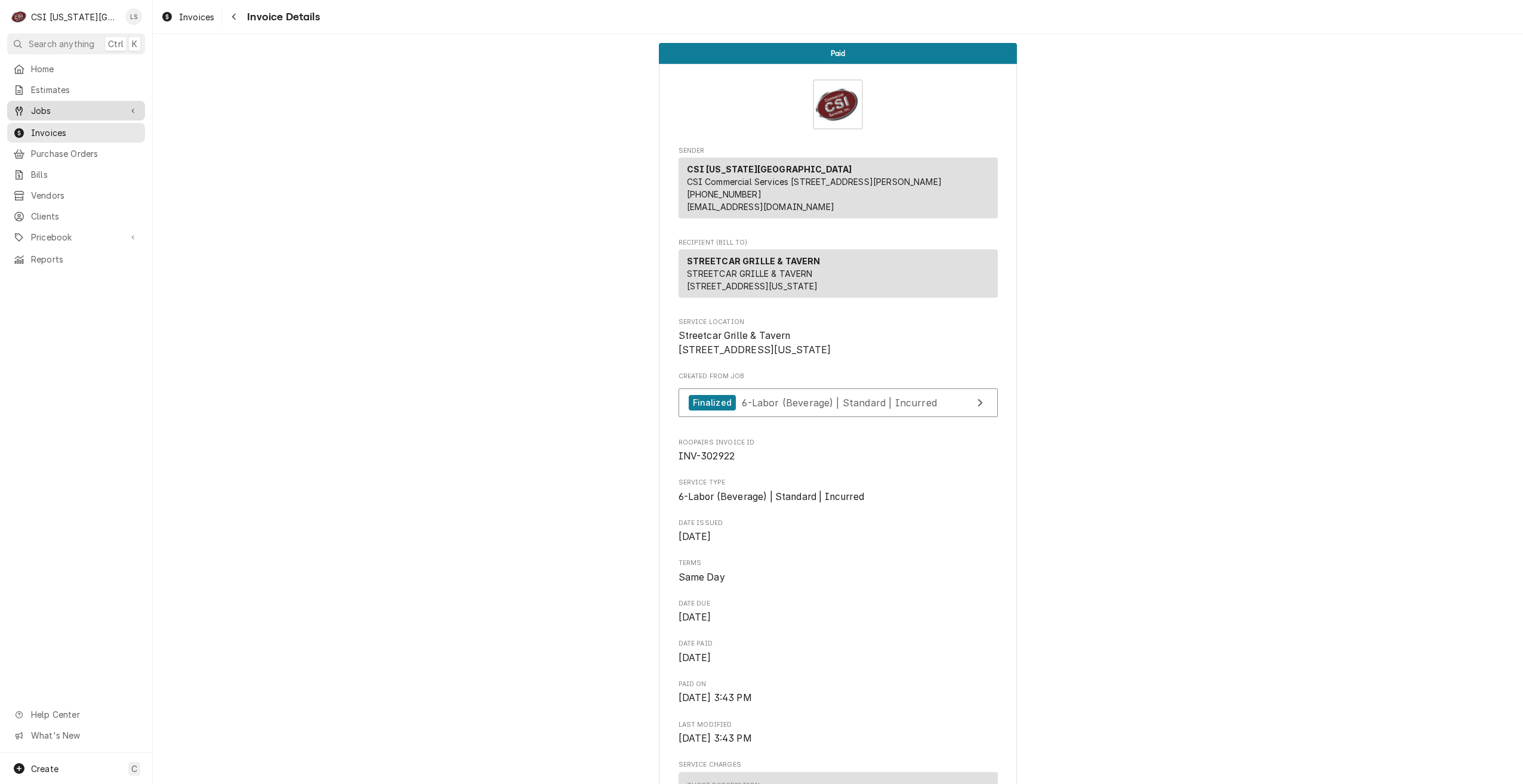
click at [65, 114] on div "Jobs" at bounding box center [75, 110] width 133 height 15
click at [68, 128] on span "Jobs" at bounding box center [85, 131] width 108 height 12
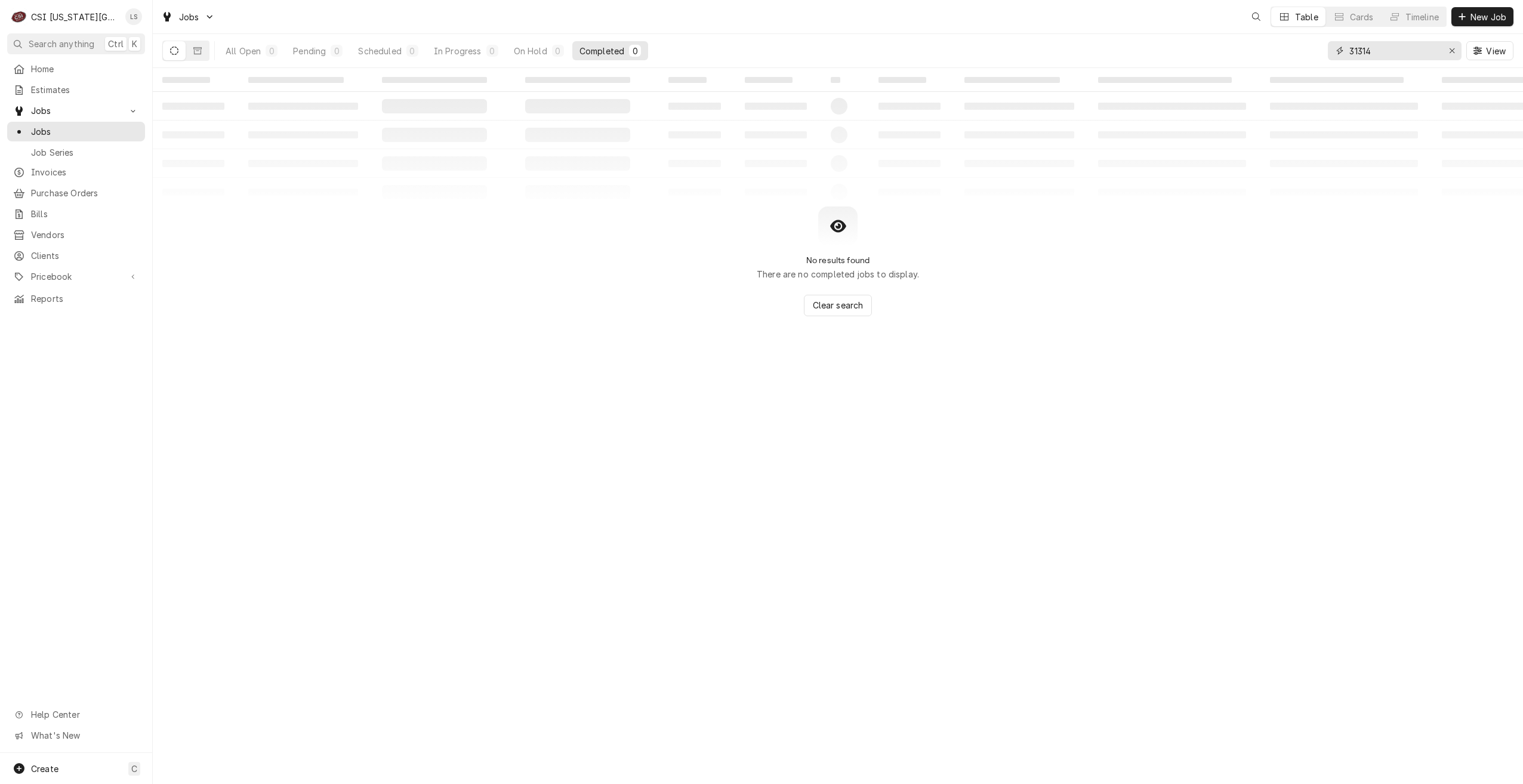
click at [1360, 50] on input "31314" at bounding box center [1394, 51] width 89 height 19
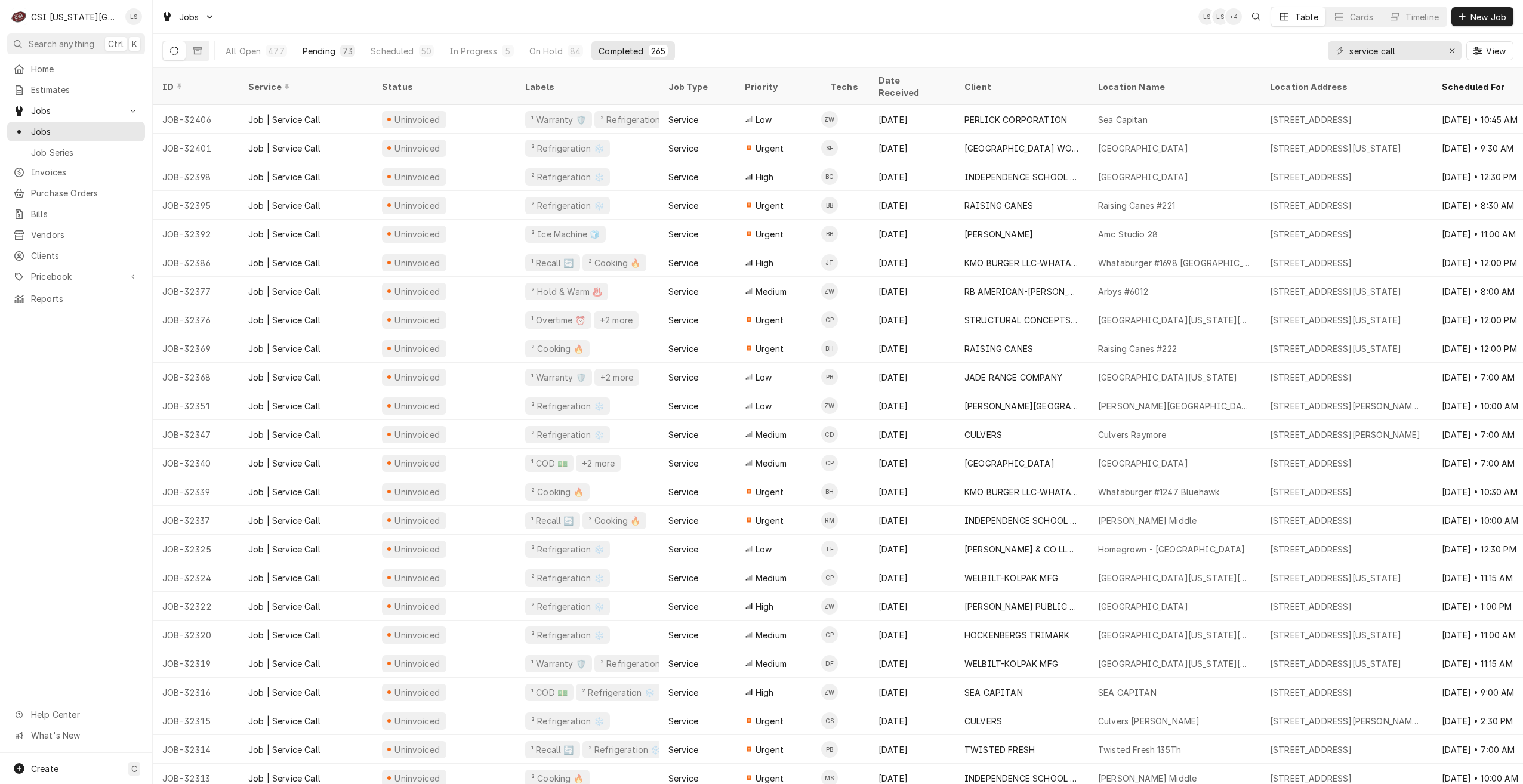
click at [330, 43] on button "Pending 73" at bounding box center [329, 51] width 67 height 19
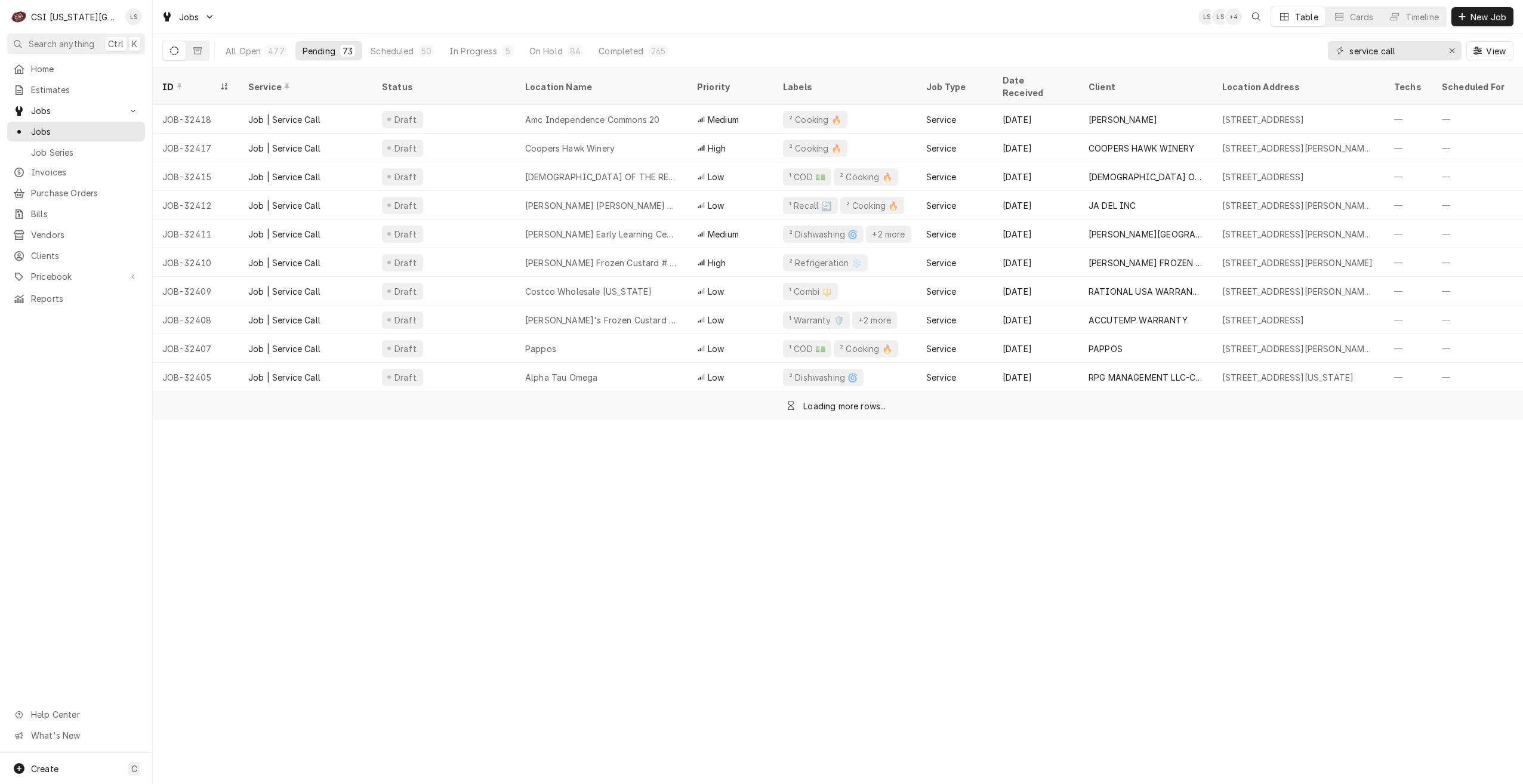
click at [699, 5] on div "Jobs LS LS + 4 Table Cards Timeline New Job" at bounding box center [837, 16] width 1370 height 33
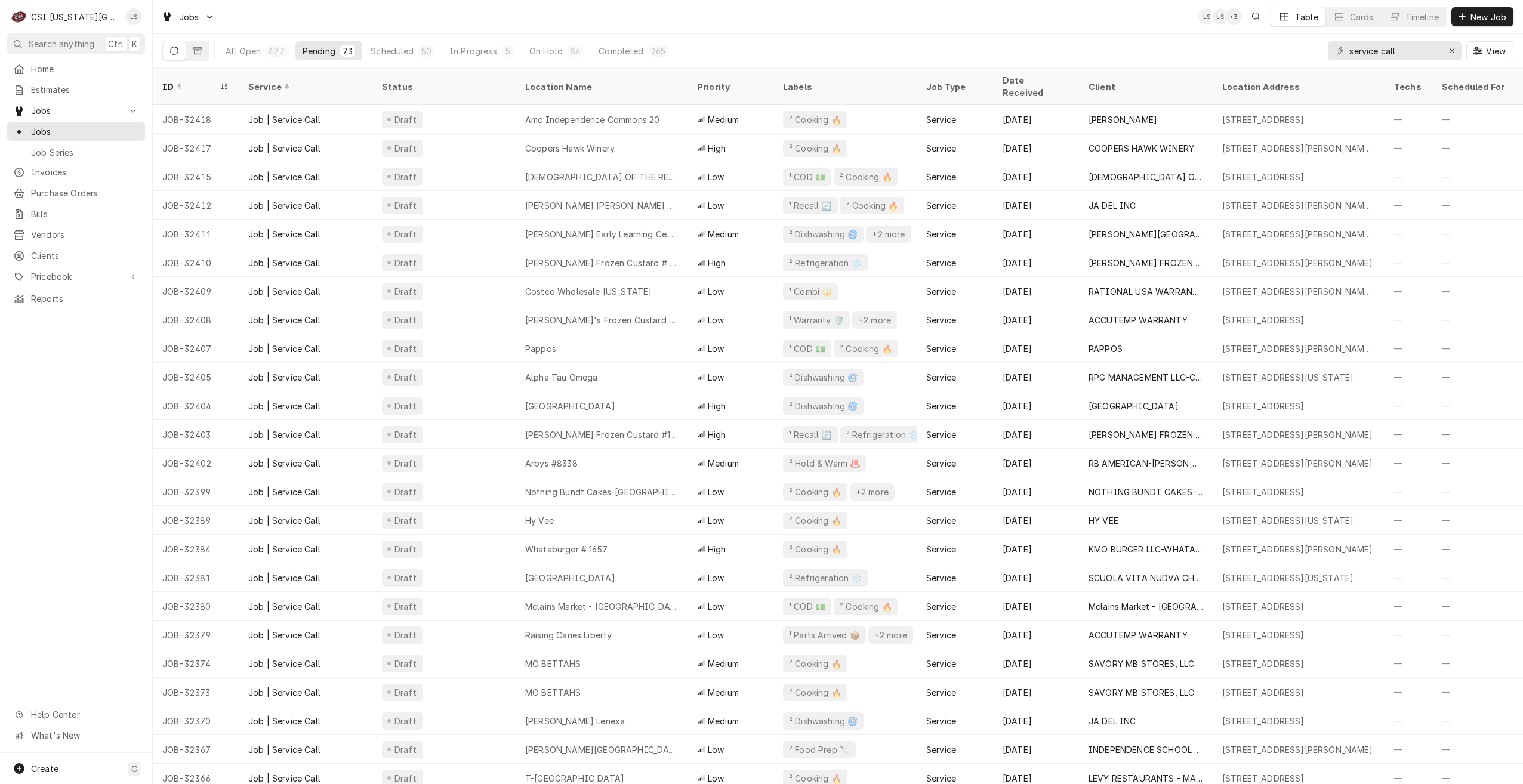
click at [649, 20] on div "Jobs LS LS + 3 Table Cards Timeline New Job" at bounding box center [837, 16] width 1370 height 33
drag, startPoint x: 1427, startPoint y: 53, endPoint x: 1331, endPoint y: 51, distance: 96.0
click at [1331, 51] on div "service call" at bounding box center [1395, 51] width 134 height 19
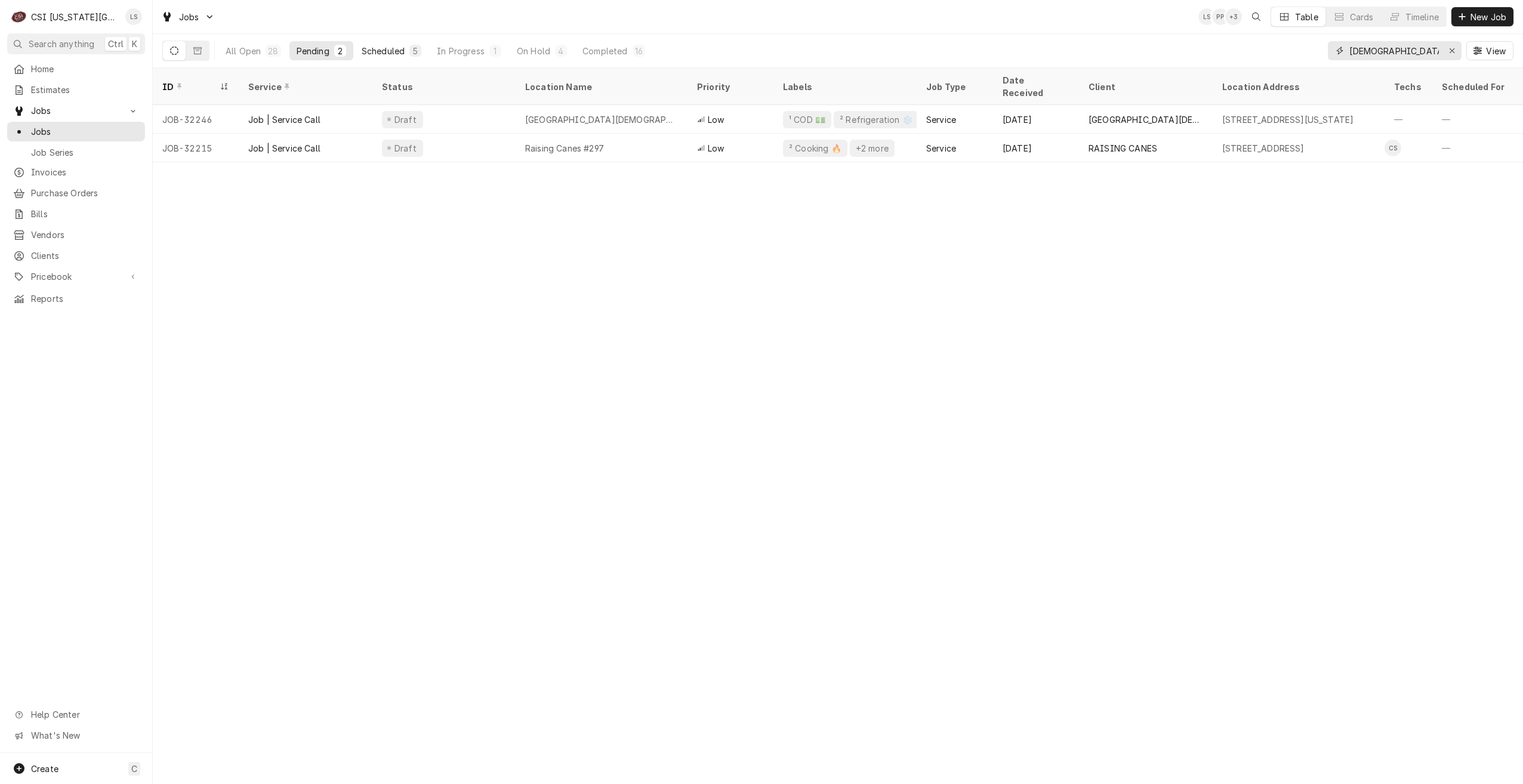
type input "christian"
click at [388, 47] on div "Scheduled" at bounding box center [383, 51] width 43 height 12
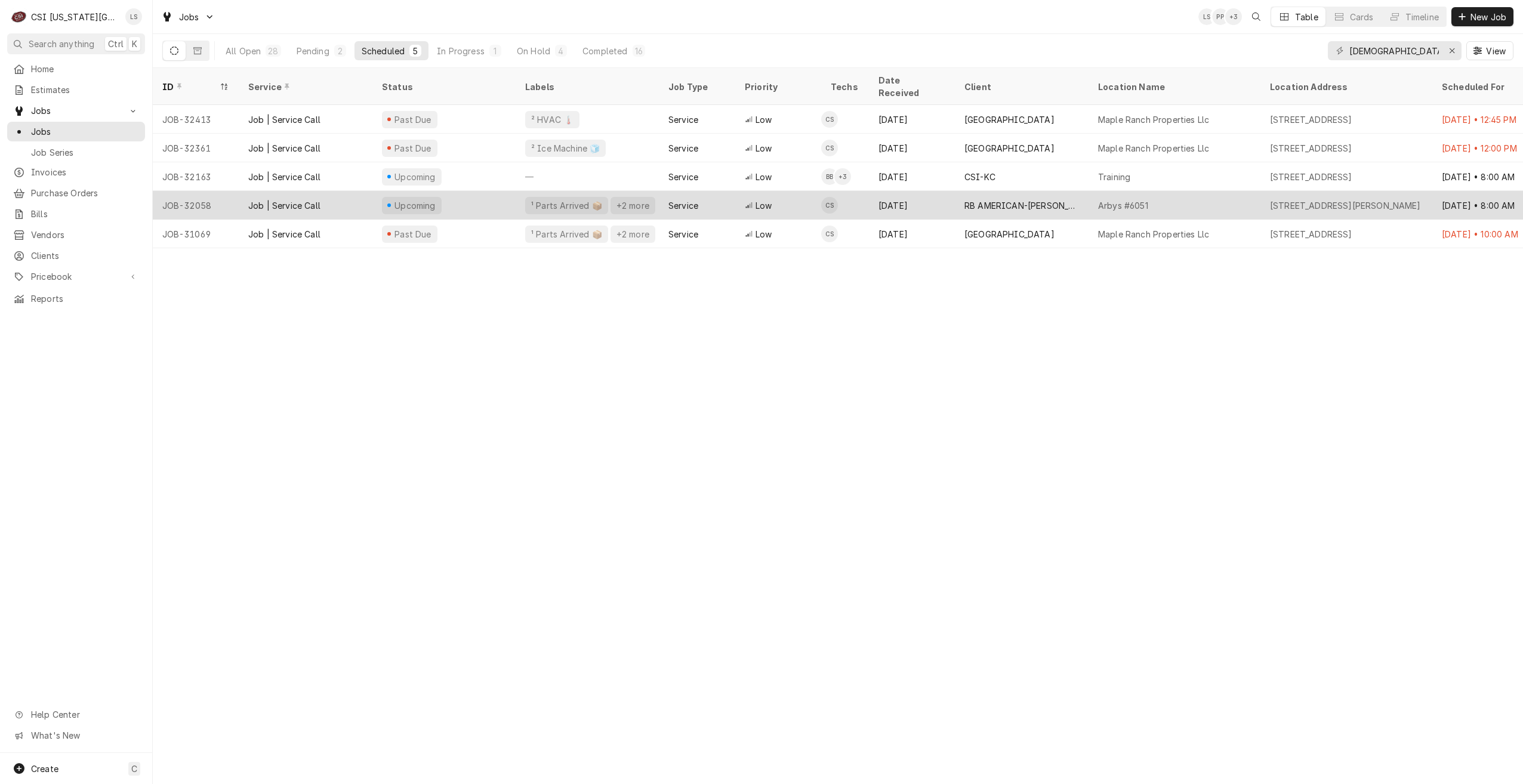
click at [1104, 199] on div "Arbys #6051" at bounding box center [1123, 205] width 50 height 12
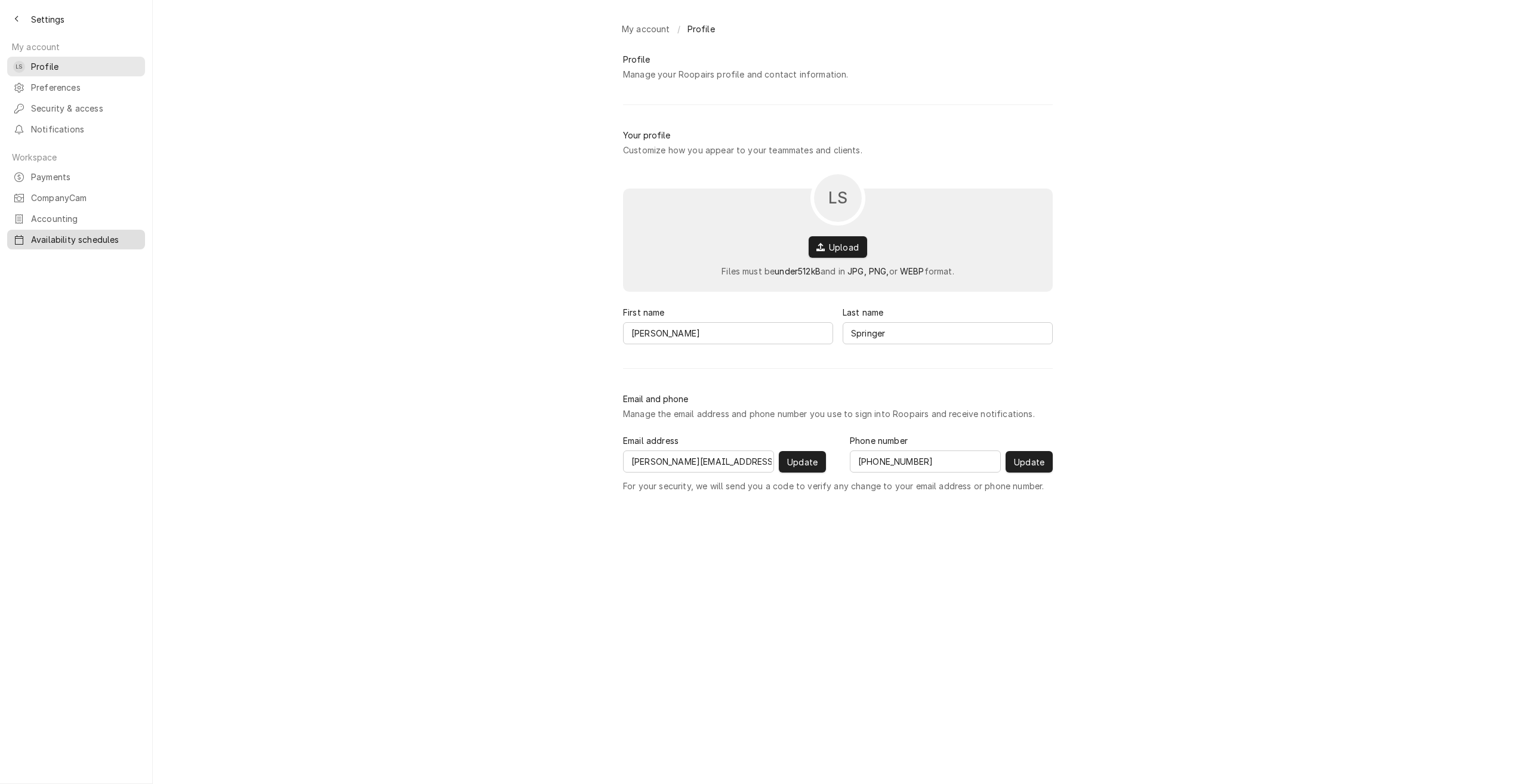
click at [65, 233] on span "Availability schedules" at bounding box center [85, 240] width 108 height 12
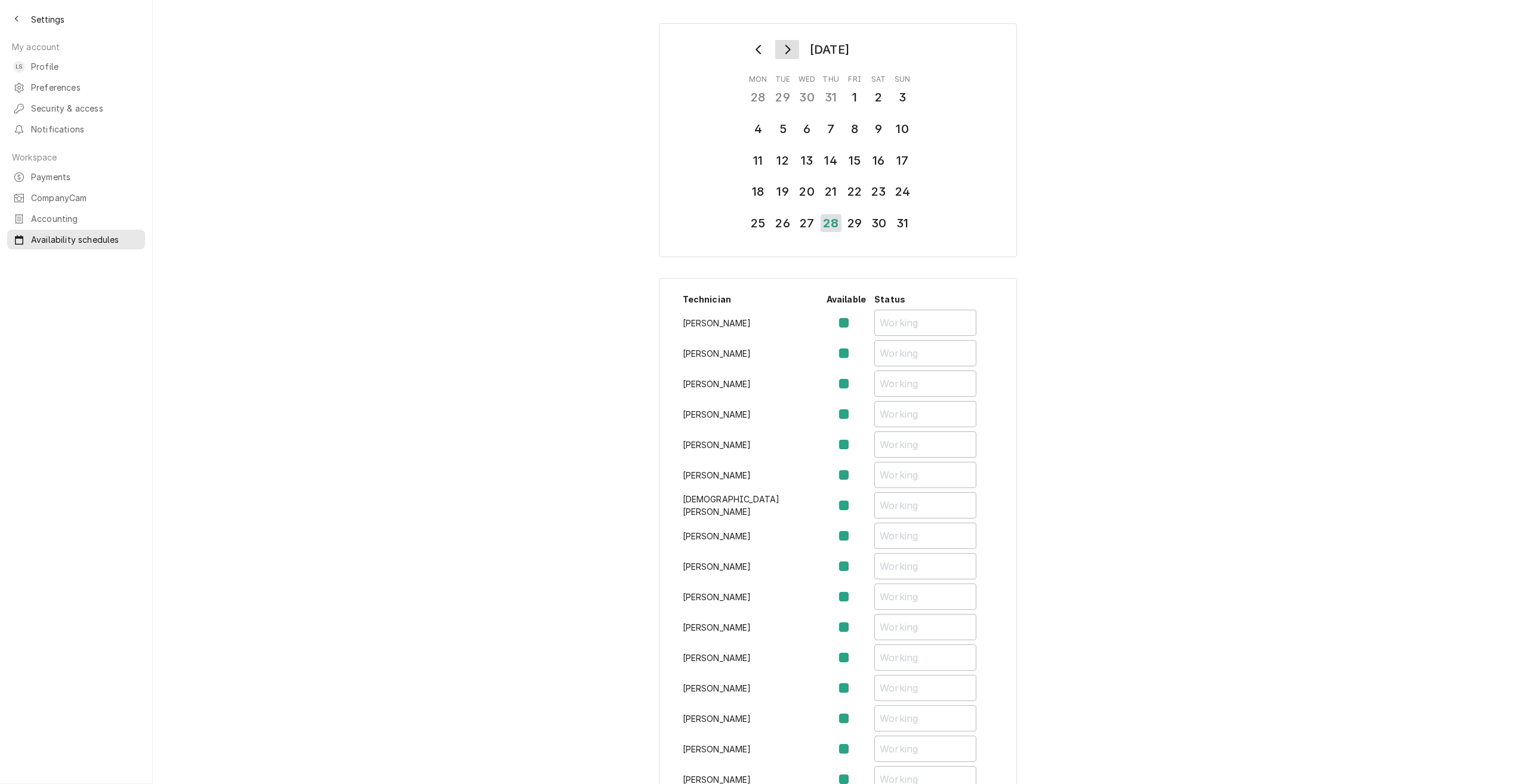
click at [783, 55] on button "Go to next month" at bounding box center [787, 49] width 24 height 19
click at [779, 89] on div "2" at bounding box center [783, 97] width 21 height 20
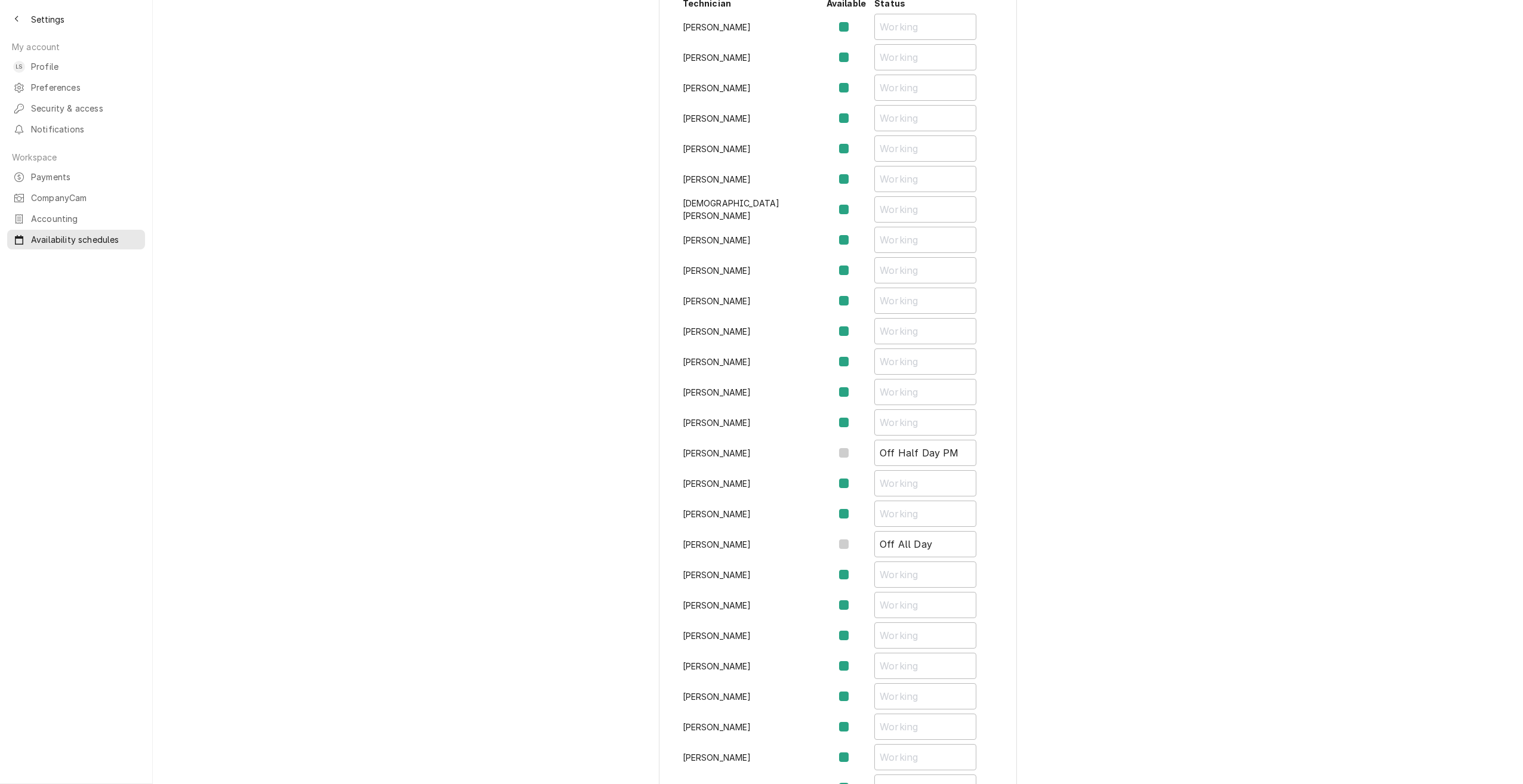
scroll to position [179, 0]
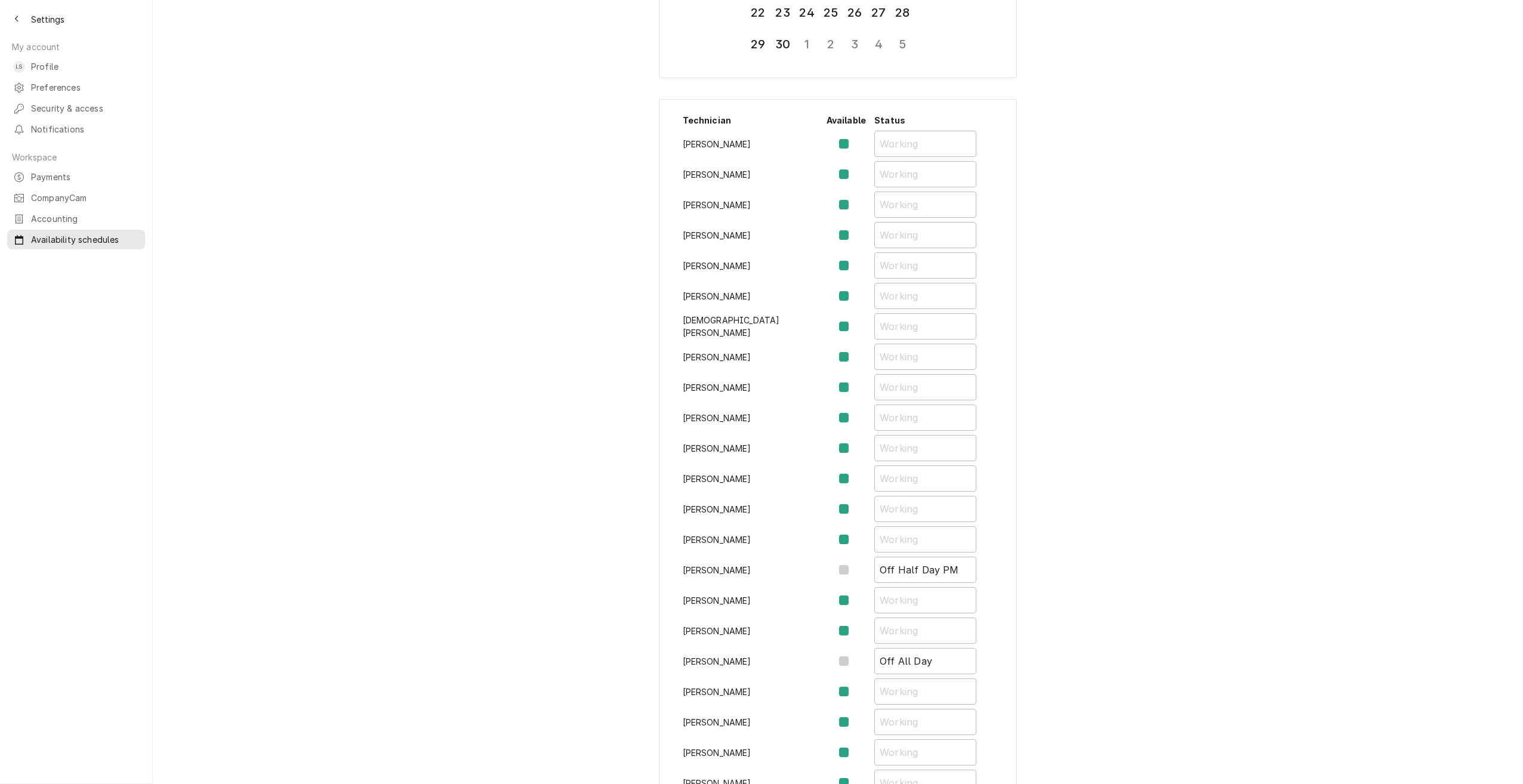
click at [853, 327] on label "Availability Schedule Form" at bounding box center [853, 326] width 0 height 14
click at [853, 327] on input "Availability Schedule Form" at bounding box center [860, 332] width 14 height 26
checkbox input "false"
click at [875, 335] on input "Availability Schedule Form" at bounding box center [925, 327] width 102 height 26
type input "Off All Day"
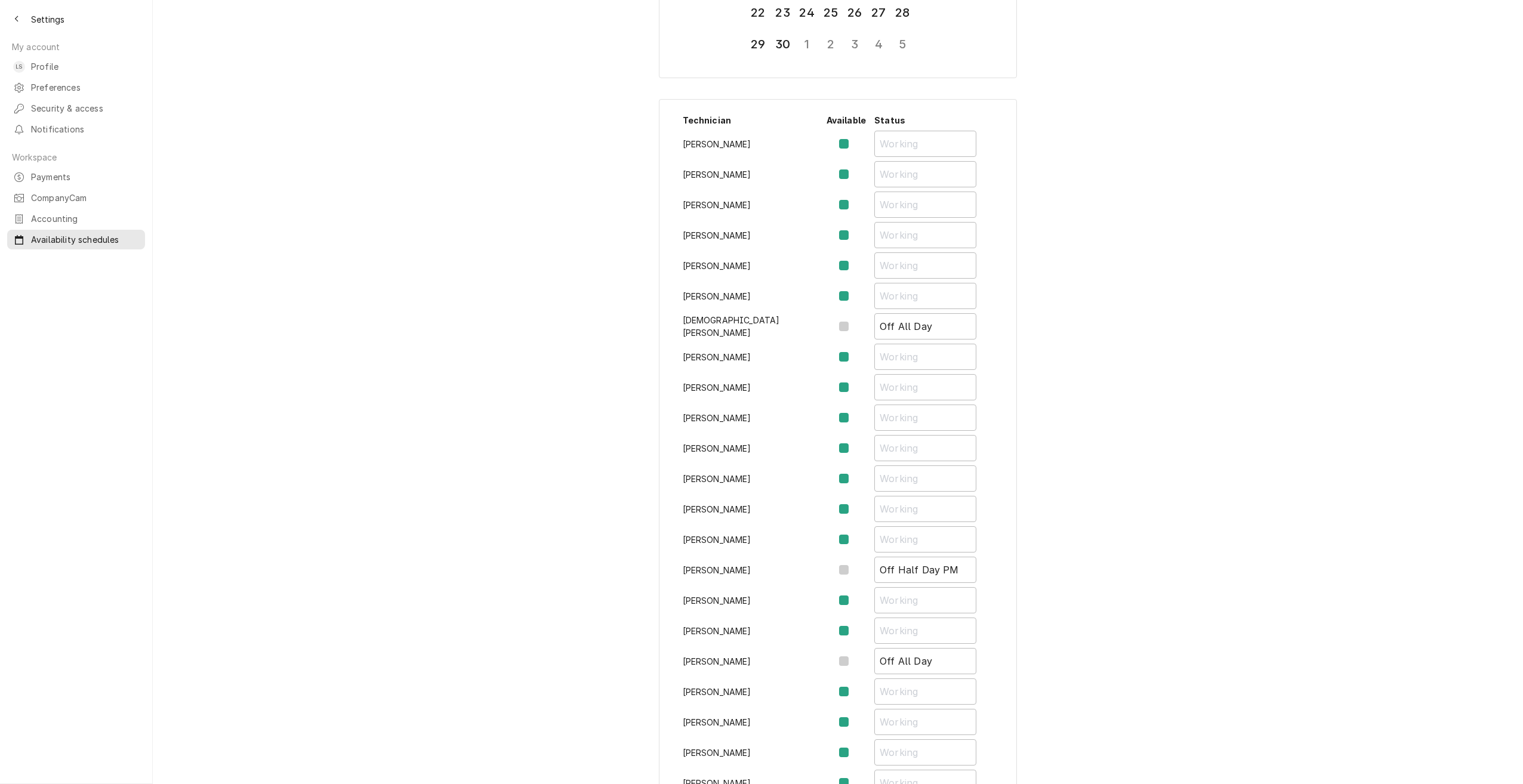
click at [496, 293] on div "September 2025 Mon Tue Wed Thu Fri Sat Sun 1 2 3 4 5 6 7 8 9 10 11 12 13 14 15 …" at bounding box center [837, 433] width 1370 height 1200
click at [19, 19] on icon "Back to previous page" at bounding box center [16, 19] width 5 height 9
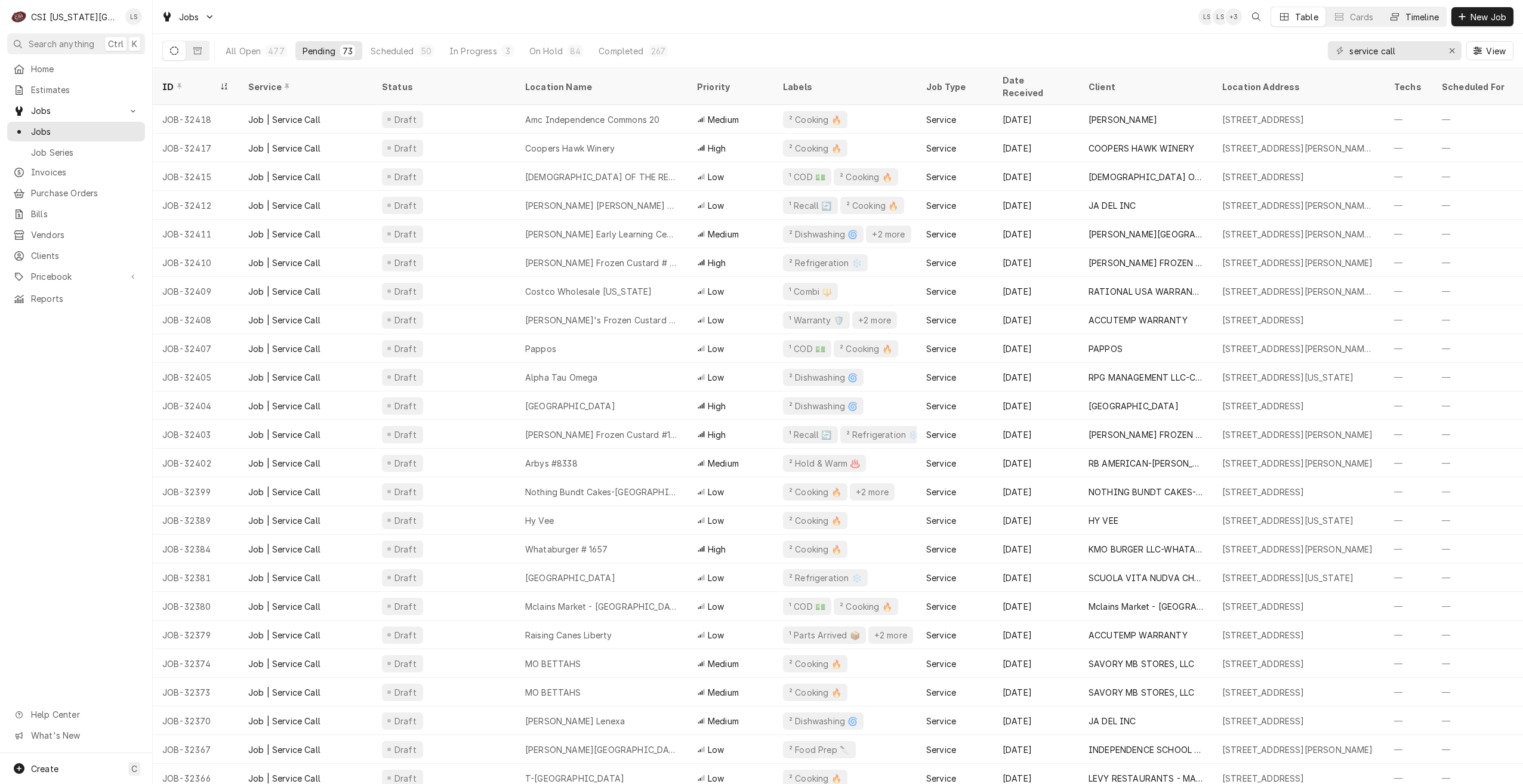
click at [1396, 23] on button "Timeline" at bounding box center [1413, 16] width 65 height 19
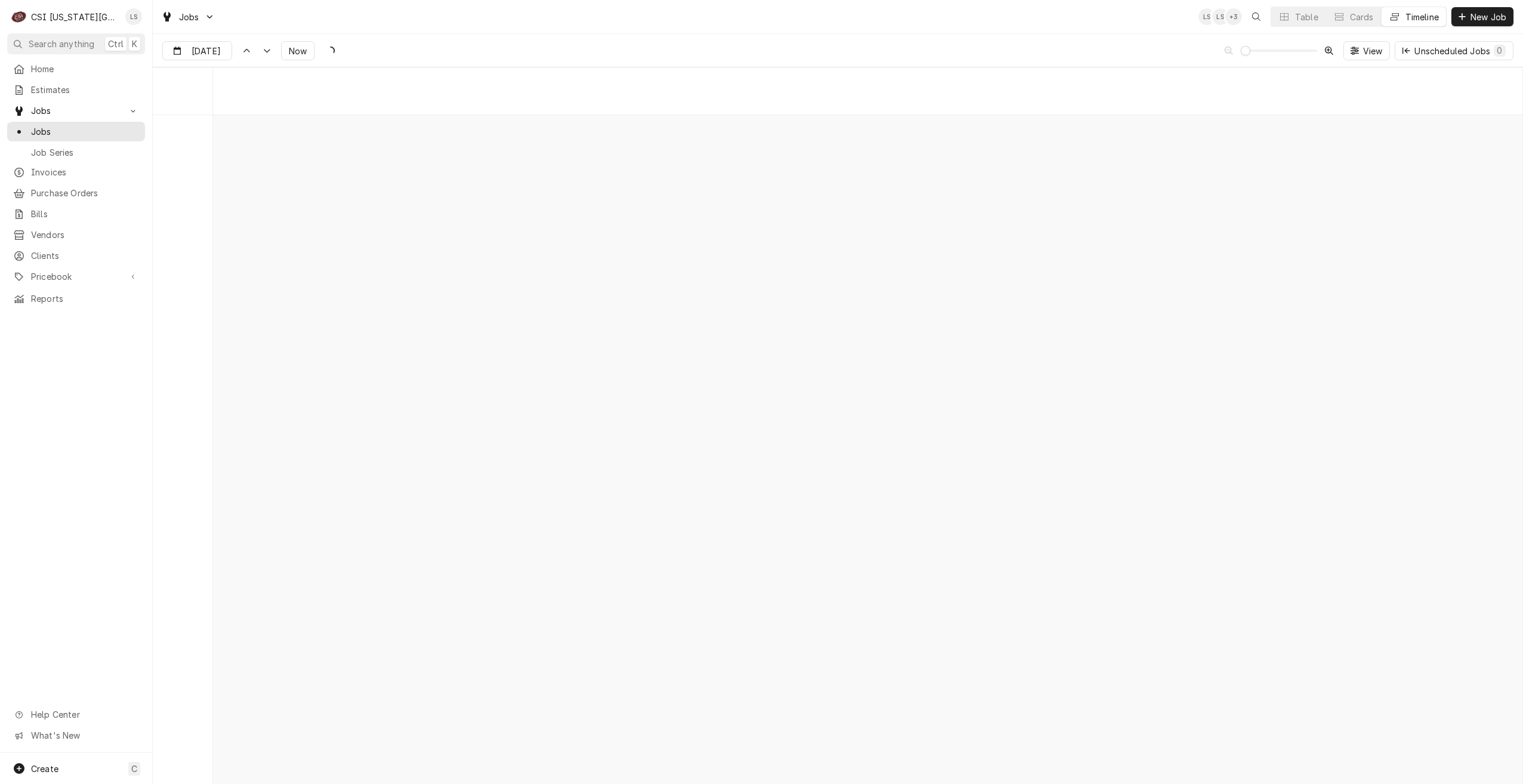
scroll to position [13709, 0]
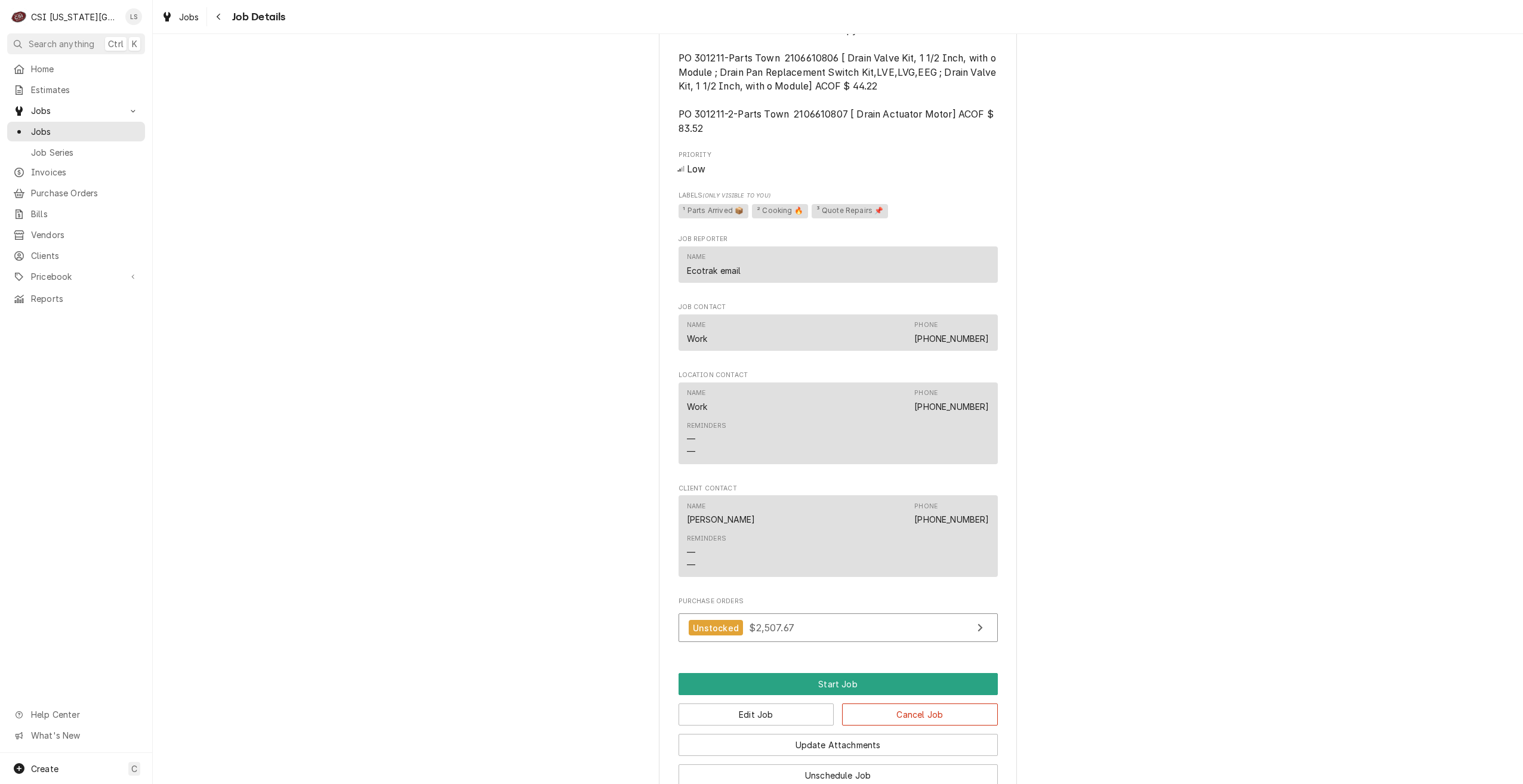
scroll to position [1375, 0]
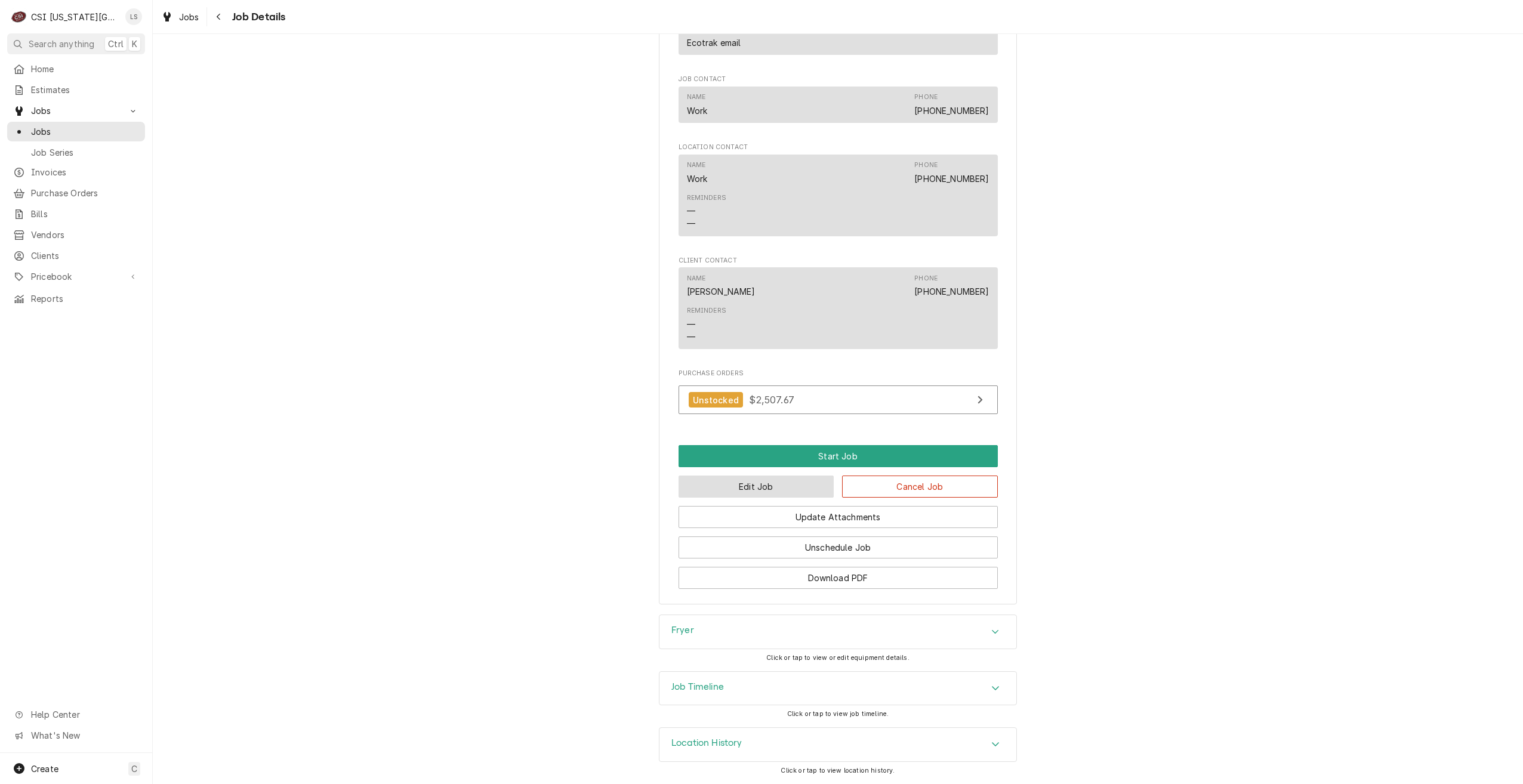
click at [762, 478] on button "Edit Job" at bounding box center [756, 486] width 156 height 22
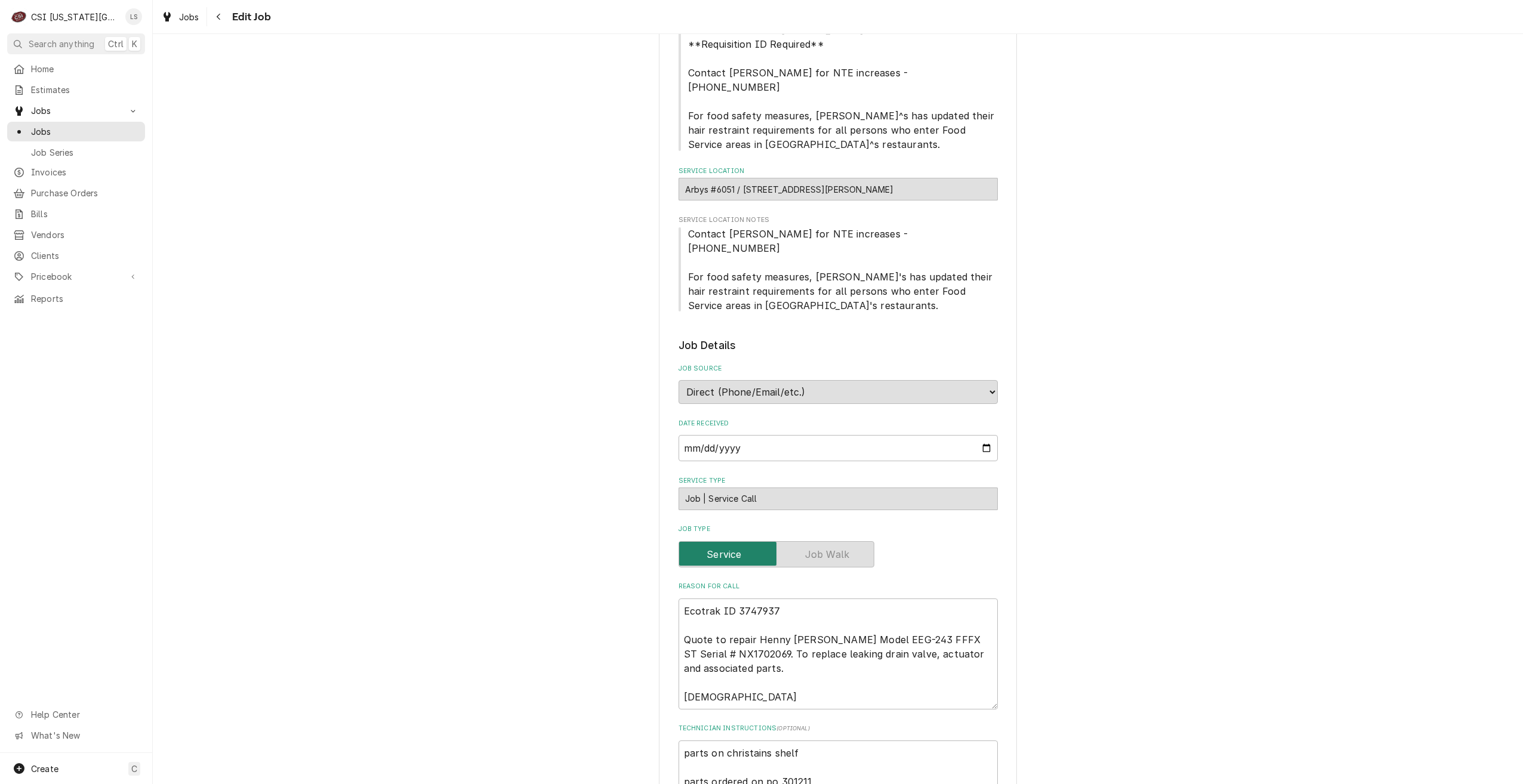
type textarea "x"
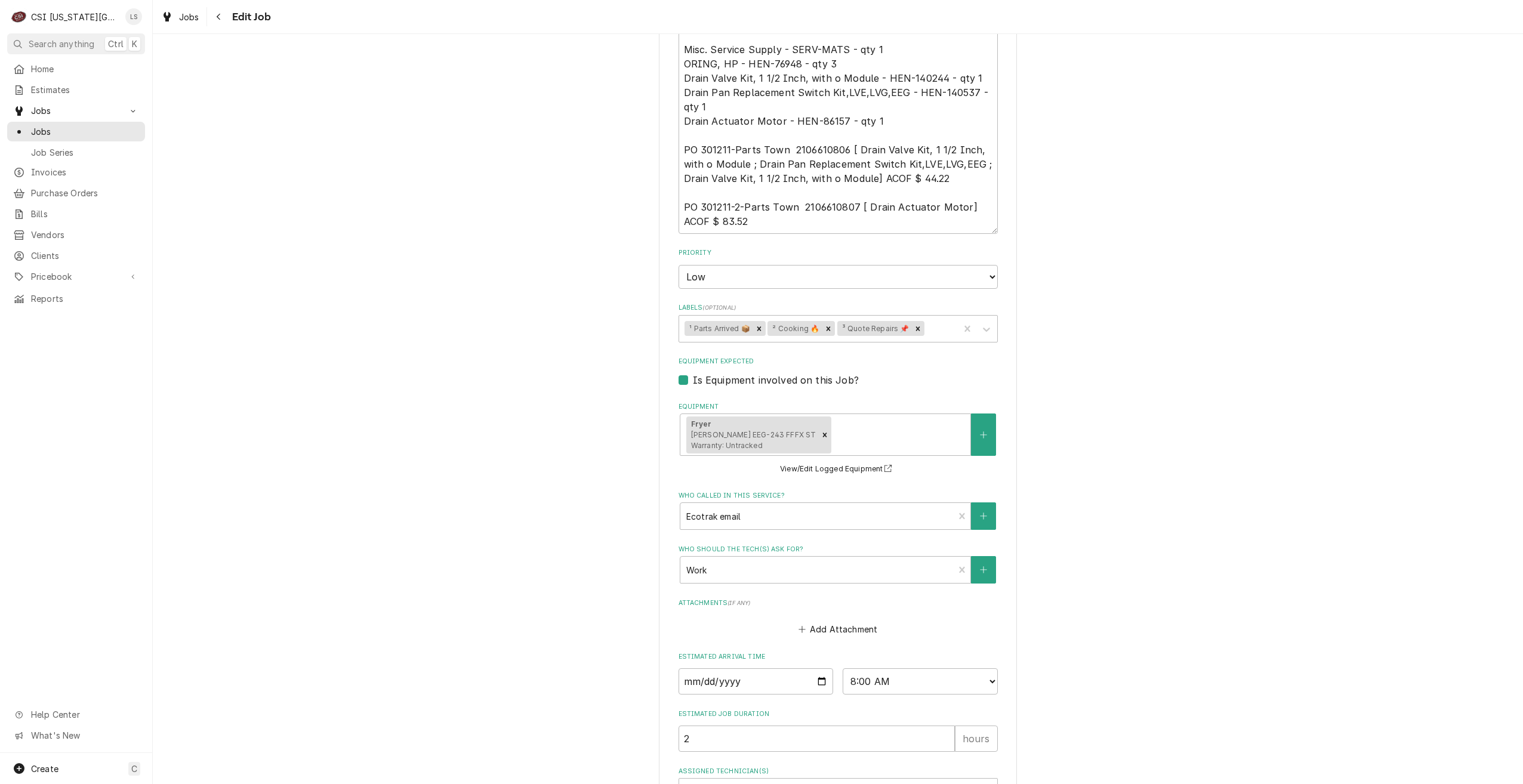
scroll to position [1020, 0]
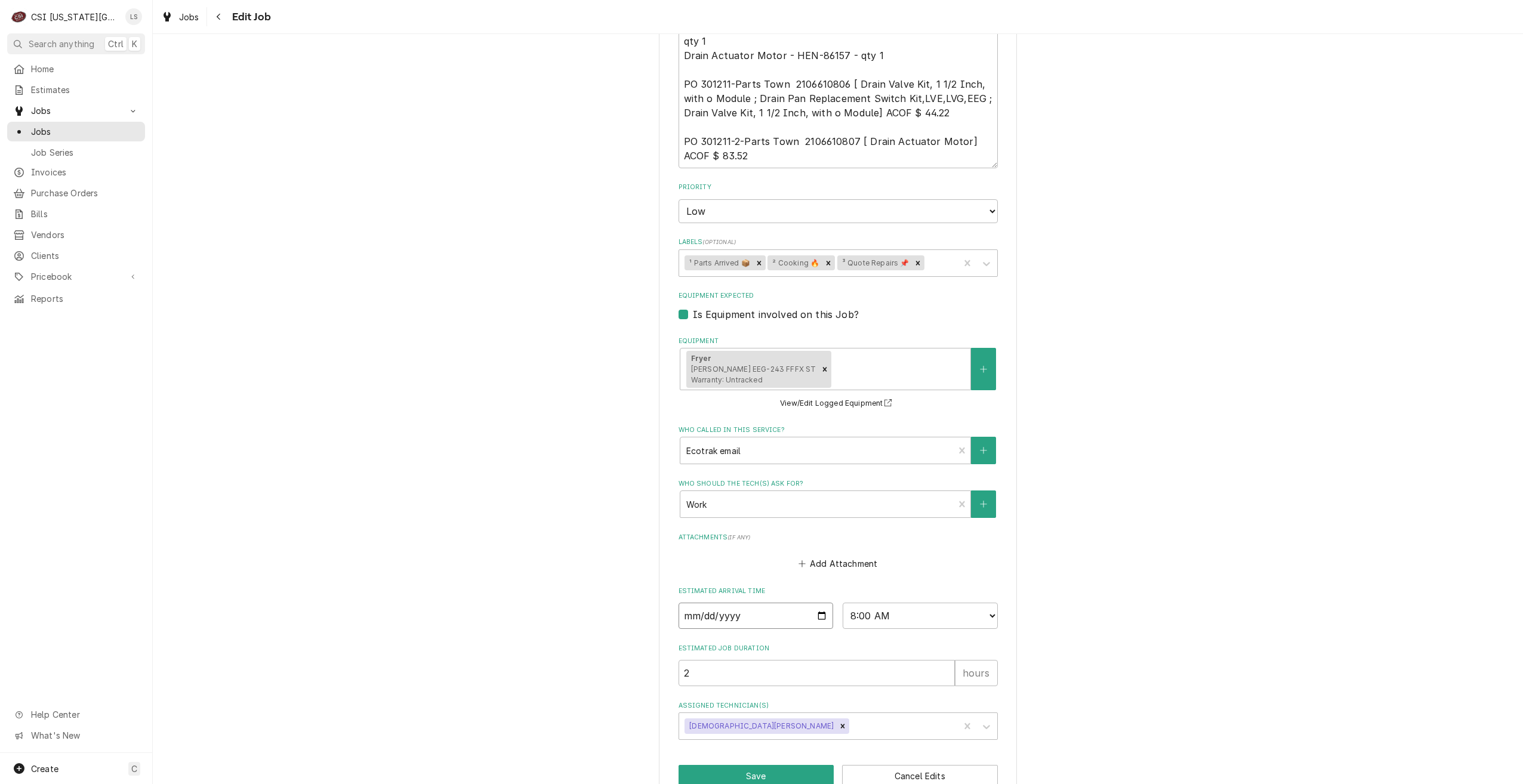
click at [815, 603] on input "[DATE]" at bounding box center [755, 616] width 155 height 26
type input "[DATE]"
click at [743, 765] on button "Save" at bounding box center [756, 776] width 156 height 22
type textarea "x"
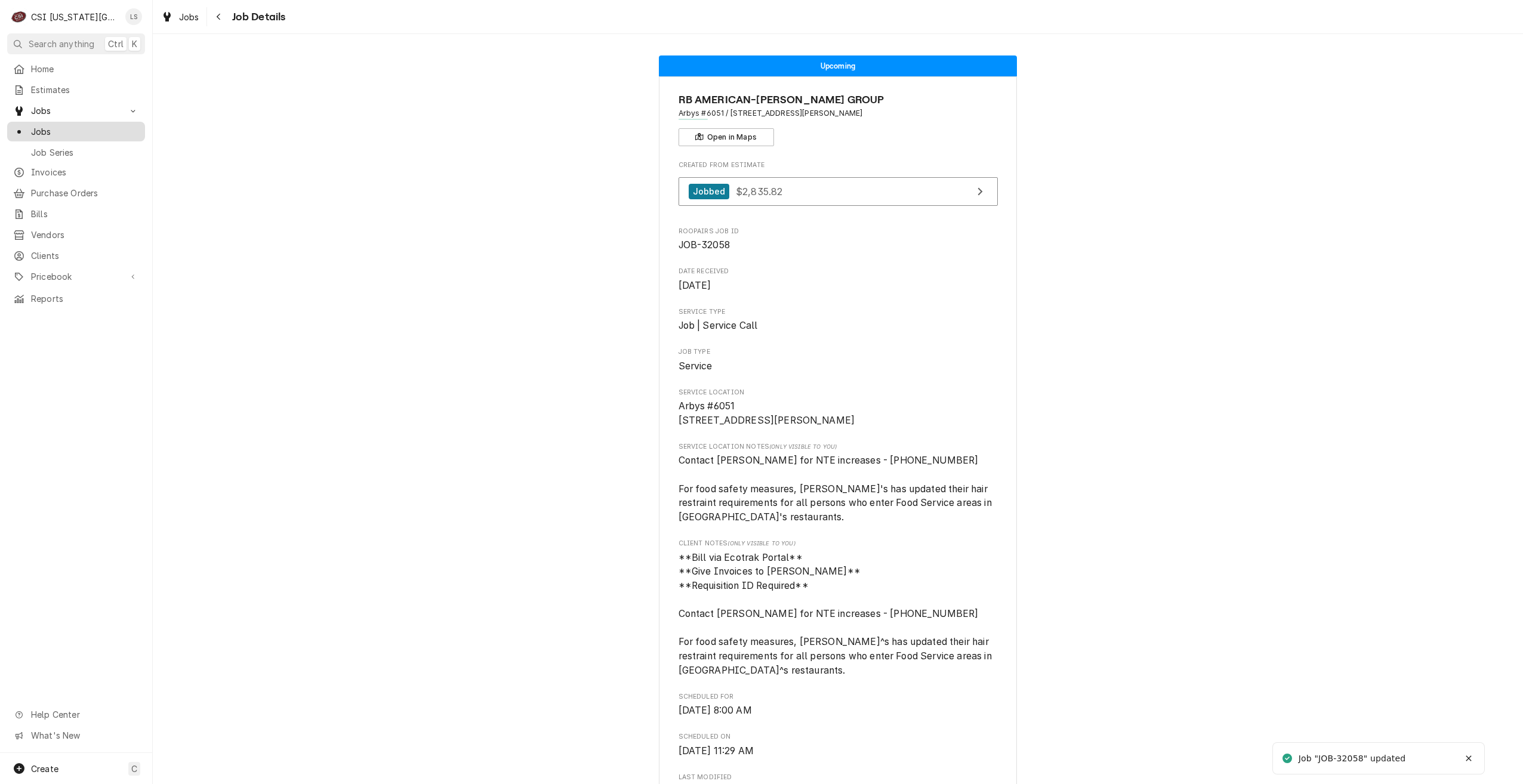
click at [141, 130] on div "Jobs" at bounding box center [75, 131] width 133 height 15
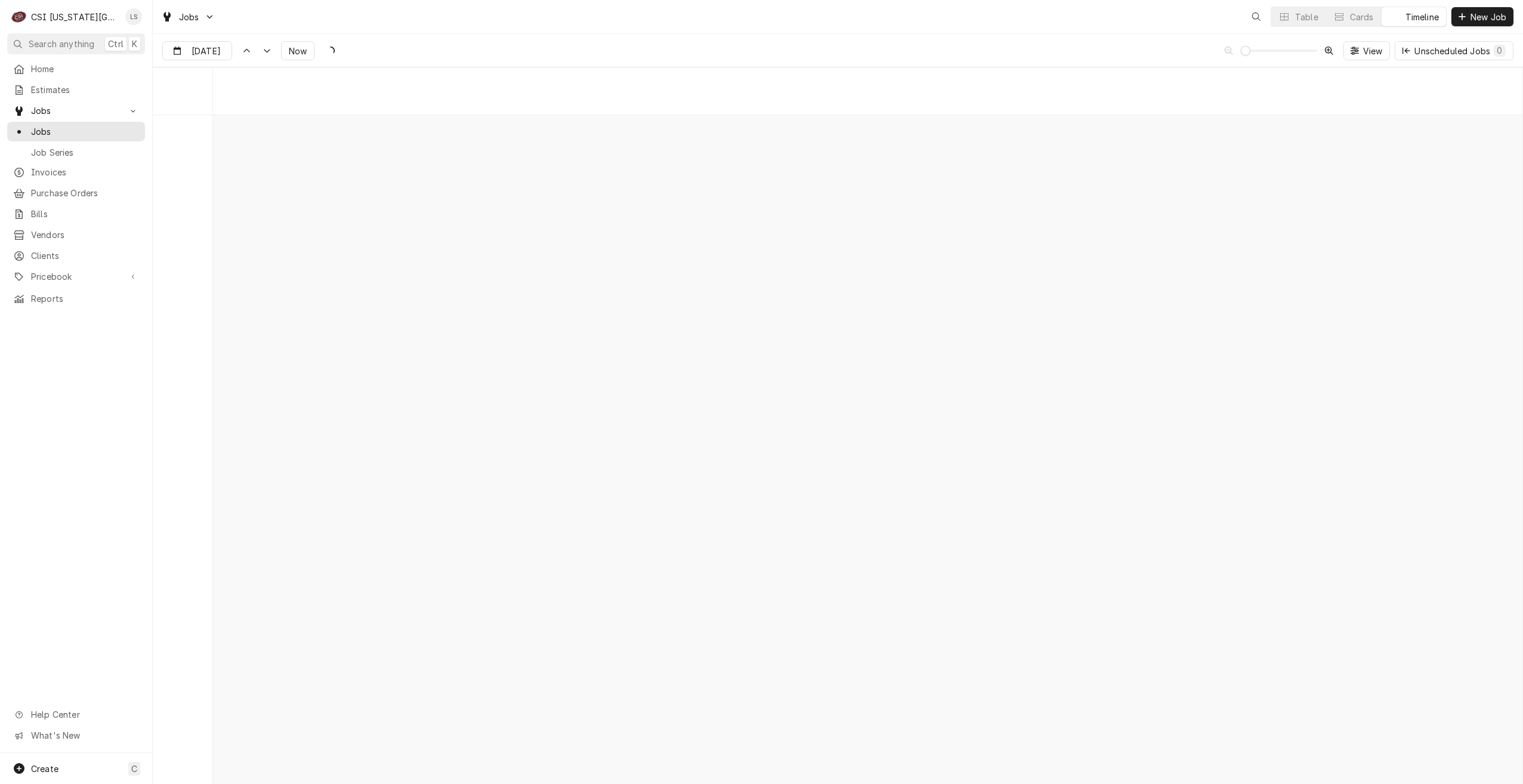
scroll to position [13709, 0]
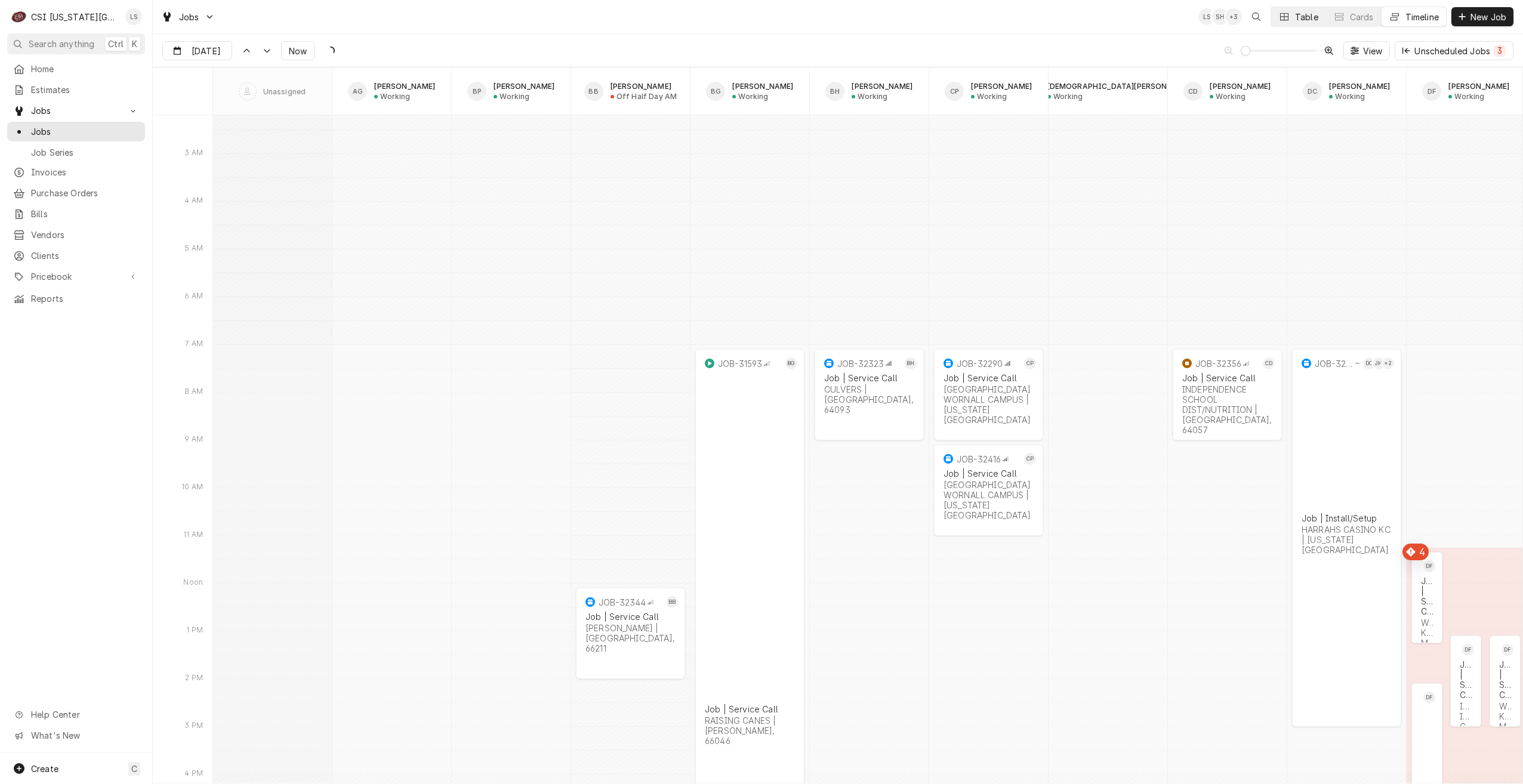
click at [1286, 10] on button "Table" at bounding box center [1298, 16] width 54 height 19
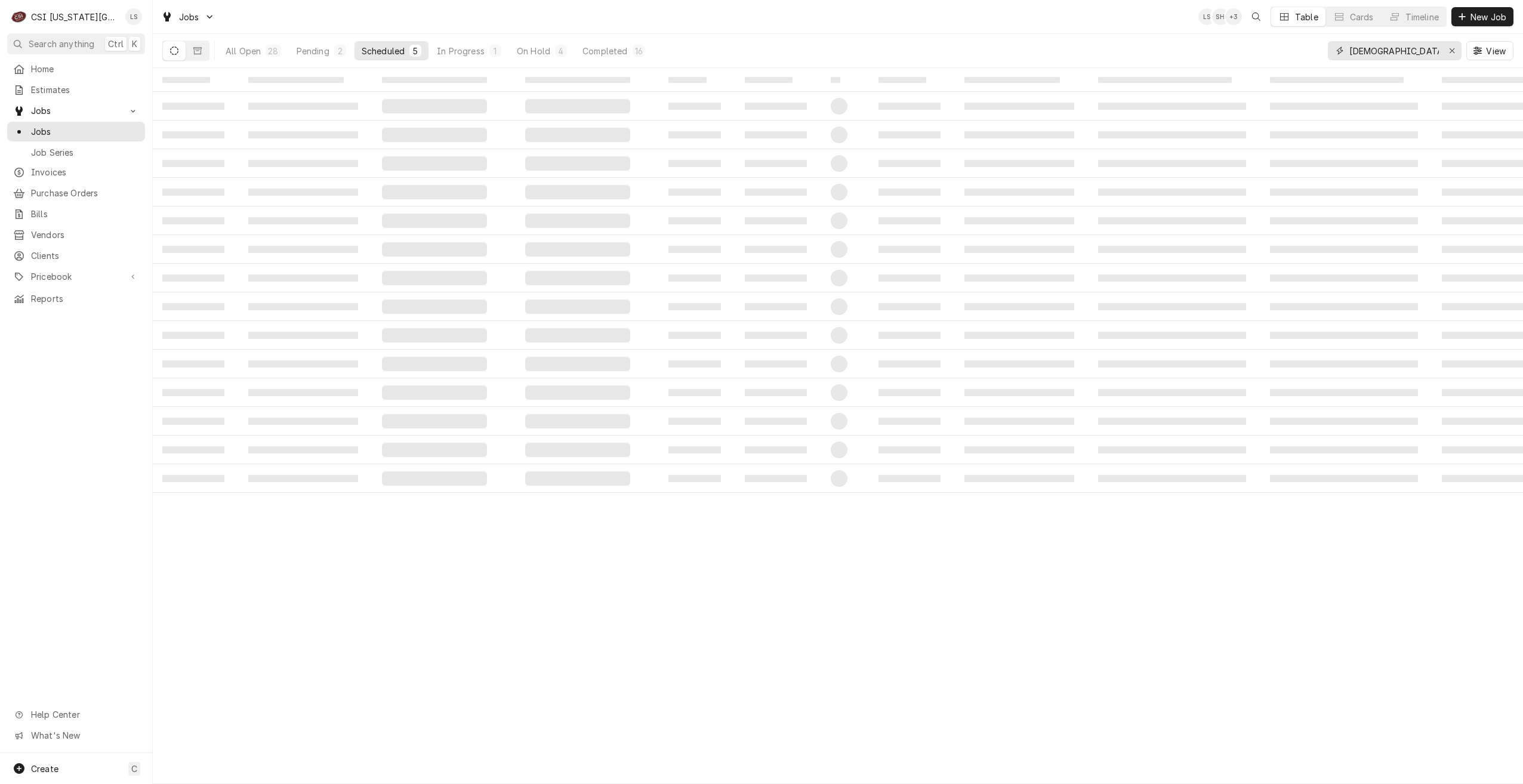
click at [1364, 54] on input "[DEMOGRAPHIC_DATA]" at bounding box center [1394, 51] width 89 height 19
type input "service call"
click at [990, 22] on div "Jobs LS SH + 3 Table Cards Timeline New Job" at bounding box center [837, 16] width 1370 height 33
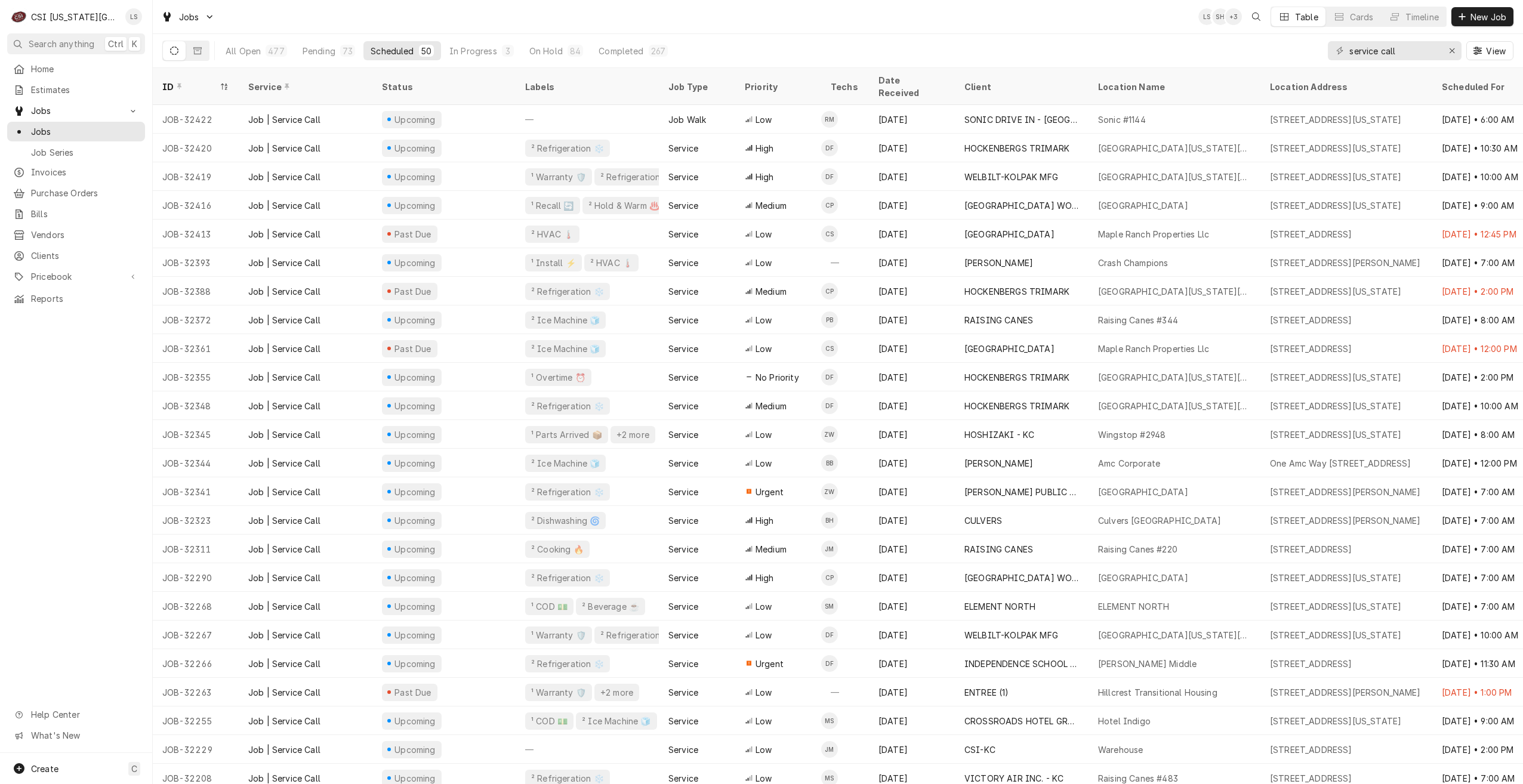
click at [1080, 25] on div "Jobs LS SH + 3 Table Cards Timeline New Job" at bounding box center [837, 16] width 1370 height 33
click at [1031, 26] on div "Jobs LS SH + 3 Table Cards Timeline New Job" at bounding box center [837, 16] width 1370 height 33
click at [1031, 30] on div "Jobs LS SH + 3 Table Cards Timeline New Job" at bounding box center [837, 16] width 1370 height 33
click at [342, 47] on div "73" at bounding box center [347, 51] width 10 height 12
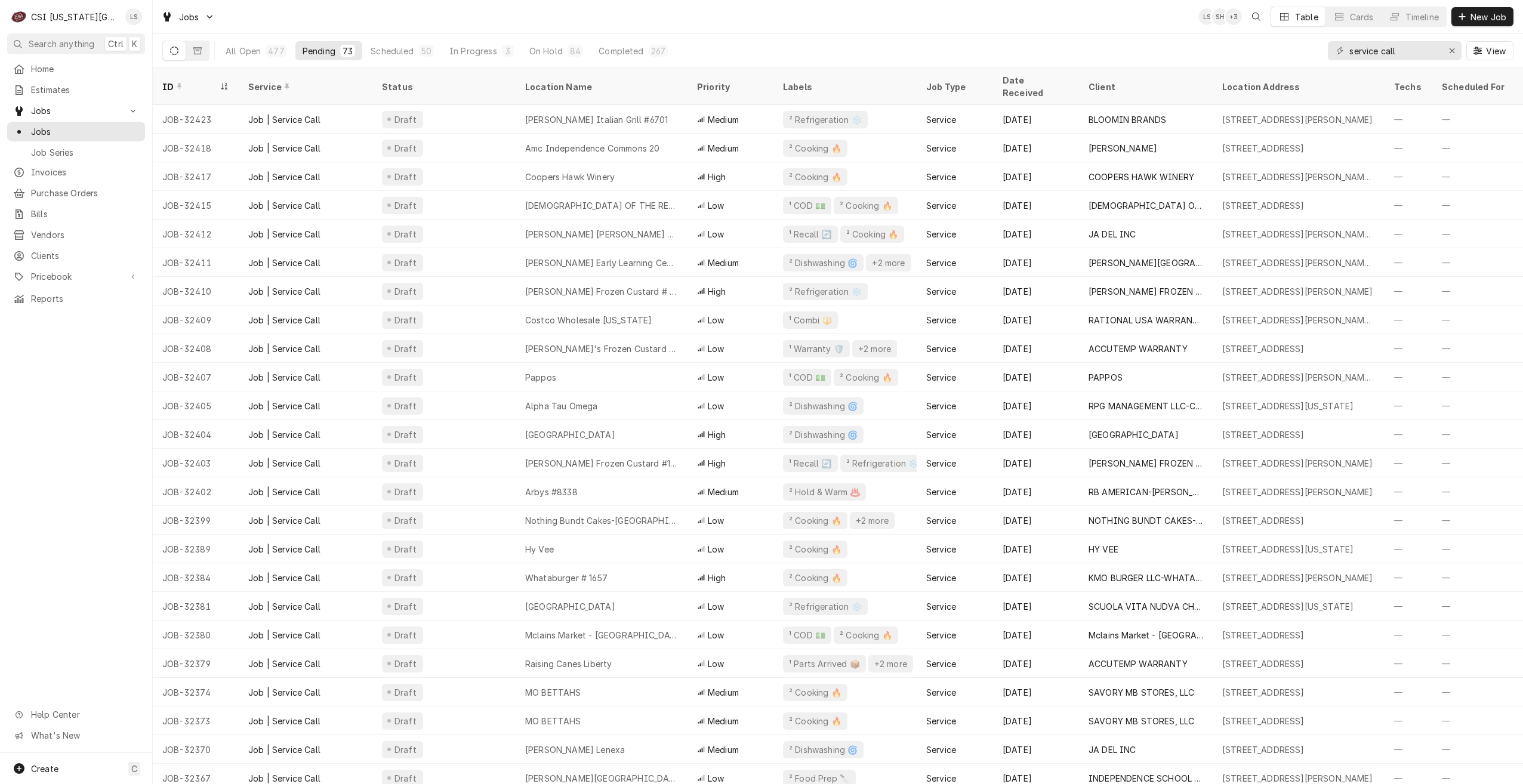
click at [839, 24] on div "Jobs LS SH + 3 Table Cards Timeline New Job" at bounding box center [837, 16] width 1370 height 33
click at [839, 24] on div "Jobs LS SH + 2 Table Cards Timeline New Job" at bounding box center [837, 16] width 1370 height 33
